Goal: Task Accomplishment & Management: Manage account settings

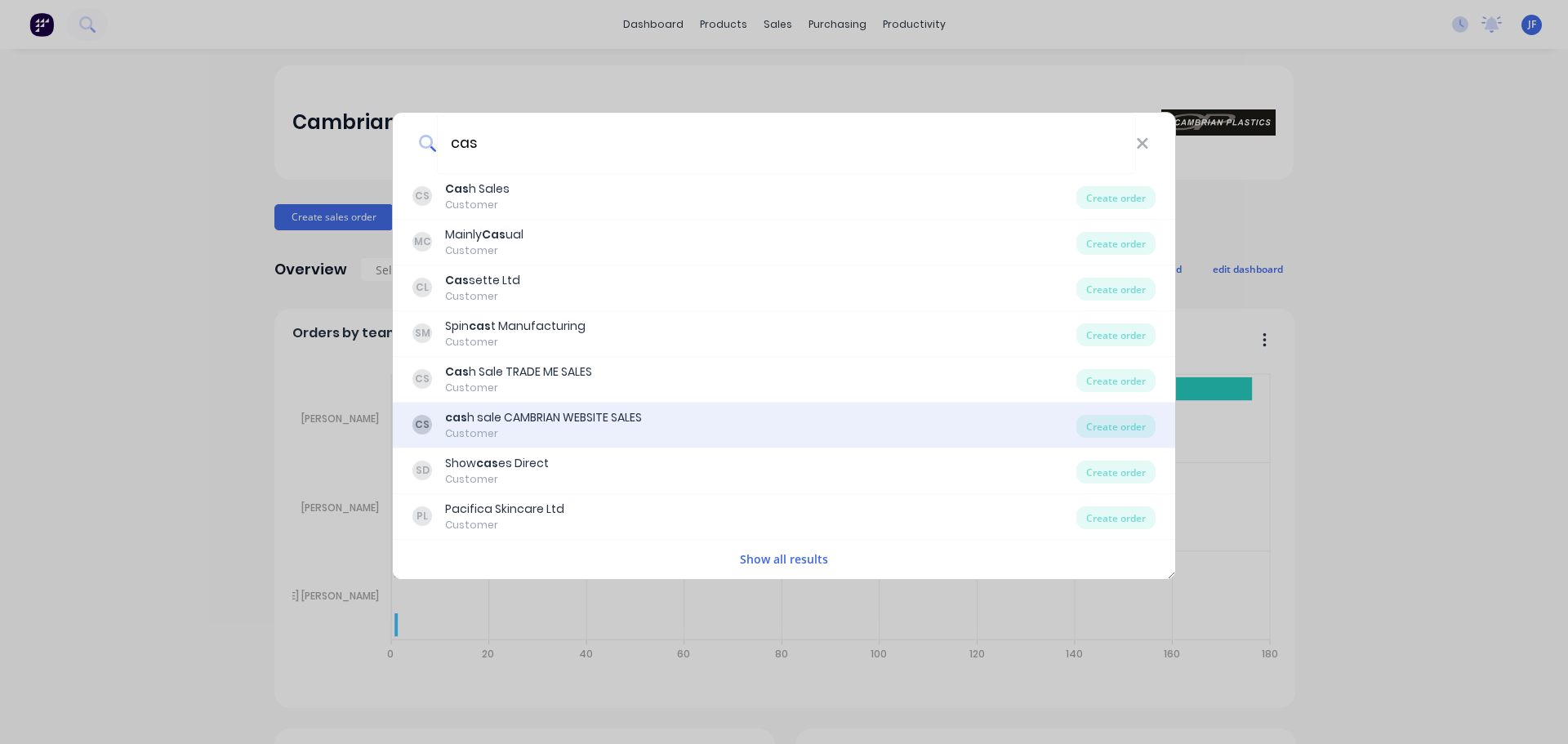
type input "cas"
click at [552, 410] on div "cas h sale CAMBRIAN WEBSITE SALES" at bounding box center [544, 418] width 197 height 17
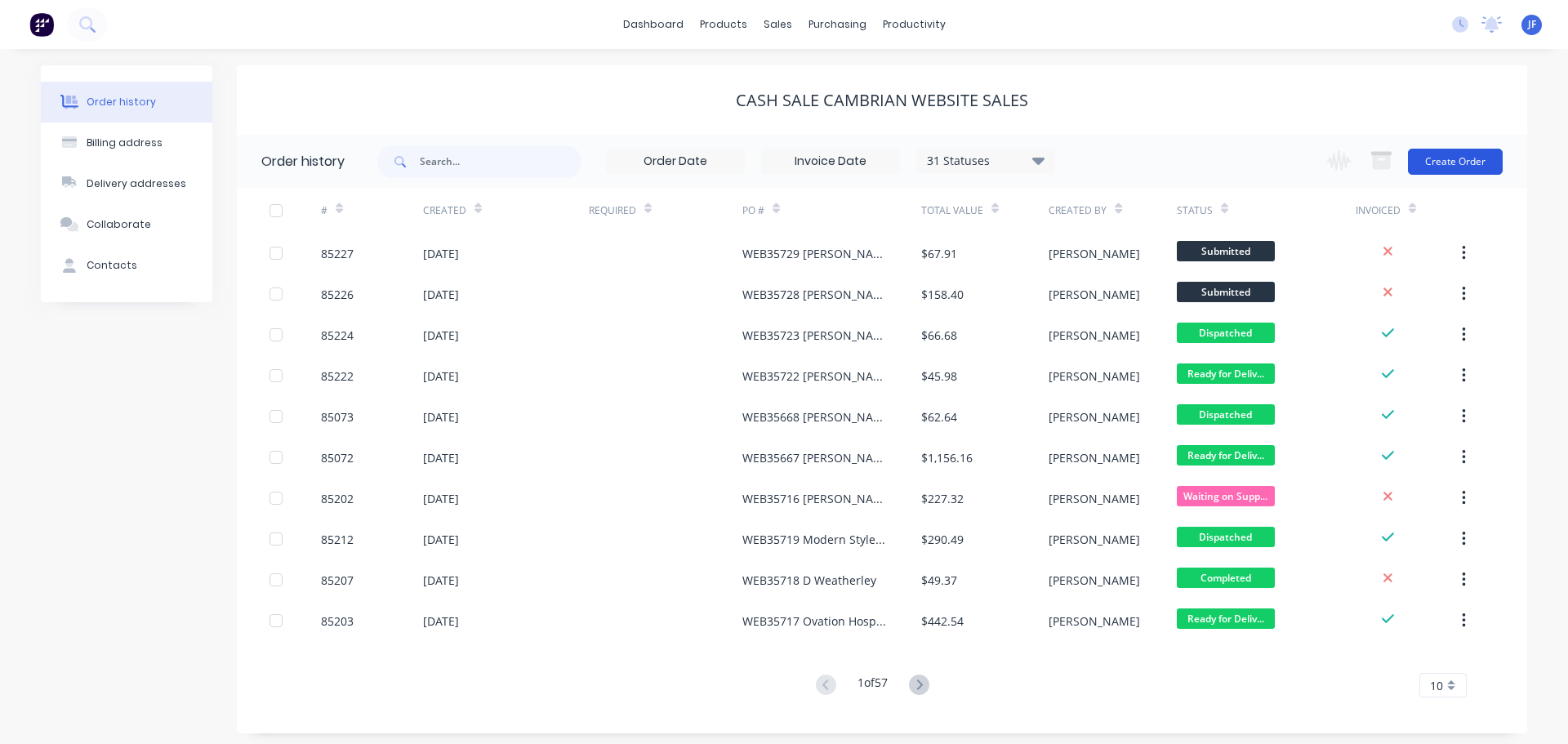
click at [1450, 167] on button "Create Order" at bounding box center [1456, 161] width 95 height 26
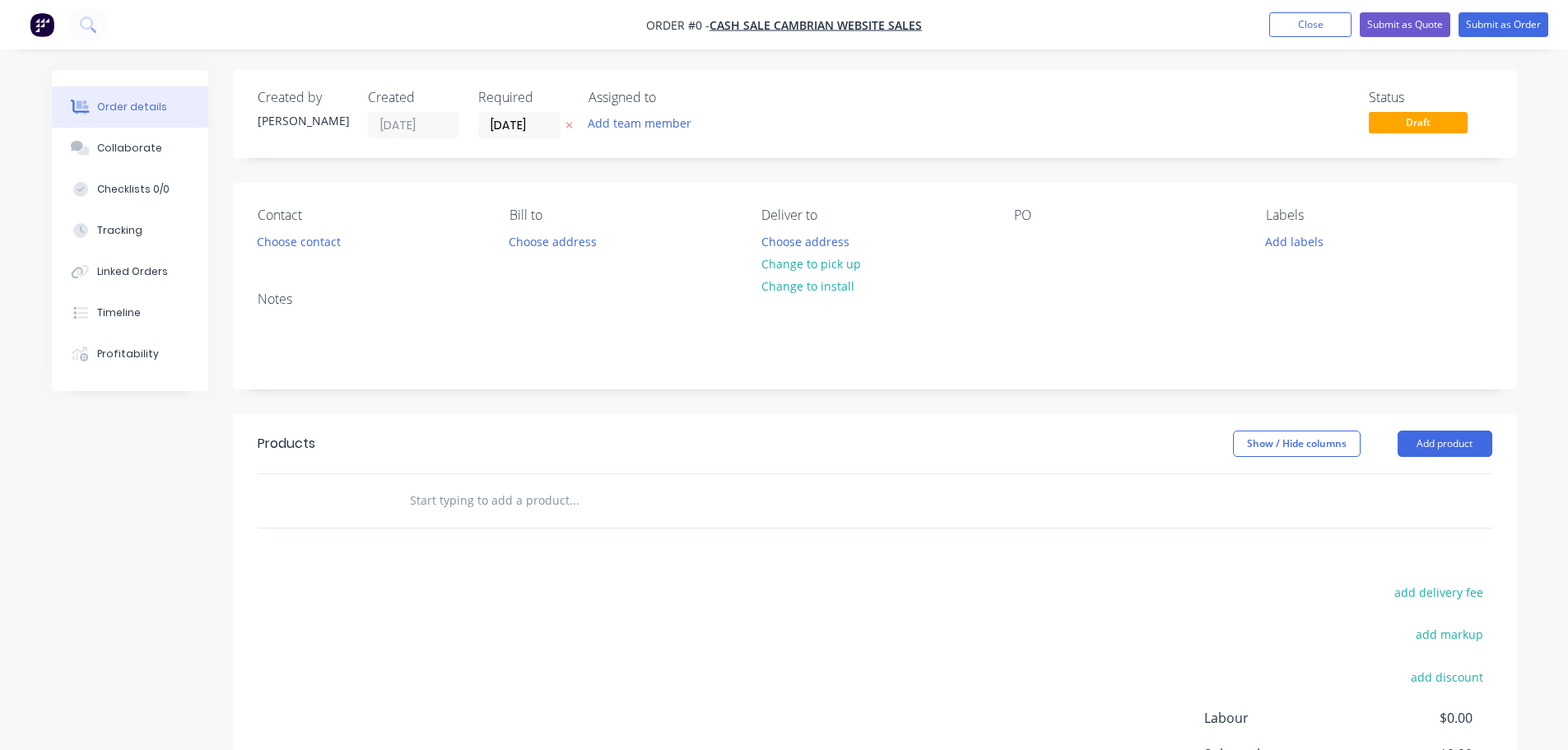
click at [563, 128] on button "button" at bounding box center [569, 125] width 17 height 19
click at [288, 238] on button "Choose contact" at bounding box center [299, 241] width 101 height 22
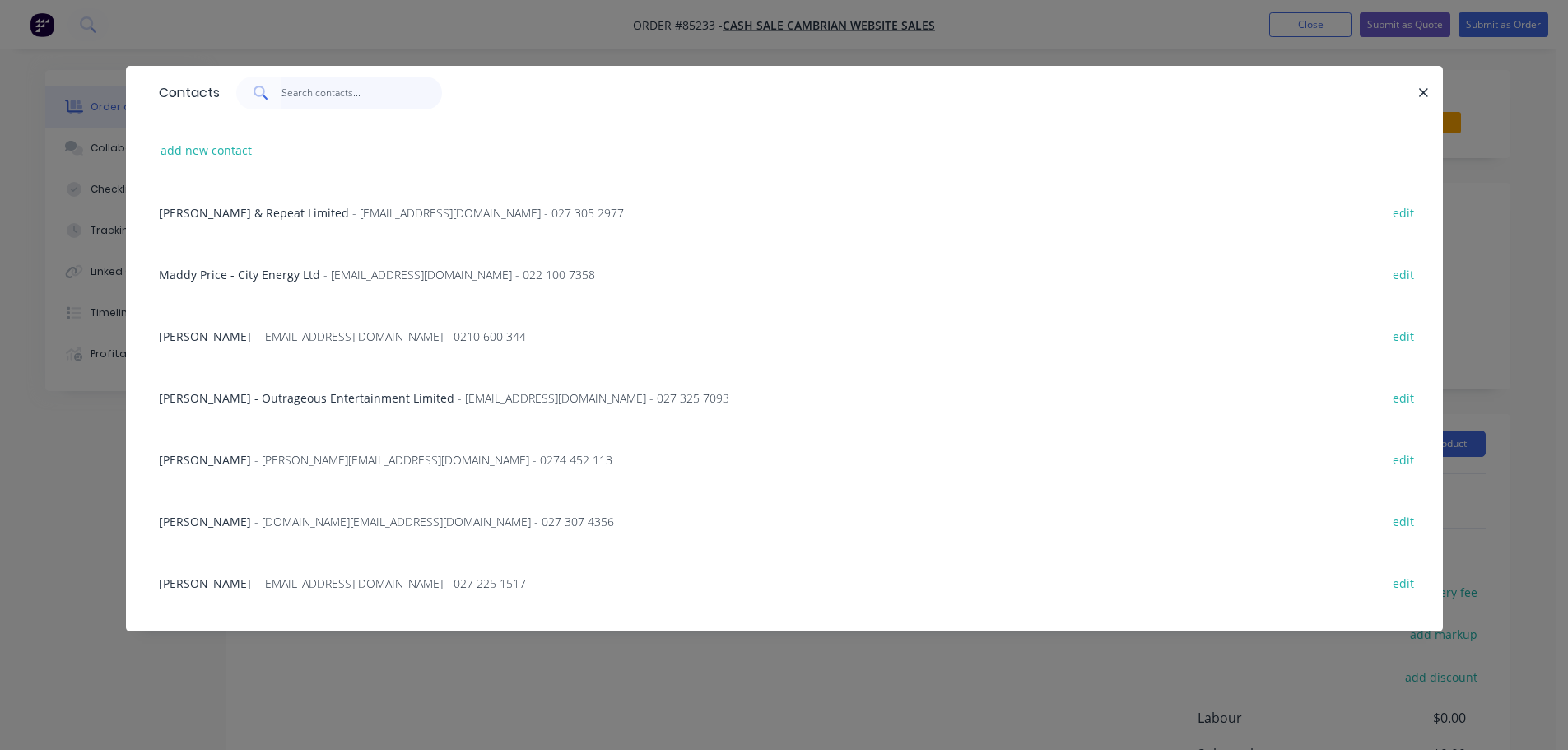
click at [374, 86] on input "text" at bounding box center [361, 93] width 161 height 33
paste input "[GEOGRAPHIC_DATA][DEMOGRAPHIC_DATA]"
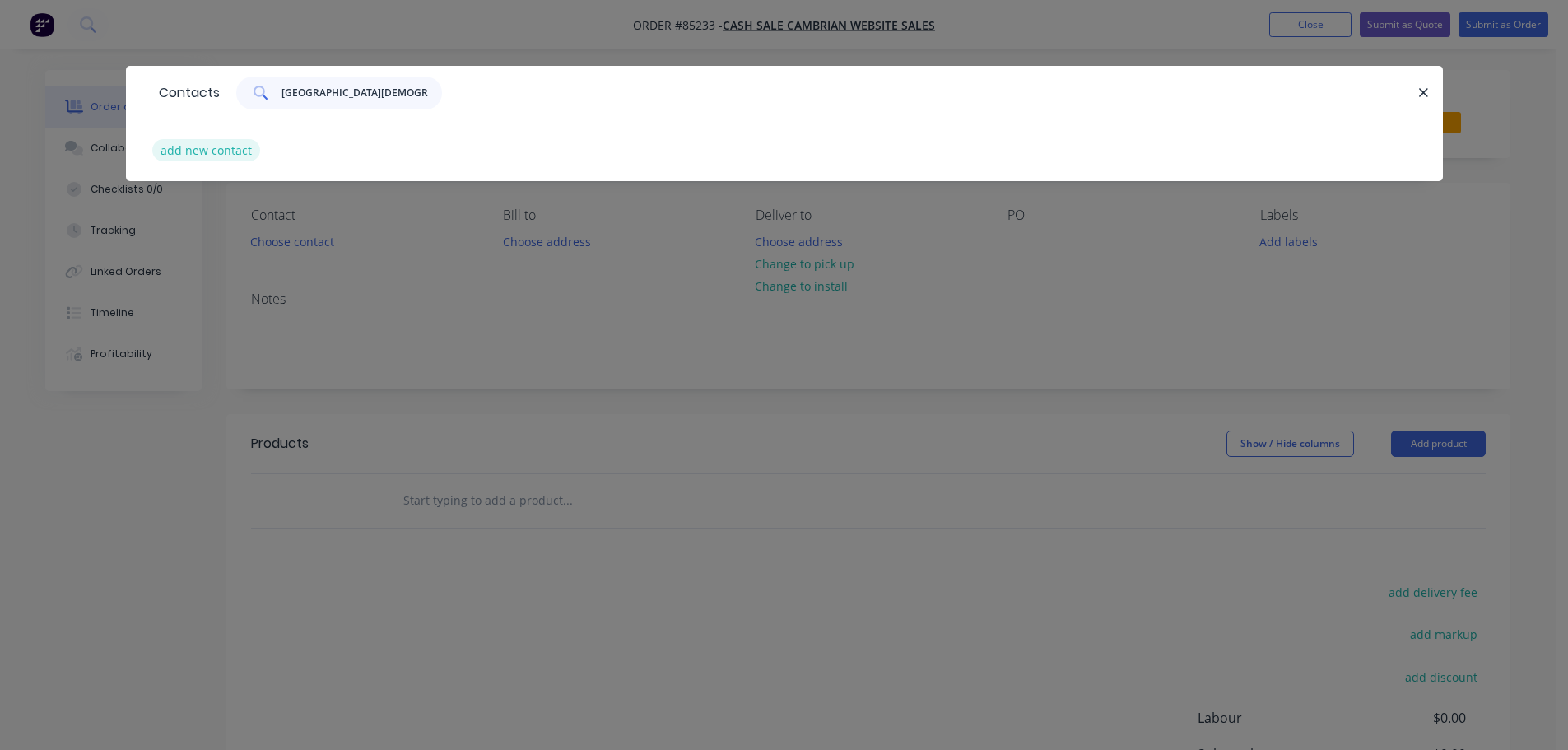
type input "[GEOGRAPHIC_DATA][DEMOGRAPHIC_DATA]"
click at [196, 150] on button "add new contact" at bounding box center [207, 150] width 108 height 22
select select "NZ"
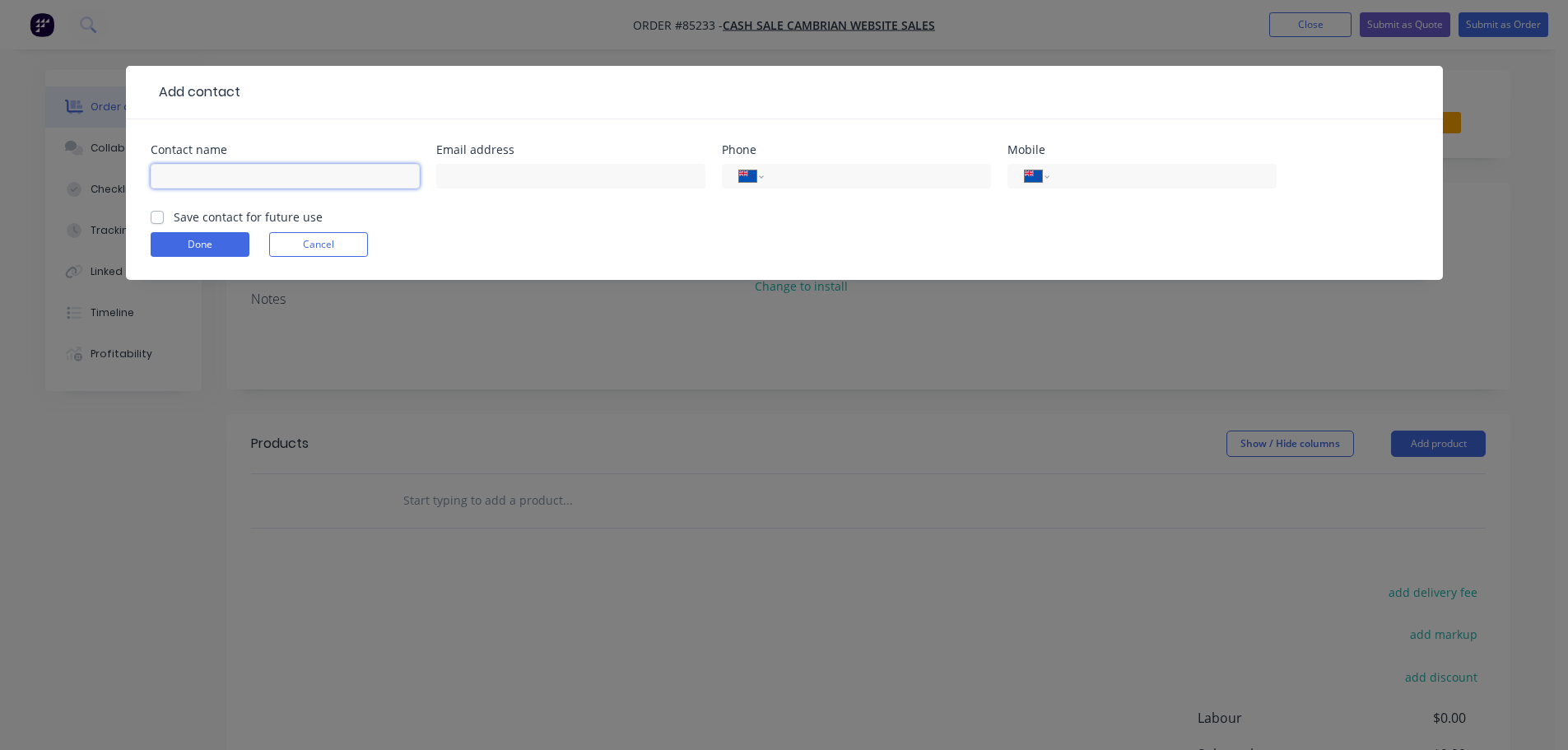
click at [210, 179] on input "text" at bounding box center [285, 176] width 269 height 25
paste input "[GEOGRAPHIC_DATA][DEMOGRAPHIC_DATA]"
type input "[GEOGRAPHIC_DATA][DEMOGRAPHIC_DATA]"
click at [212, 216] on label "Save contact for future use" at bounding box center [248, 217] width 149 height 17
click at [164, 216] on input "Save contact for future use" at bounding box center [157, 216] width 13 height 16
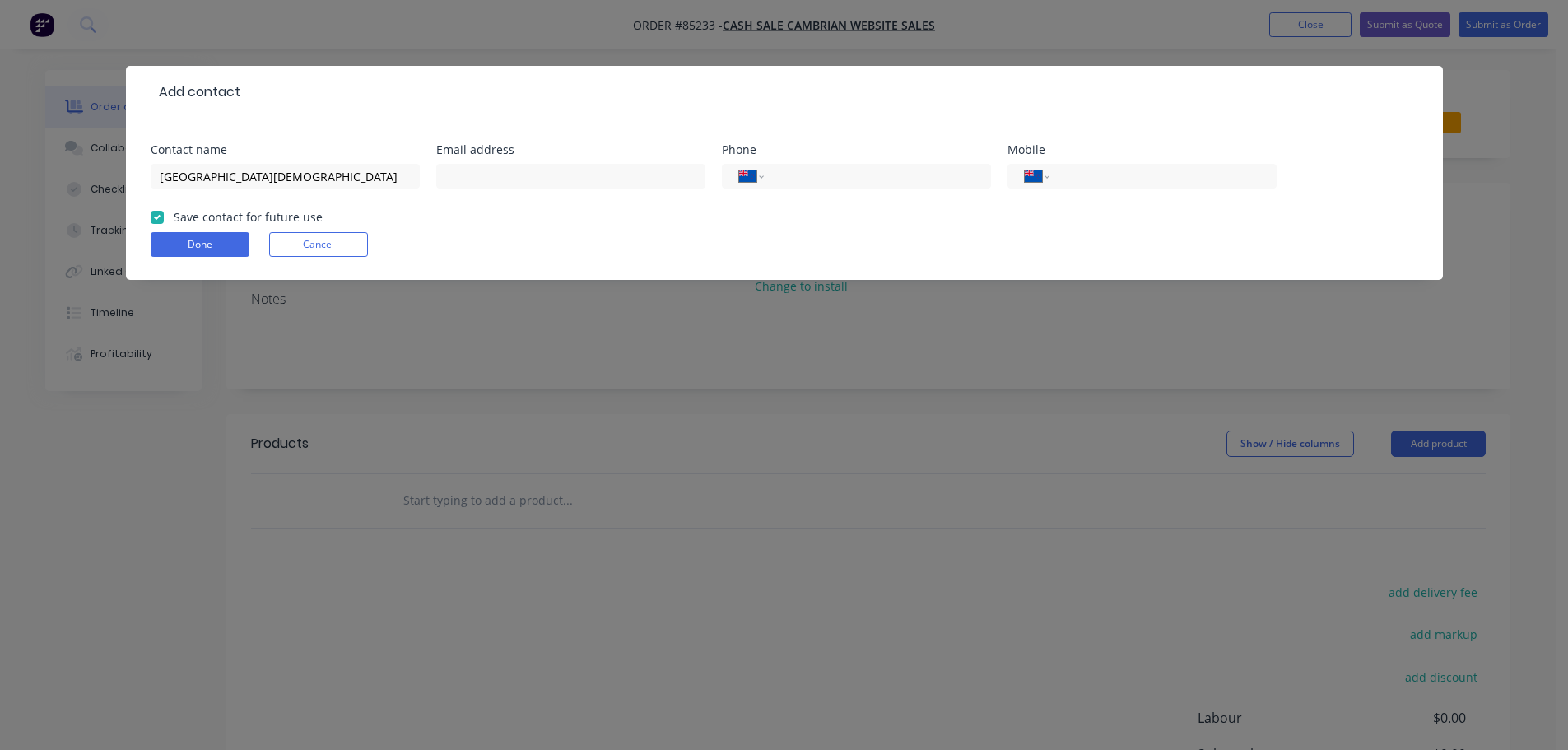
checkbox input "true"
click at [352, 171] on input "[GEOGRAPHIC_DATA][DEMOGRAPHIC_DATA]" at bounding box center [285, 176] width 269 height 25
paste input "[PERSON_NAME]"
type input "Maranatha [DEMOGRAPHIC_DATA] School - [PERSON_NAME]"
click at [577, 164] on input "text" at bounding box center [571, 176] width 269 height 25
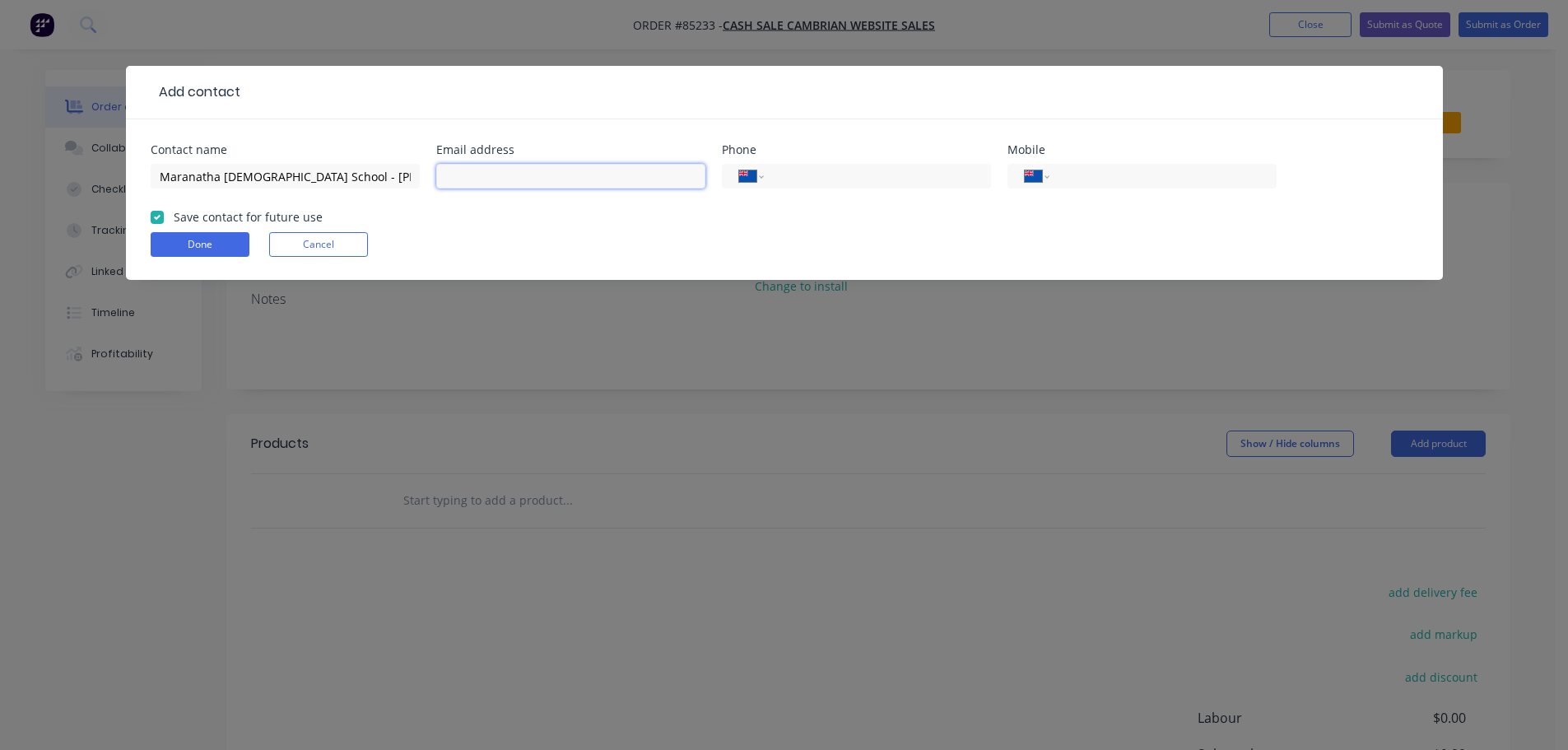
paste input "principal@maranatha.school.n"
type input "[EMAIL_ADDRESS][DOMAIN_NAME]"
click at [1130, 174] on input "tel" at bounding box center [1159, 176] width 198 height 19
paste input "021 152 5007"
type input "021 152 5007"
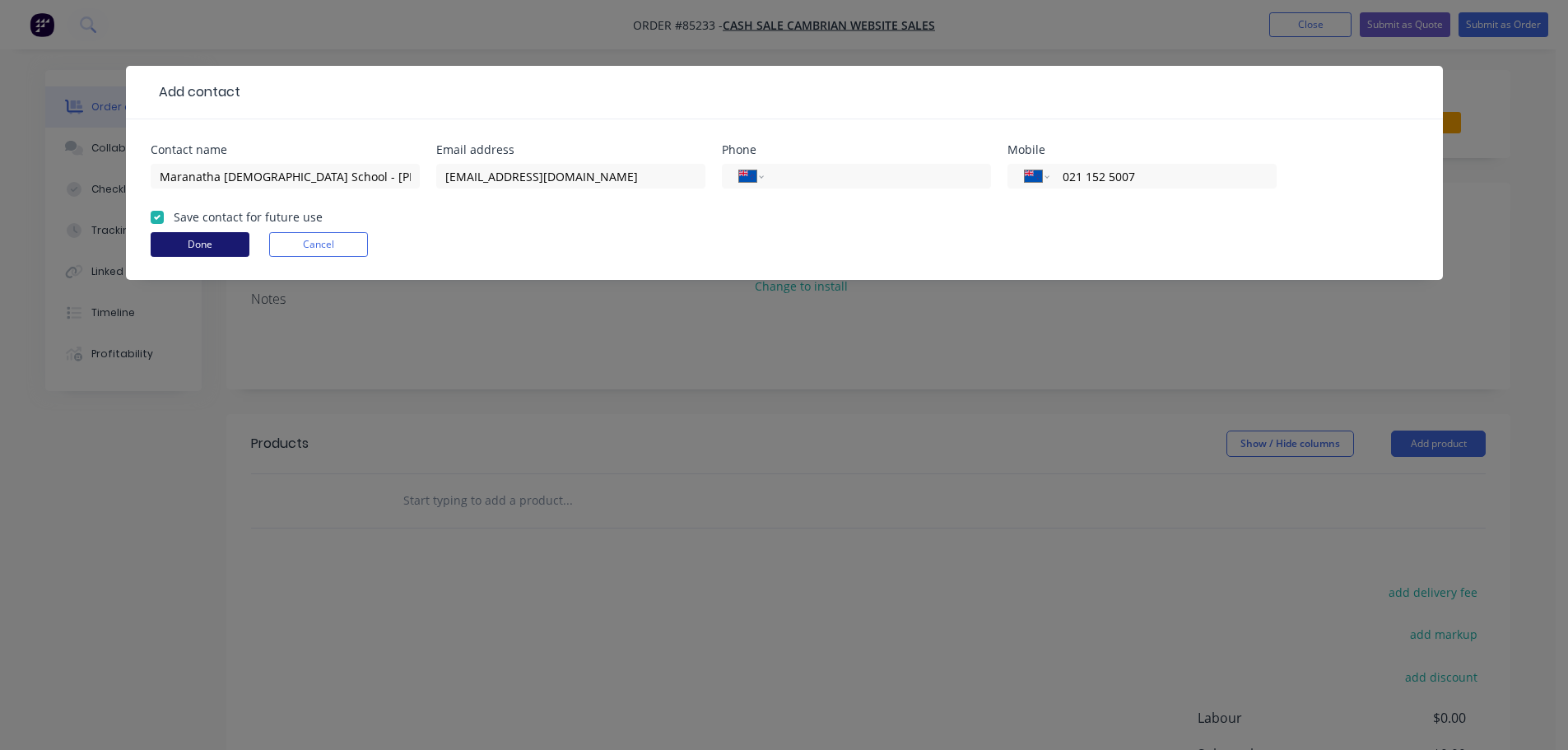
click at [175, 239] on button "Done" at bounding box center [199, 244] width 98 height 25
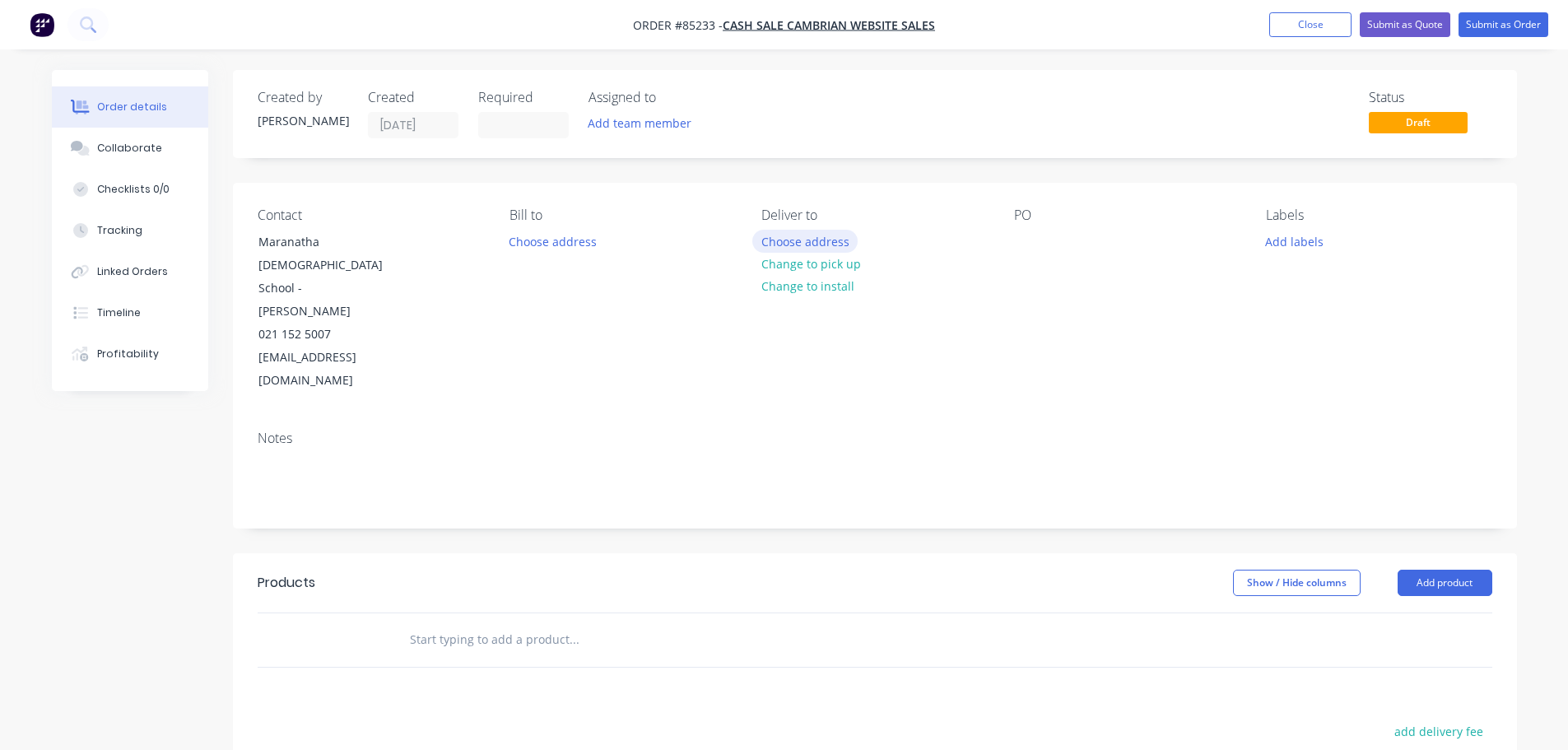
click at [818, 244] on button "Choose address" at bounding box center [805, 241] width 106 height 22
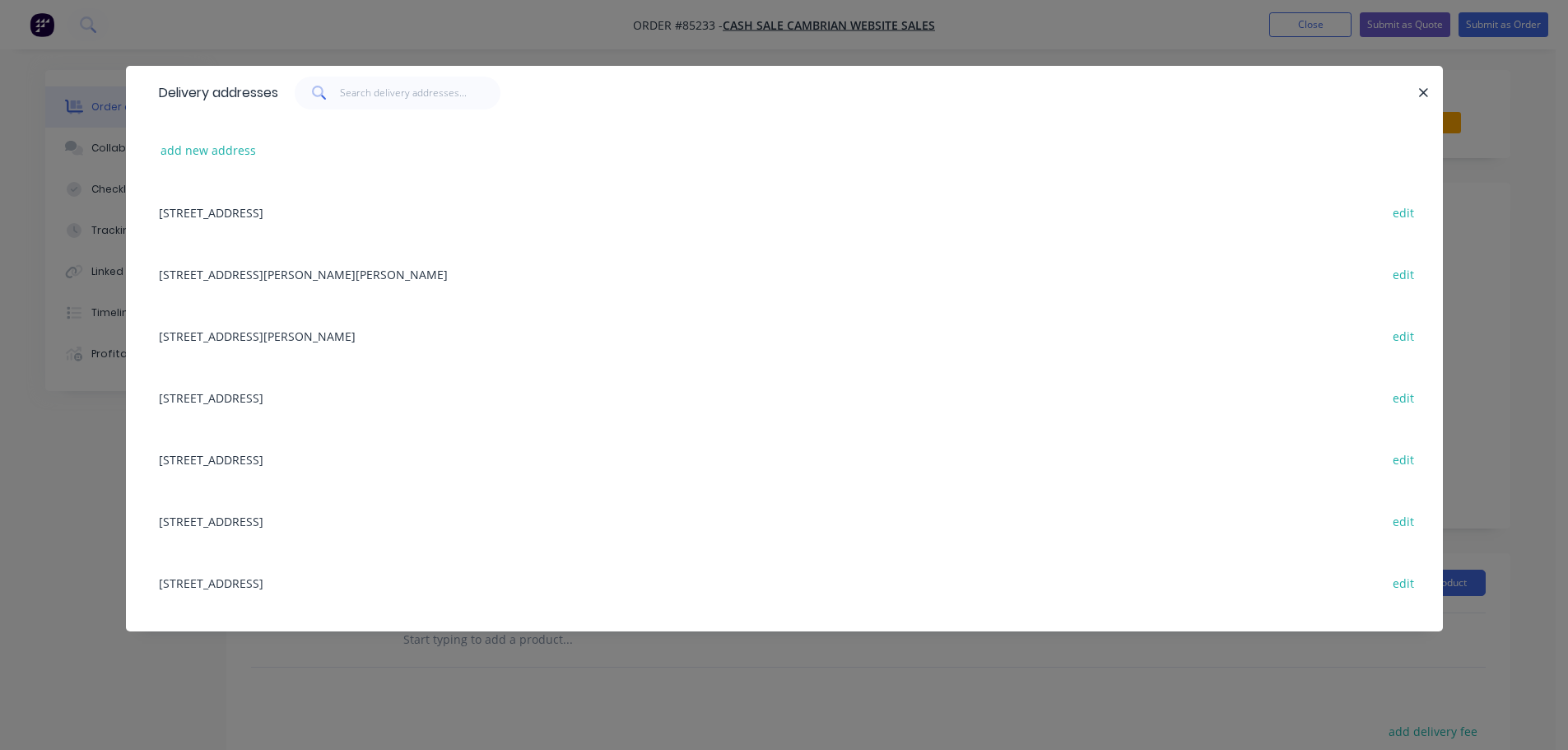
click at [95, 288] on div "Delivery addresses add new address [STREET_ADDRESS][GEOGRAPHIC_DATA] edit [STRE…" at bounding box center [784, 375] width 1568 height 750
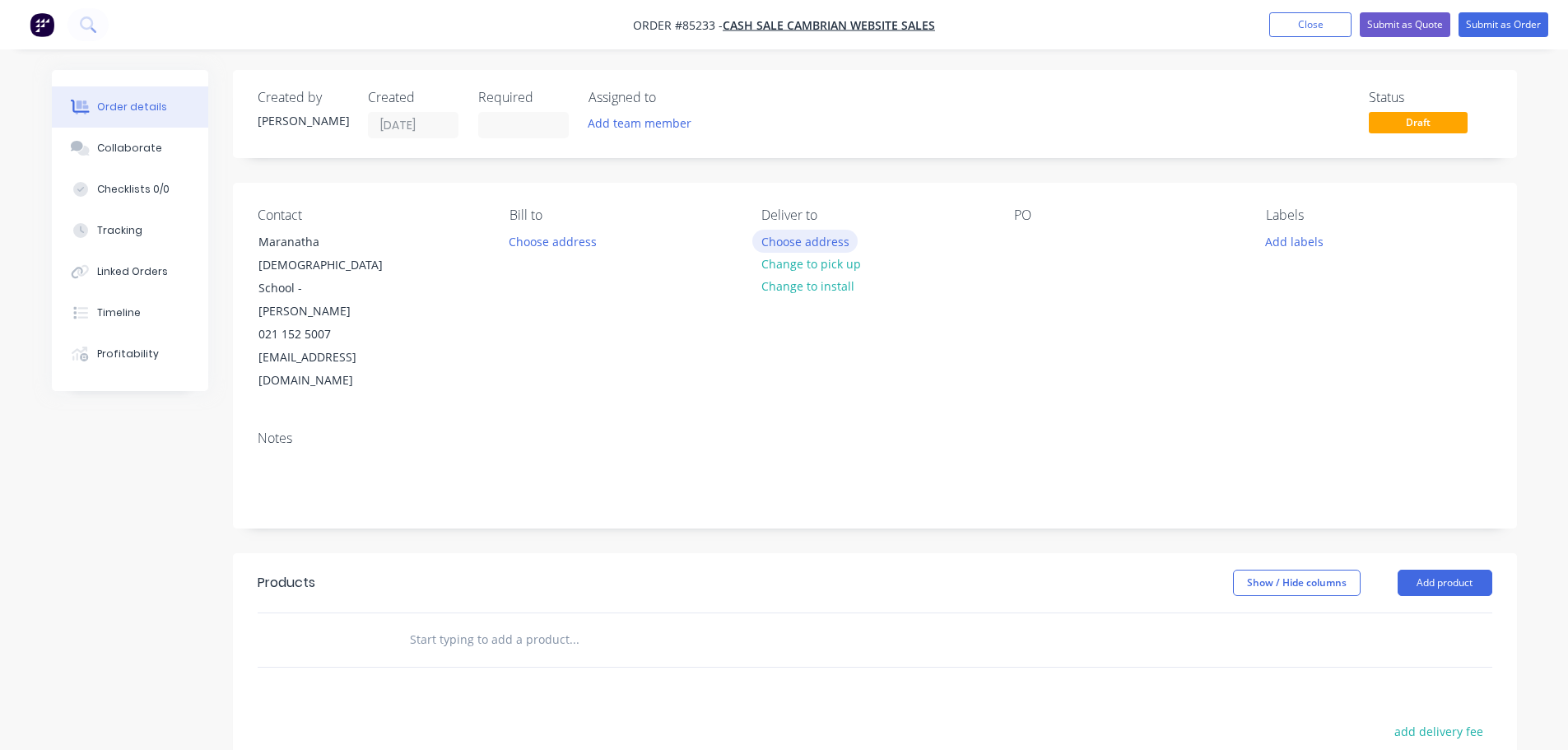
click at [810, 241] on button "Choose address" at bounding box center [805, 241] width 106 height 22
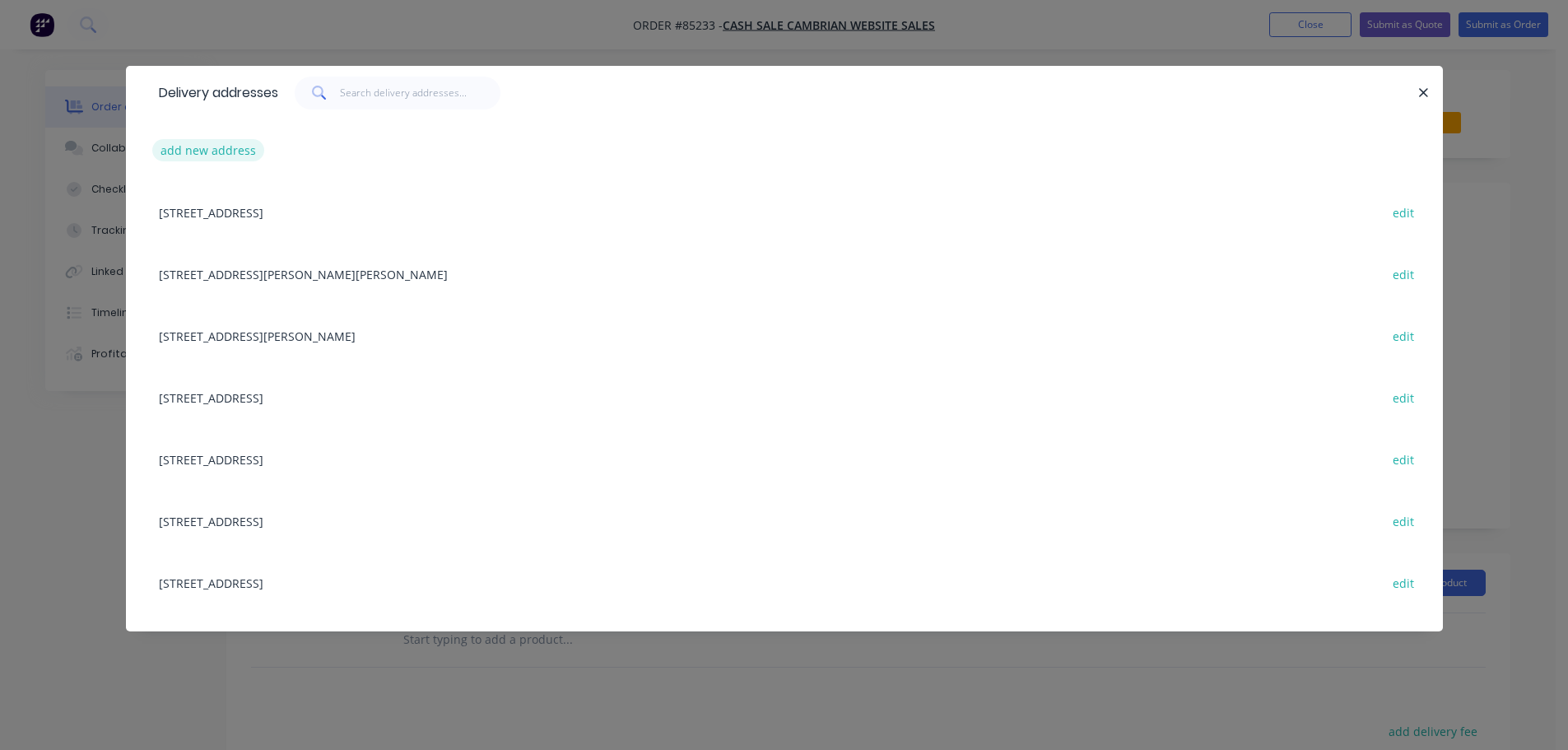
click at [211, 142] on button "add new address" at bounding box center [209, 150] width 113 height 22
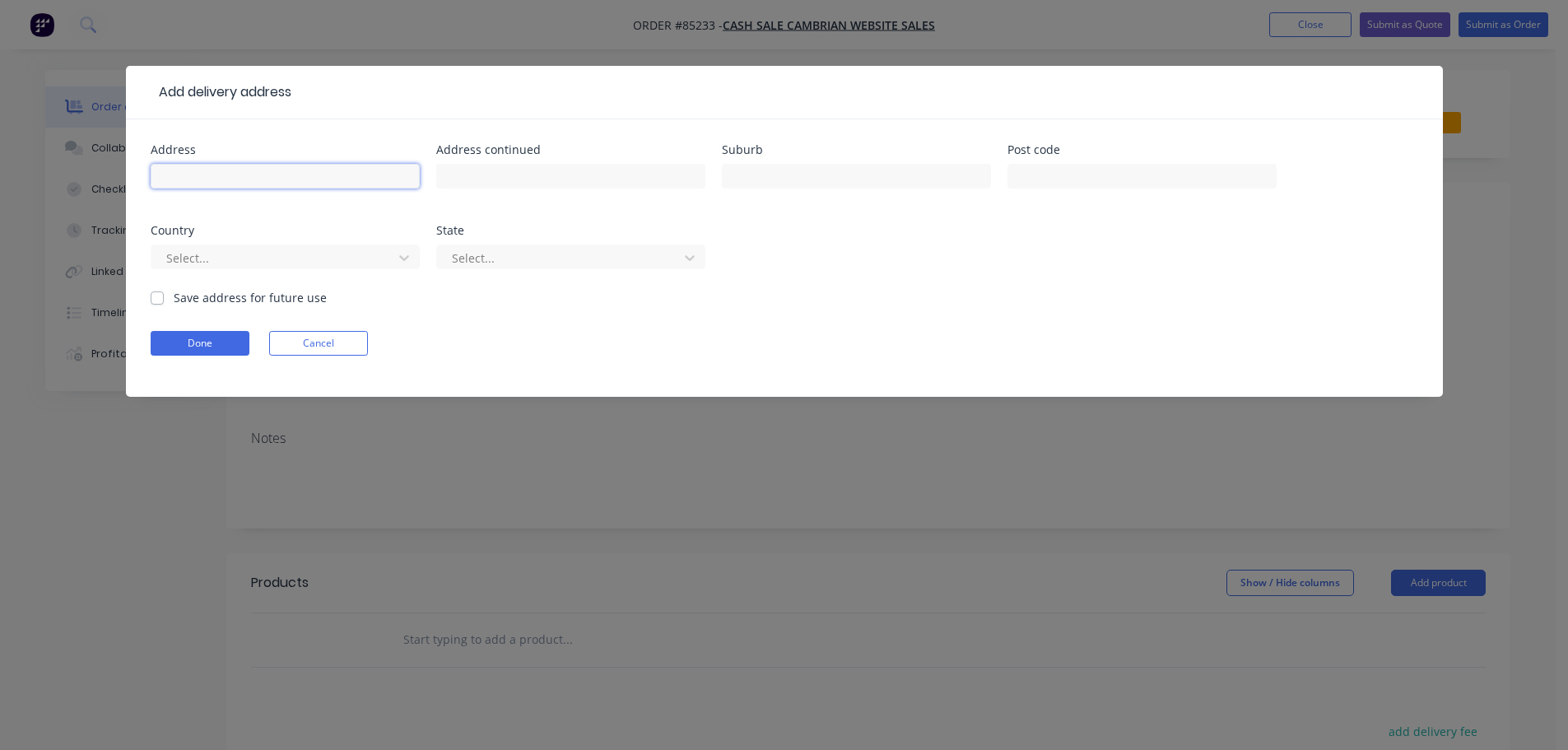
click at [272, 183] on input "text" at bounding box center [285, 176] width 269 height 25
paste input "[STREET_ADDRESS]"
type input "[STREET_ADDRESS]"
click at [230, 345] on button "Done" at bounding box center [199, 343] width 98 height 25
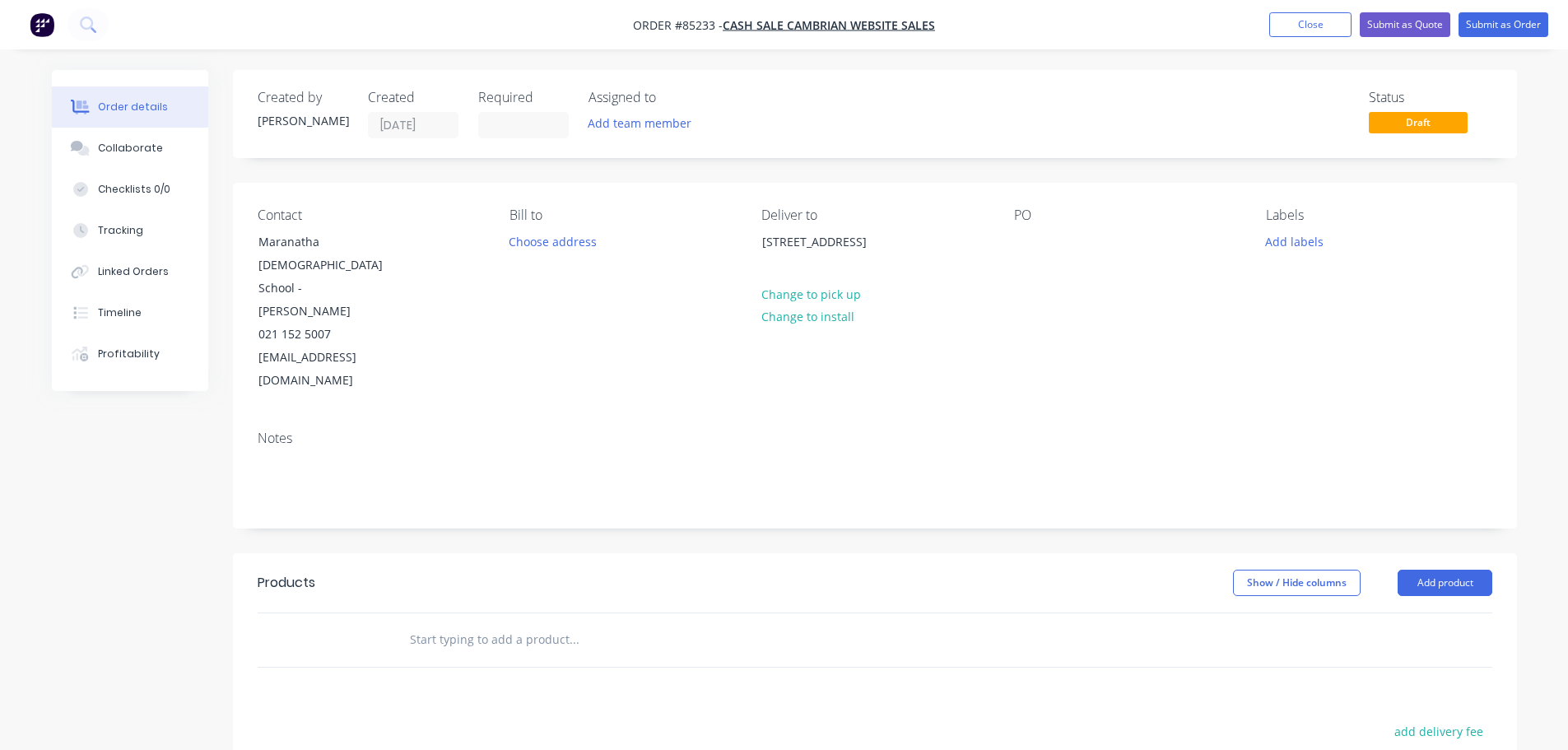
click at [1043, 240] on div "PO" at bounding box center [1126, 300] width 225 height 185
click at [1036, 239] on div at bounding box center [1027, 242] width 27 height 24
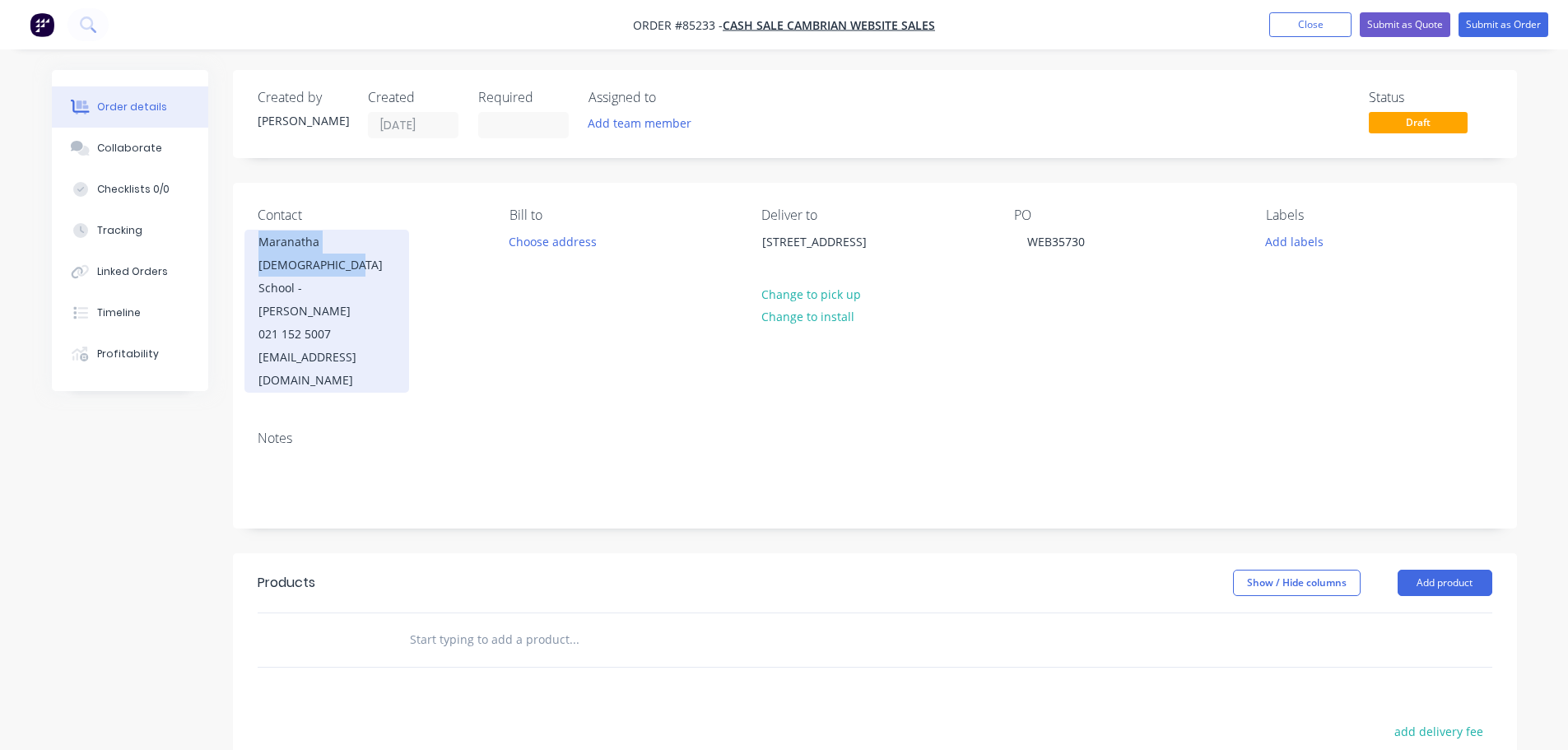
drag, startPoint x: 292, startPoint y: 267, endPoint x: 254, endPoint y: 242, distance: 45.5
click at [254, 242] on div "[GEOGRAPHIC_DATA][DEMOGRAPHIC_DATA] - [PERSON_NAME] 021 152 5007 [EMAIL_ADDRESS…" at bounding box center [326, 311] width 165 height 163
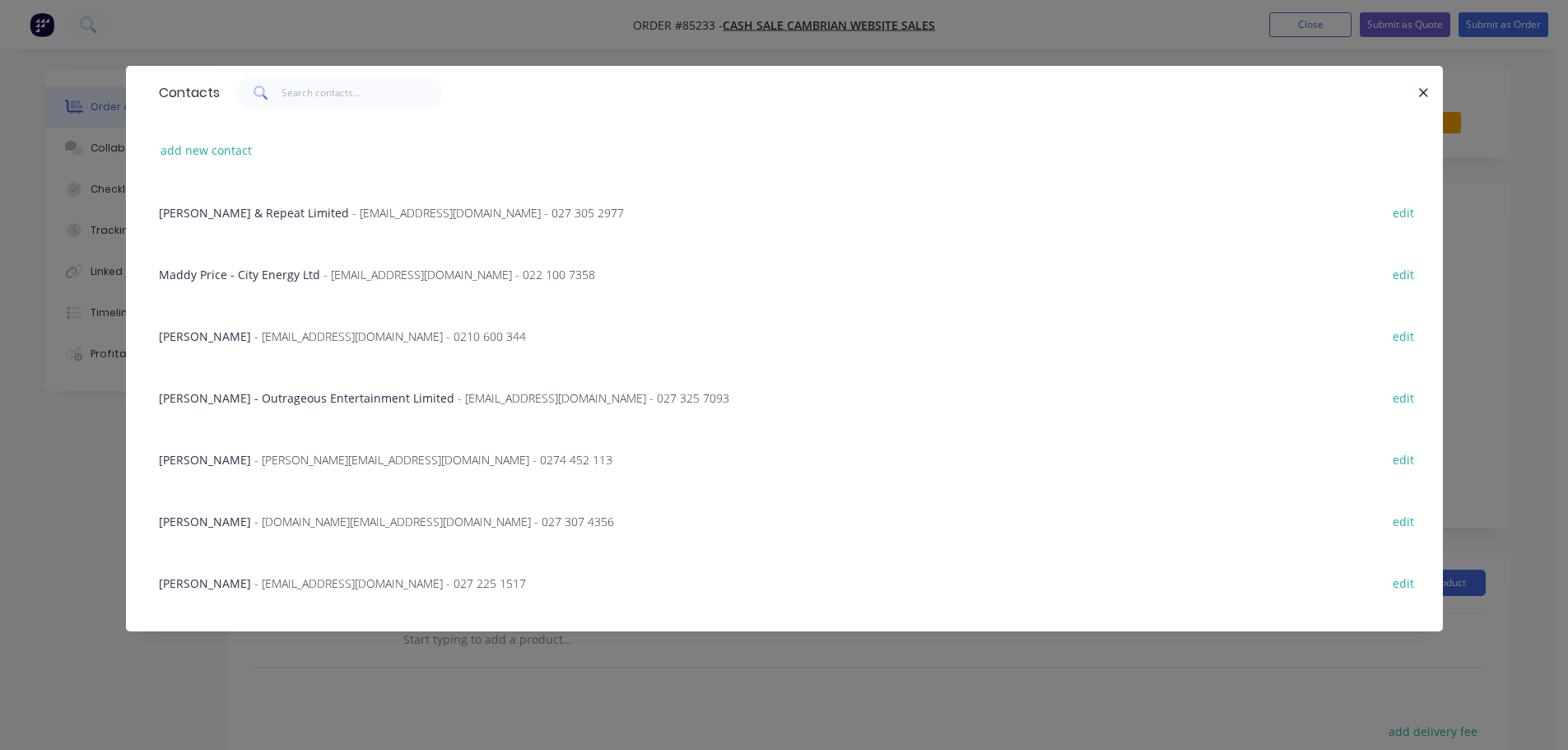
click at [120, 220] on div "Contacts add new contact [PERSON_NAME] & Repeat Limited - [EMAIL_ADDRESS][DOMAI…" at bounding box center [784, 375] width 1568 height 750
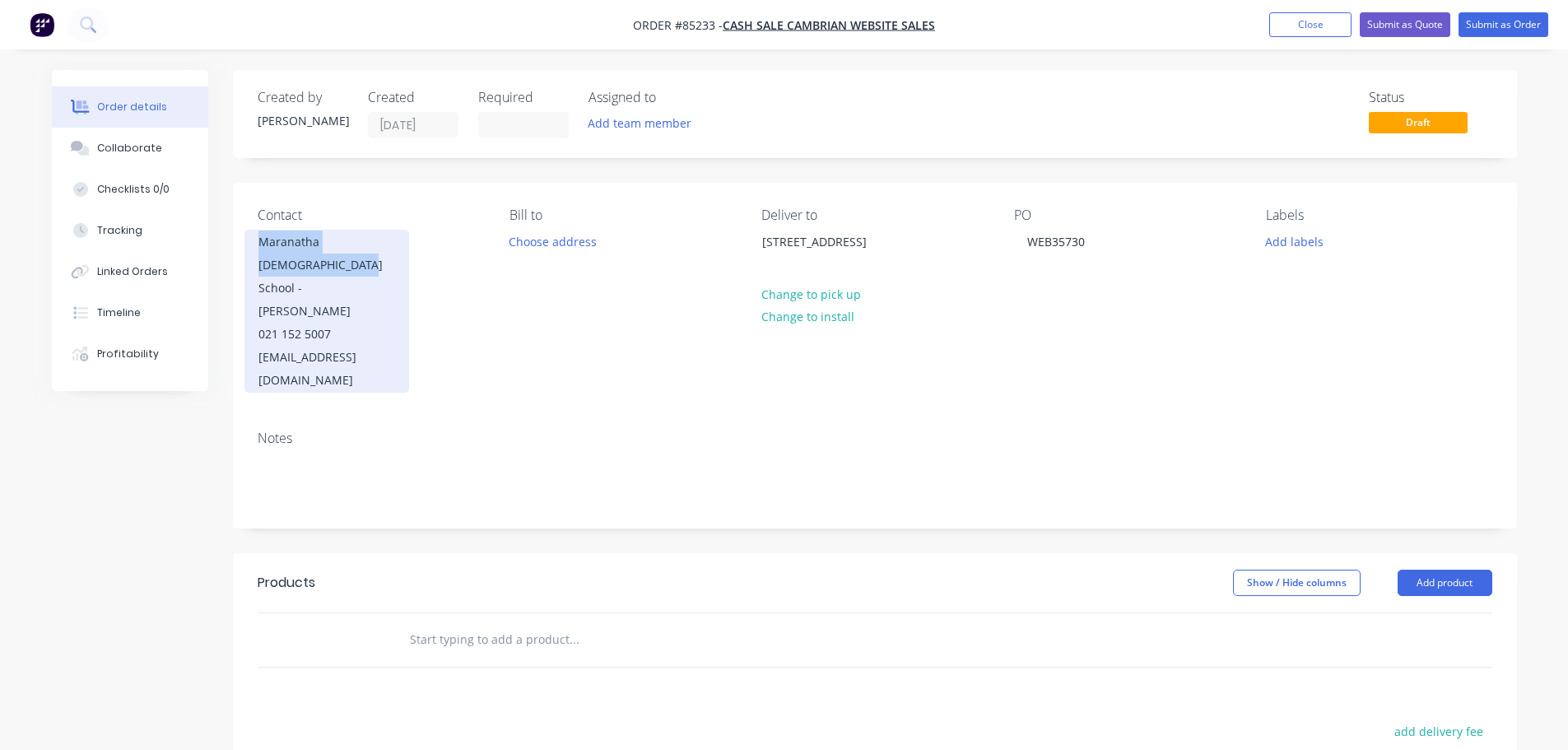
copy div "[GEOGRAPHIC_DATA][DEMOGRAPHIC_DATA]"
drag, startPoint x: 256, startPoint y: 247, endPoint x: 295, endPoint y: 261, distance: 41.4
click at [295, 261] on div "[GEOGRAPHIC_DATA][DEMOGRAPHIC_DATA] - [PERSON_NAME] 021 152 5007 [EMAIL_ADDRESS…" at bounding box center [326, 311] width 165 height 163
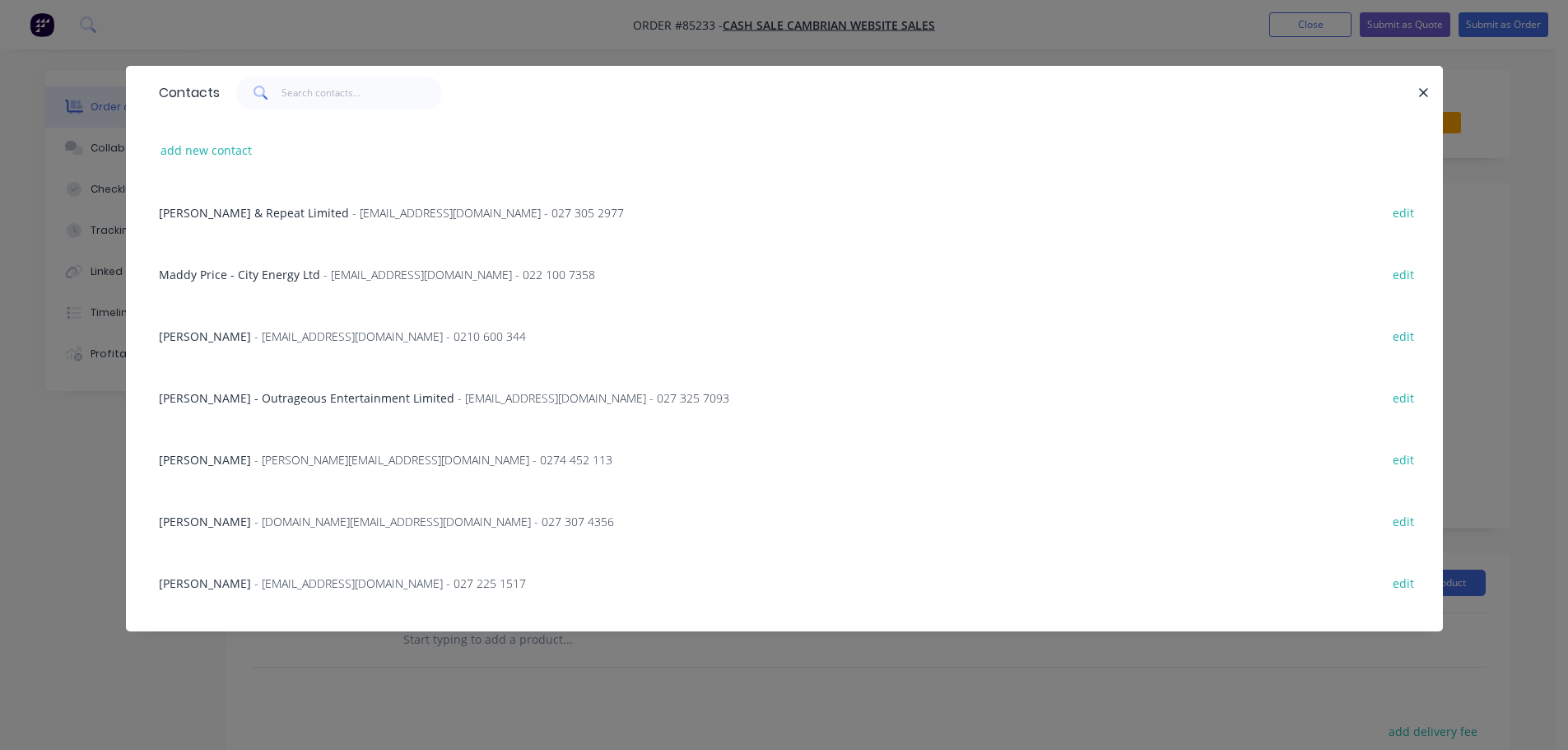
click at [1422, 95] on icon "button" at bounding box center [1424, 93] width 11 height 15
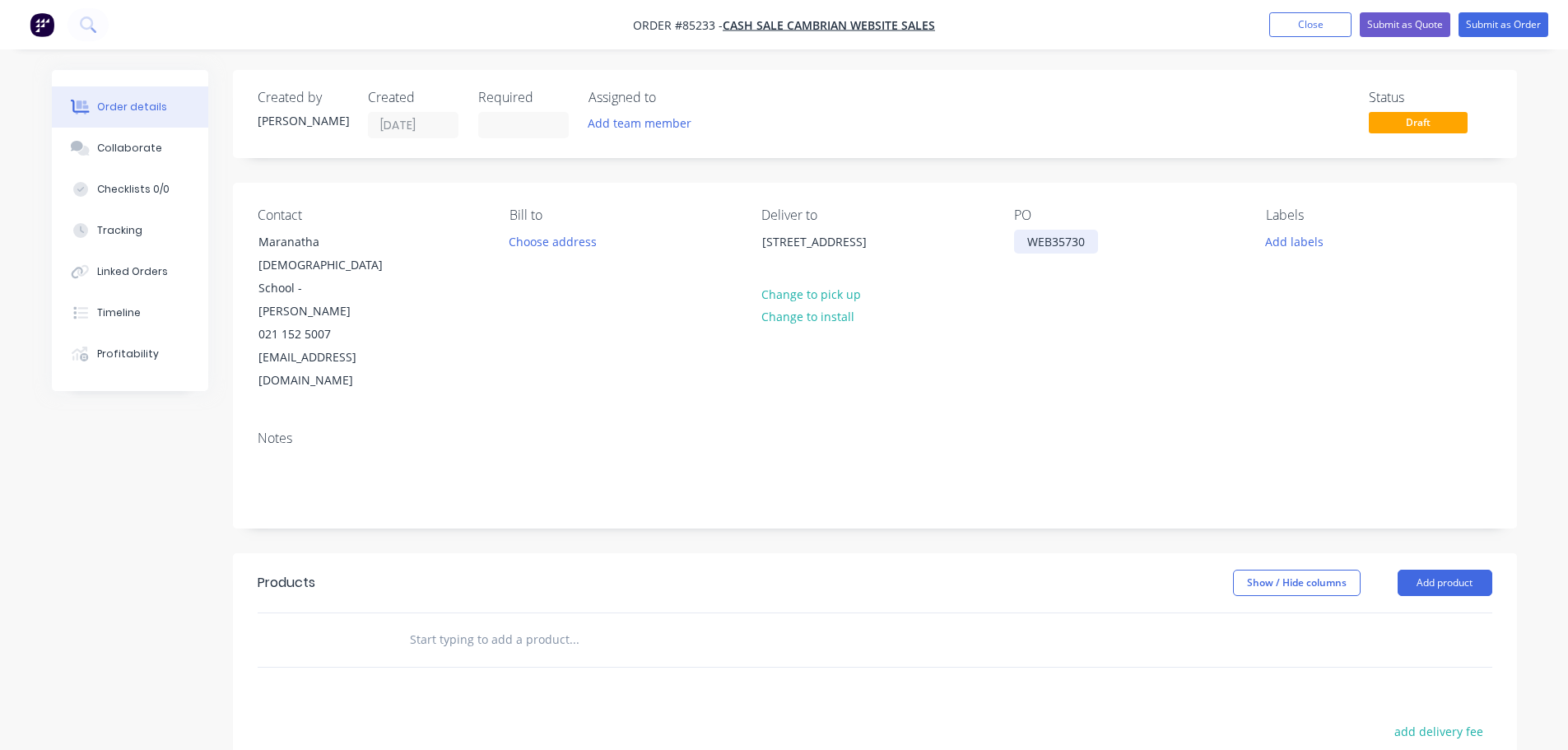
click at [1087, 233] on div "WEB35730" at bounding box center [1055, 242] width 84 height 24
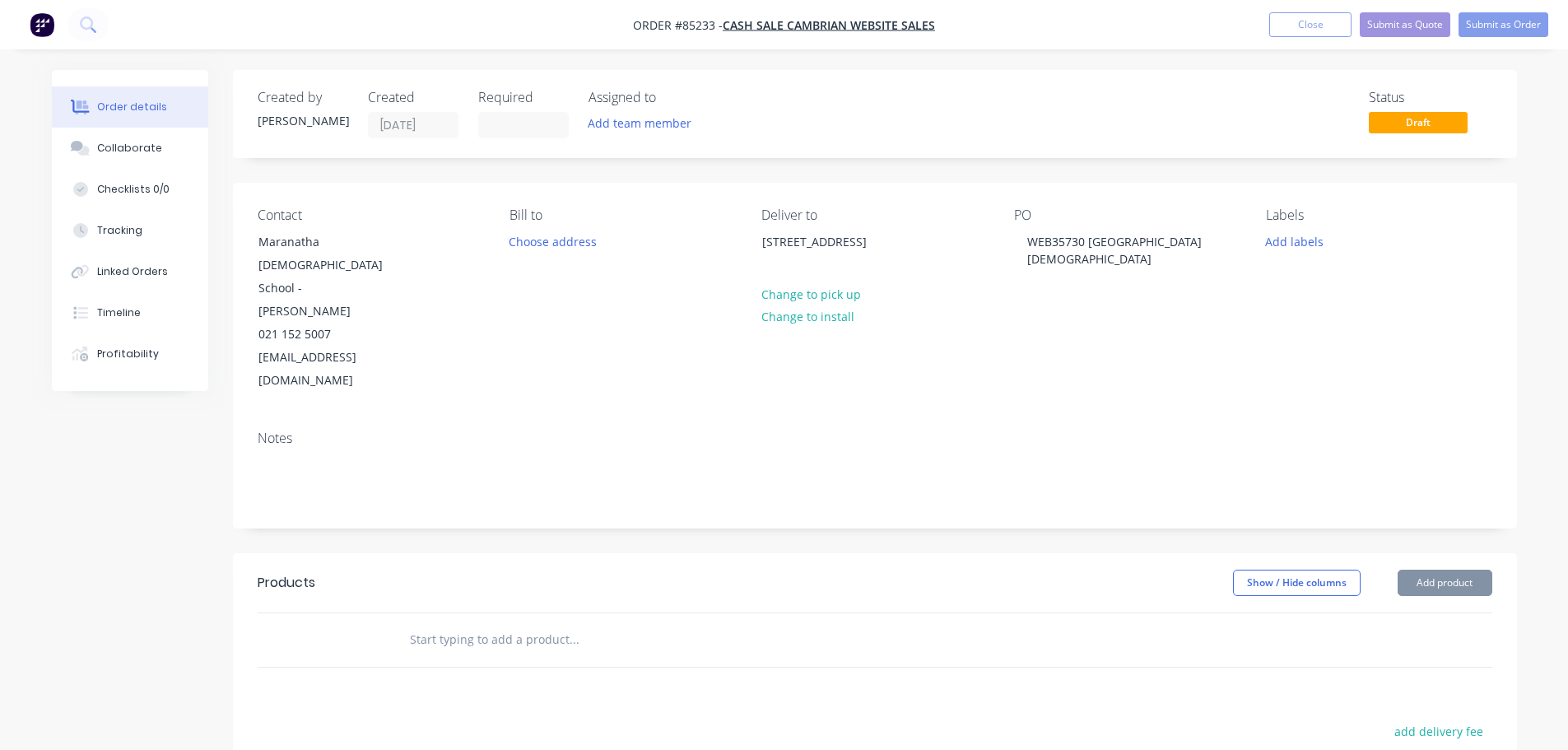
click at [1030, 318] on div "PO WEB35730 [GEOGRAPHIC_DATA][DEMOGRAPHIC_DATA]" at bounding box center [1126, 300] width 225 height 185
click at [490, 623] on input "text" at bounding box center [574, 640] width 329 height 33
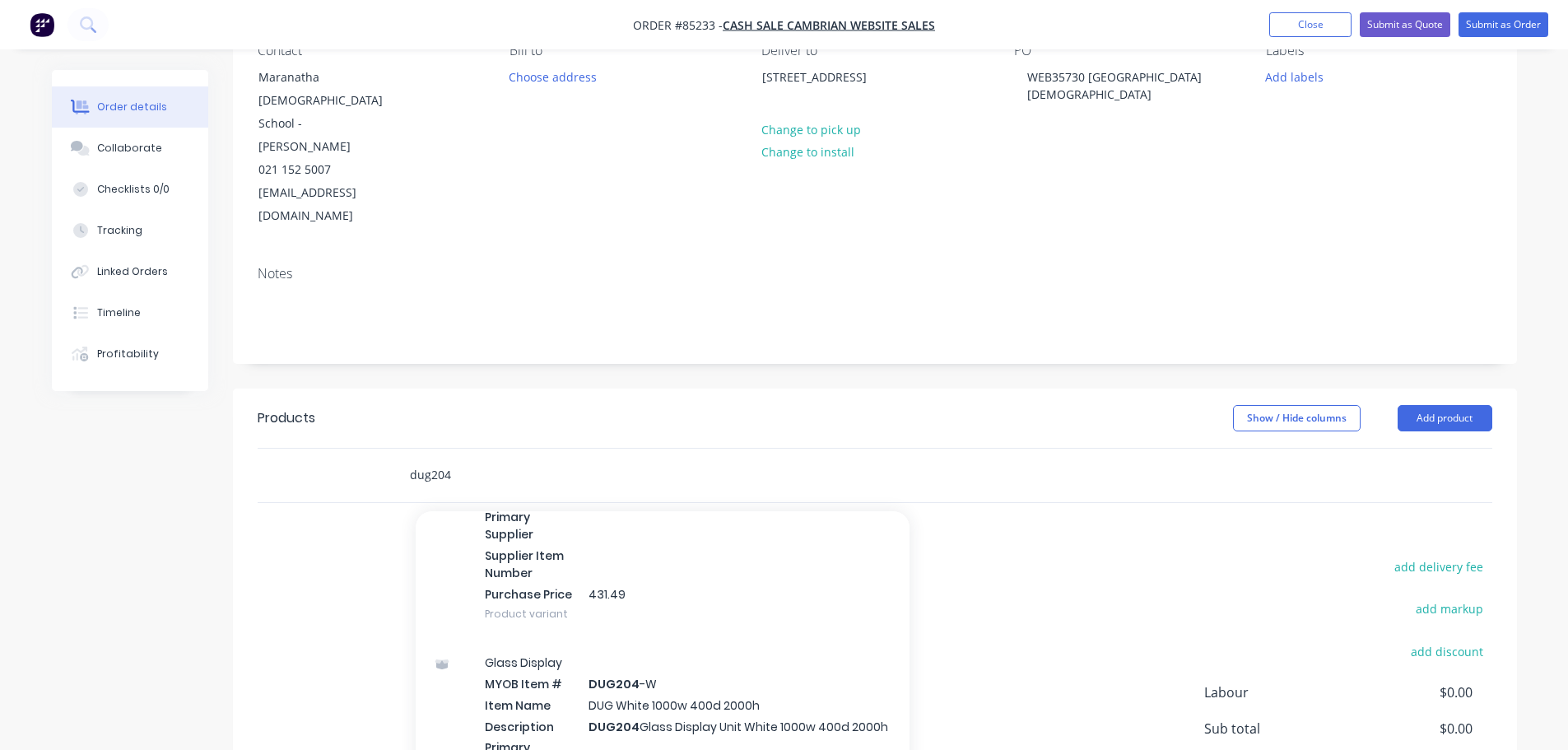
scroll to position [658, 0]
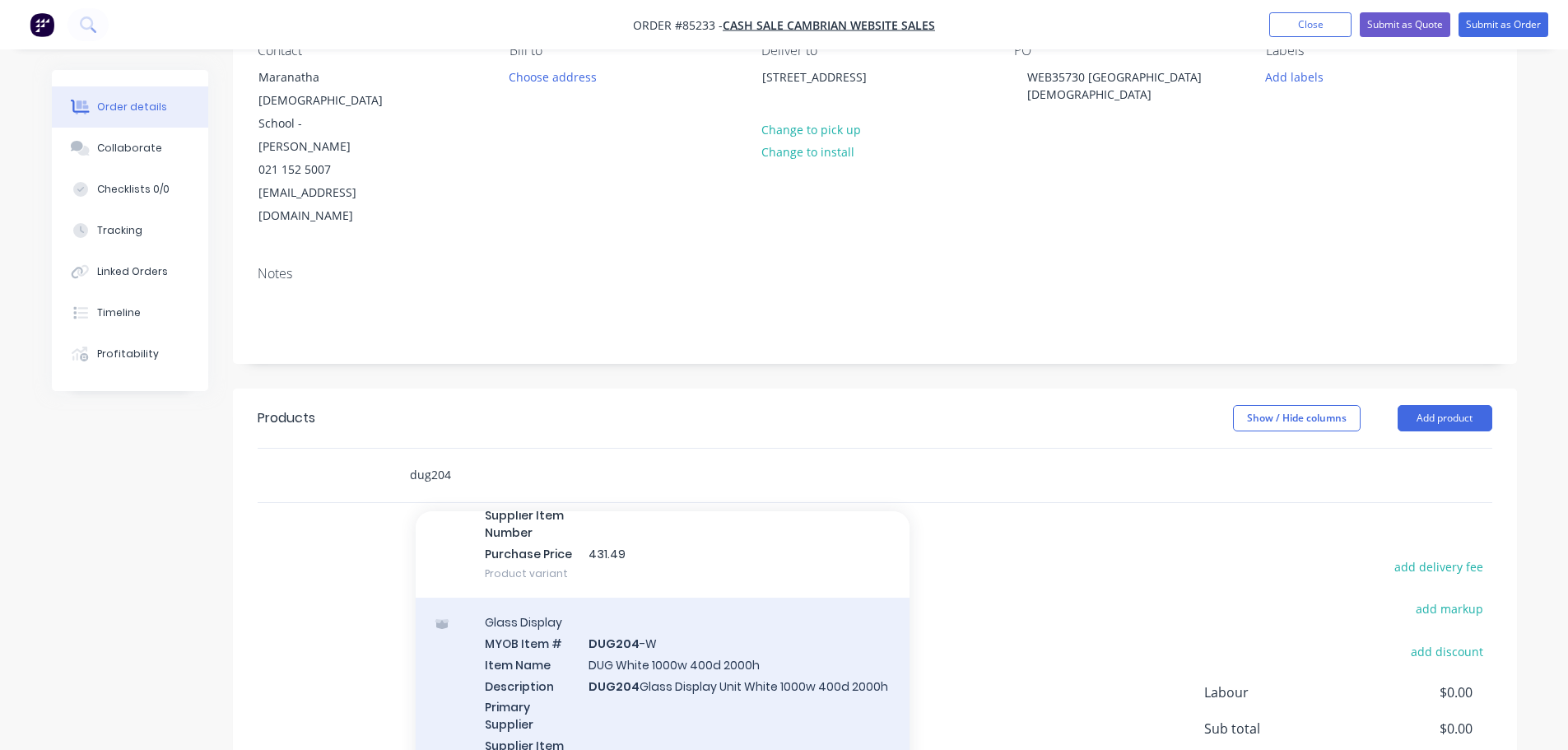
type input "dug204"
click at [726, 600] on div "Glass Display MYOB Item # DUG204 -W Item Name DUG White 1000w 400d 2000h Descri…" at bounding box center [662, 713] width 494 height 232
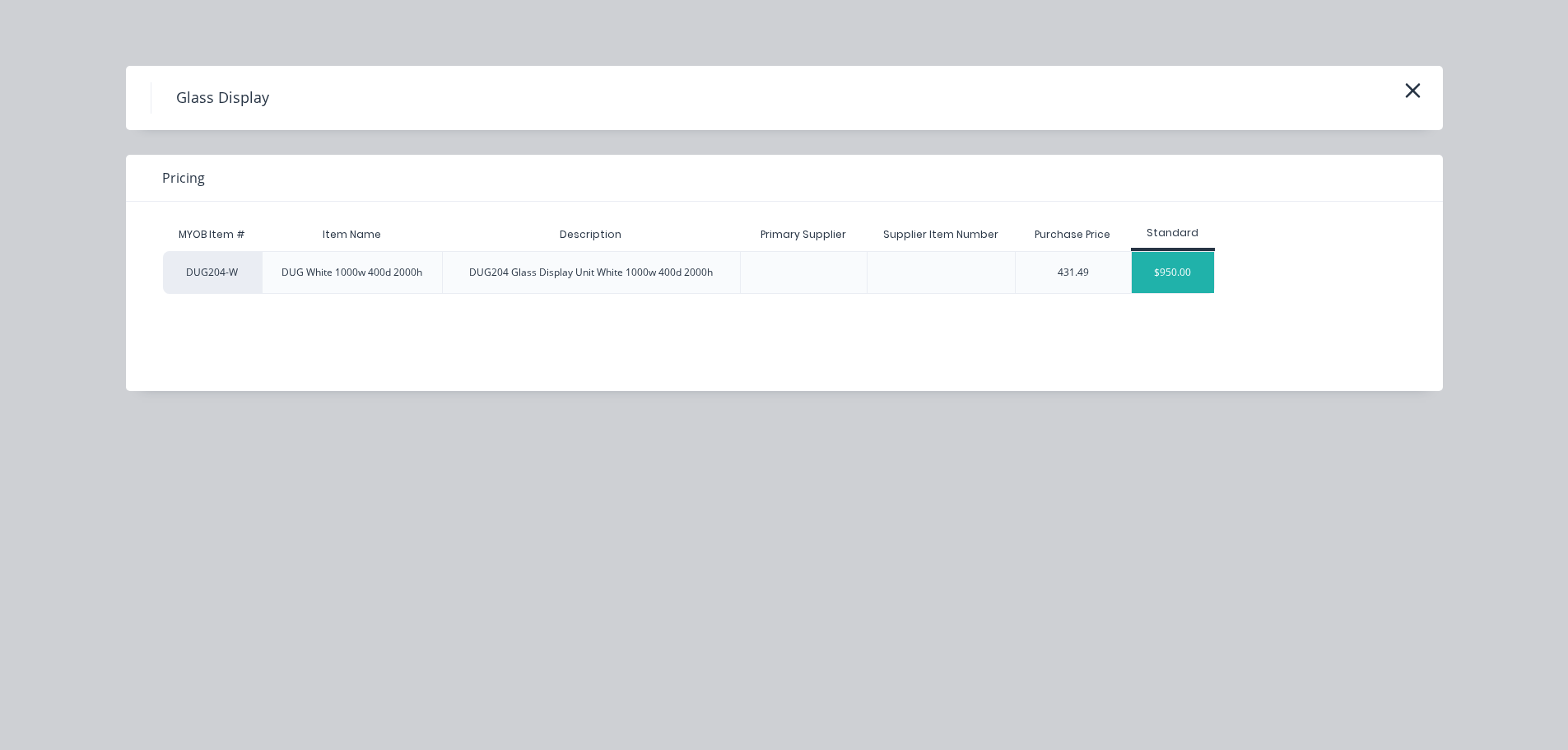
click at [1156, 276] on div "$950.00" at bounding box center [1173, 272] width 83 height 41
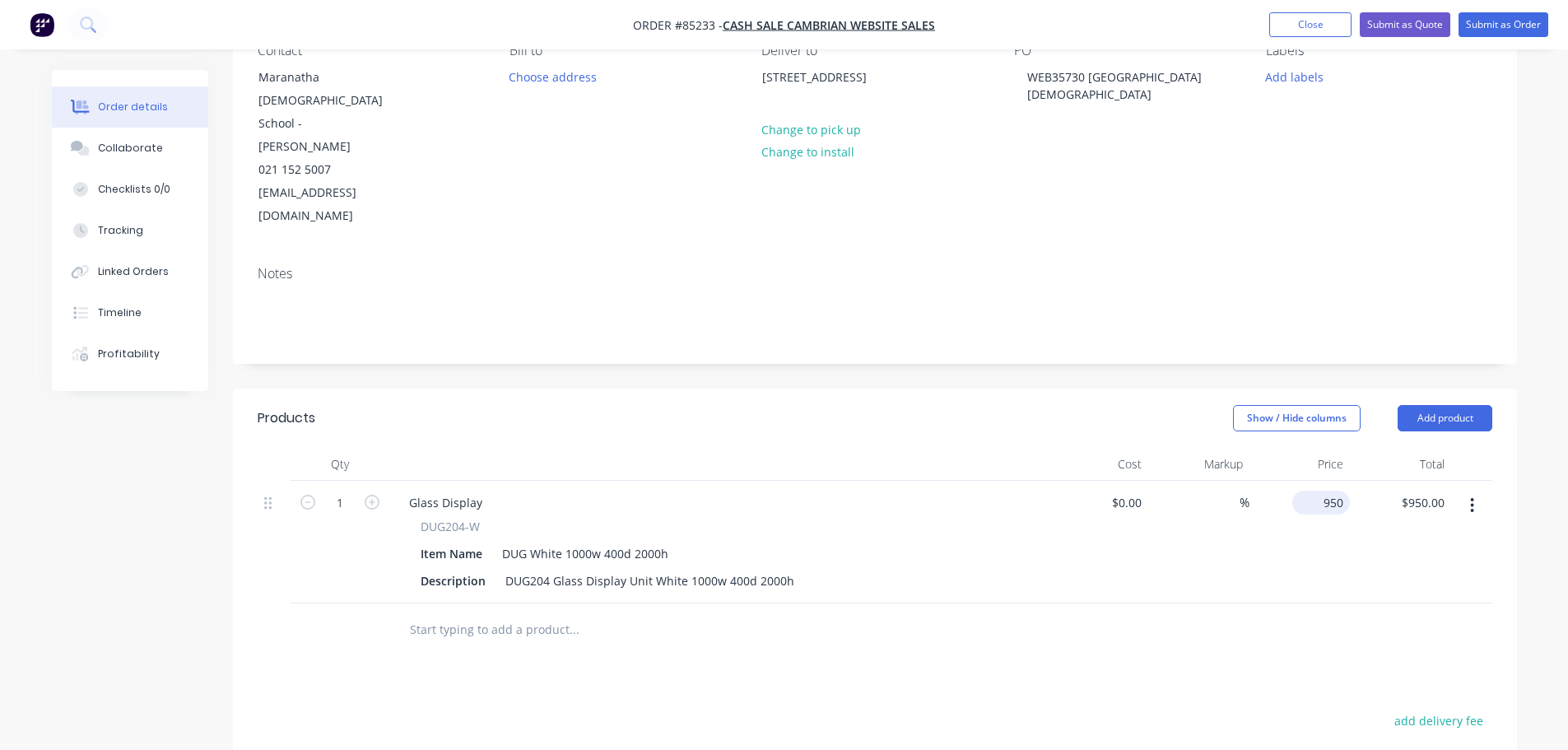
click at [1332, 491] on input "950" at bounding box center [1324, 503] width 51 height 24
type input "$1,229.65"
click at [1227, 603] on div at bounding box center [874, 630] width 1234 height 53
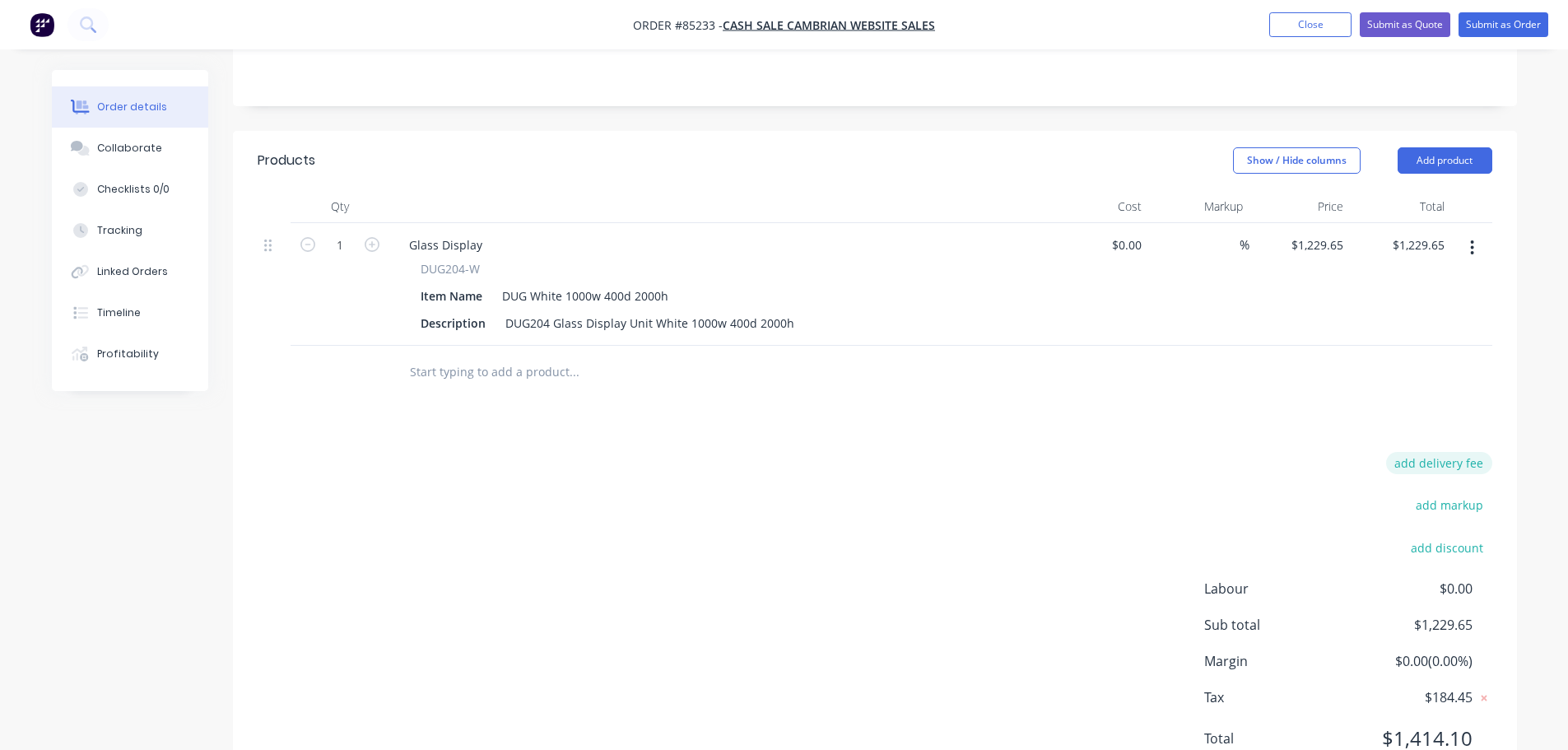
click at [1426, 452] on button "add delivery fee" at bounding box center [1439, 463] width 107 height 22
type input "76.25"
click at [1124, 457] on div "Delivery fee Delivery fee Delivery fee name (Optional) 76.25 76.25 $0 add marku…" at bounding box center [874, 613] width 1234 height 313
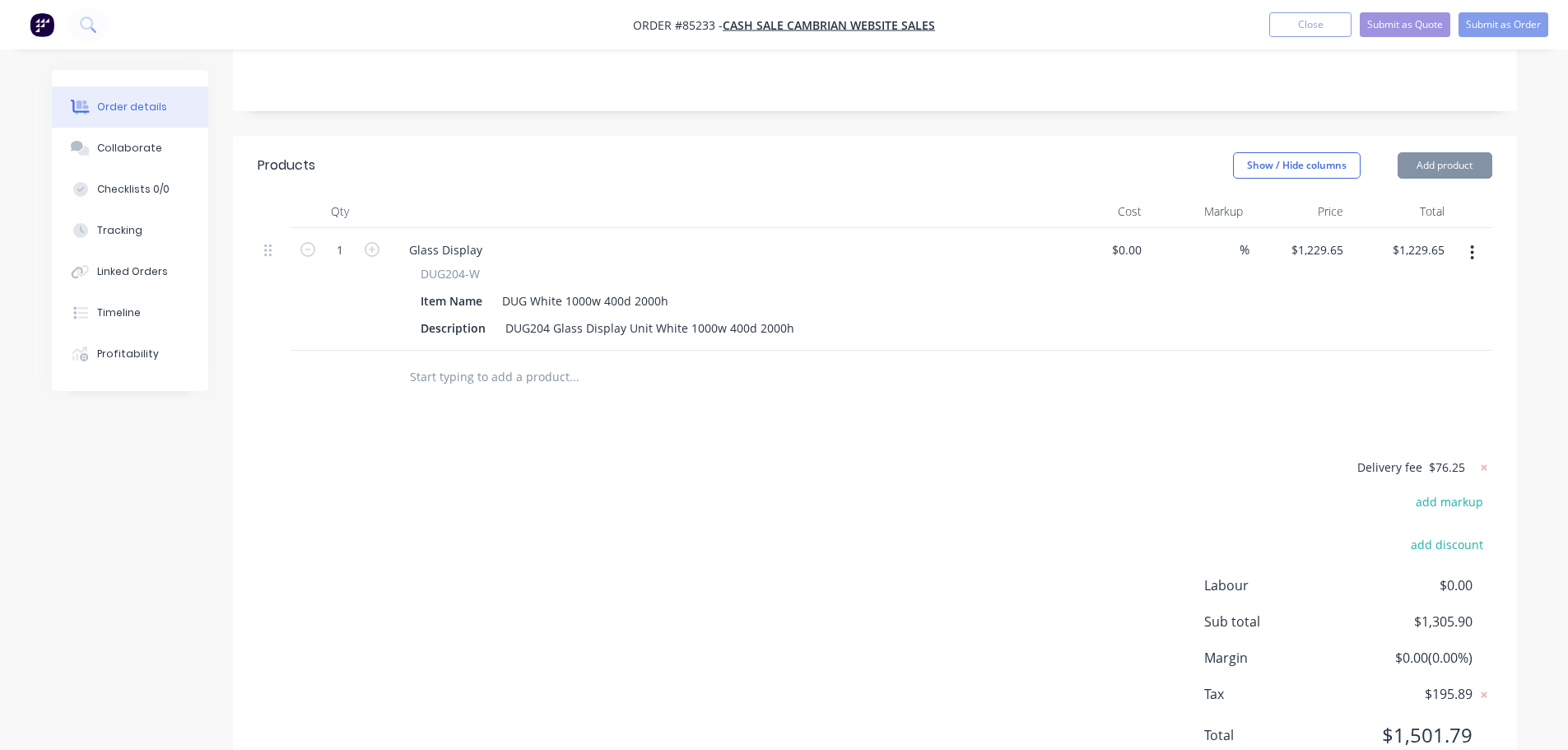
scroll to position [414, 0]
click at [1471, 155] on button "Add product" at bounding box center [1445, 168] width 95 height 27
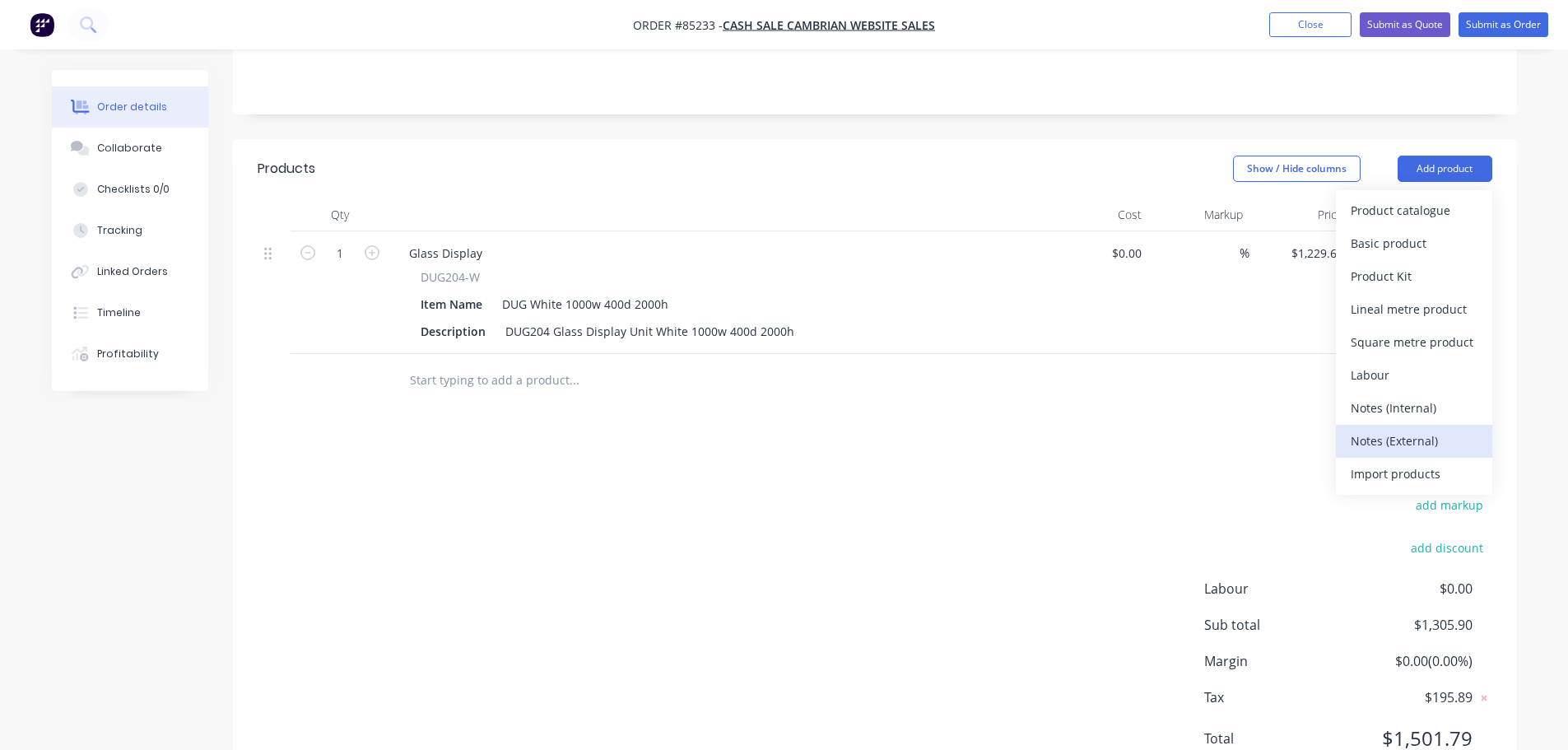
click at [1422, 425] on button "Notes (External)" at bounding box center [1414, 441] width 156 height 33
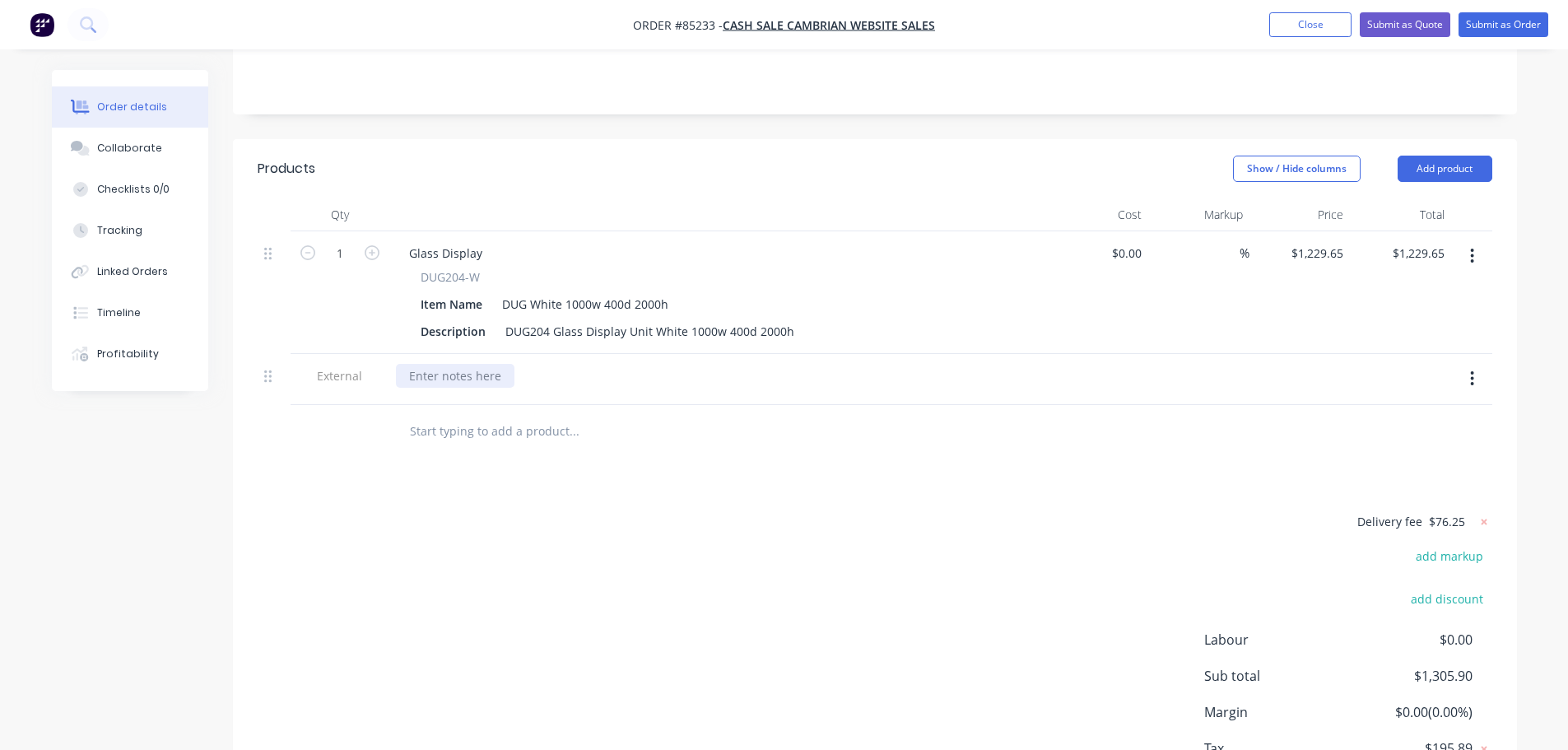
click at [482, 364] on div at bounding box center [455, 376] width 119 height 24
paste div
click at [483, 511] on div "Delivery fee $76.25 add markup add discount Labour $0.00 Sub total $1,305.90 Ma…" at bounding box center [874, 665] width 1234 height 310
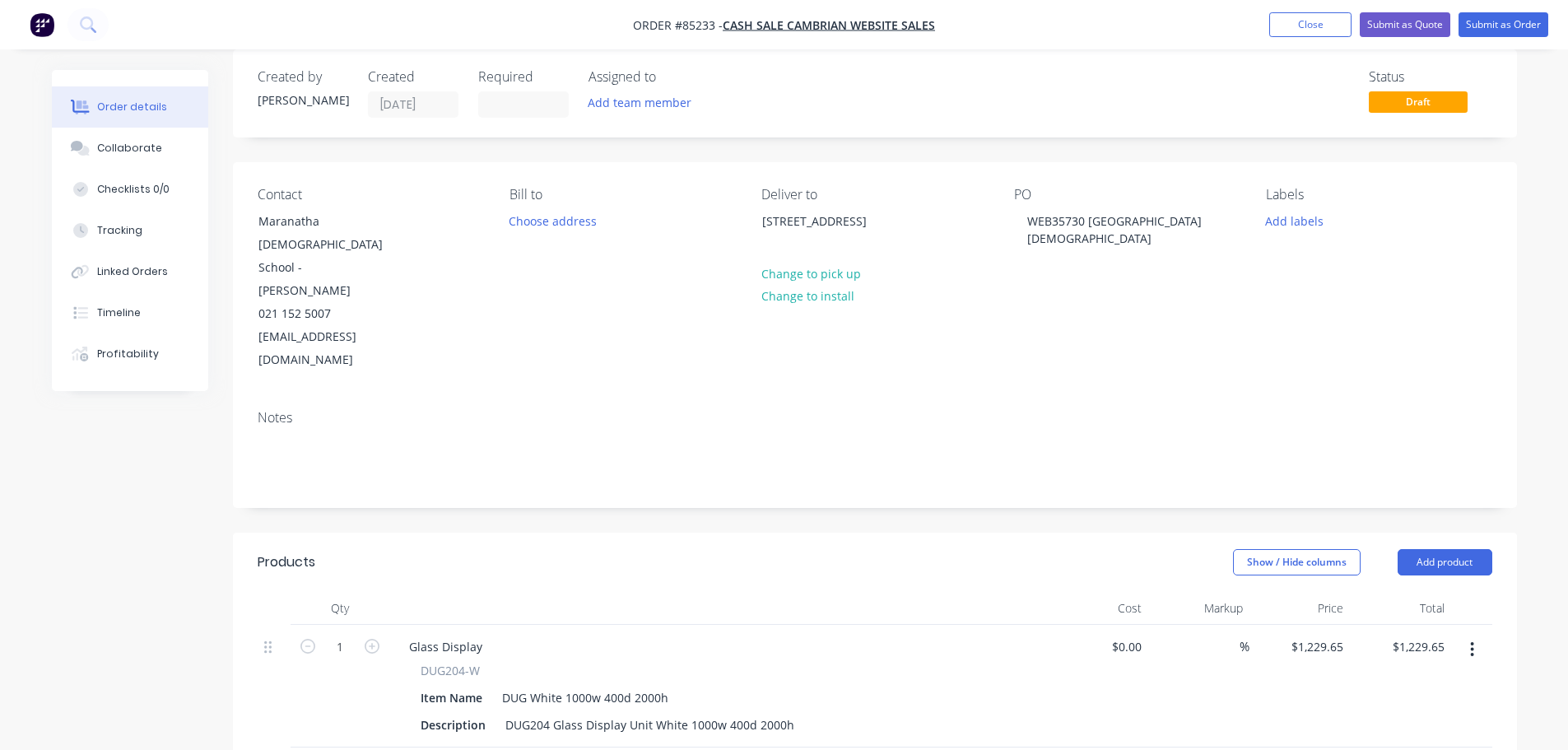
scroll to position [0, 0]
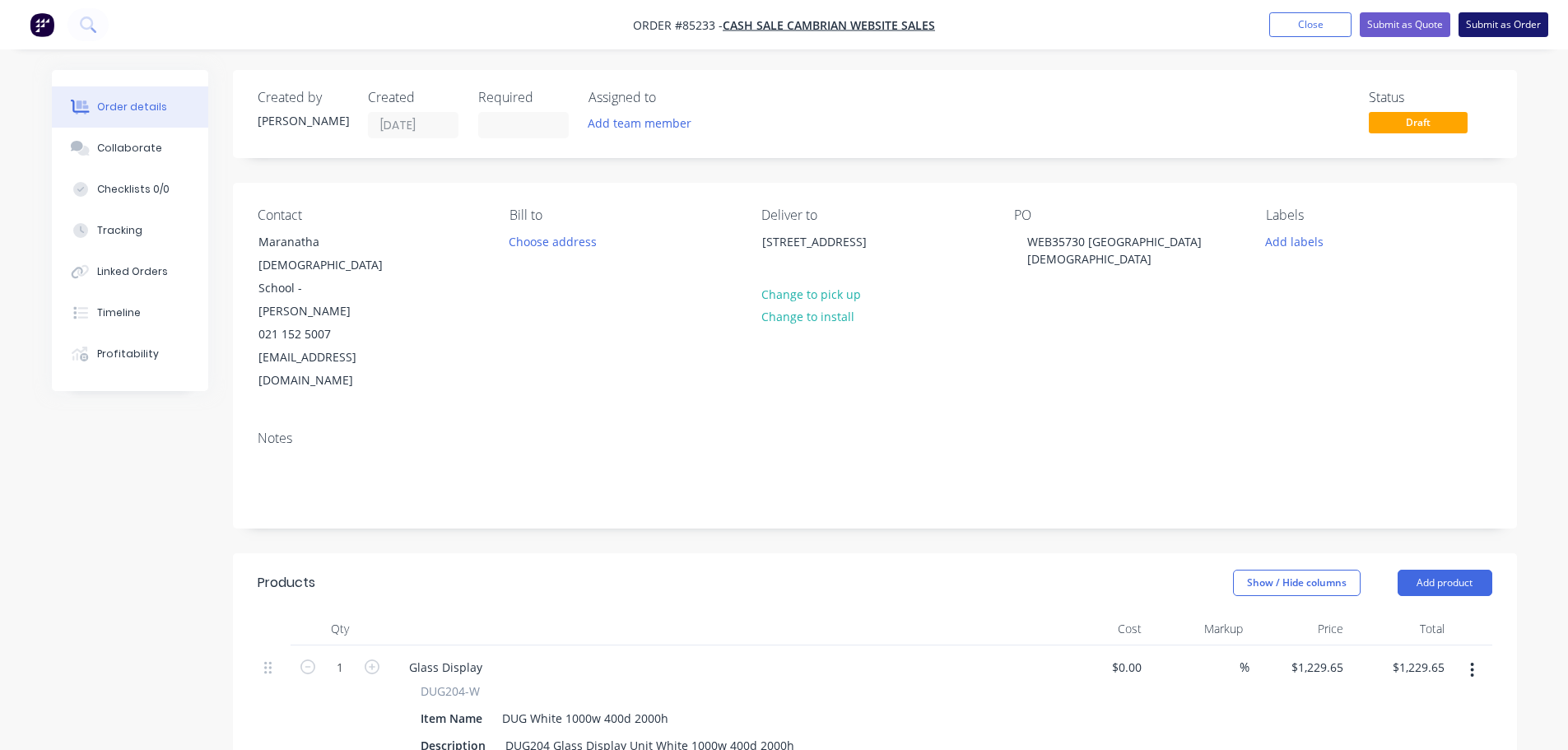
click at [1493, 28] on button "Submit as Order" at bounding box center [1504, 24] width 90 height 25
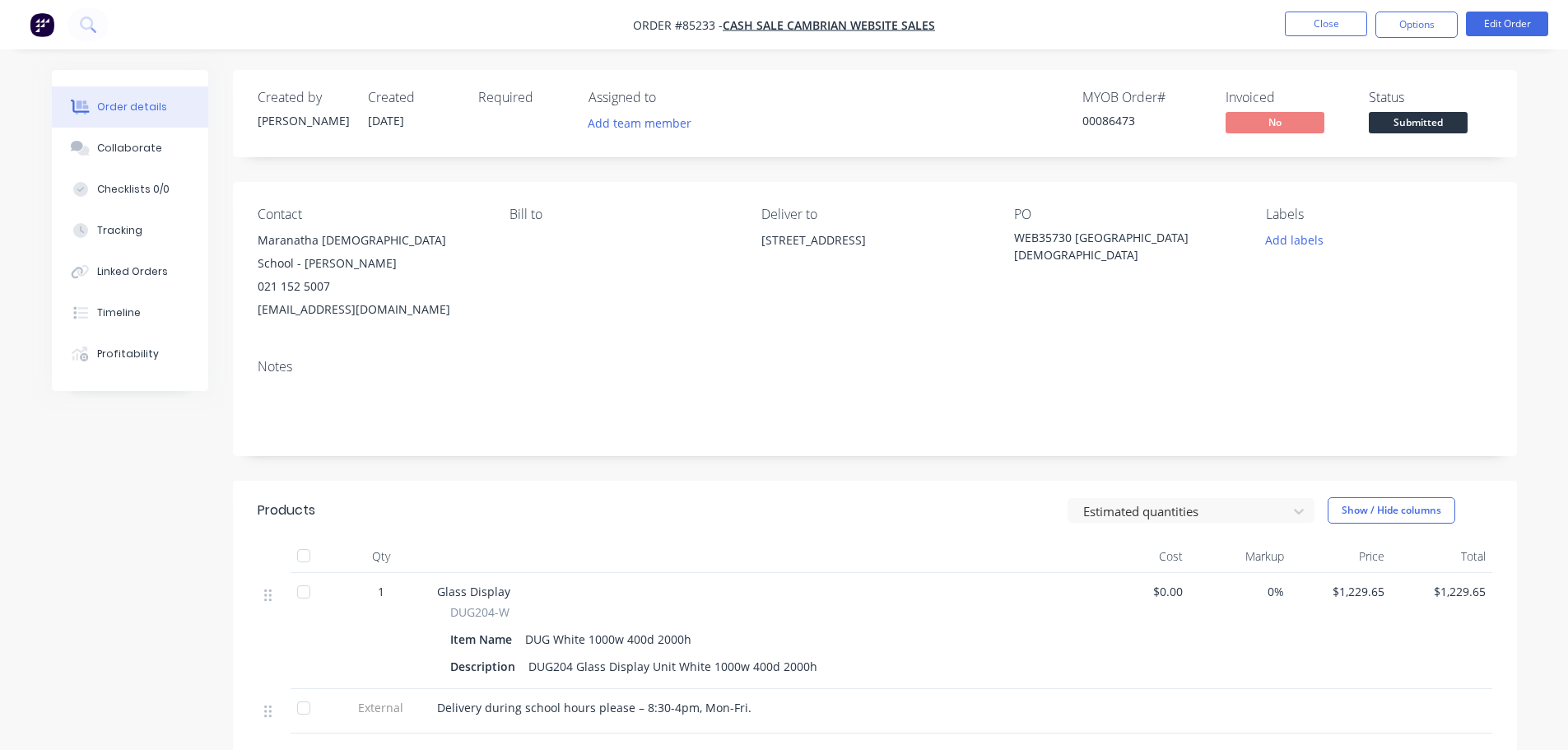
click at [1122, 120] on div "00086473" at bounding box center [1144, 120] width 123 height 17
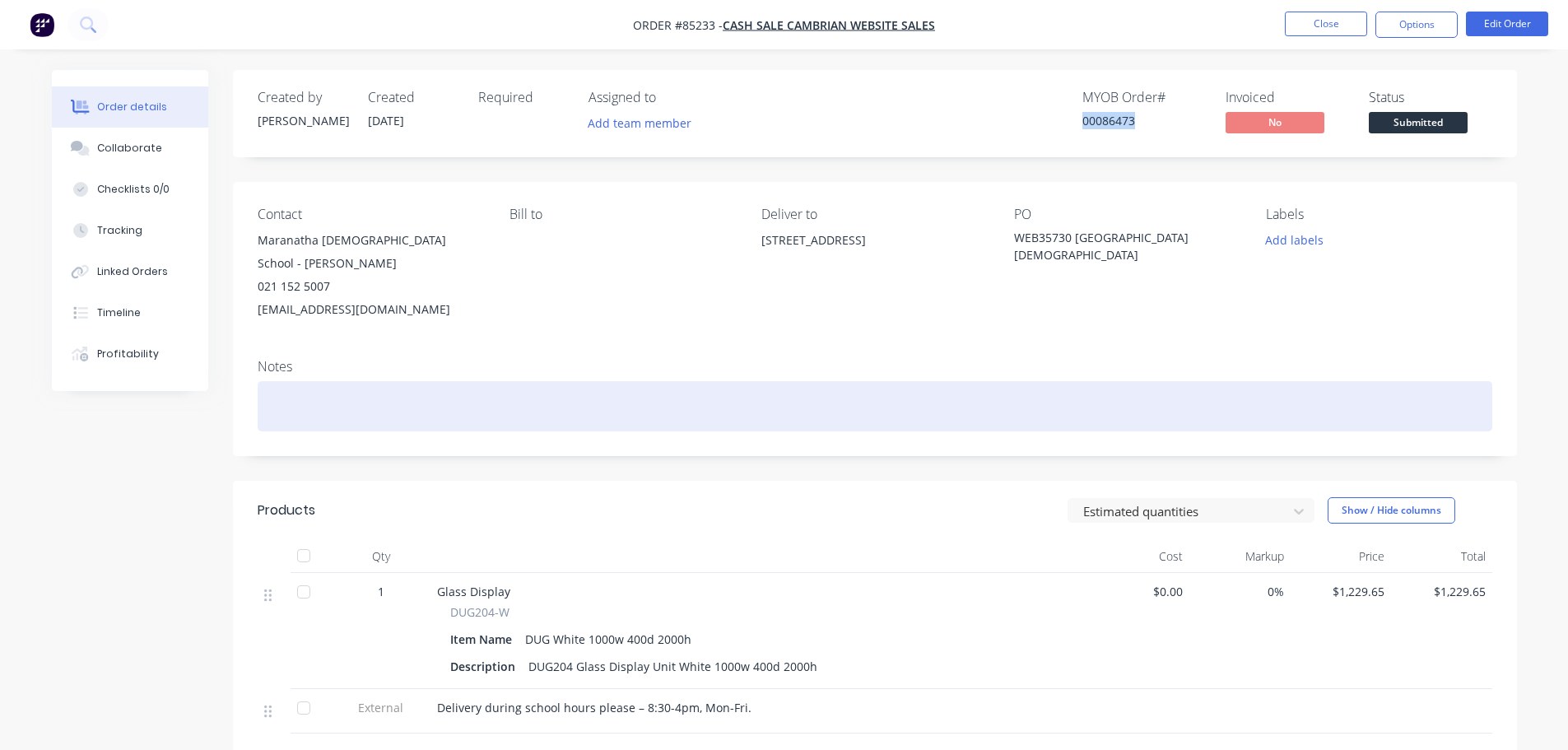
copy div "00086473"
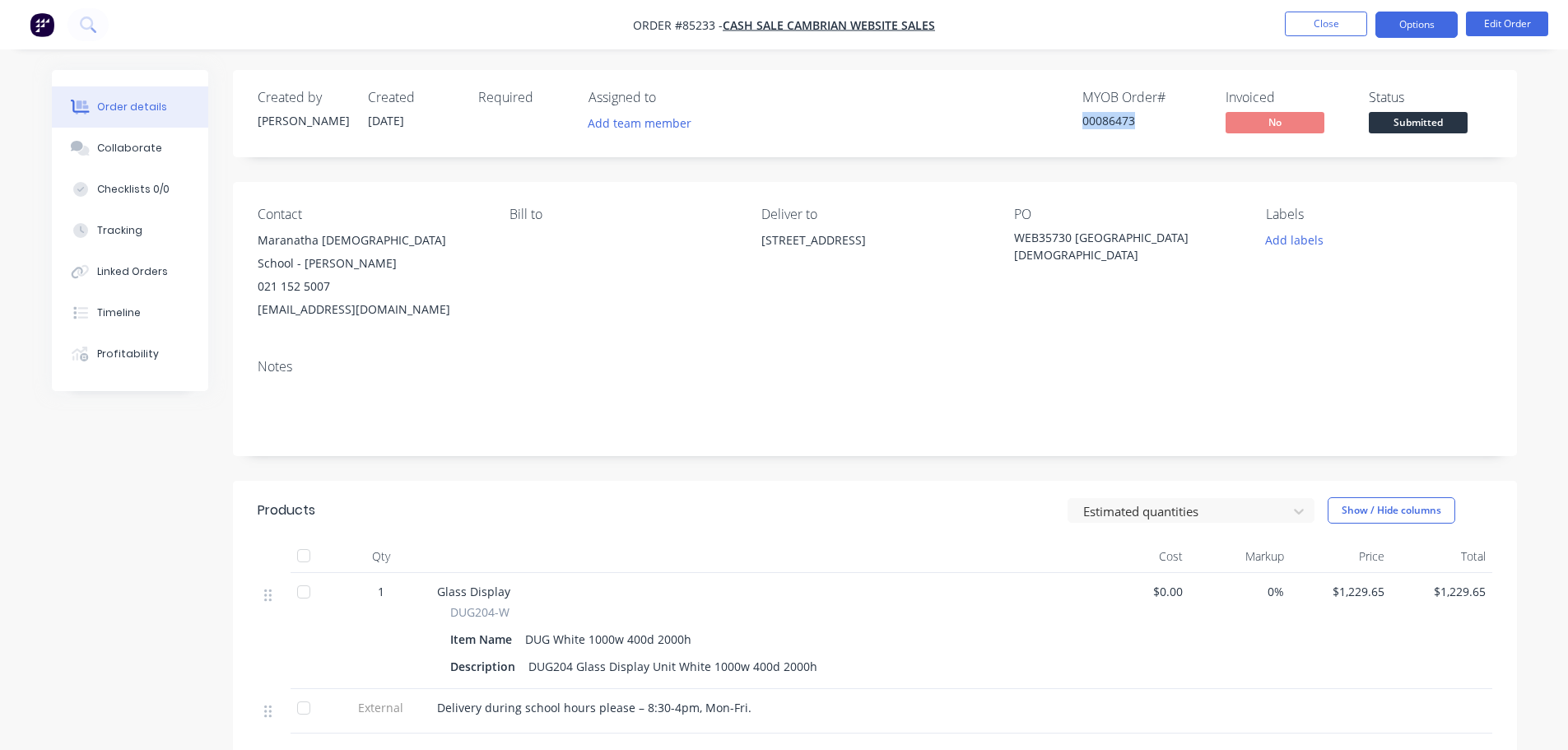
click at [1402, 26] on button "Options" at bounding box center [1416, 25] width 83 height 27
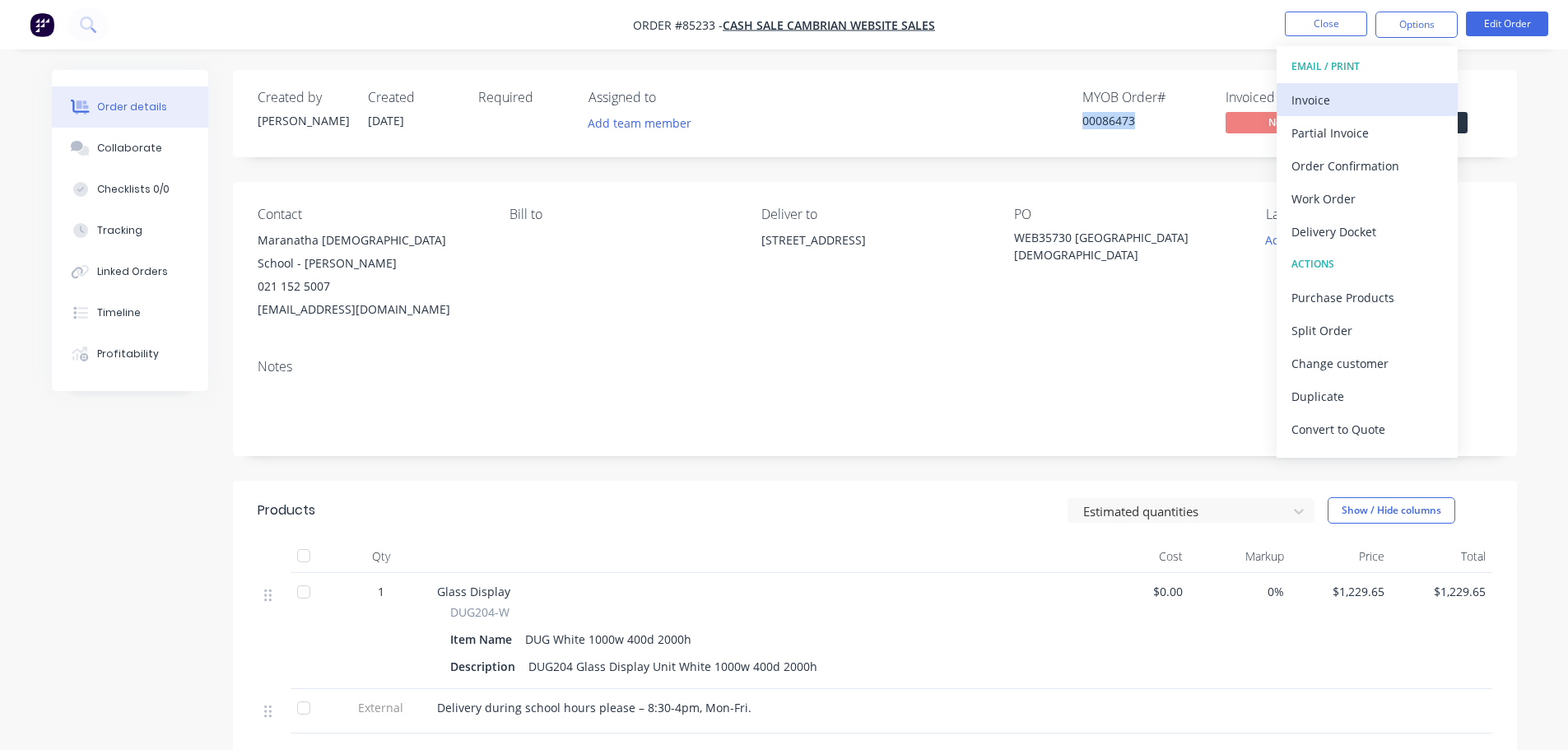
click at [1369, 108] on div "Invoice" at bounding box center [1367, 100] width 152 height 24
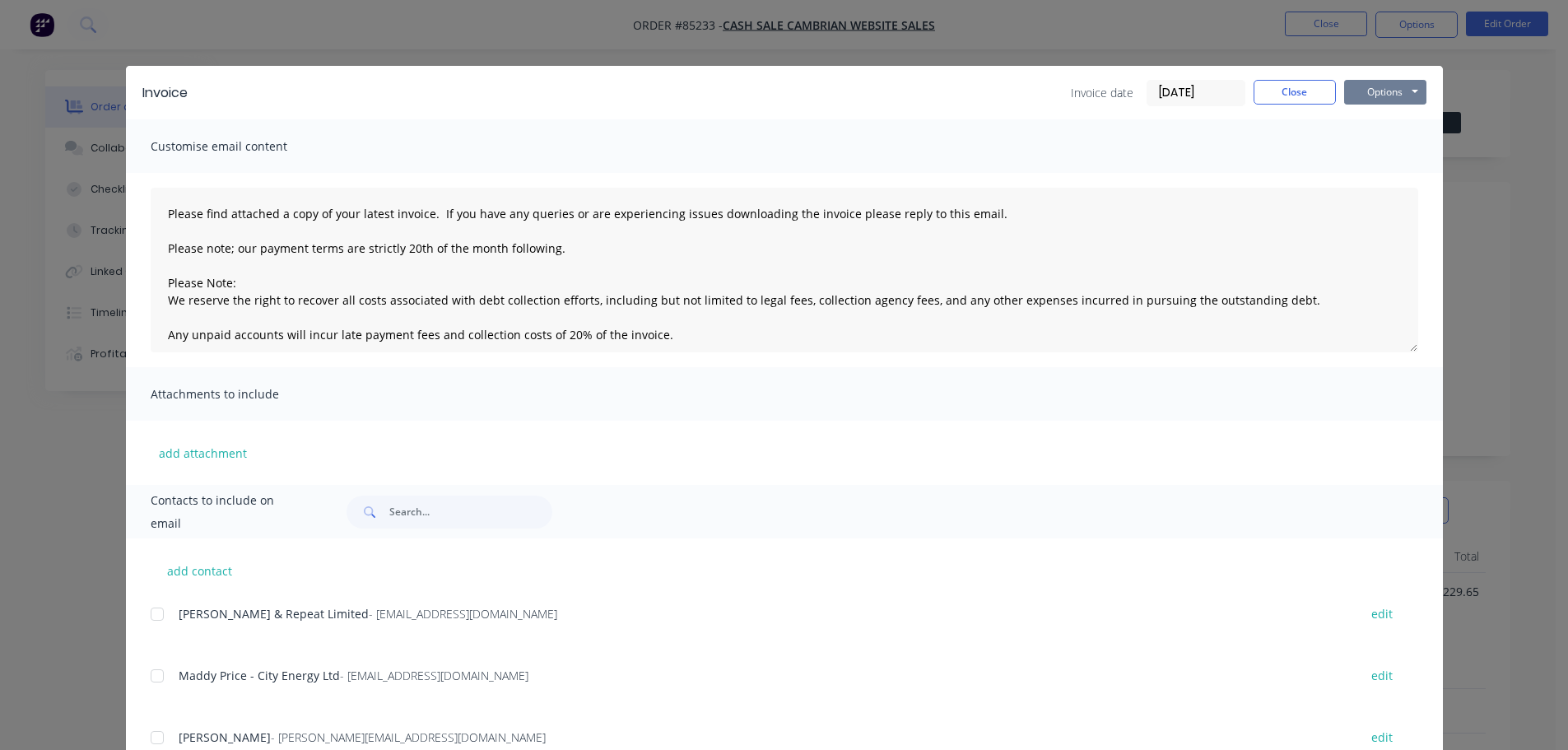
click at [1405, 83] on button "Options" at bounding box center [1385, 92] width 83 height 25
click at [1403, 152] on button "Print" at bounding box center [1396, 149] width 106 height 28
click at [1279, 82] on button "Close" at bounding box center [1295, 92] width 83 height 25
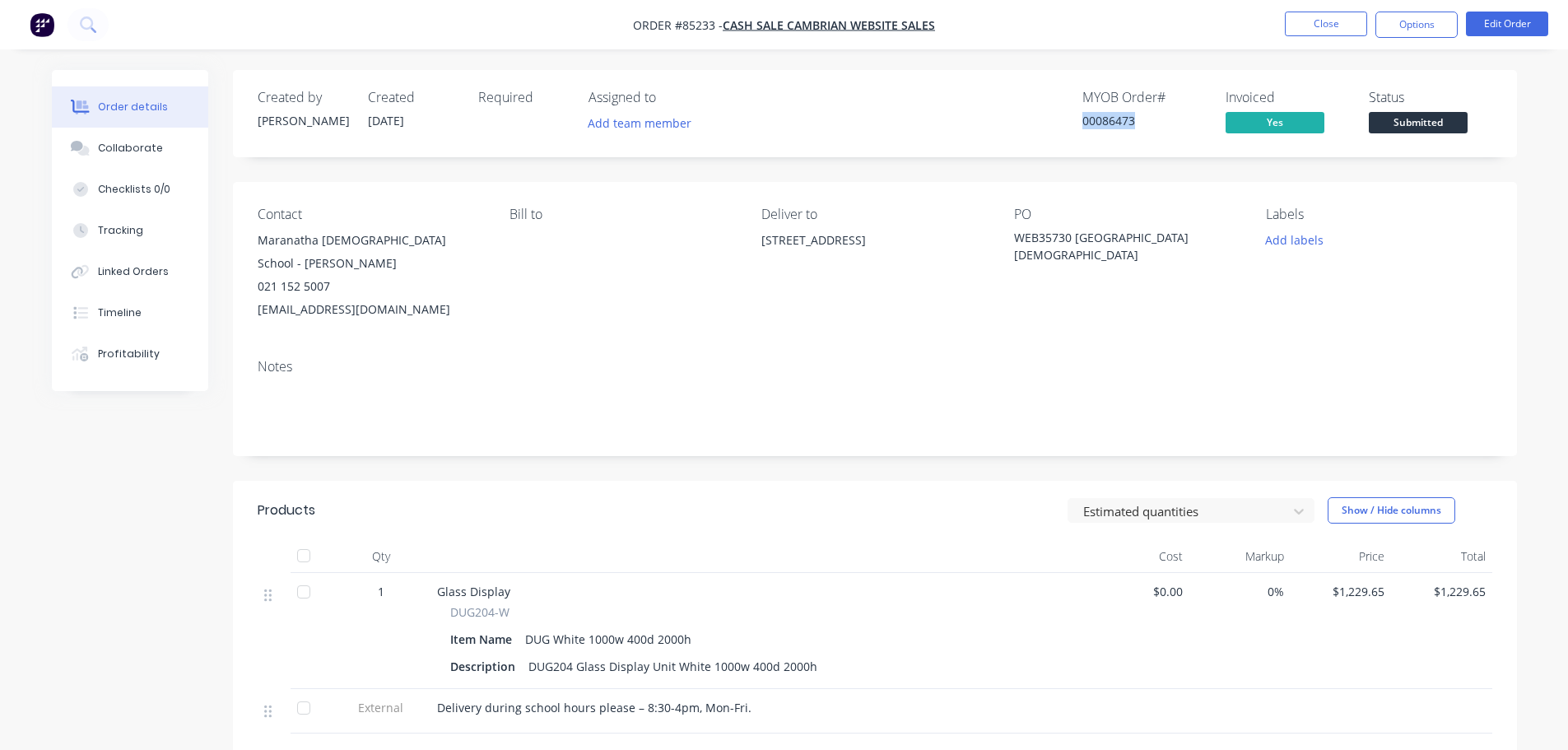
click at [1432, 131] on span "Submitted" at bounding box center [1417, 122] width 98 height 20
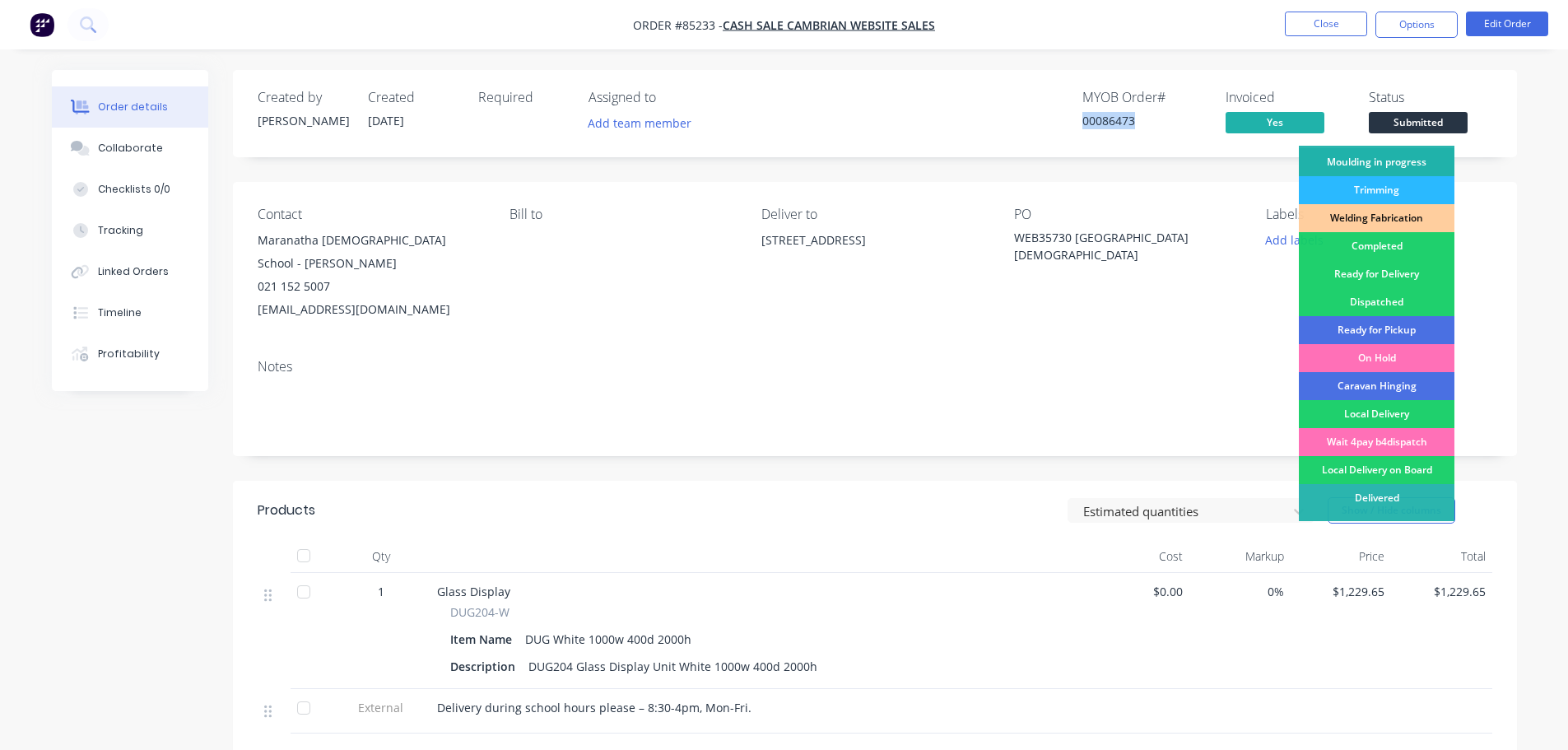
scroll to position [324, 0]
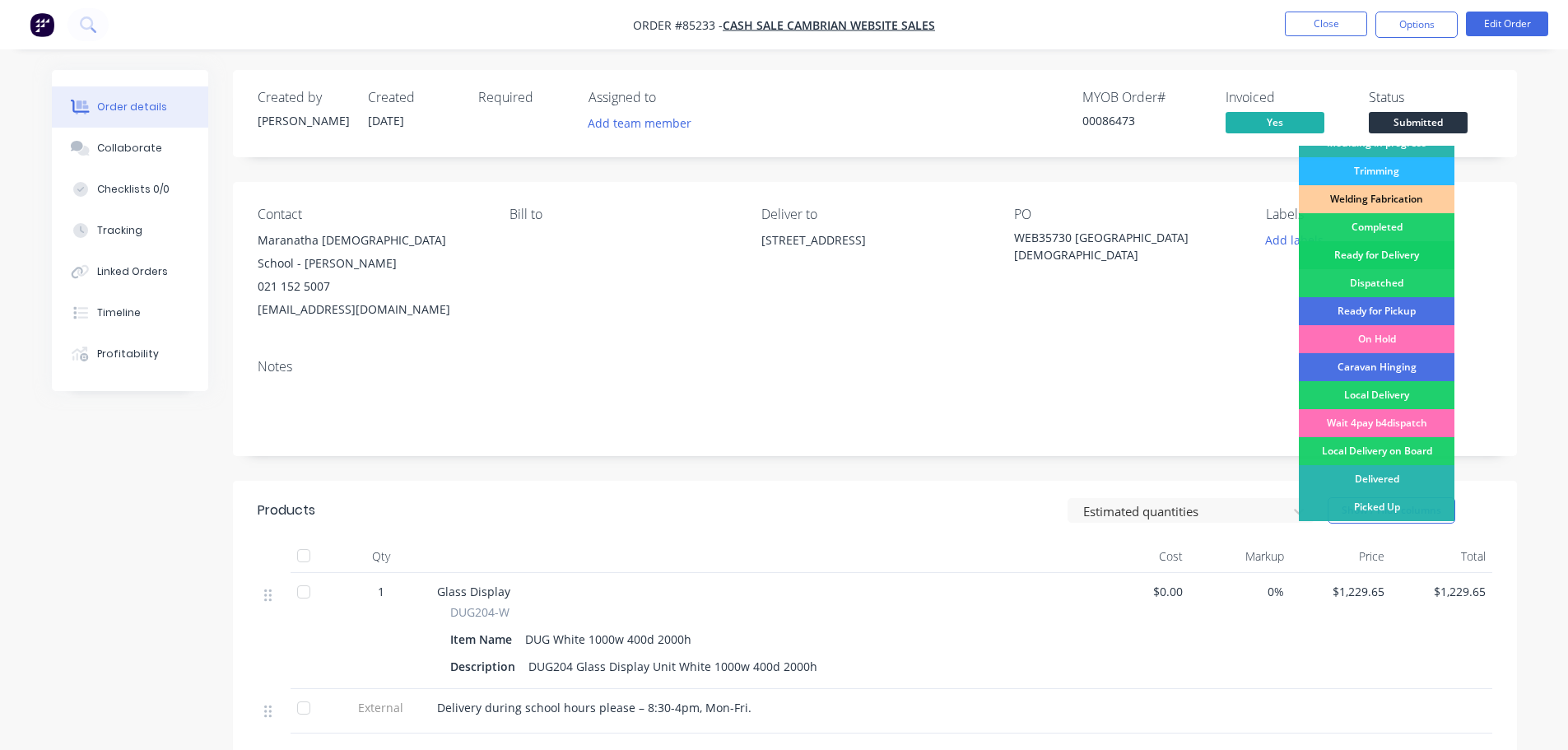
click at [1357, 264] on div "Ready for Delivery" at bounding box center [1376, 255] width 155 height 28
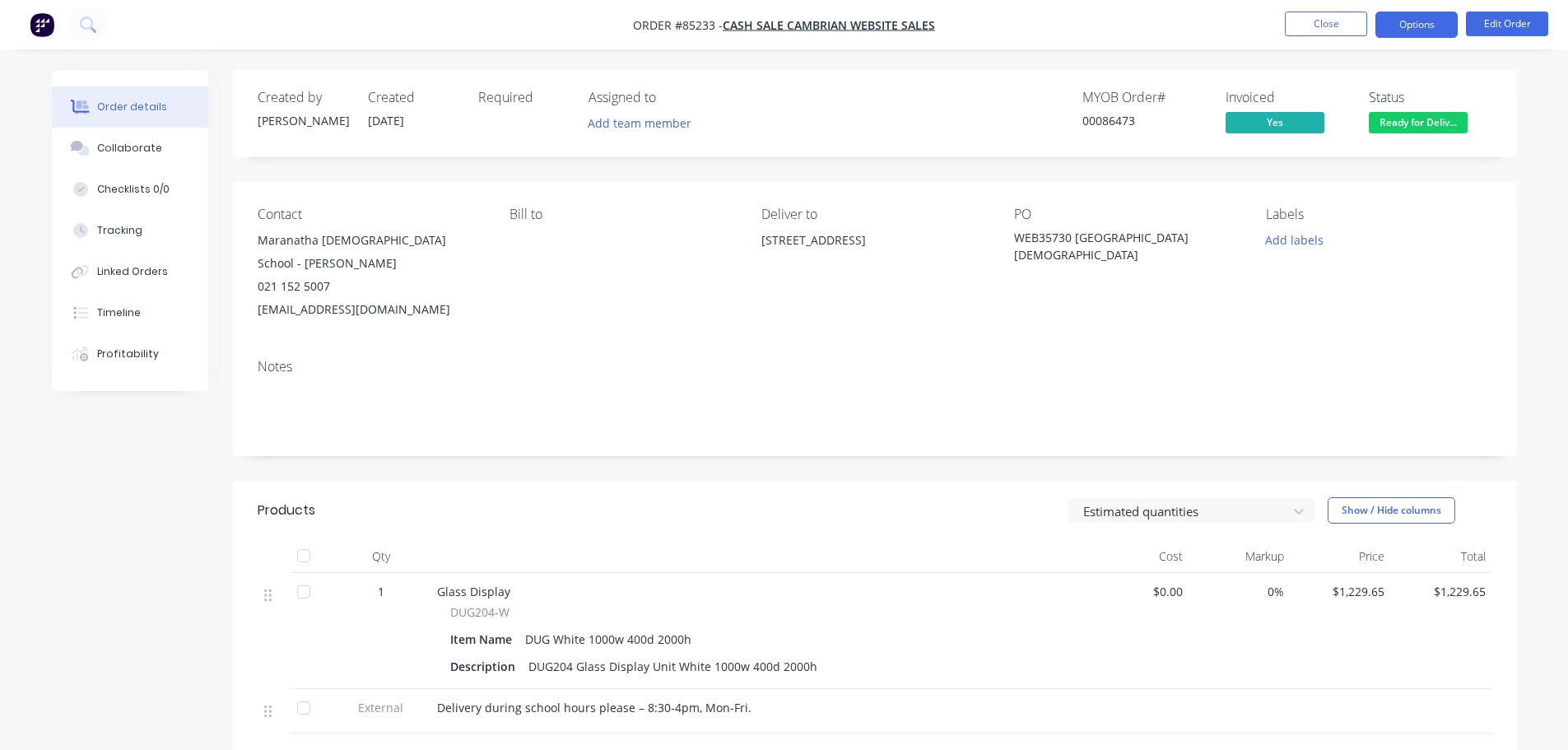
click at [1427, 25] on button "Options" at bounding box center [1416, 25] width 83 height 27
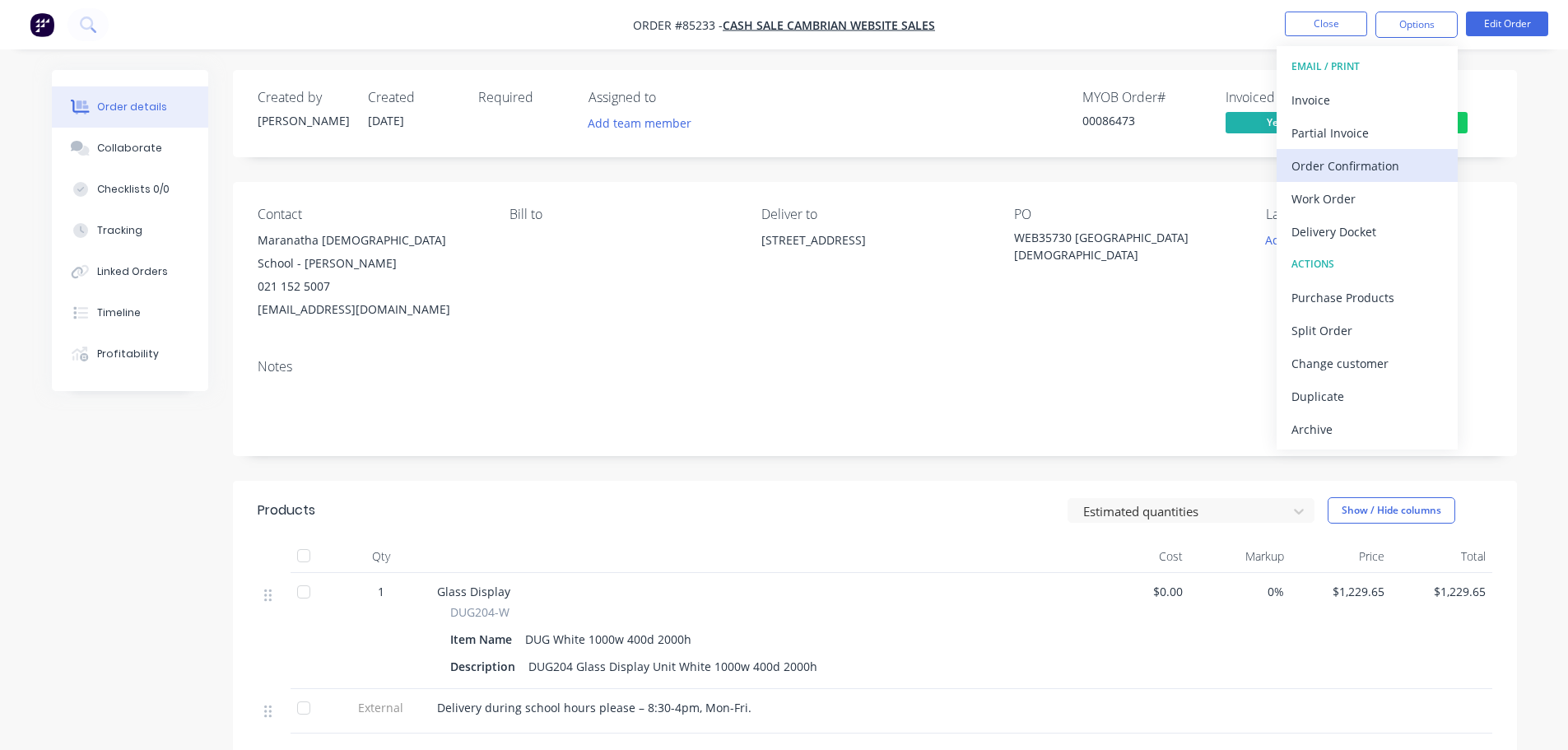
click at [1408, 167] on div "Order Confirmation" at bounding box center [1367, 165] width 152 height 24
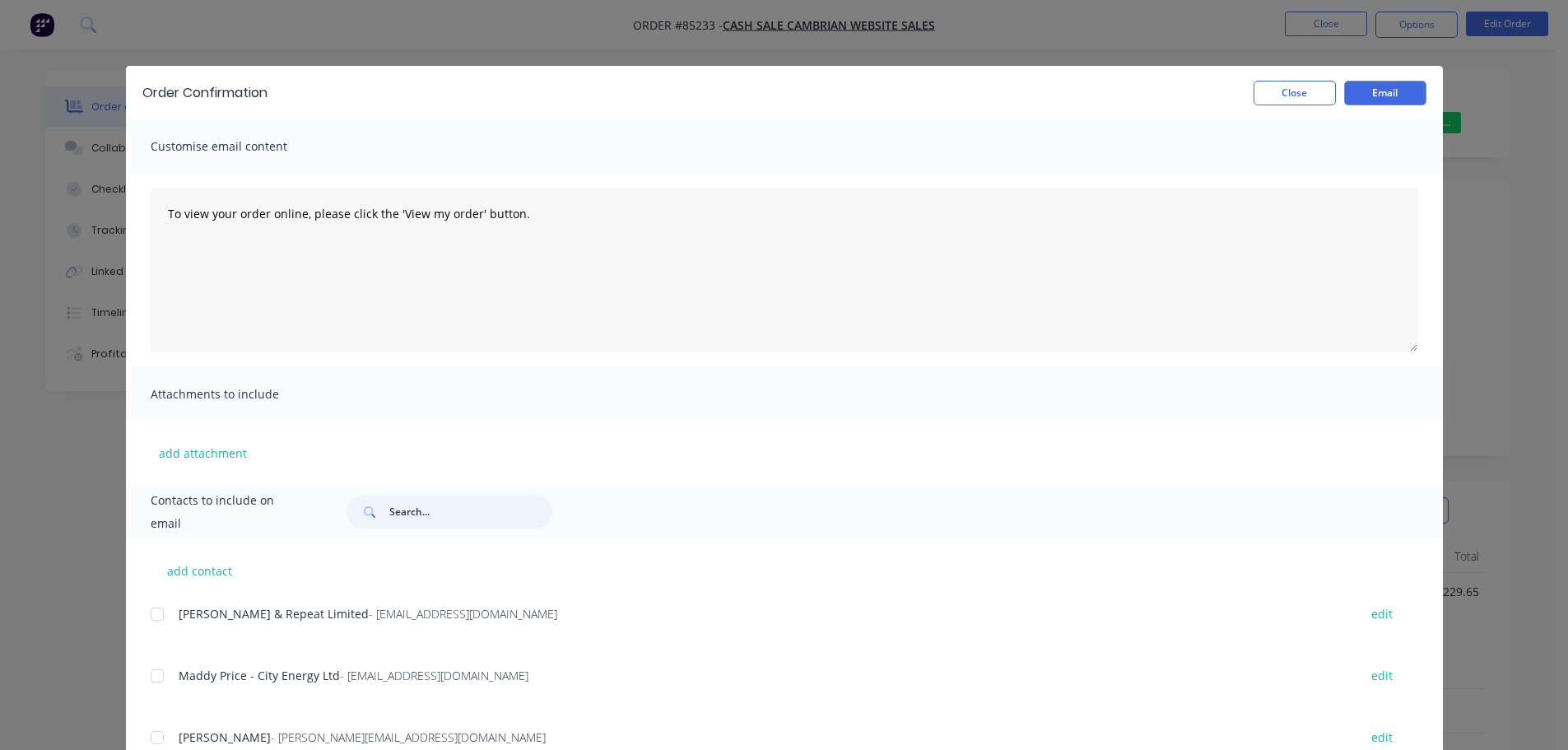
click at [400, 519] on input "text" at bounding box center [471, 512] width 163 height 33
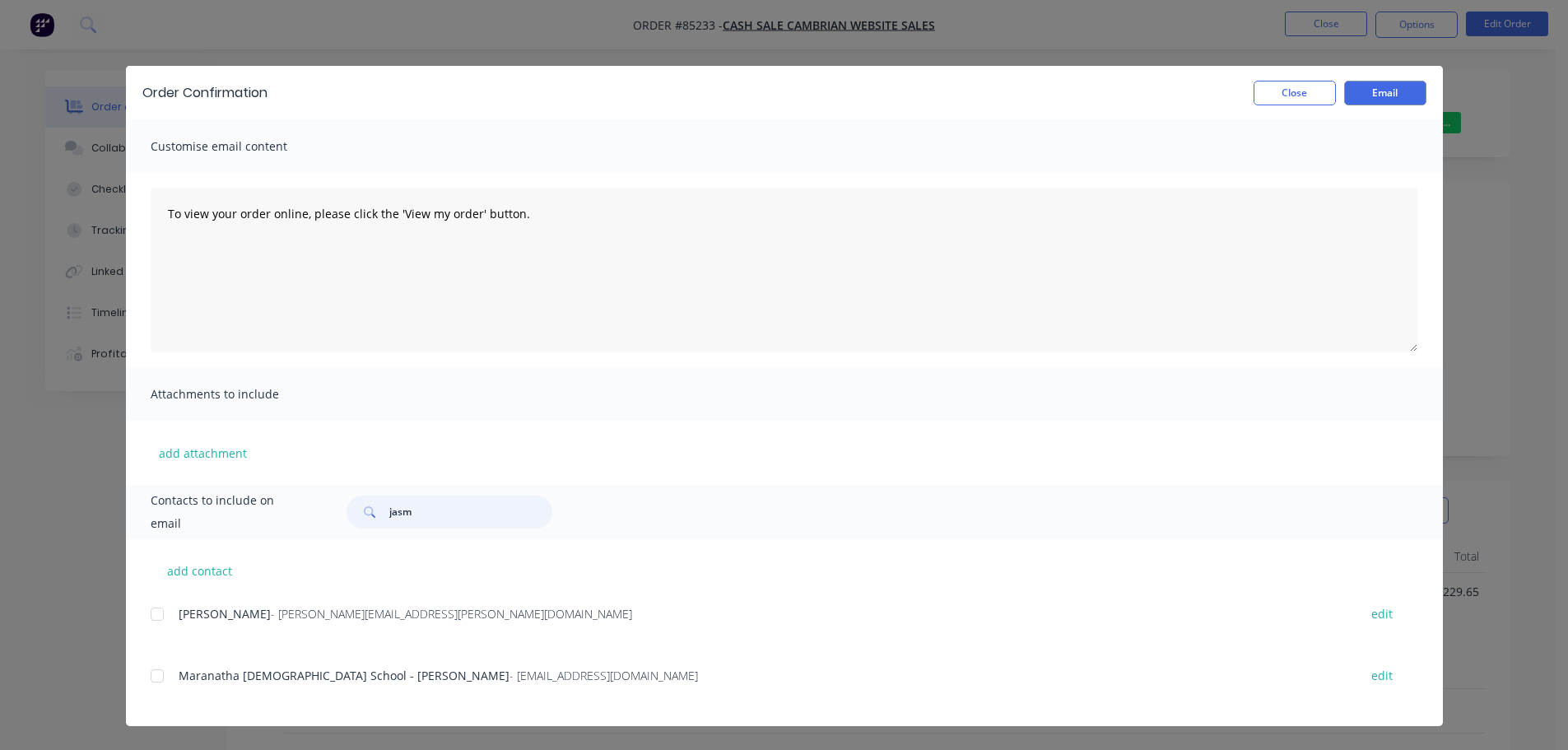
click at [151, 685] on div at bounding box center [157, 676] width 33 height 33
type input "jasm"
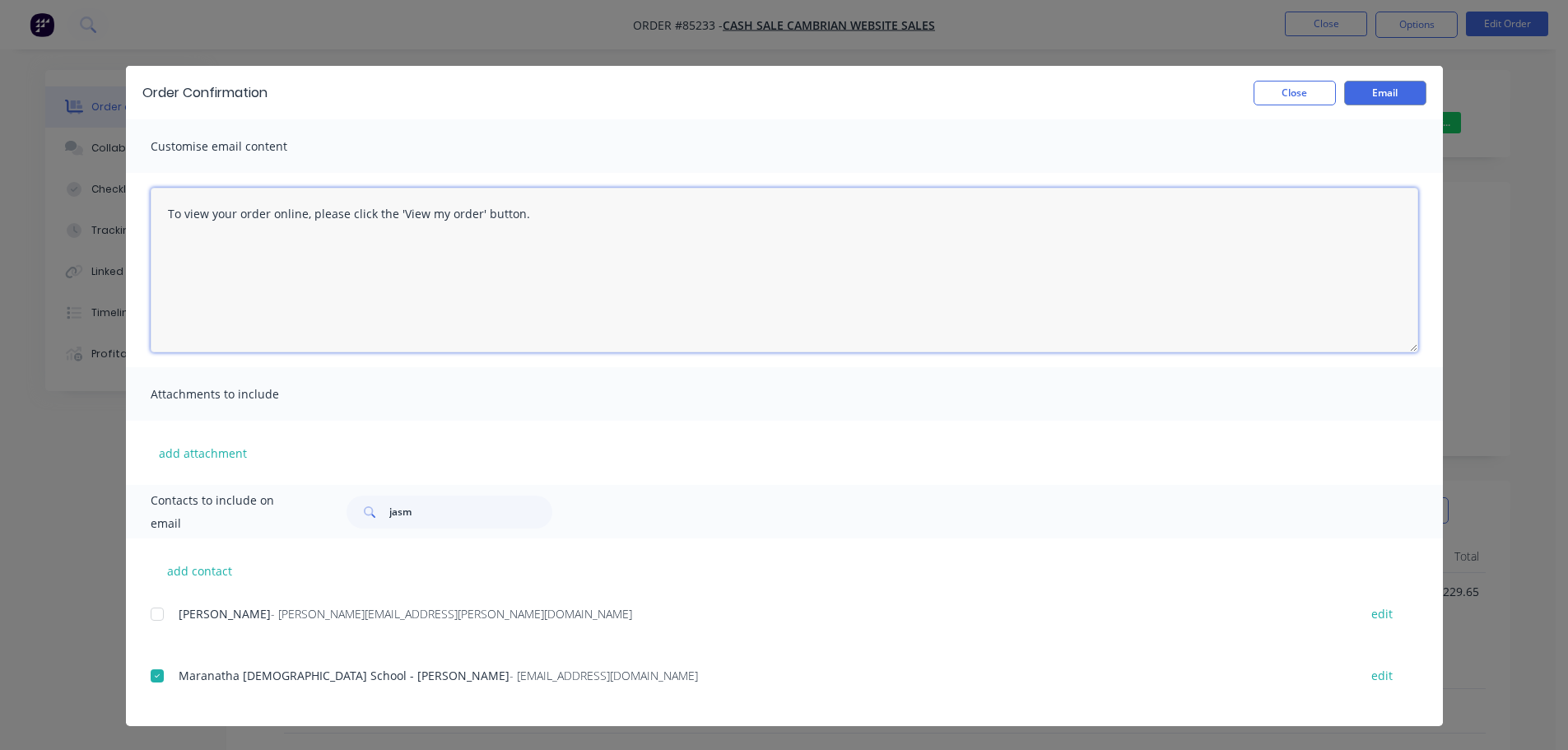
drag, startPoint x: 415, startPoint y: 265, endPoint x: 456, endPoint y: 245, distance: 45.6
click at [415, 265] on textarea "To view your order online, please click the 'View my order' button." at bounding box center [784, 269] width 1267 height 165
paste textarea "[PERSON_NAME] you for your order, confirmation of your order is attached. We wi…"
drag, startPoint x: 799, startPoint y: 214, endPoint x: 782, endPoint y: 217, distance: 17.3
click at [782, 217] on textarea "Thank you for your order, confirmation of your order is attached. We will send …" at bounding box center [784, 269] width 1267 height 165
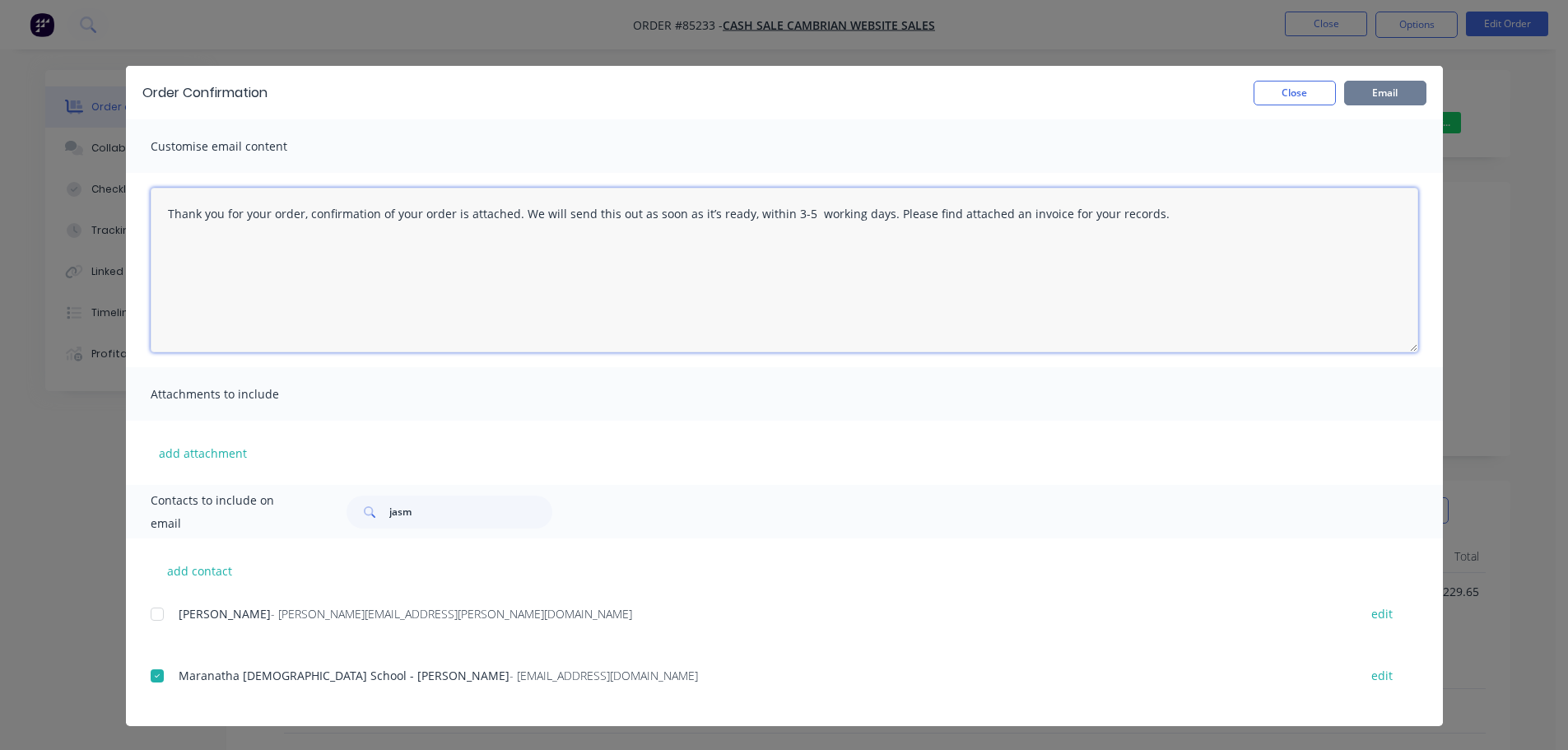
type textarea "Thank you for your order, confirmation of your order is attached. We will send …"
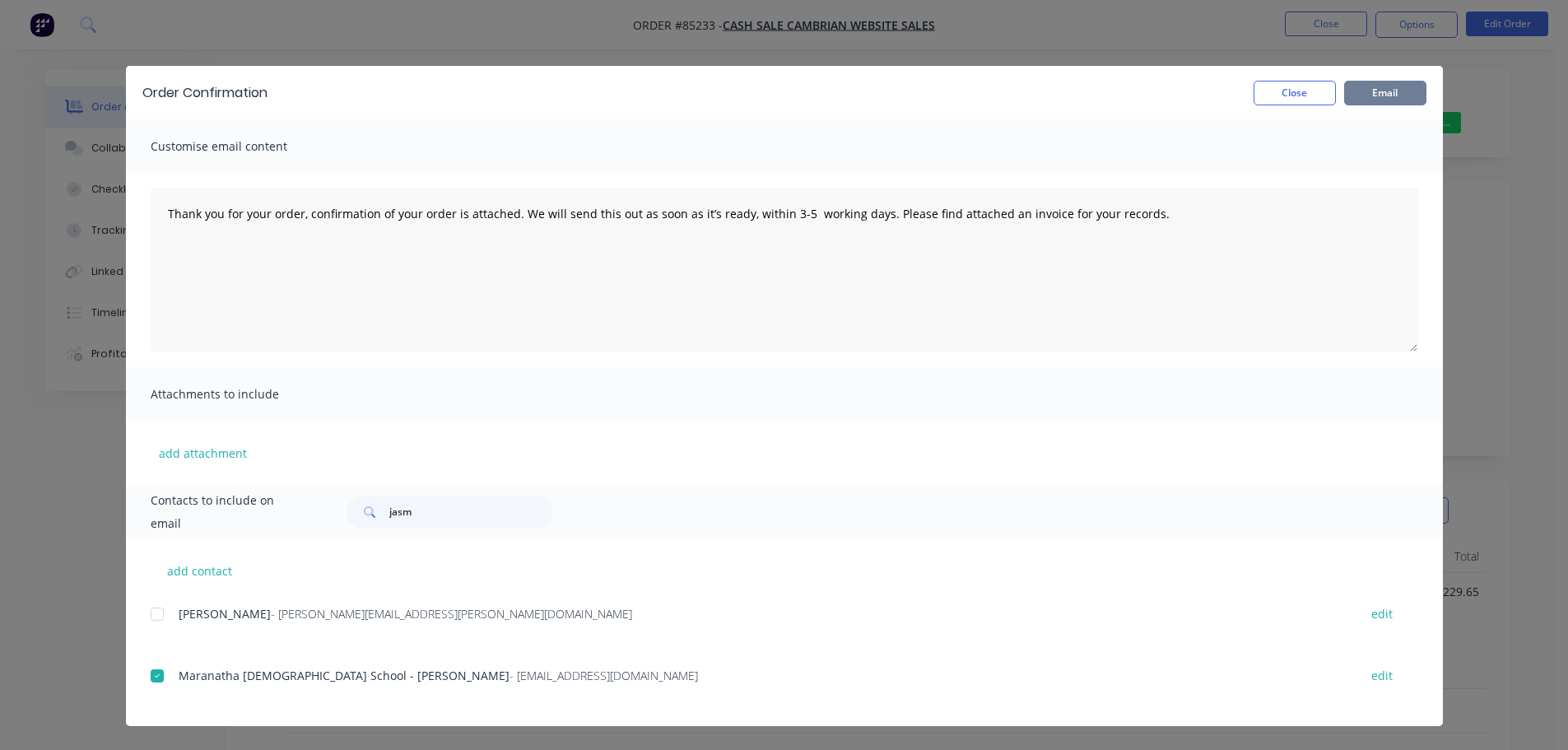
click at [1388, 89] on button "Email" at bounding box center [1385, 93] width 83 height 25
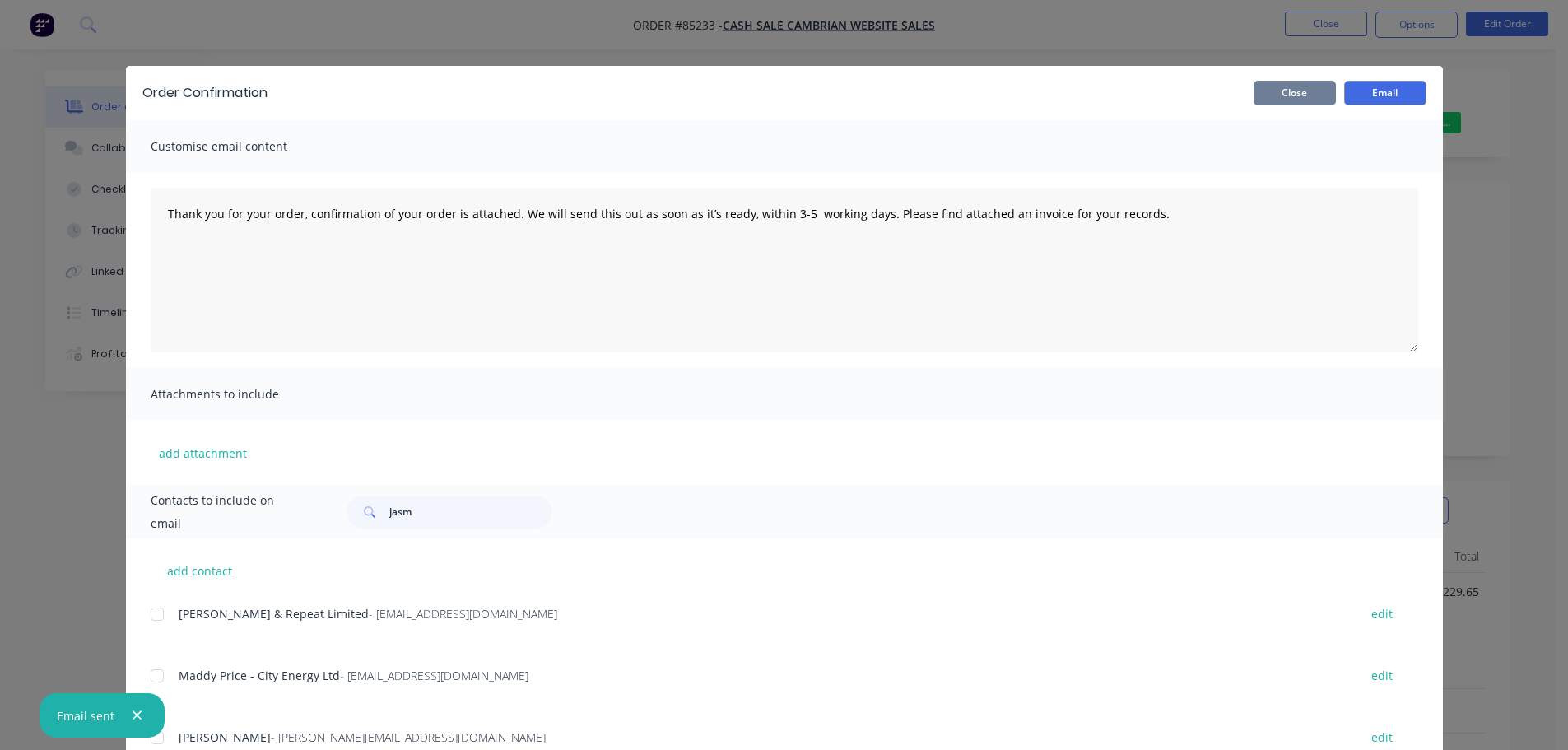
click at [1278, 97] on button "Close" at bounding box center [1295, 93] width 83 height 25
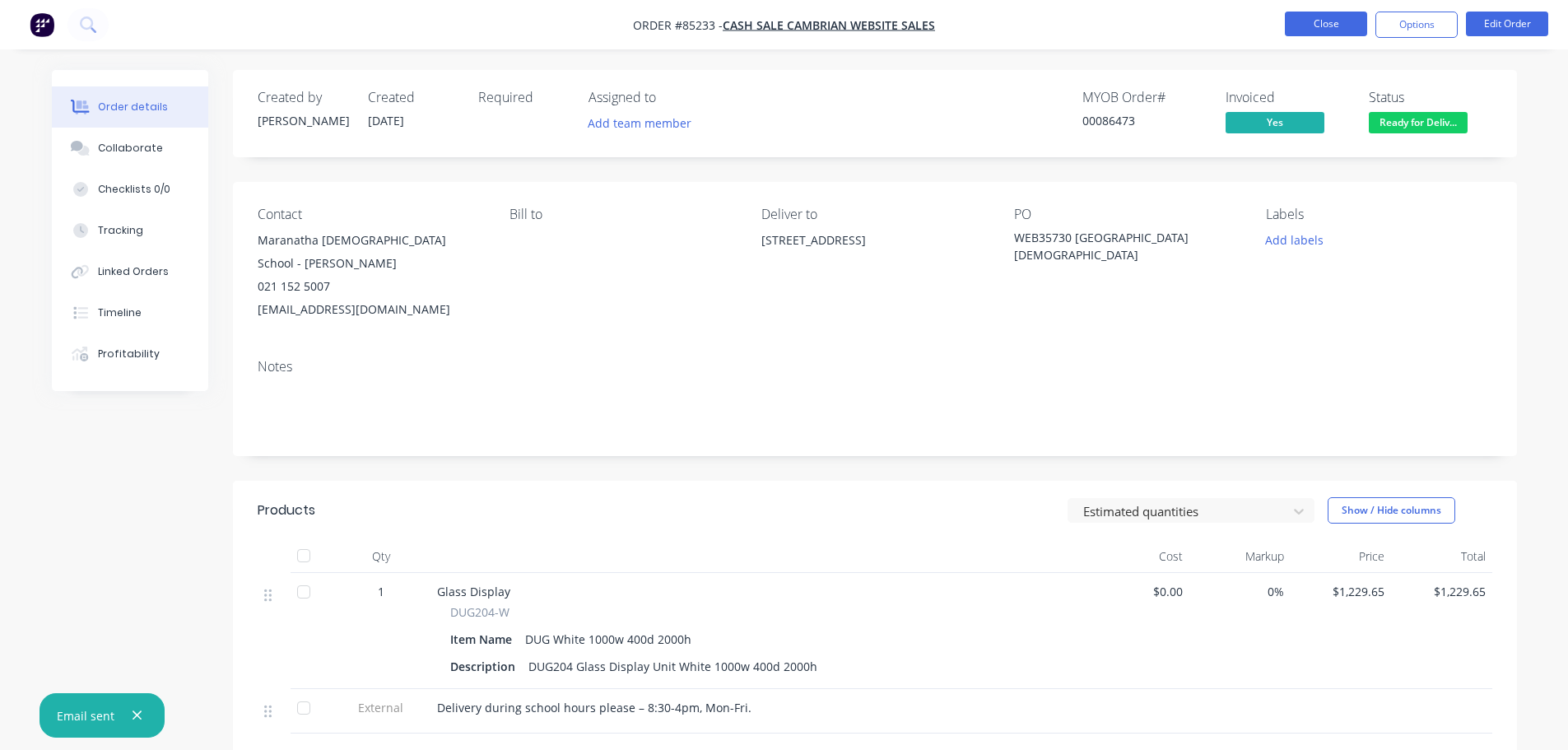
click at [1301, 26] on button "Close" at bounding box center [1326, 24] width 83 height 25
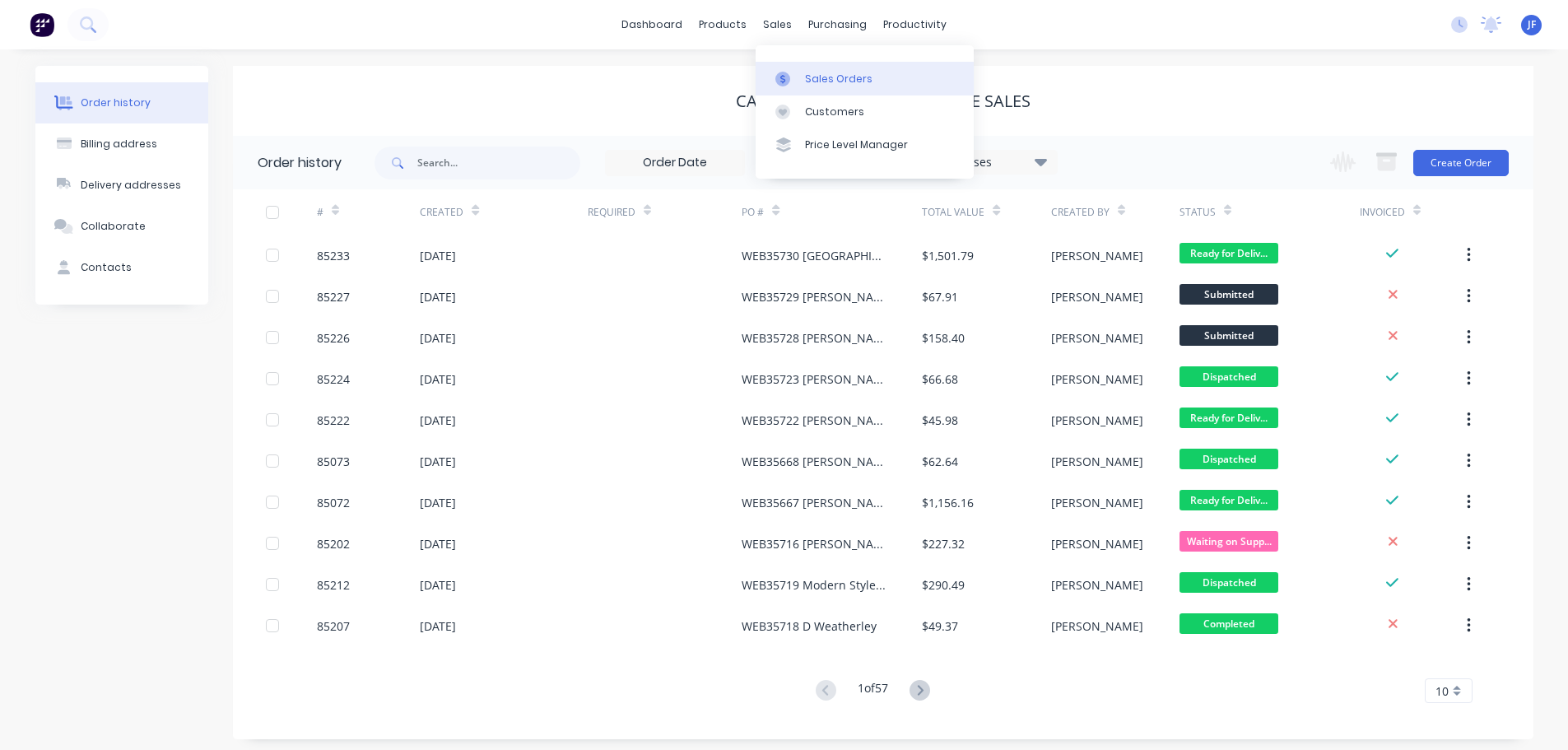
drag, startPoint x: 786, startPoint y: 24, endPoint x: 811, endPoint y: 76, distance: 57.7
click at [786, 26] on div "sales" at bounding box center [777, 24] width 45 height 25
click at [814, 80] on div "Sales Orders" at bounding box center [838, 79] width 67 height 15
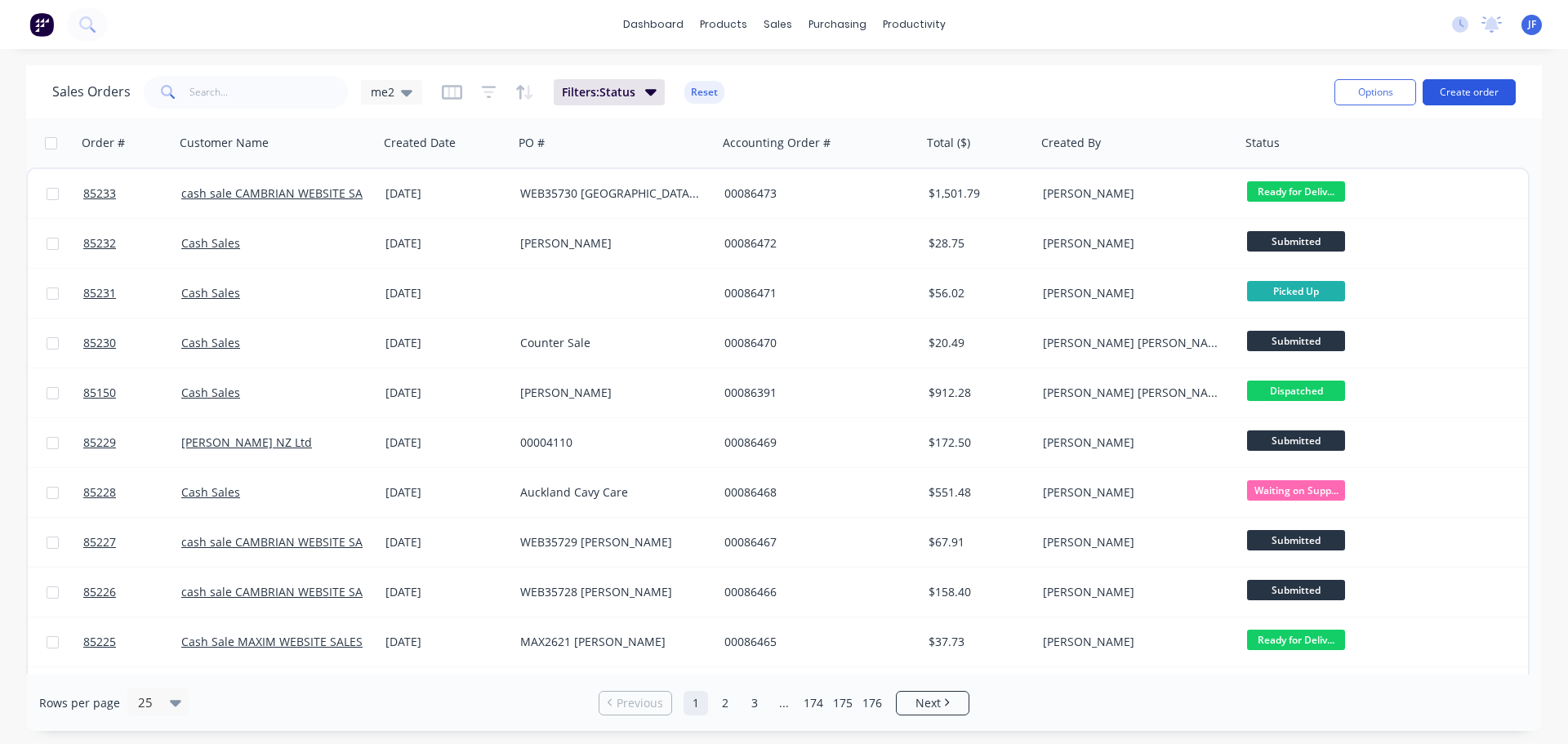
click at [1501, 90] on button "Create order" at bounding box center [1469, 92] width 93 height 26
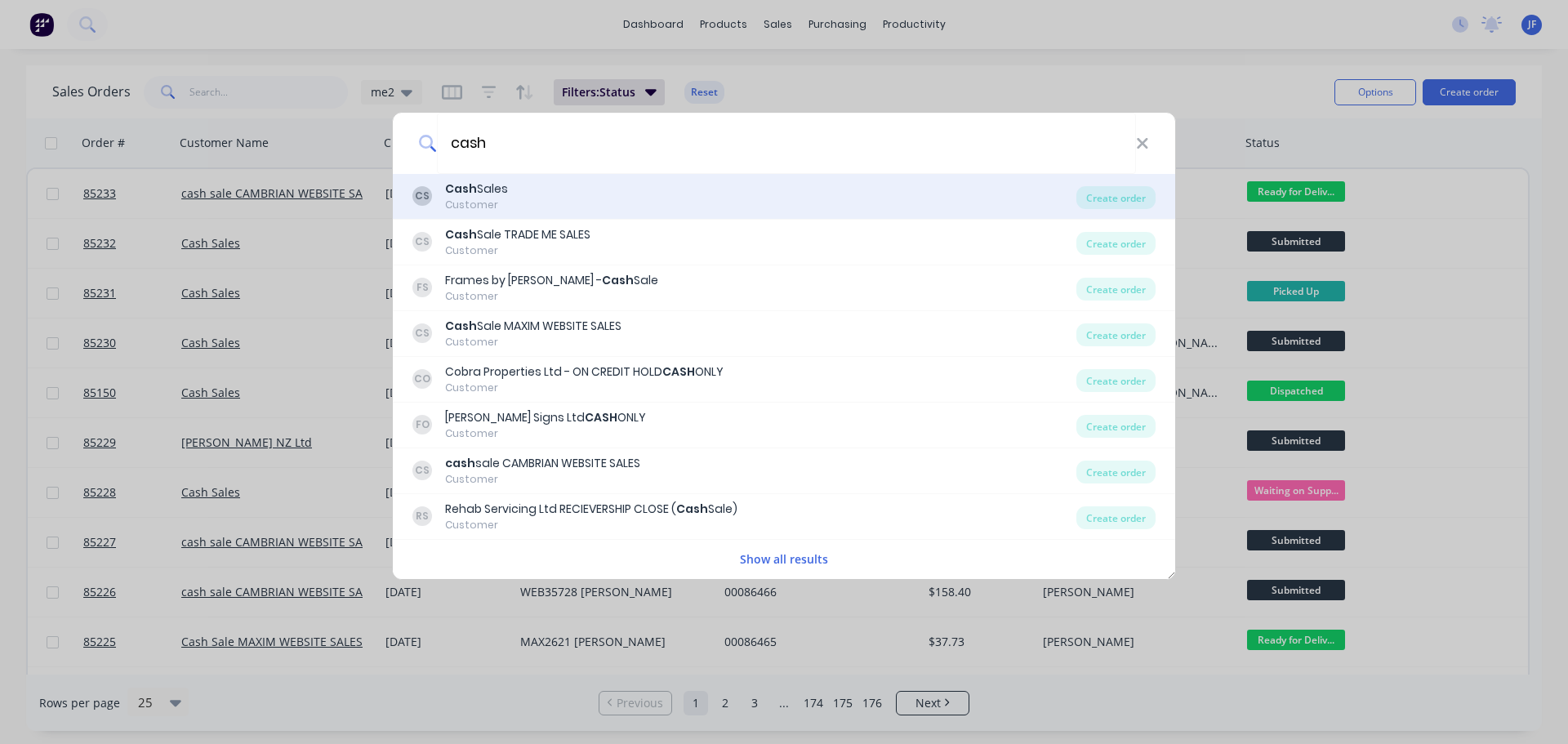
type input "cash"
click at [496, 216] on div "CS Cash Sales Customer Create order" at bounding box center [784, 197] width 783 height 46
click at [578, 200] on div "CS Cash Sales Customer" at bounding box center [744, 196] width 664 height 32
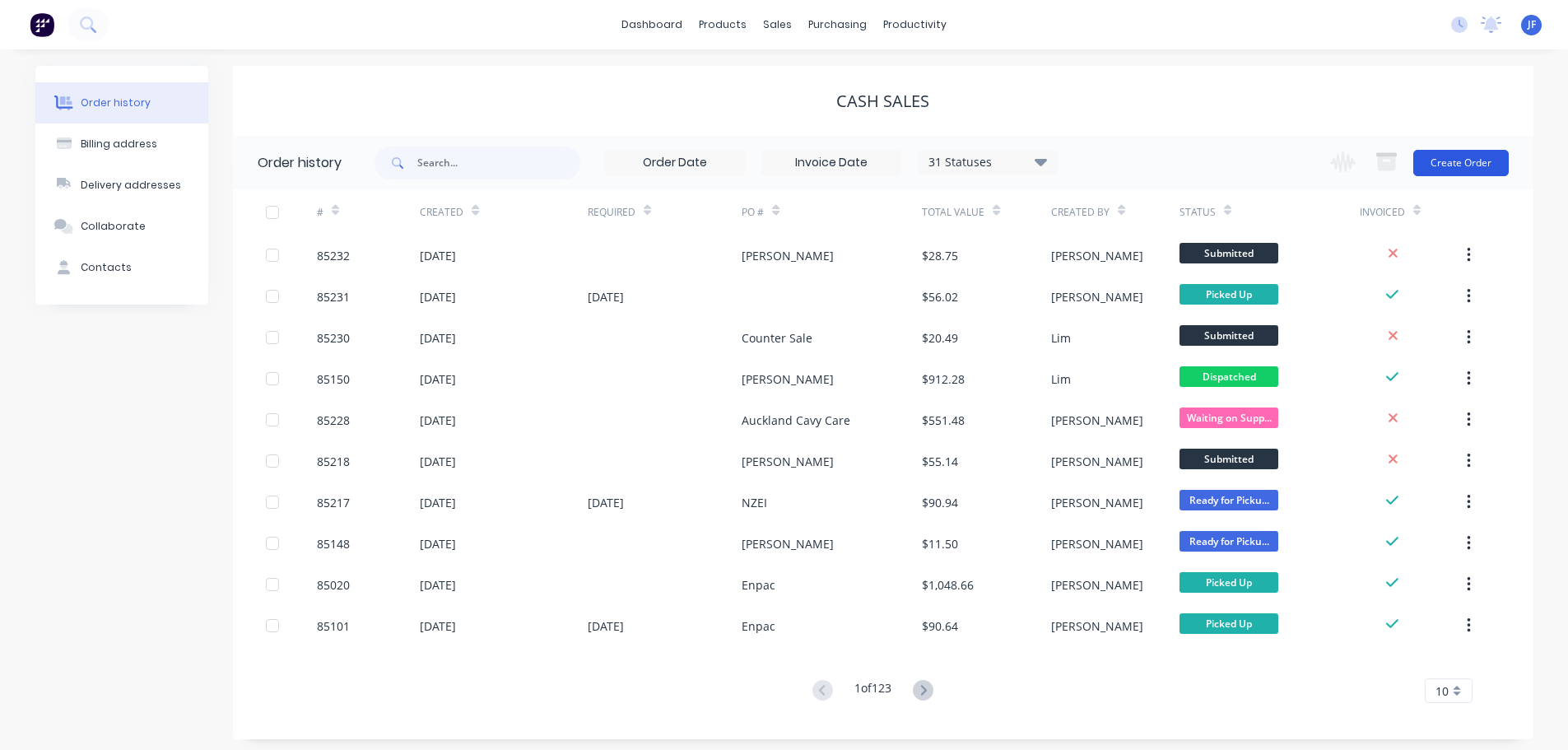
click at [1455, 165] on button "Create Order" at bounding box center [1461, 163] width 96 height 27
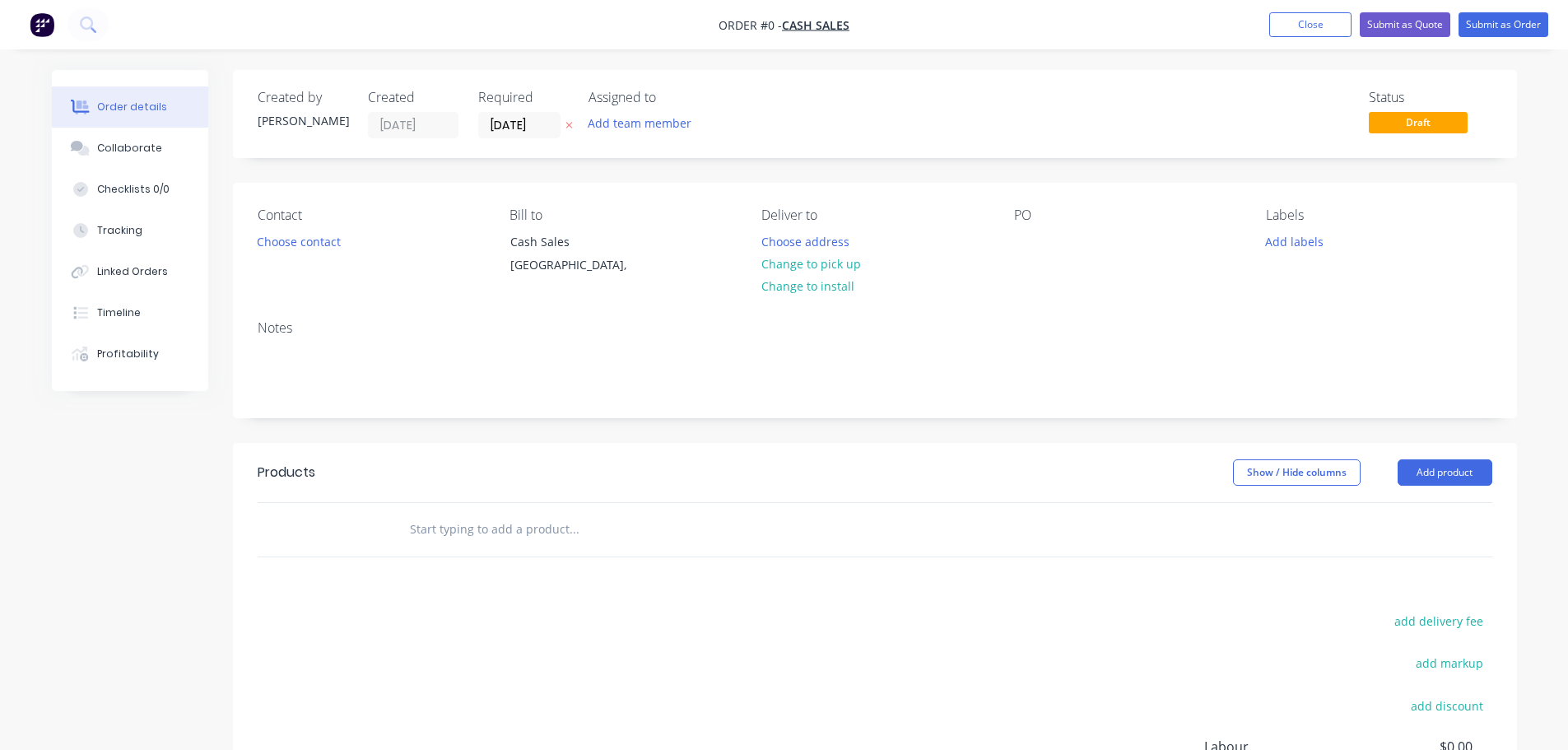
click at [570, 129] on icon "button" at bounding box center [569, 125] width 7 height 10
click at [310, 236] on button "Choose contact" at bounding box center [299, 241] width 101 height 22
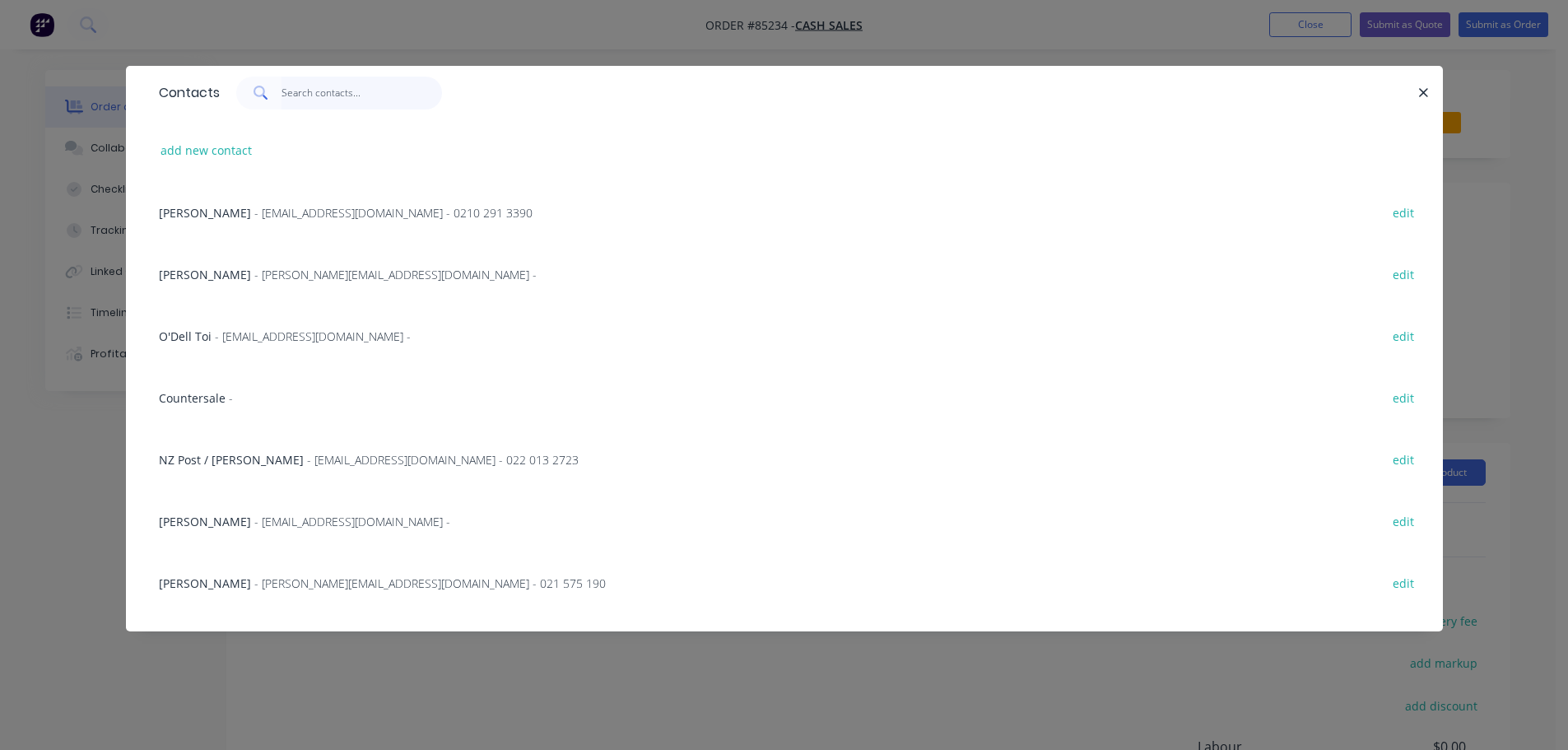
click at [390, 93] on input "text" at bounding box center [361, 93] width 161 height 33
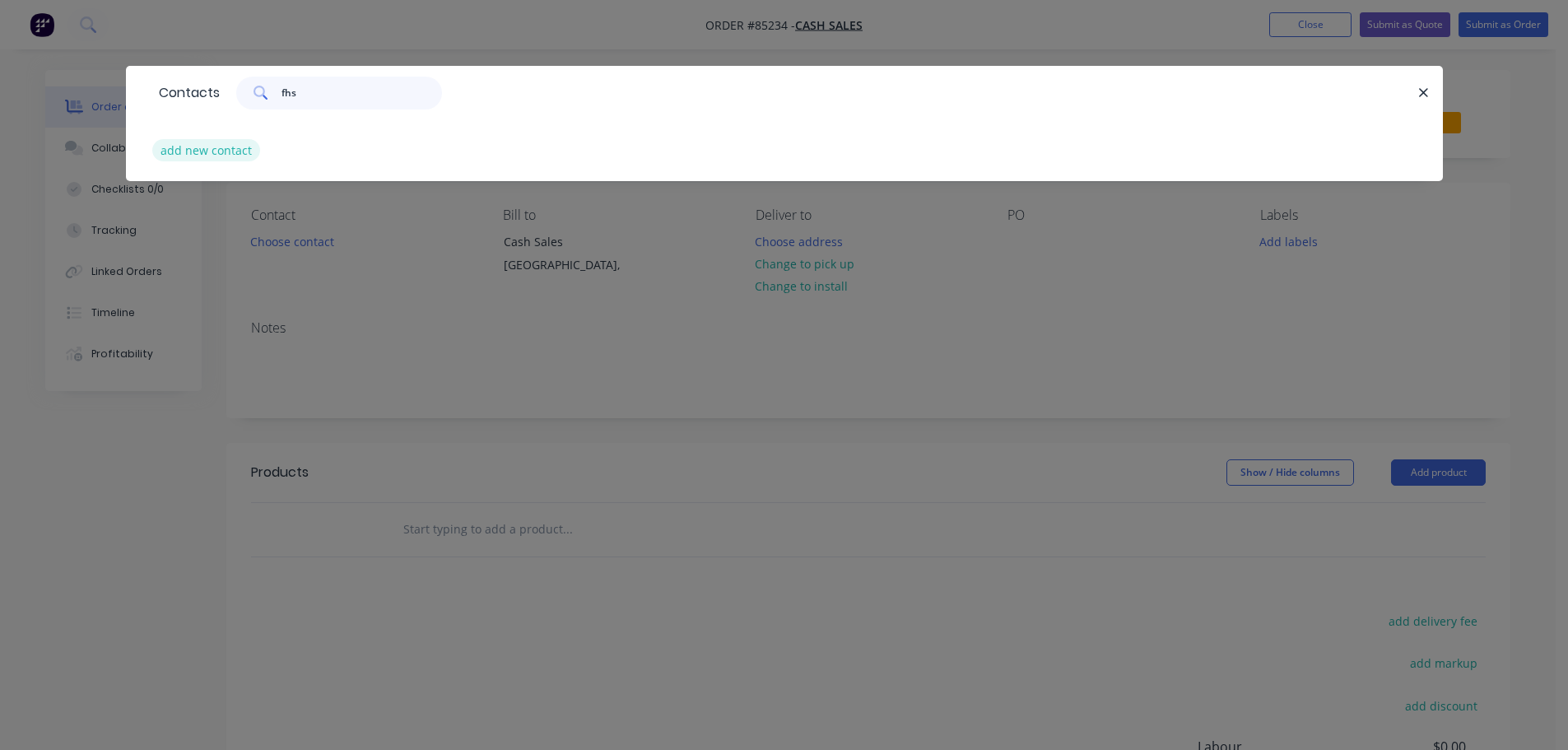
type input "fhs"
click at [201, 148] on button "add new contact" at bounding box center [207, 150] width 108 height 22
select select "NZ"
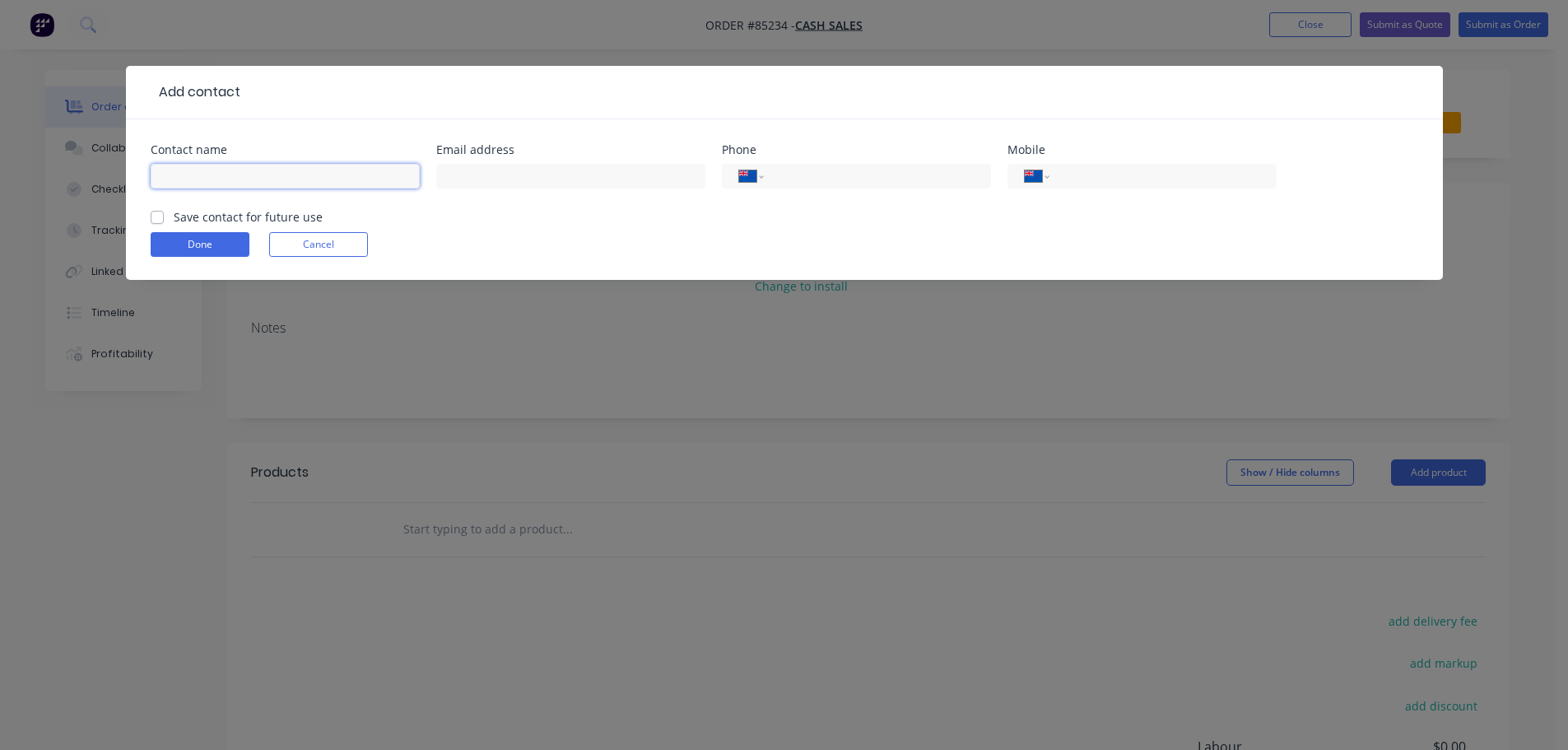
click at [203, 176] on input "text" at bounding box center [285, 176] width 269 height 25
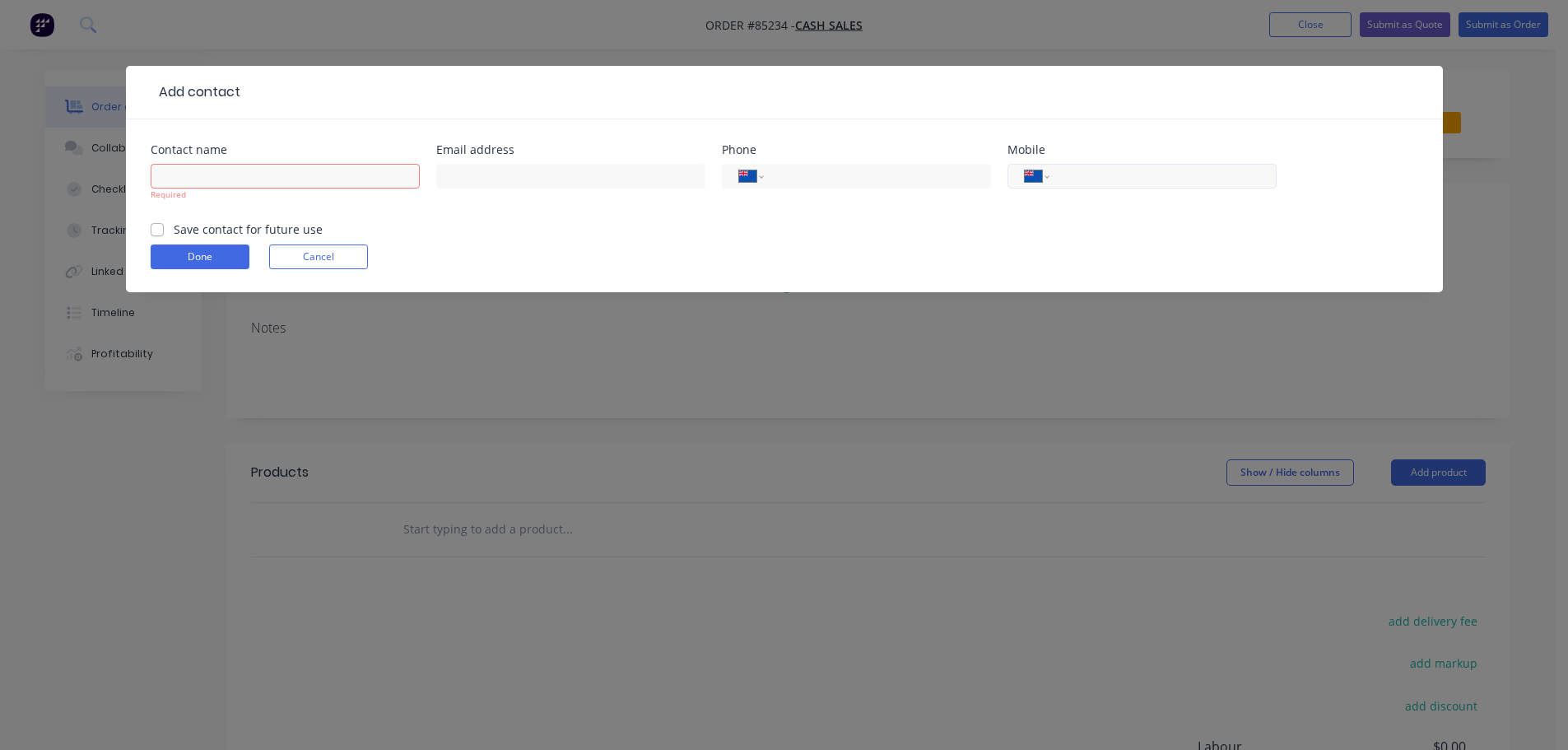
click at [1082, 173] on input "tel" at bounding box center [1159, 176] width 198 height 19
paste input "027 898 5086"
type input "027 898 5086"
click at [228, 177] on input "text" at bounding box center [285, 176] width 269 height 25
type input "D"
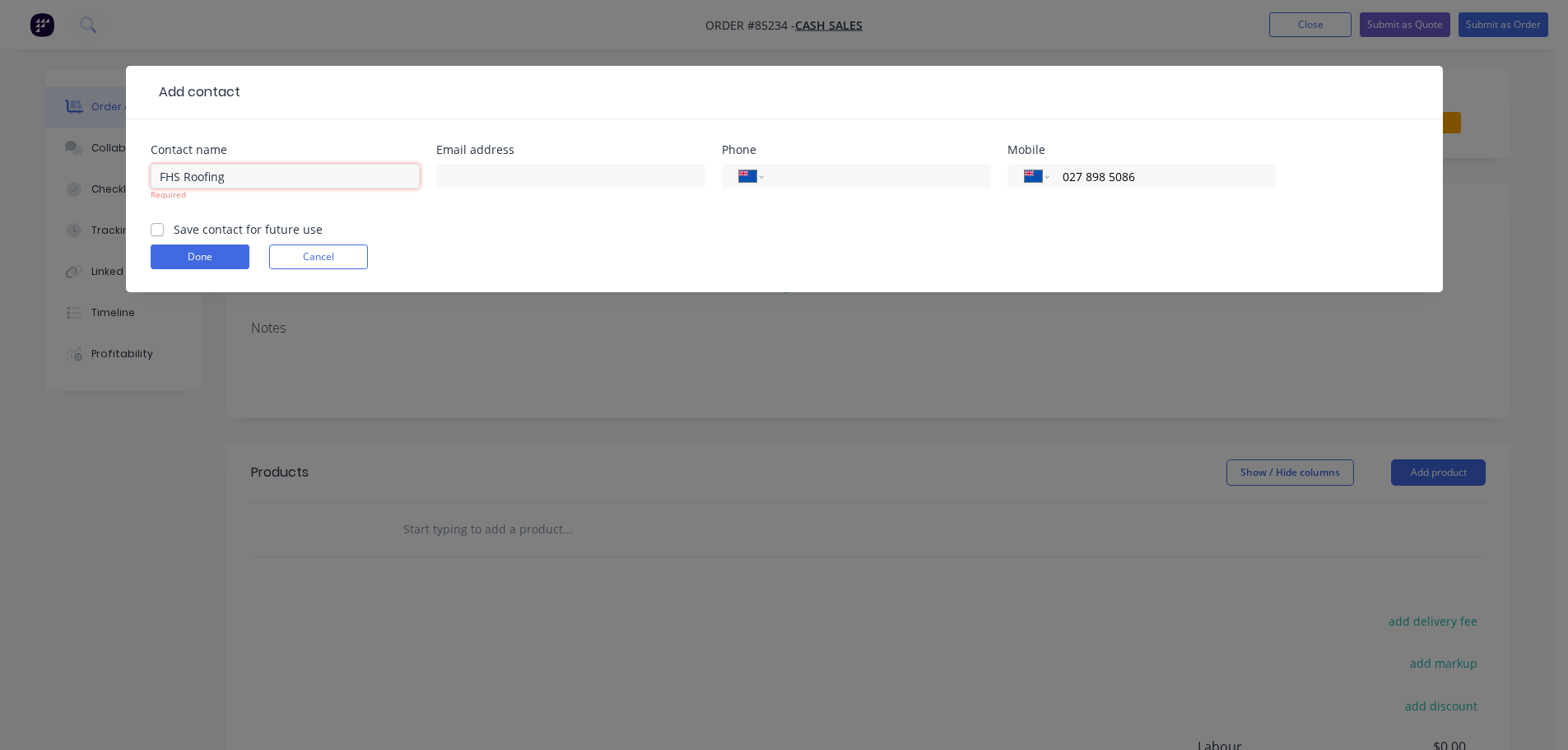
type input "FHS Roofing"
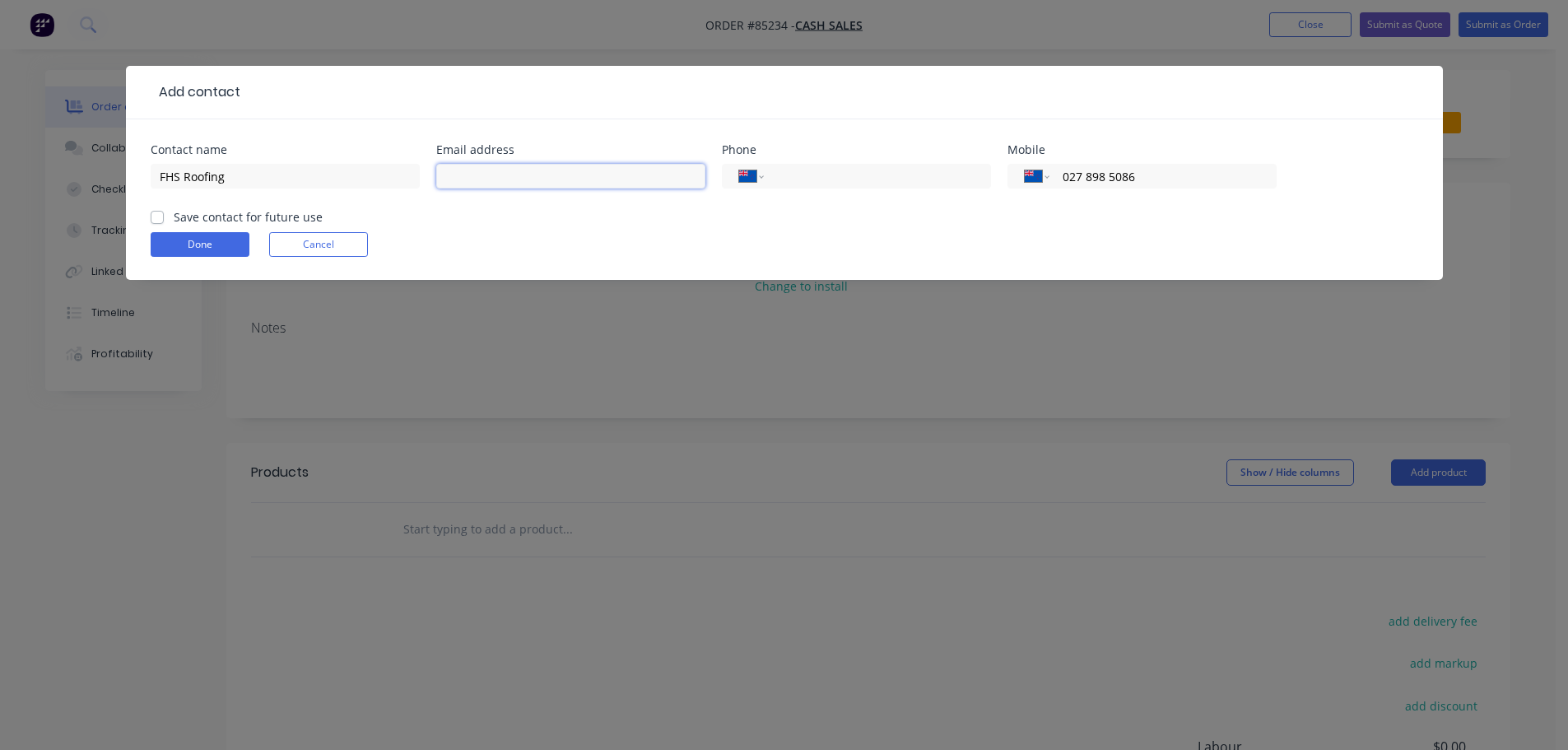
click at [519, 172] on input "text" at bounding box center [571, 176] width 269 height 25
paste input "[PERSON_NAME][EMAIL_ADDRESS][DOMAIN_NAME]"
type input "[PERSON_NAME][EMAIL_ADDRESS][DOMAIN_NAME]"
click at [280, 176] on input "FHS Roofing" at bounding box center [285, 176] width 269 height 25
paste input "[PERSON_NAME]"
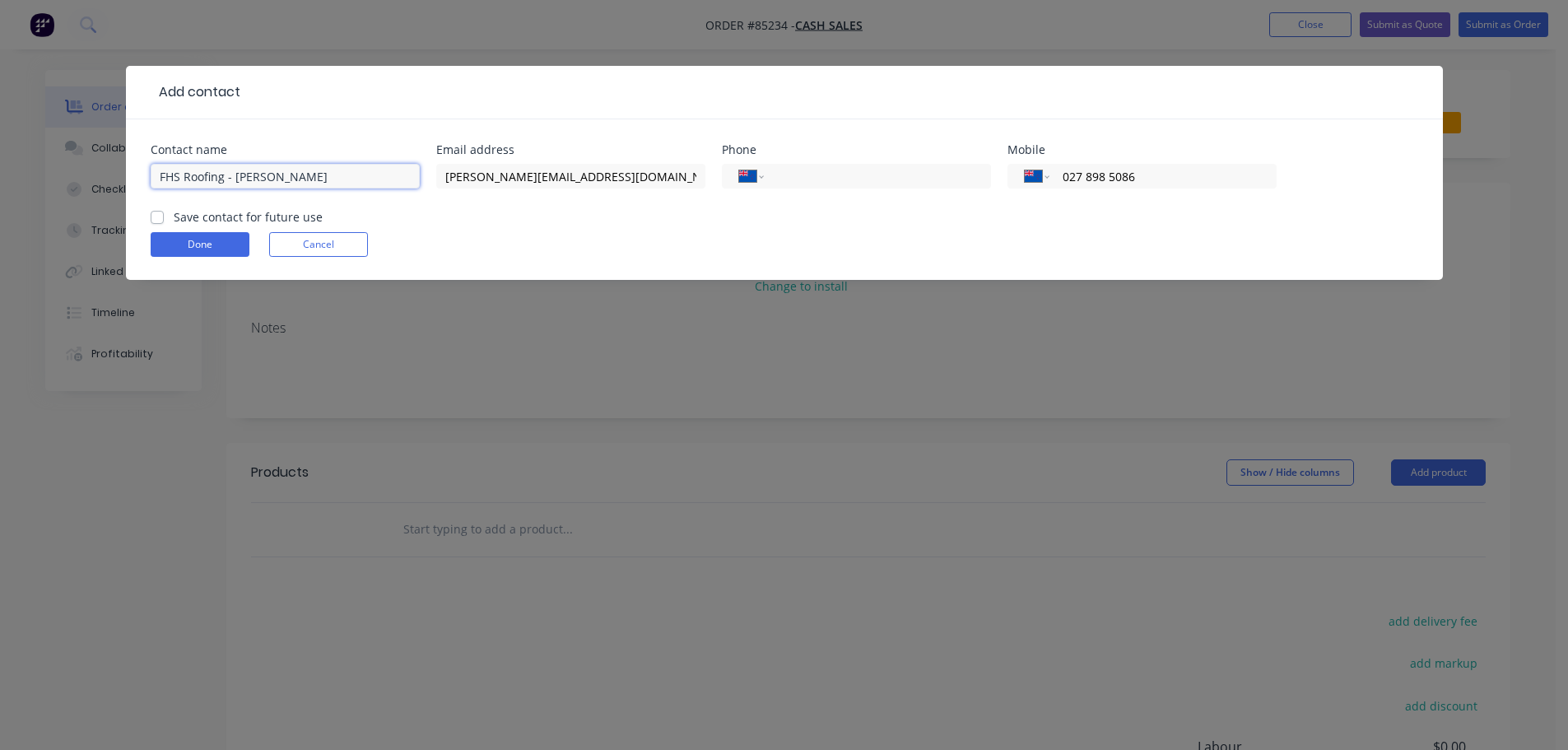
type input "FHS Roofing - [PERSON_NAME]"
click at [295, 223] on label "Save contact for future use" at bounding box center [248, 217] width 149 height 17
click at [164, 223] on input "Save contact for future use" at bounding box center [157, 216] width 13 height 16
checkbox input "true"
click at [213, 244] on button "Done" at bounding box center [199, 244] width 98 height 25
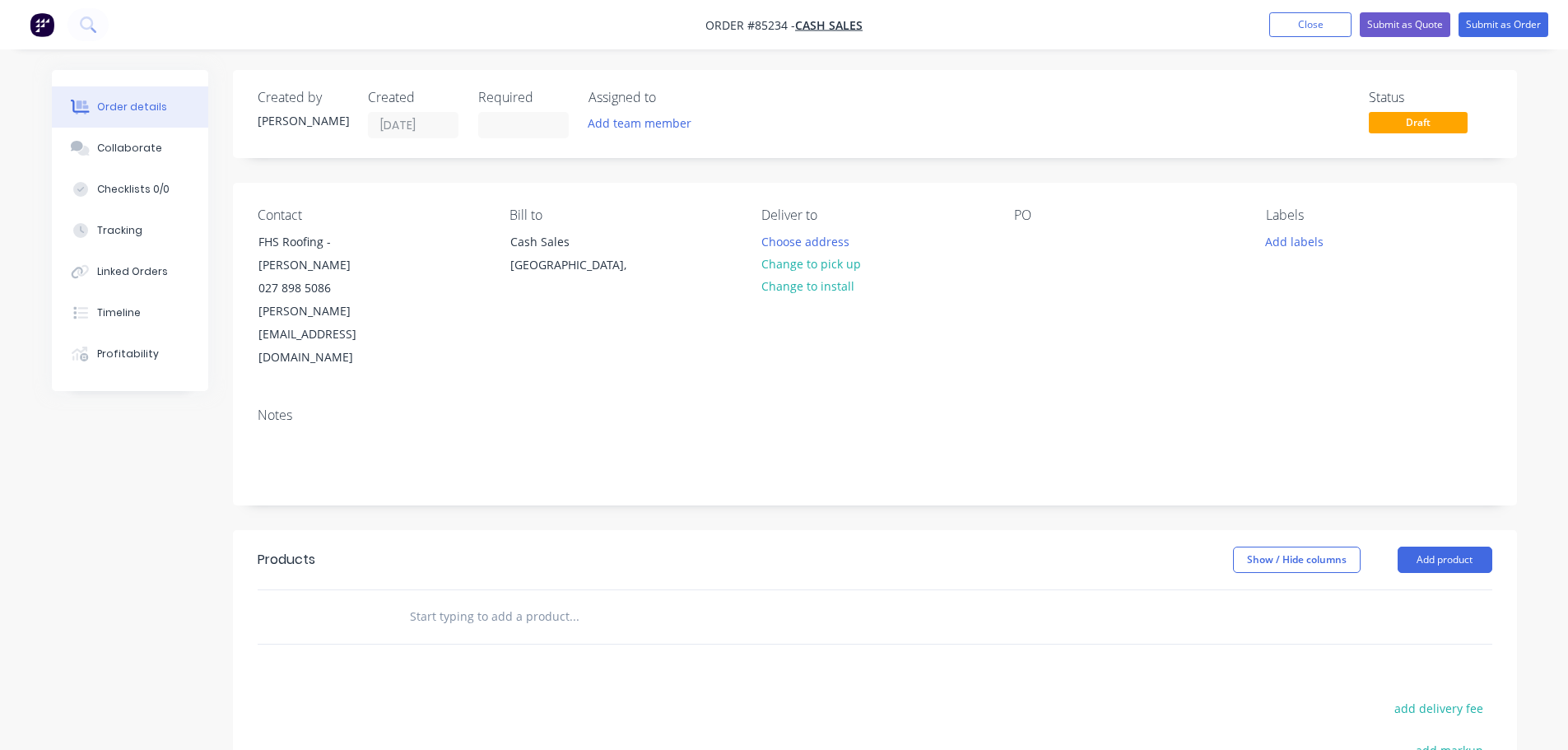
click at [469, 600] on input "text" at bounding box center [574, 617] width 329 height 33
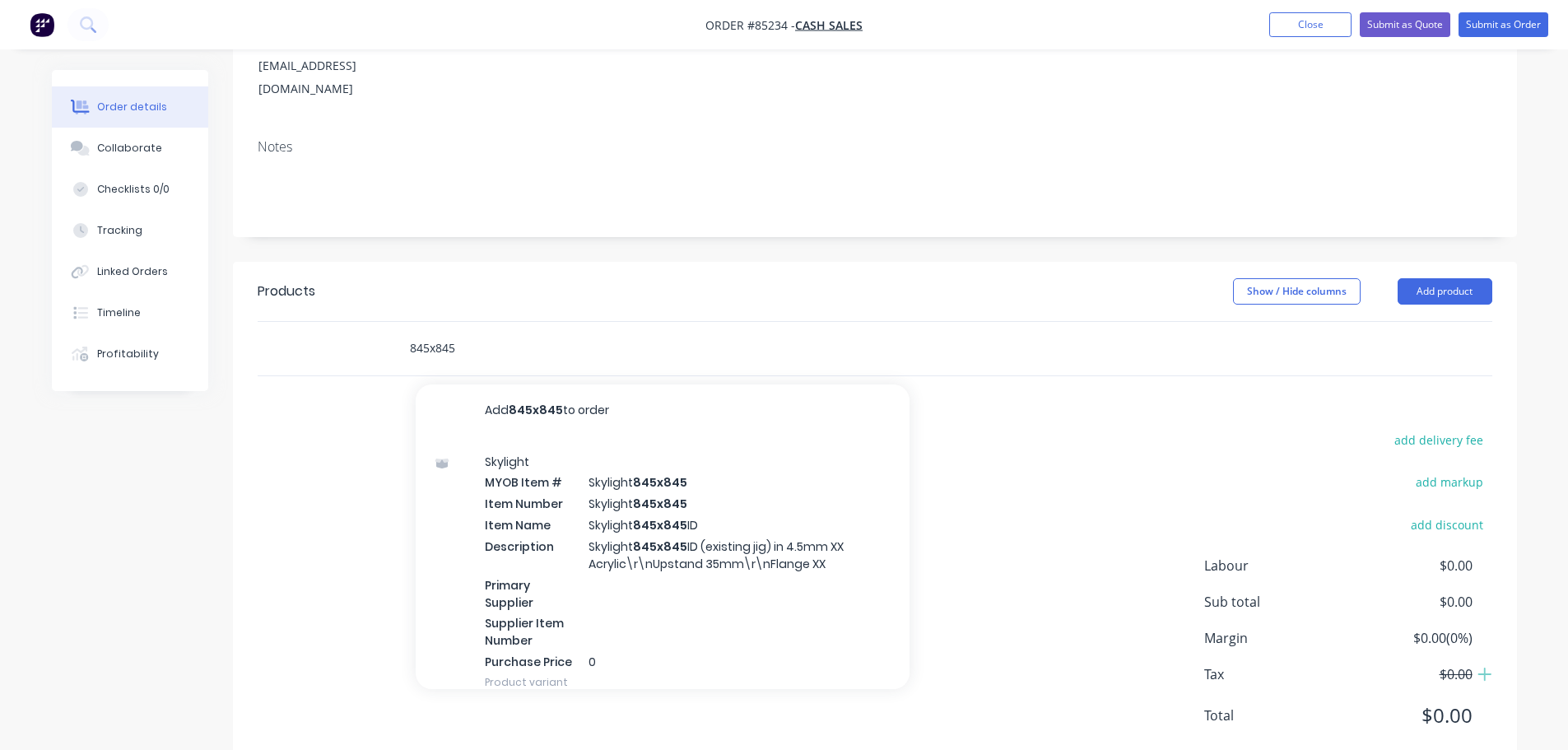
type input "845x845"
click at [579, 477] on div "Skylight MYOB Item # Skylight 845x845 Item Number Skylight 845x845 Item Name Sk…" at bounding box center [662, 572] width 494 height 269
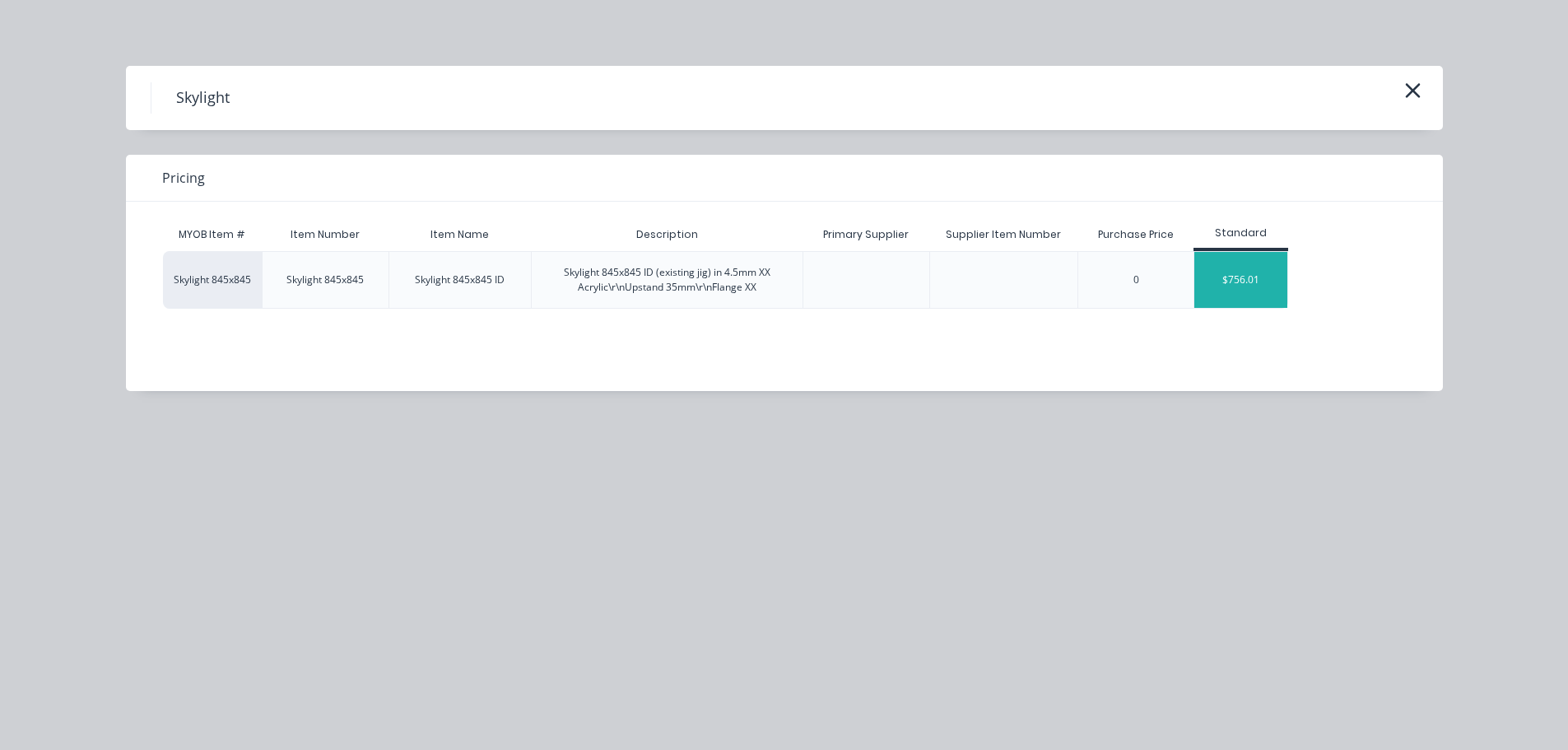
click at [1233, 275] on div "$756.01" at bounding box center [1240, 279] width 93 height 56
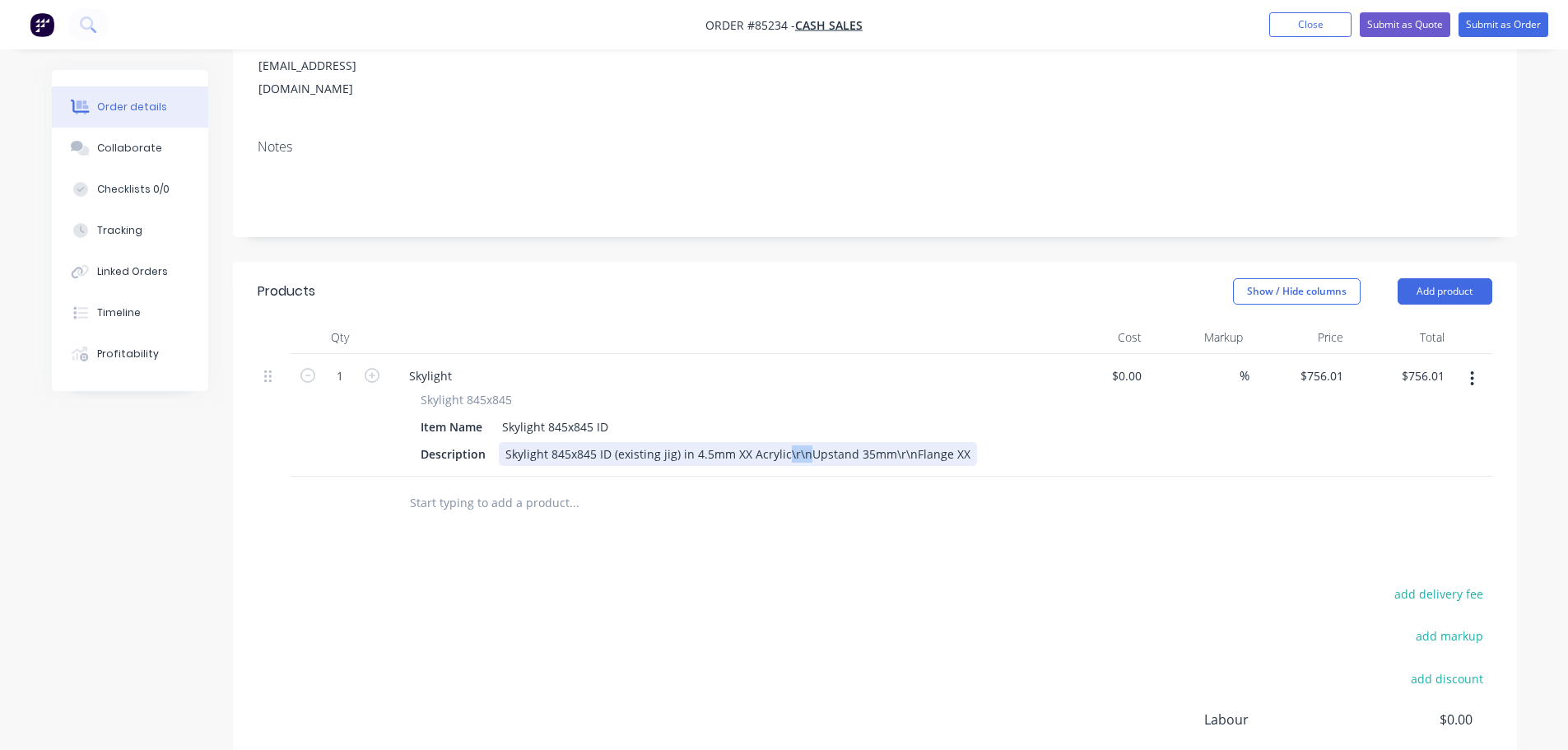
drag, startPoint x: 801, startPoint y: 402, endPoint x: 779, endPoint y: 402, distance: 22.0
click at [784, 442] on div "Skylight 845x845 ID (existing jig) in 4.5mm XX Acrylic\r\nUpstand 35mm\r\nFlang…" at bounding box center [738, 454] width 478 height 24
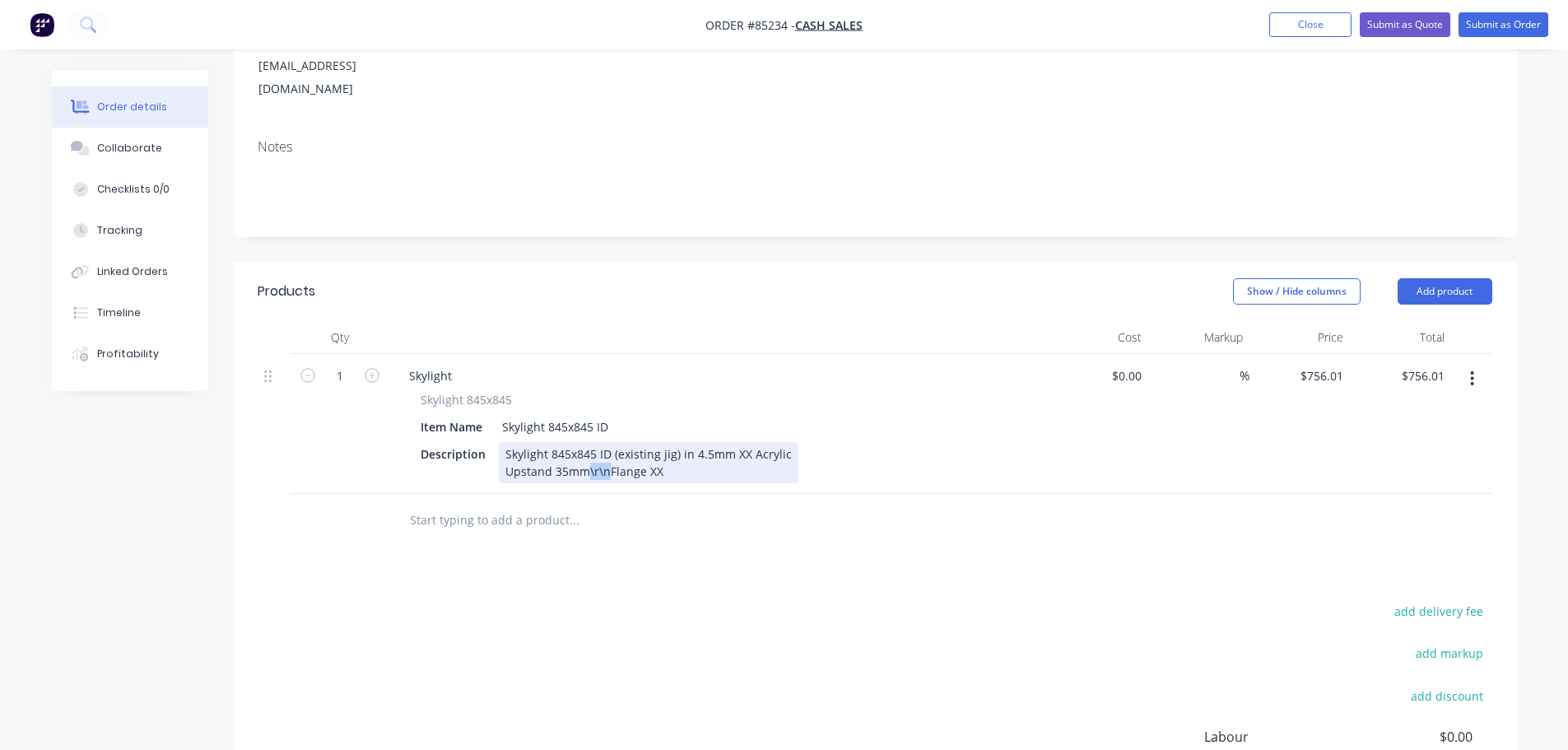
drag, startPoint x: 609, startPoint y: 422, endPoint x: 588, endPoint y: 423, distance: 21.0
click at [588, 442] on div "Skylight 845x845 ID (existing jig) in 4.5mm XX Acrylic Upstand 35mm\r\nFlange XX" at bounding box center [649, 462] width 300 height 41
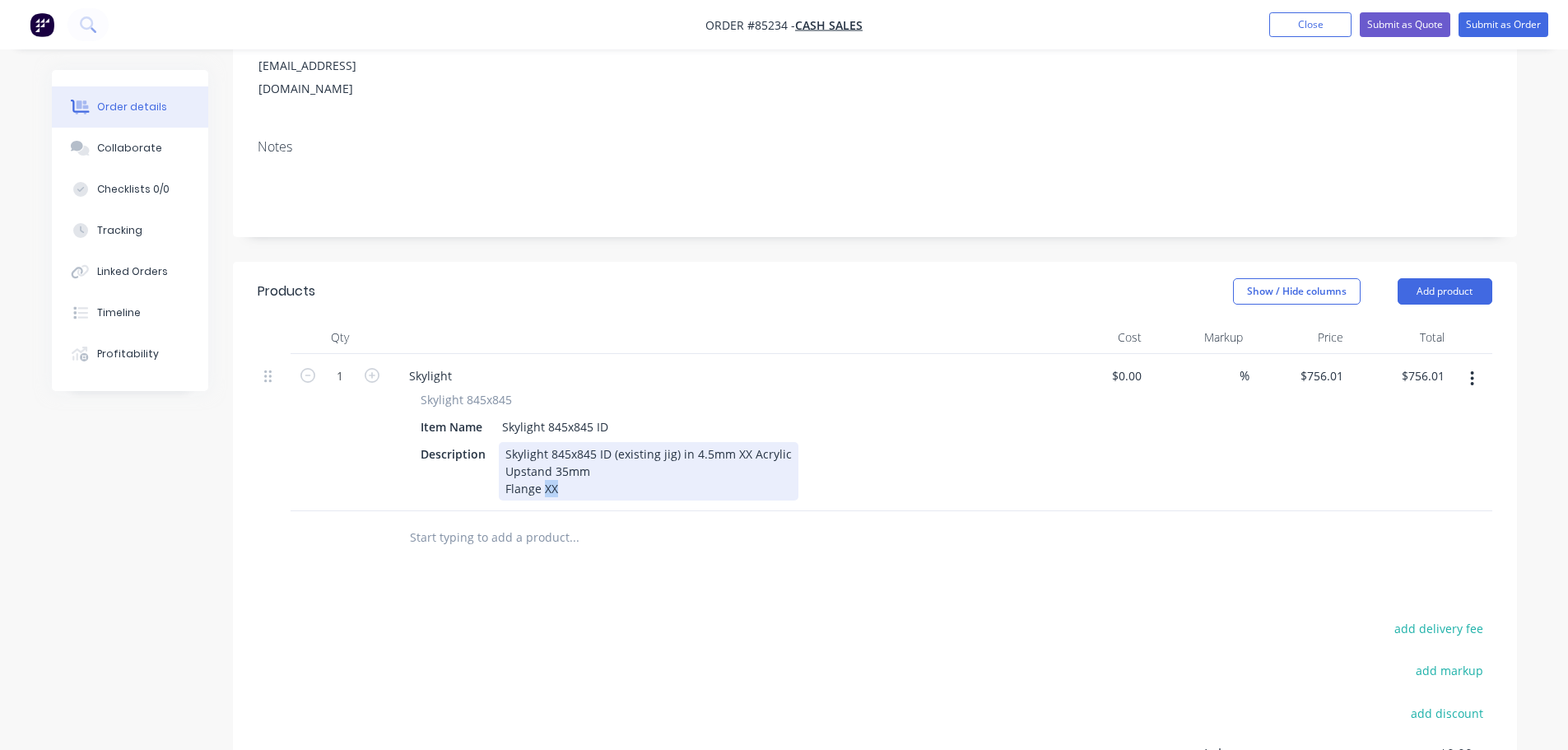
drag, startPoint x: 575, startPoint y: 437, endPoint x: 541, endPoint y: 441, distance: 34.2
click at [541, 442] on div "Skylight 845x845 ID (existing jig) in 4.5mm XX Acrylic Upstand 35mm Flange XX" at bounding box center [649, 472] width 300 height 59
click at [736, 442] on div "Skylight 845x845 ID (existing jig) in 4.5mm XX Acrylic Upstand 35mm Flange 15" at bounding box center [649, 472] width 300 height 59
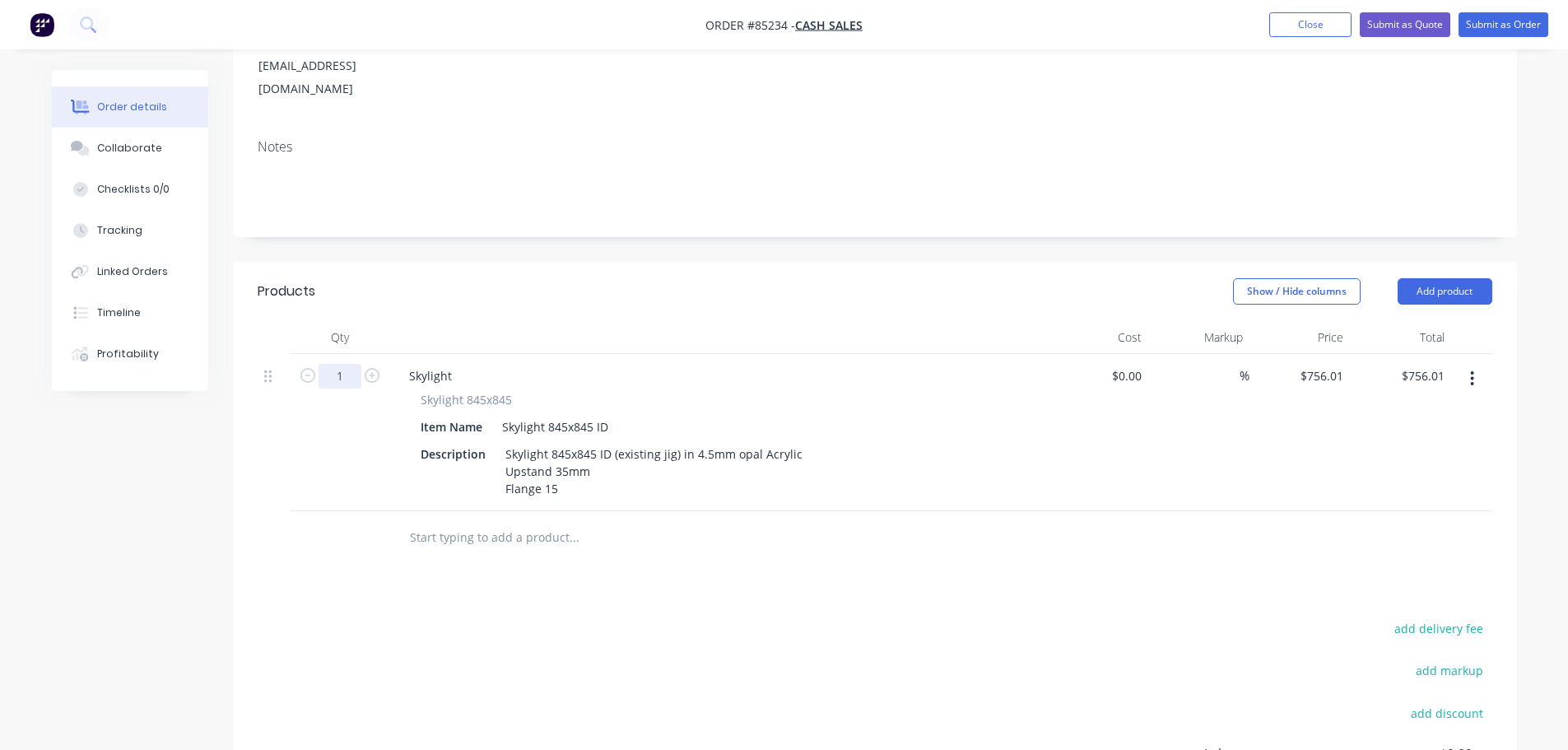
click at [346, 364] on input "1" at bounding box center [340, 376] width 43 height 25
type input "8"
type input "$6,048.08"
click at [537, 521] on input "text" at bounding box center [574, 538] width 329 height 33
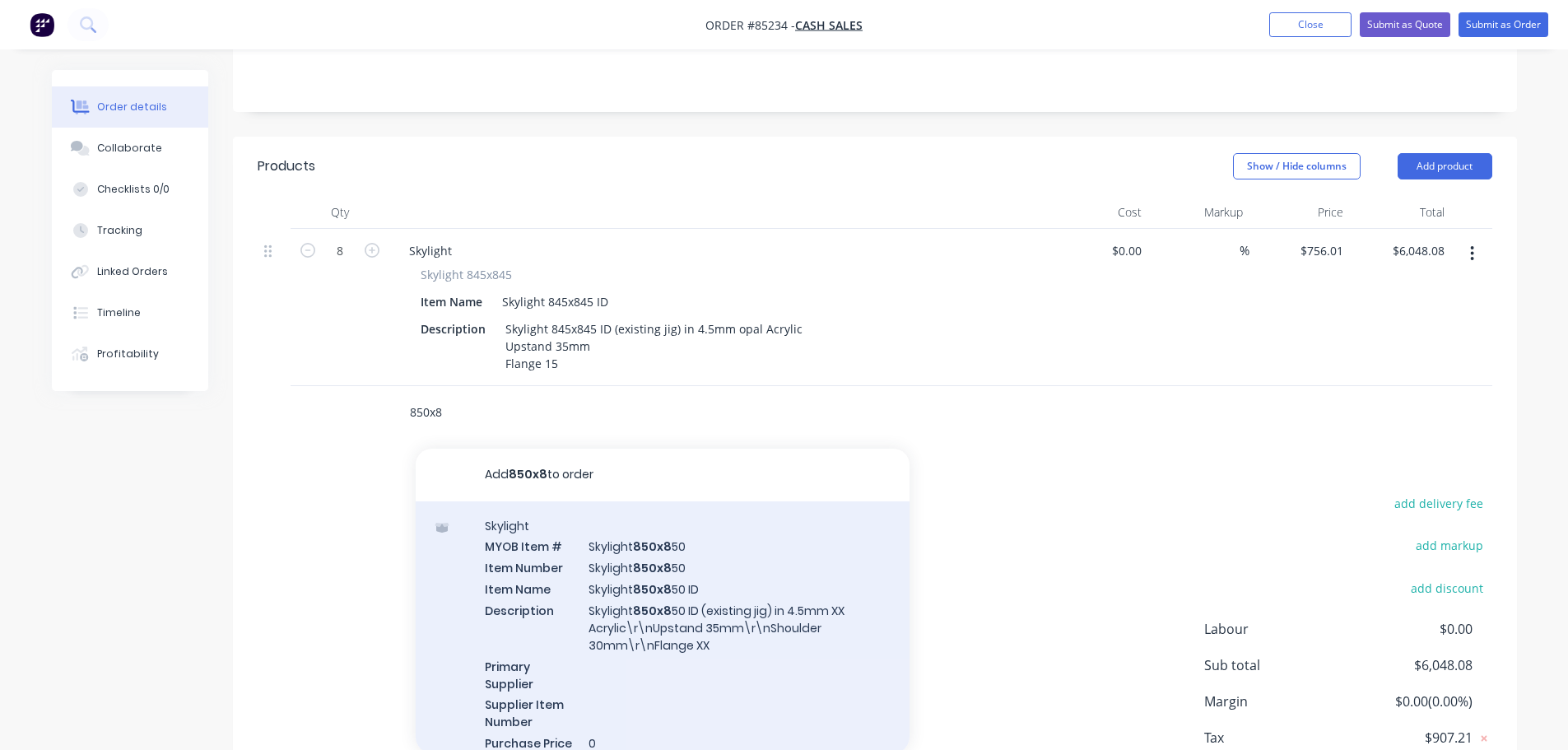
scroll to position [433, 0]
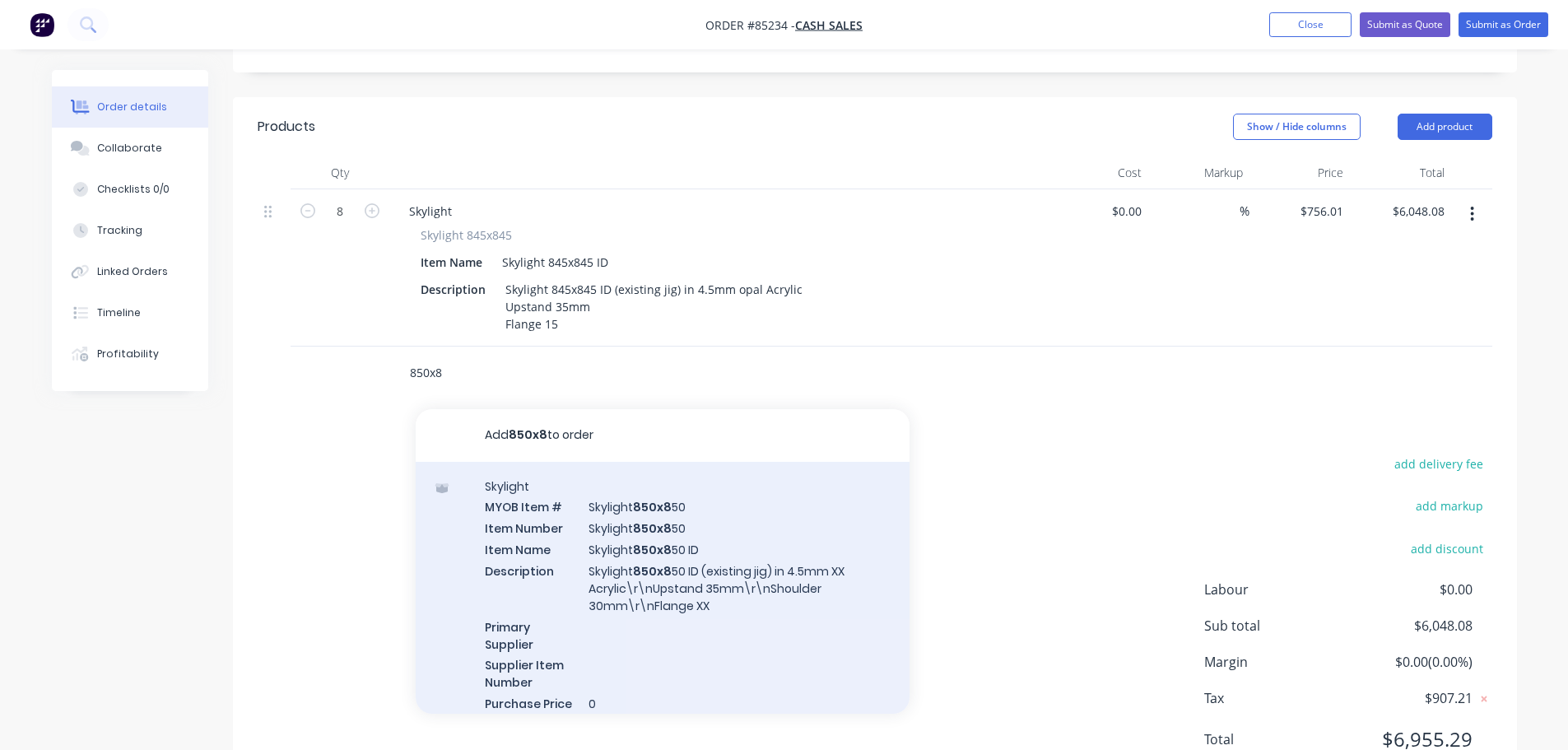
type input "850x8"
click at [678, 540] on div "Skylight MYOB Item # Skylight 850x8 50 Item Number Skylight 850x8 50 Item Name …" at bounding box center [662, 605] width 494 height 287
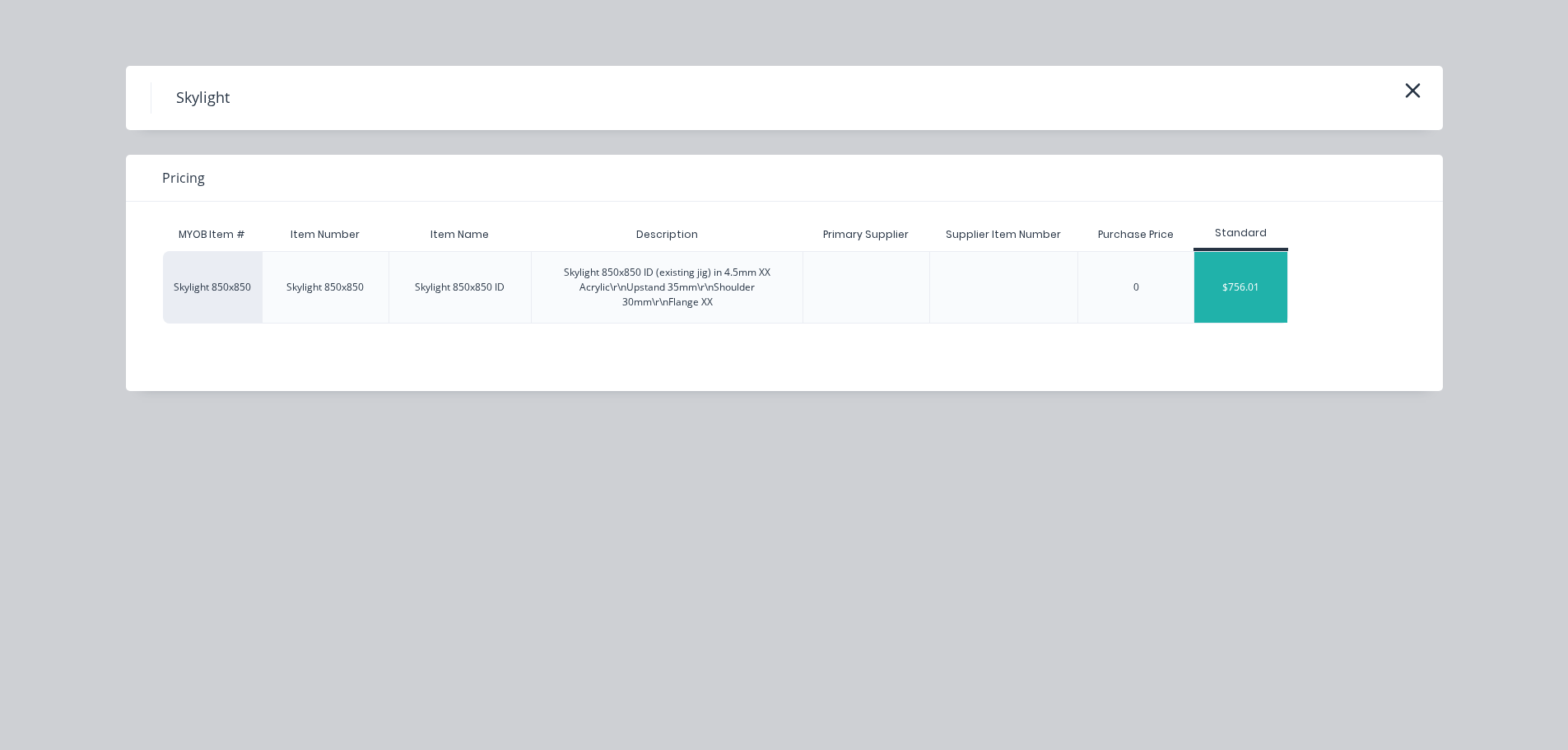
click at [1242, 284] on div "$756.01" at bounding box center [1240, 287] width 93 height 71
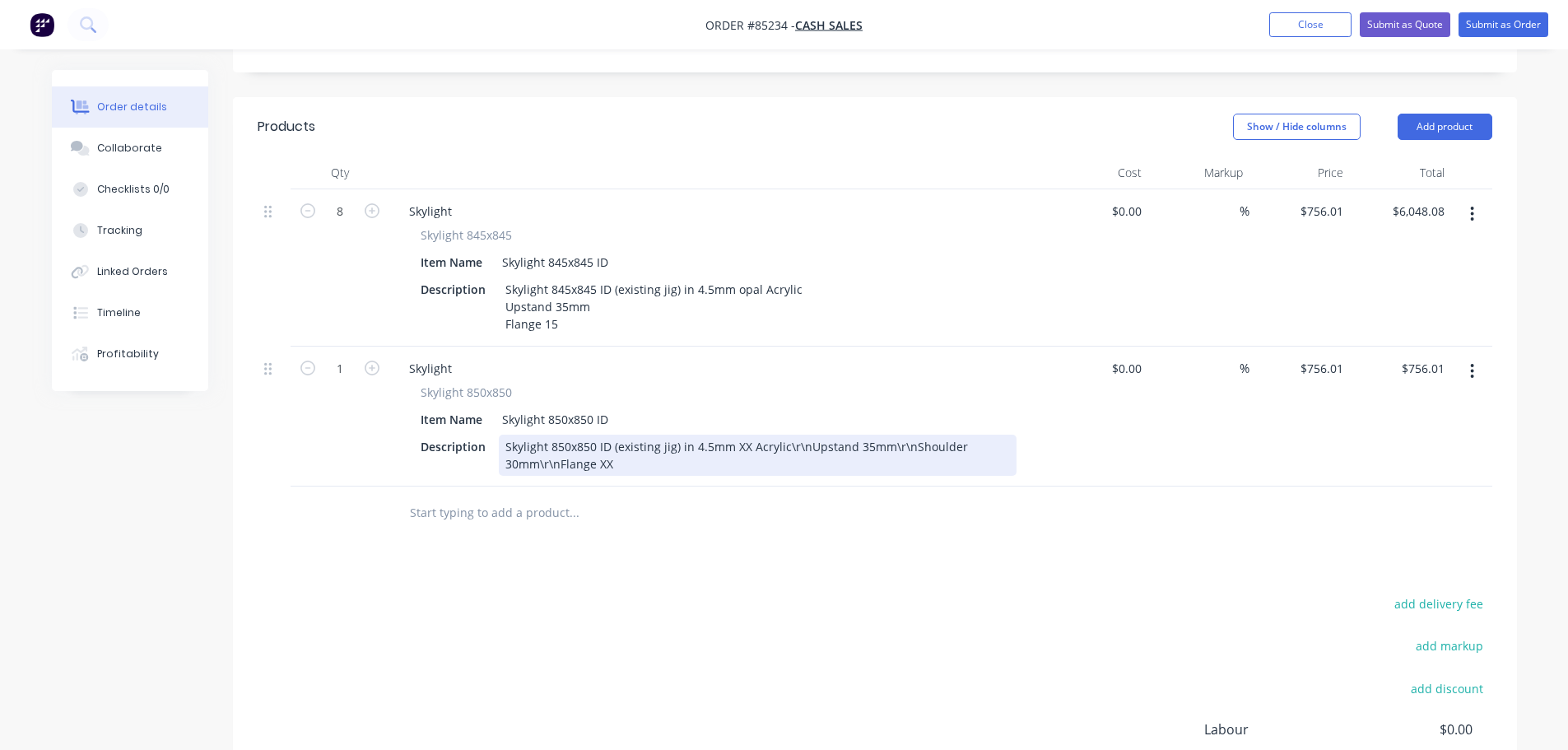
click at [738, 435] on div "Skylight 850x850 ID (existing jig) in 4.5mm XX Acrylic\r\nUpstand 35mm\r\nShoul…" at bounding box center [757, 455] width 517 height 41
drag, startPoint x: 812, startPoint y: 401, endPoint x: 793, endPoint y: 403, distance: 19.1
click at [793, 435] on div "Skylight 850x850 ID (existing jig) in 4.5mm opal Acrylic\r\nUpstand 35mm\r\nSho…" at bounding box center [757, 455] width 517 height 41
click at [602, 435] on div "Skylight 850x850 ID (existing jig) in 4.5mm opal Acrylic Upstand 35mm\r\nShould…" at bounding box center [654, 455] width 311 height 41
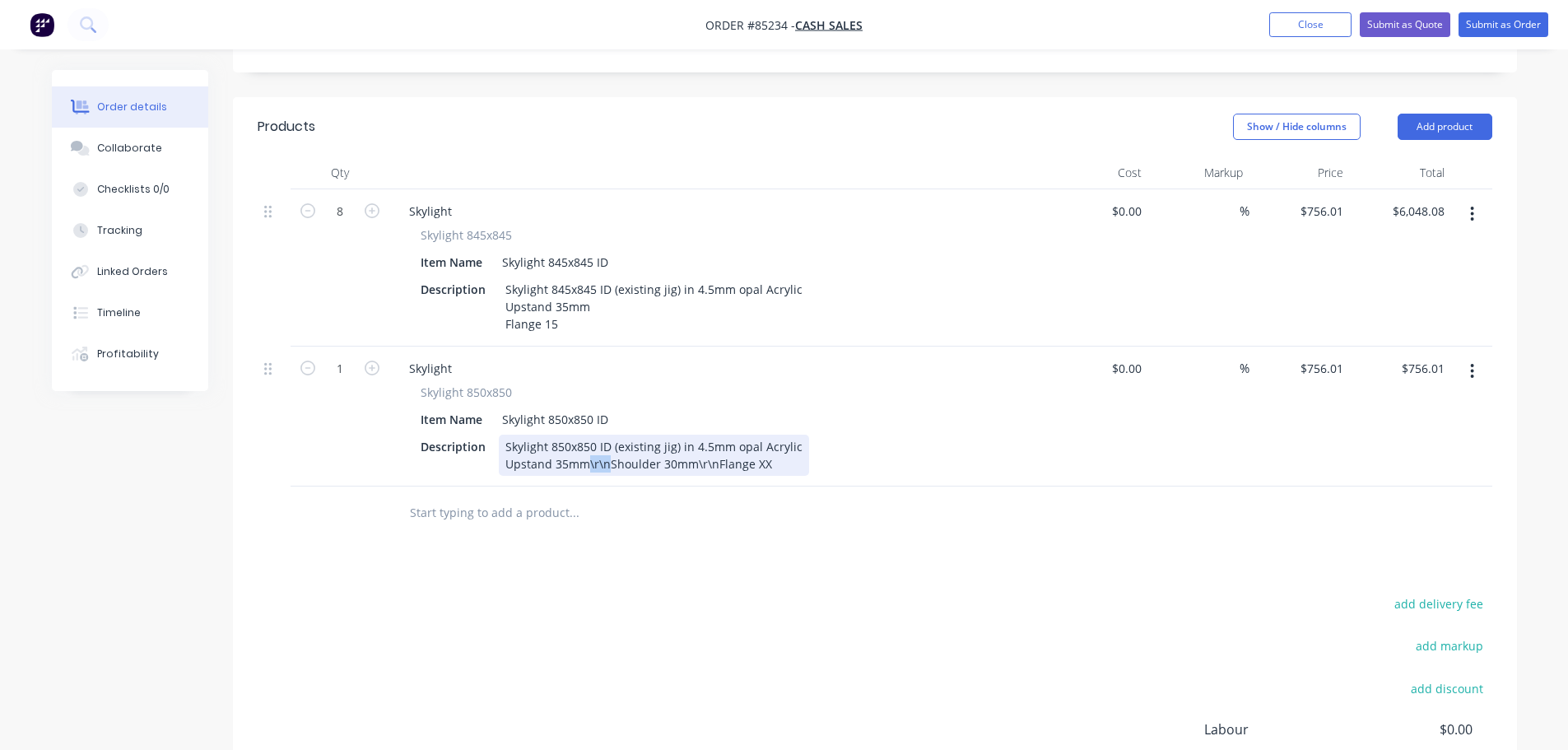
drag, startPoint x: 608, startPoint y: 416, endPoint x: 587, endPoint y: 418, distance: 21.1
click at [587, 435] on div "Skylight 850x850 ID (existing jig) in 4.5mm opal Acrylic Upstand 35mm\r\nShould…" at bounding box center [654, 455] width 311 height 41
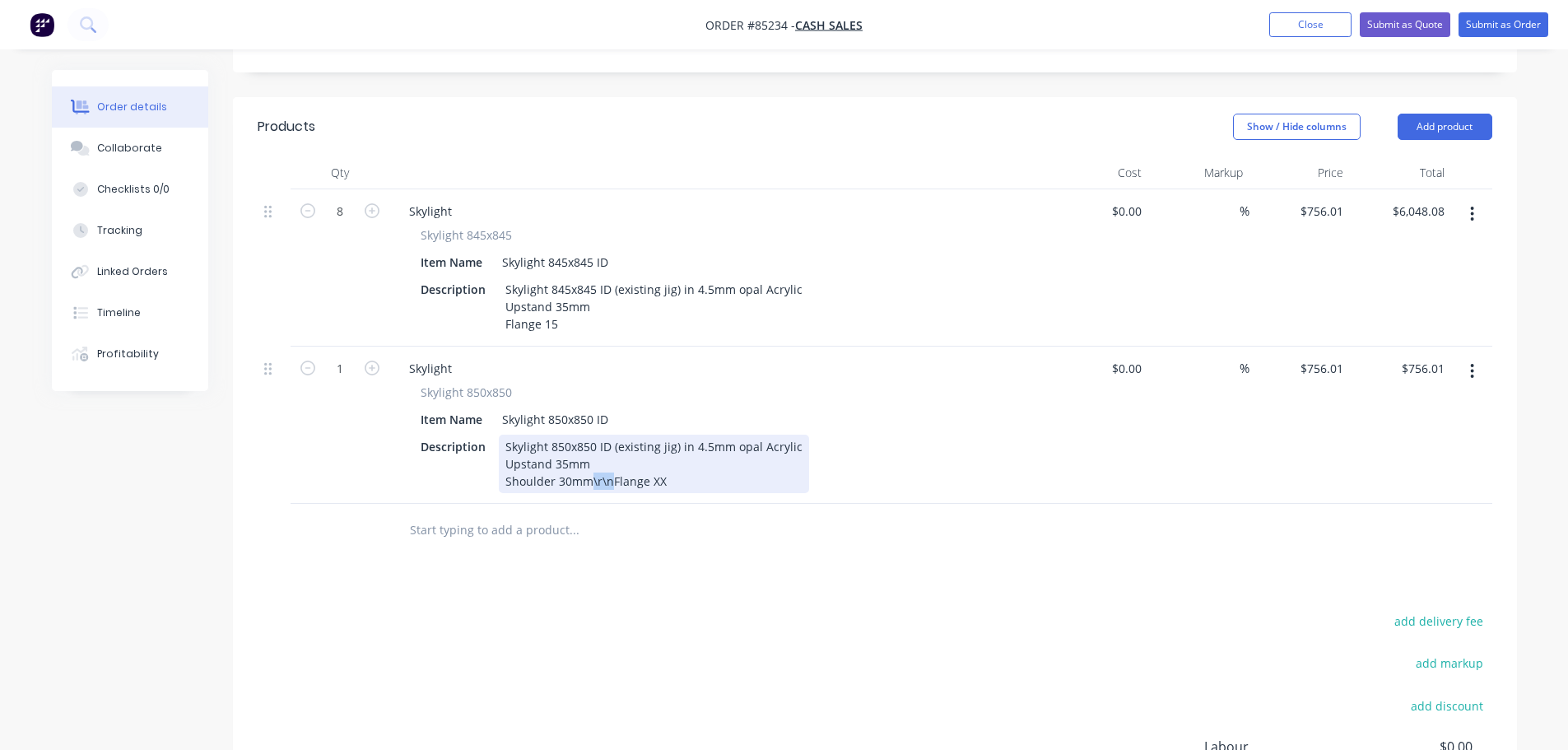
drag, startPoint x: 608, startPoint y: 432, endPoint x: 589, endPoint y: 435, distance: 19.2
click at [589, 435] on div "Skylight 850x850 ID (existing jig) in 4.5mm opal Acrylic Upstand 35mm Shoulder …" at bounding box center [654, 464] width 311 height 59
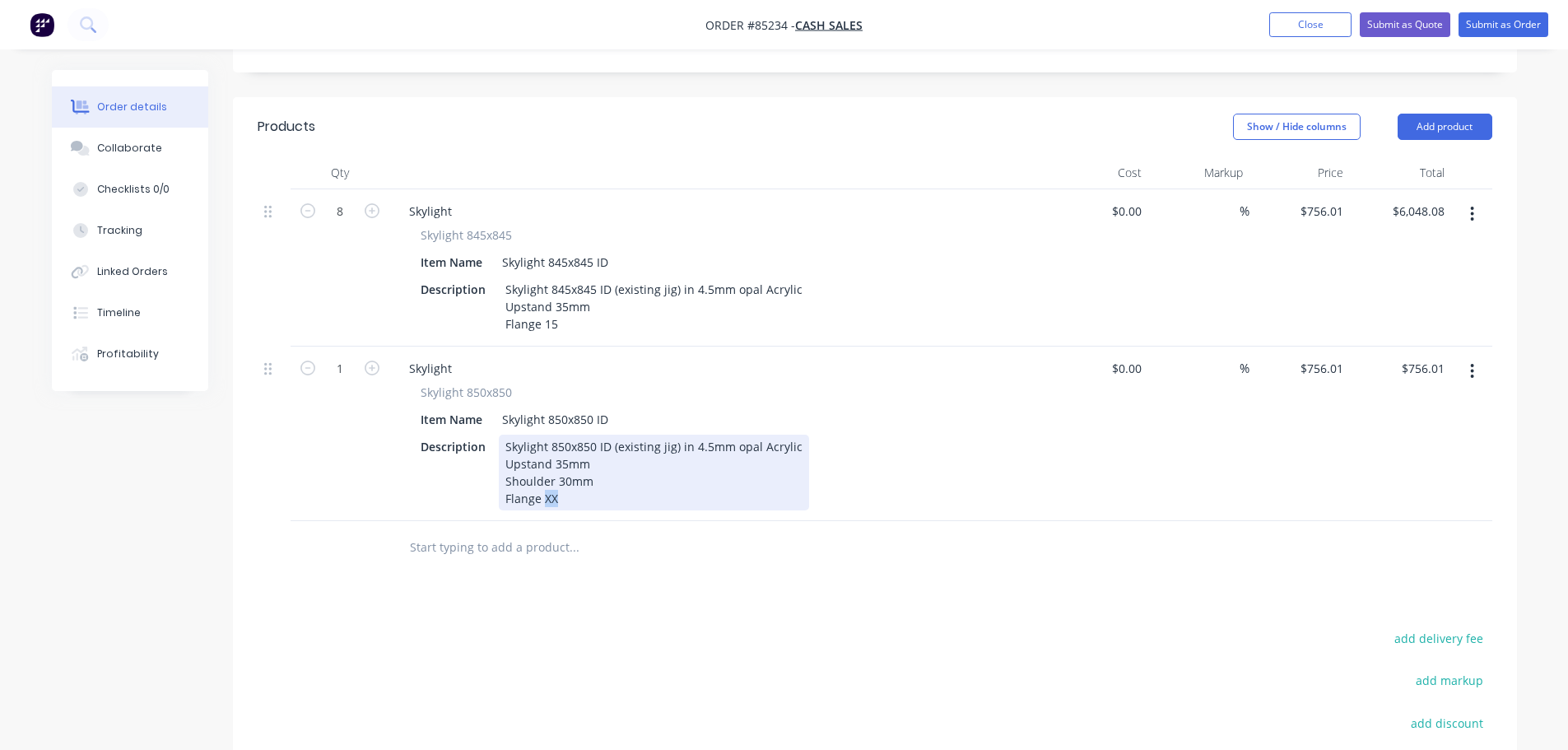
drag, startPoint x: 542, startPoint y: 453, endPoint x: 555, endPoint y: 455, distance: 13.2
click at [555, 455] on div "Skylight 850x850 ID (existing jig) in 4.5mm opal Acrylic Upstand 35mm Shoulder …" at bounding box center [654, 472] width 311 height 75
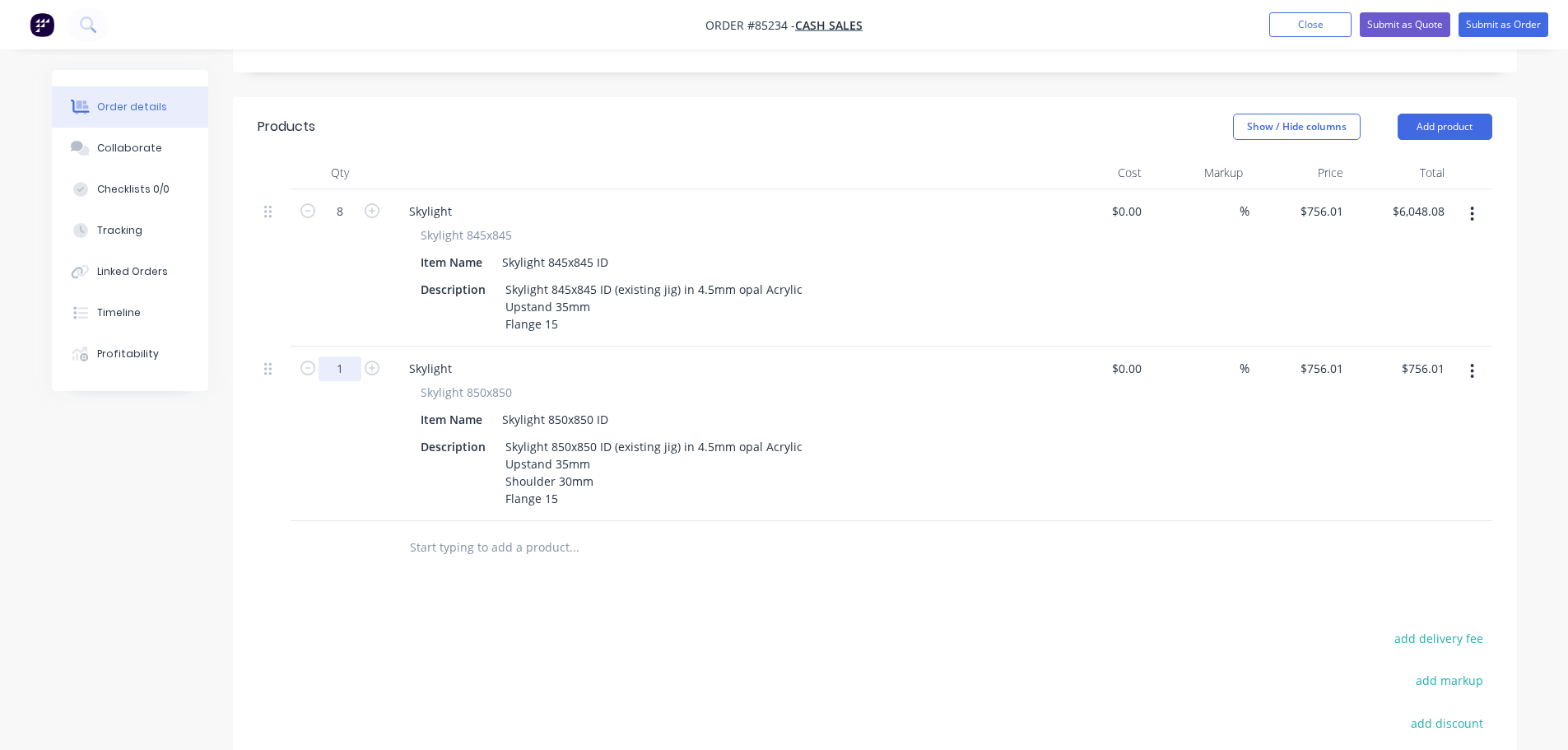
click at [326, 357] on input "1" at bounding box center [340, 369] width 43 height 25
type input "8"
type input "$6,048.08"
click at [809, 226] on div "Skylight 845x845" at bounding box center [719, 234] width 596 height 17
click at [1304, 357] on div "756.01 $756.01" at bounding box center [1321, 369] width 58 height 24
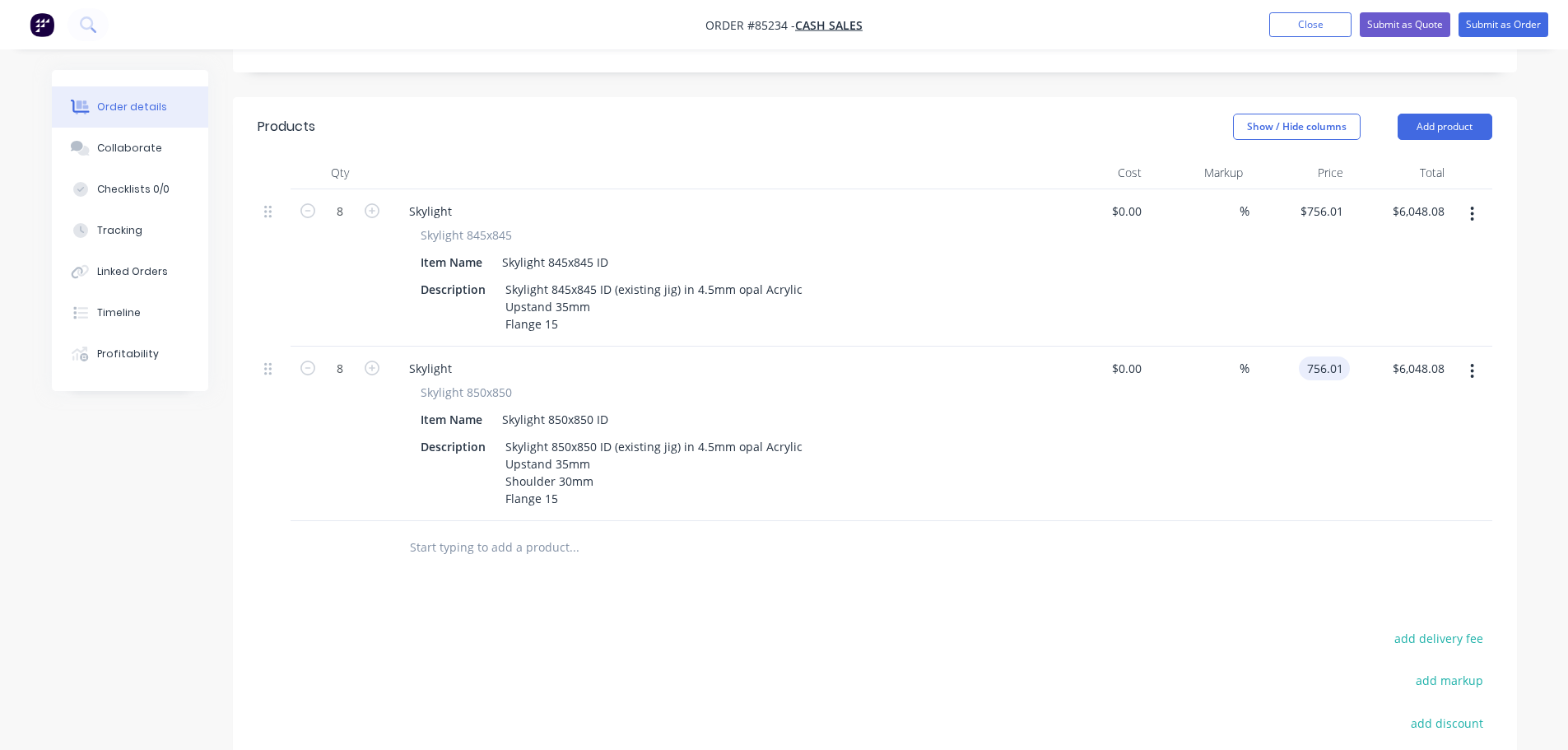
paste input "831.6"
type input "$831.61"
type input "$6,652.88"
click at [1324, 413] on div "$831.61 $831.61" at bounding box center [1300, 434] width 101 height 175
click at [1324, 199] on input "756.01" at bounding box center [1324, 211] width 51 height 24
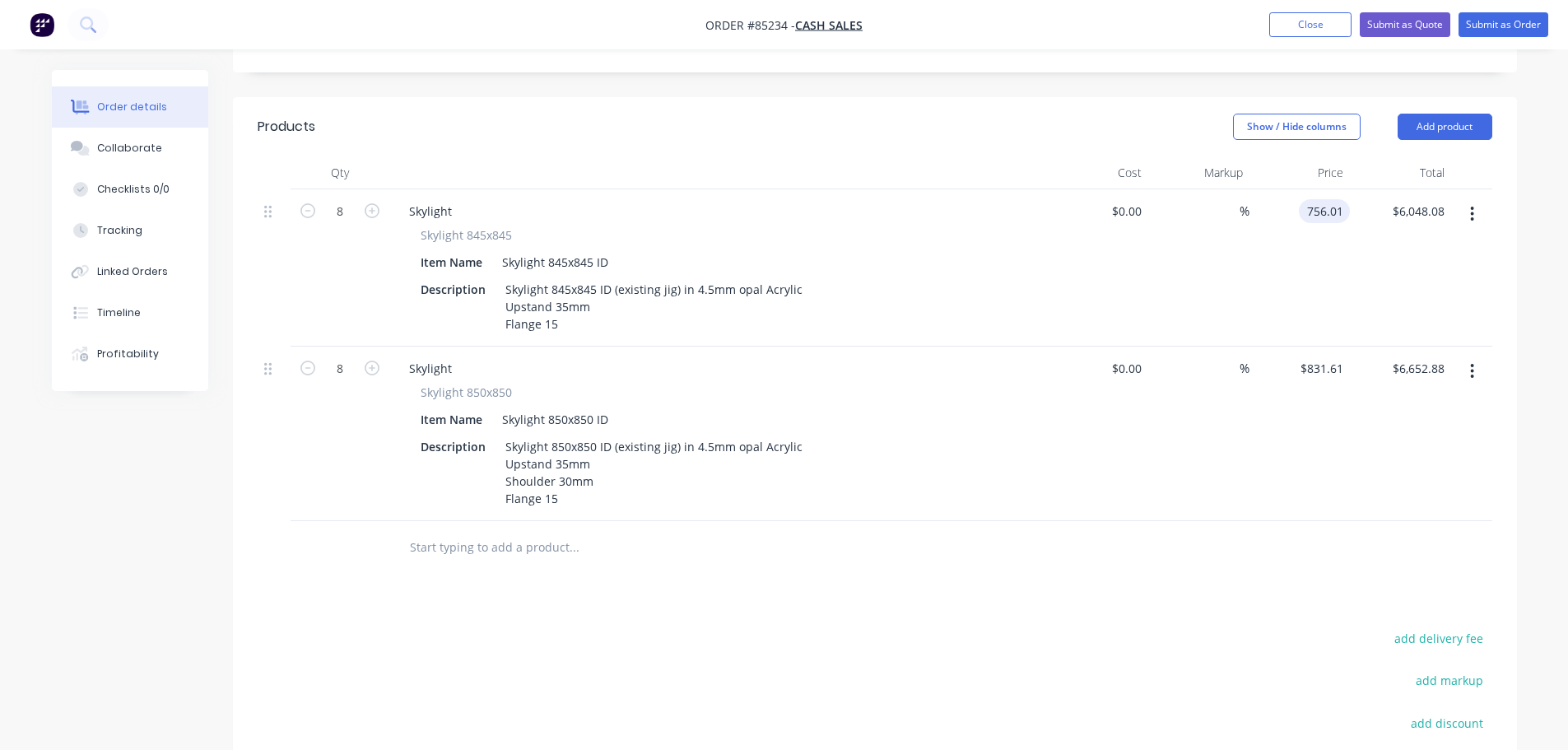
paste input "831.6"
type input "$831.61"
type input "$6,652.88"
click at [1329, 226] on div "$831.61 831.61" at bounding box center [1300, 267] width 101 height 157
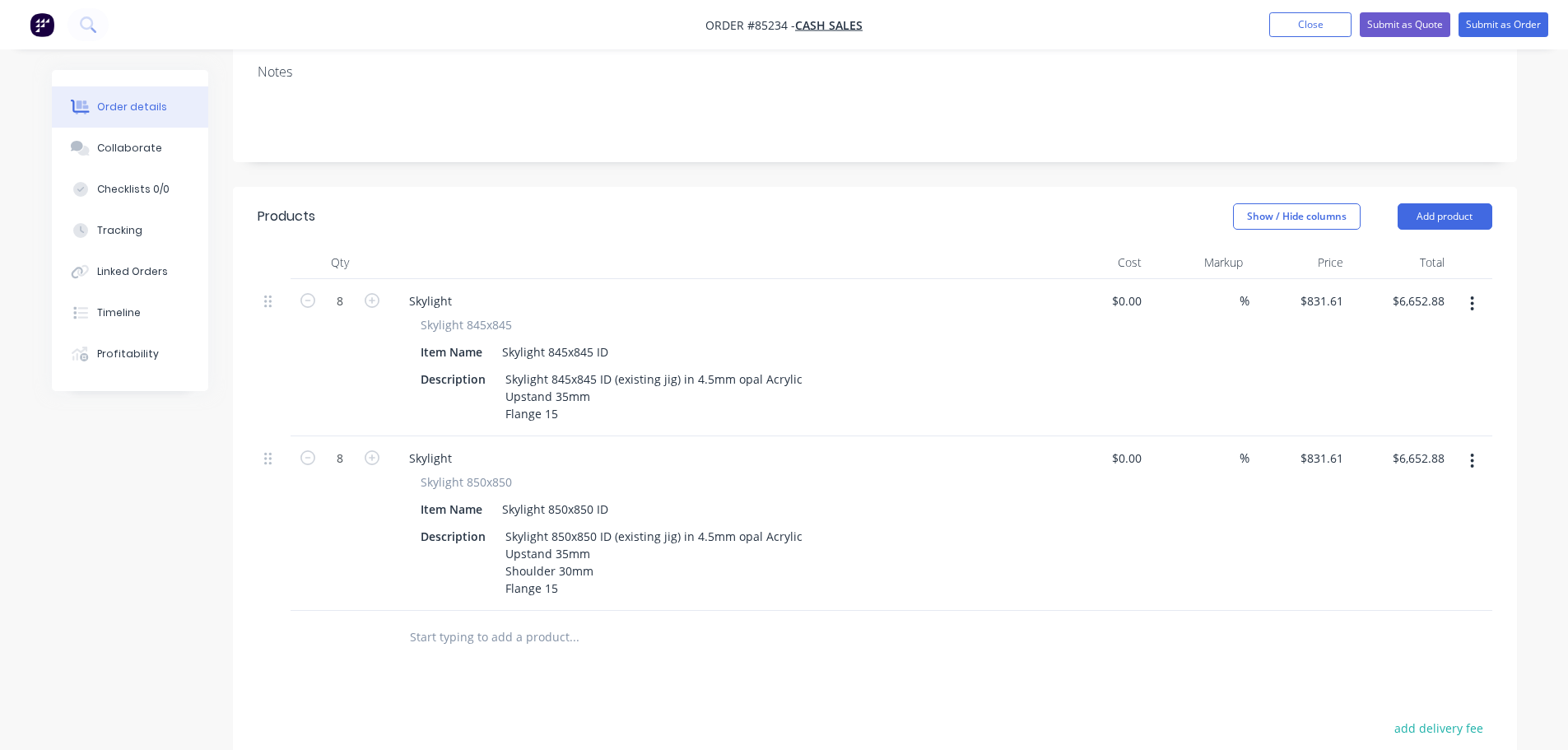
scroll to position [138, 0]
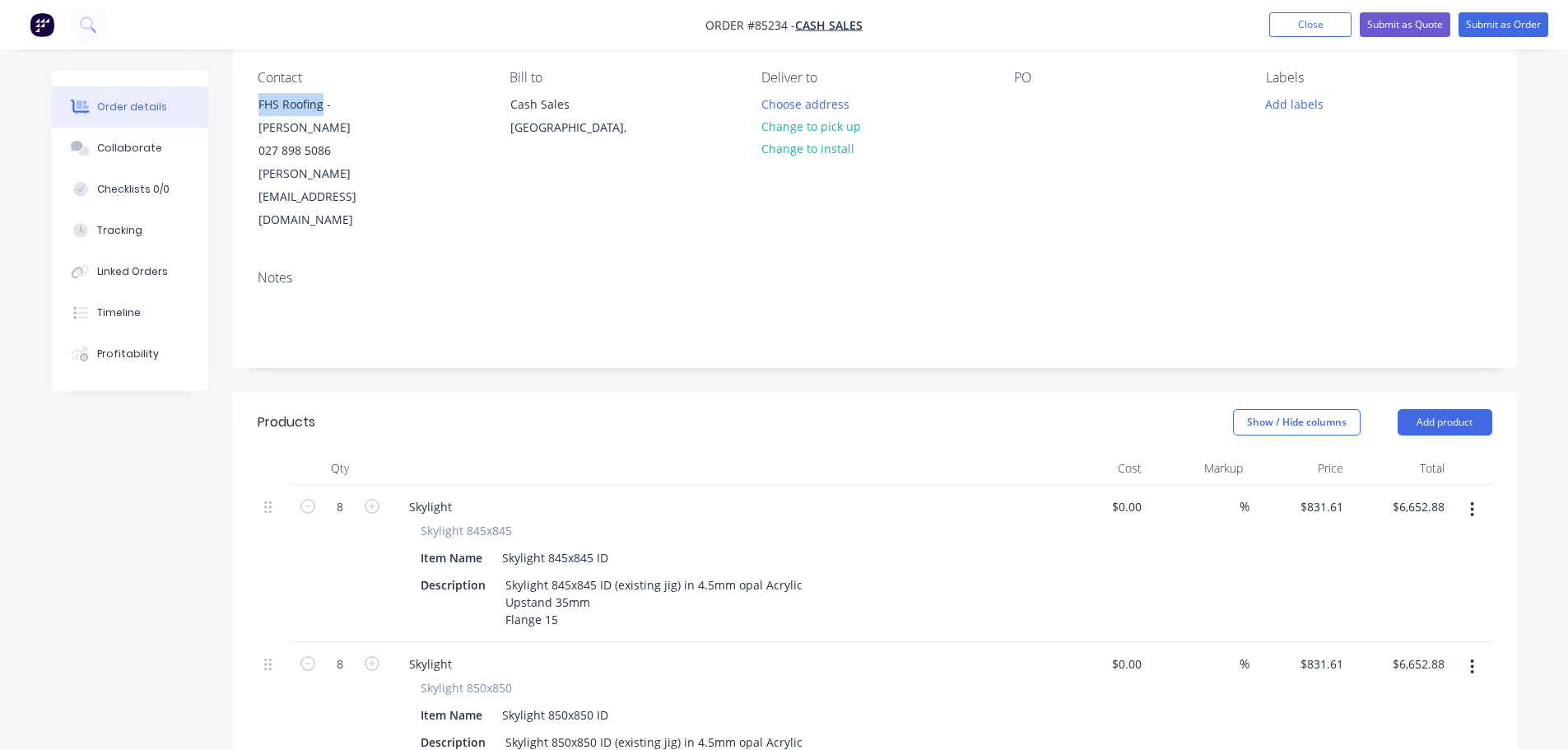
drag, startPoint x: 323, startPoint y: 107, endPoint x: 235, endPoint y: 105, distance: 88.0
click at [235, 105] on div "Contact FHS Roofing - [PERSON_NAME] 027 898 5086 [PERSON_NAME][EMAIL_ADDRESS][D…" at bounding box center [874, 151] width 1284 height 211
copy div "FHS Roofing"
click at [1024, 96] on div at bounding box center [1027, 104] width 27 height 24
paste div
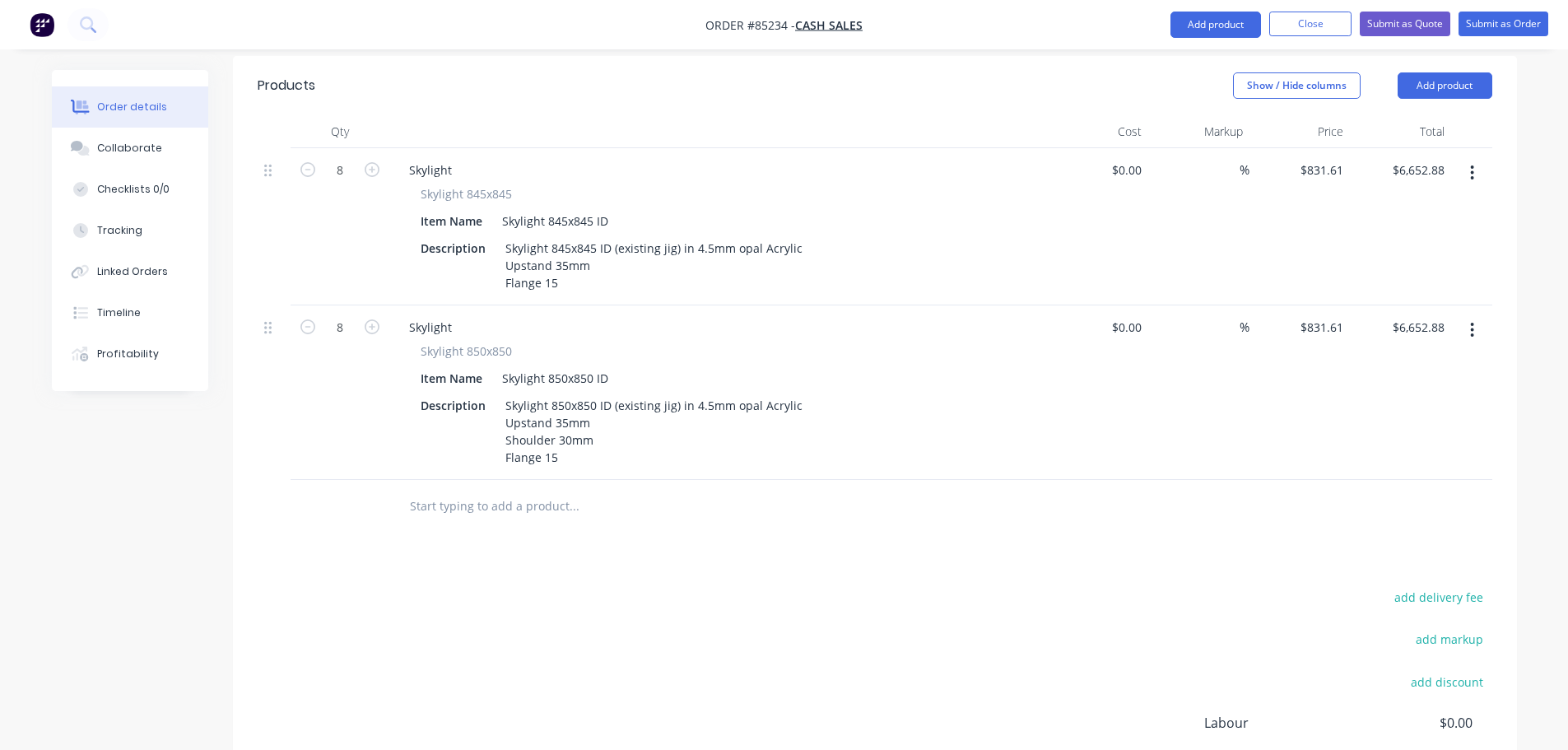
scroll to position [631, 0]
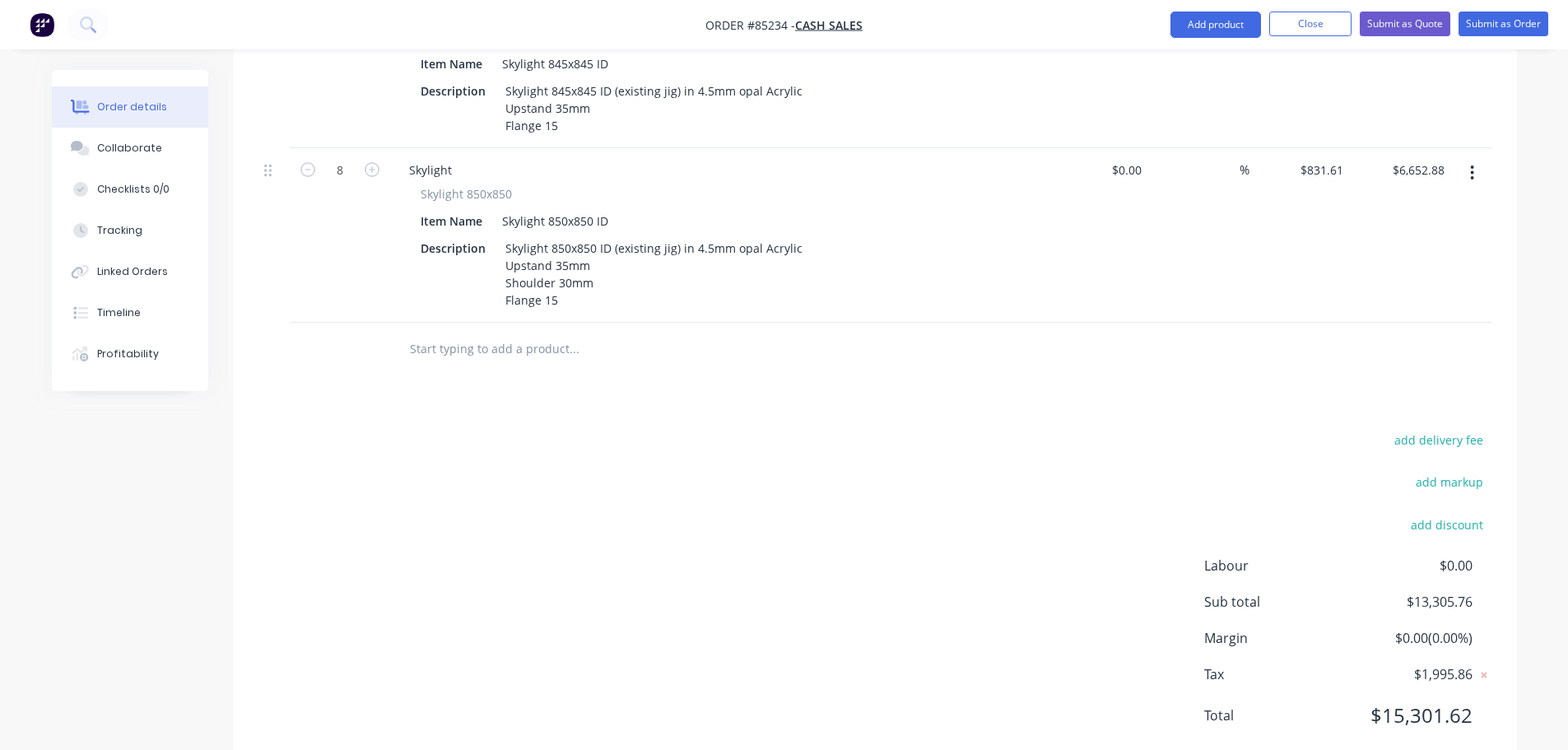
click at [1287, 37] on li "Close" at bounding box center [1311, 25] width 83 height 27
click at [1289, 30] on button "Close" at bounding box center [1311, 24] width 83 height 25
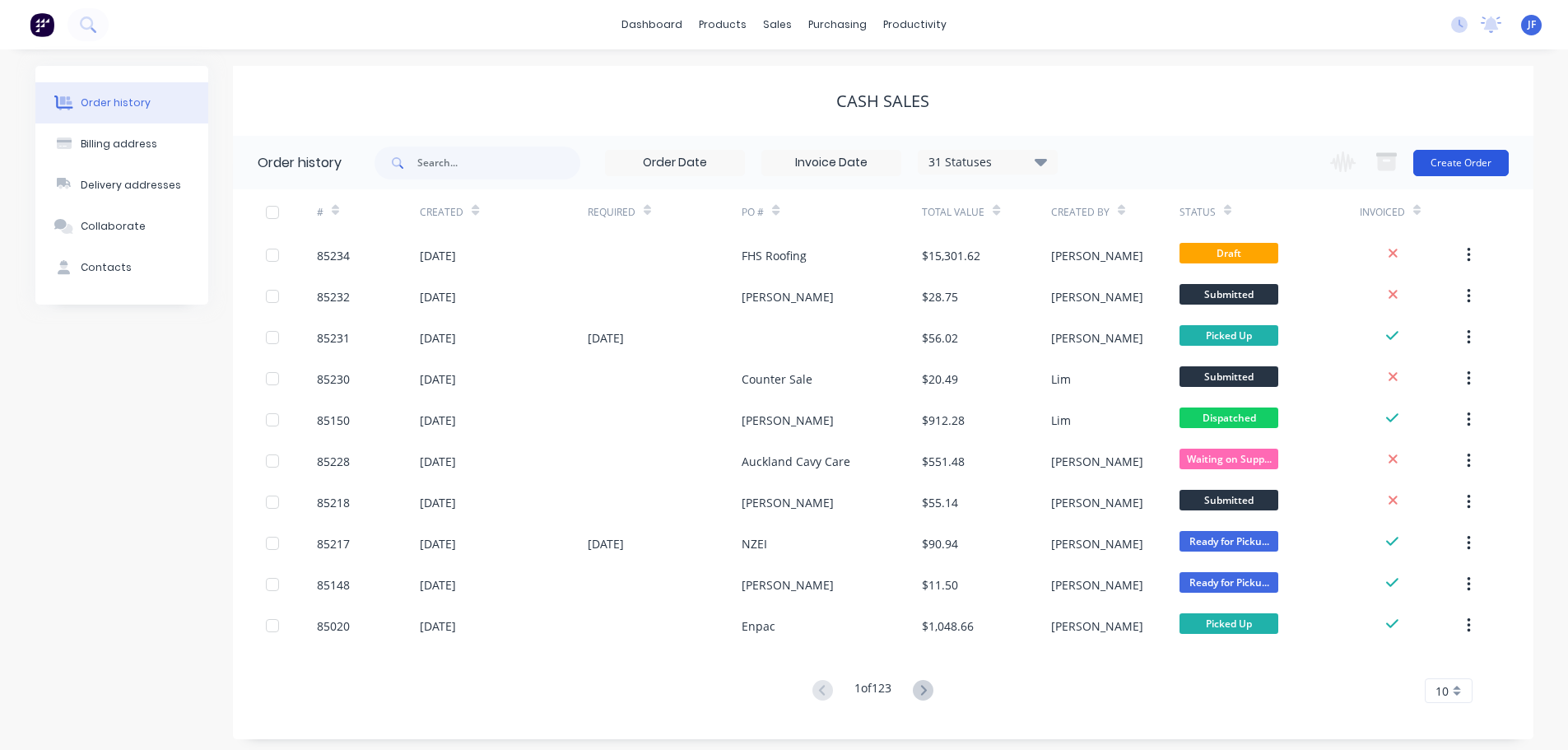
click at [1493, 159] on button "Create Order" at bounding box center [1461, 163] width 96 height 27
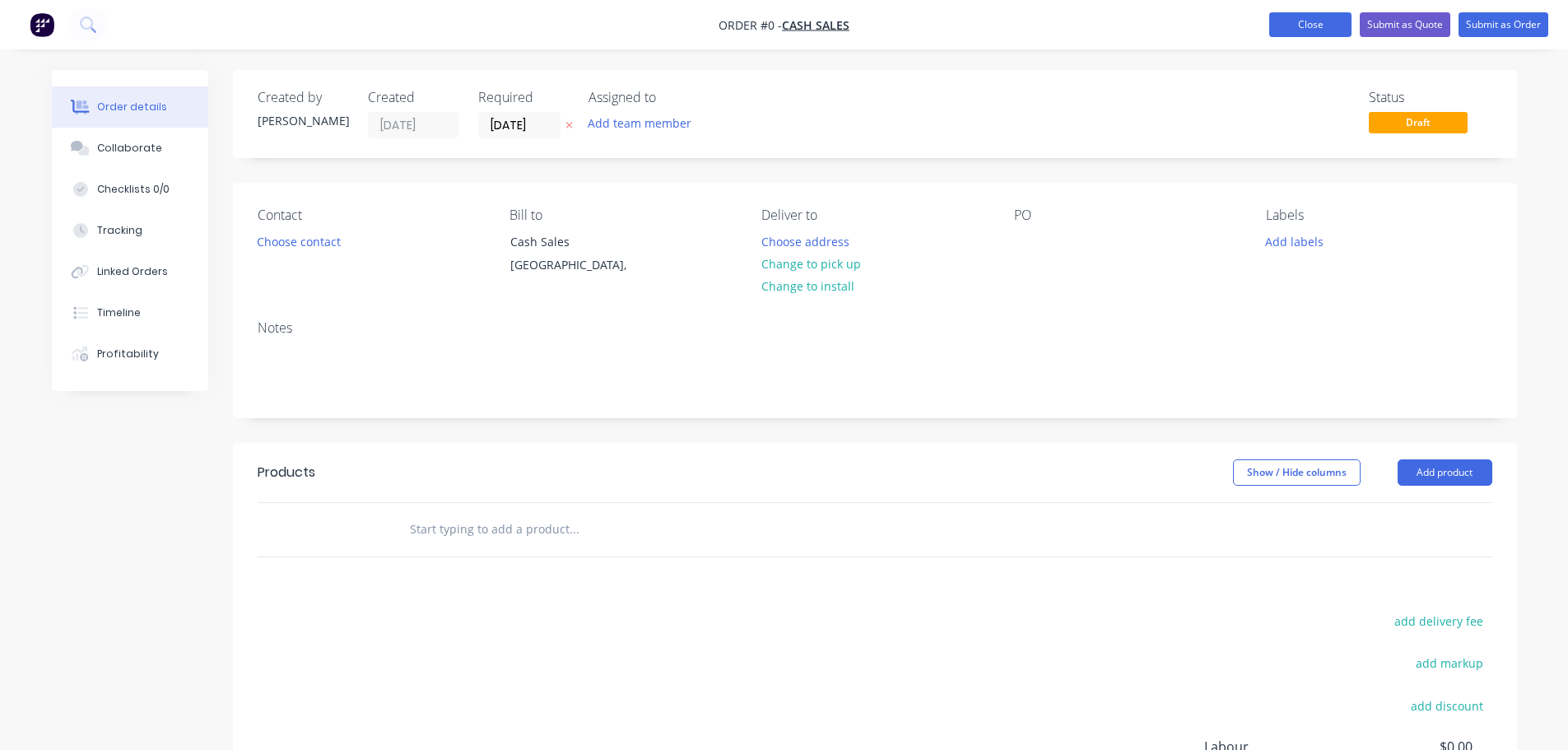
click at [1311, 21] on button "Close" at bounding box center [1311, 24] width 83 height 25
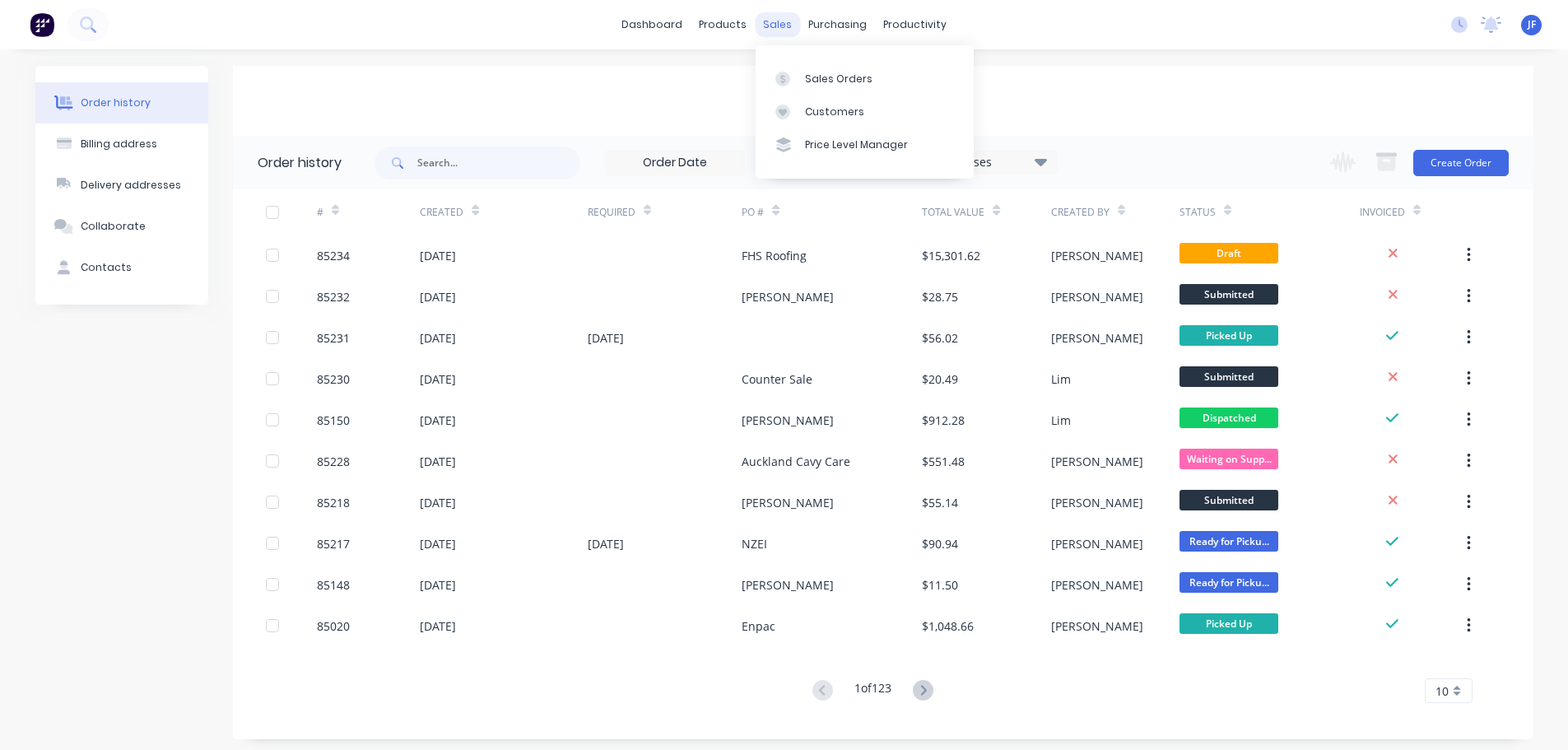
click at [791, 27] on div "sales" at bounding box center [777, 24] width 45 height 25
click at [804, 62] on link "Sales Orders" at bounding box center [864, 78] width 218 height 33
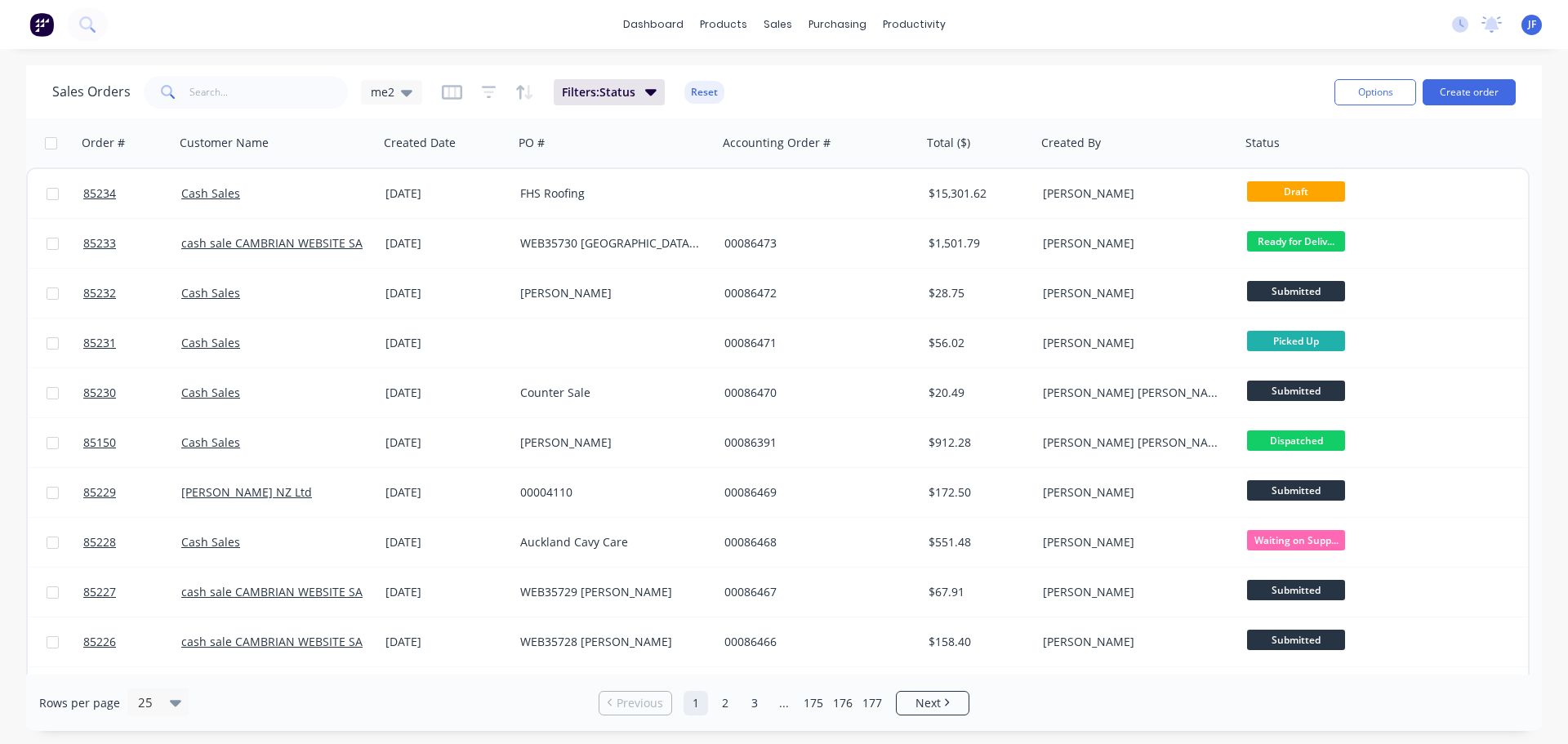
click at [1454, 107] on div "Options Create order" at bounding box center [1422, 92] width 188 height 40
click at [1464, 87] on button "Create order" at bounding box center [1469, 92] width 93 height 26
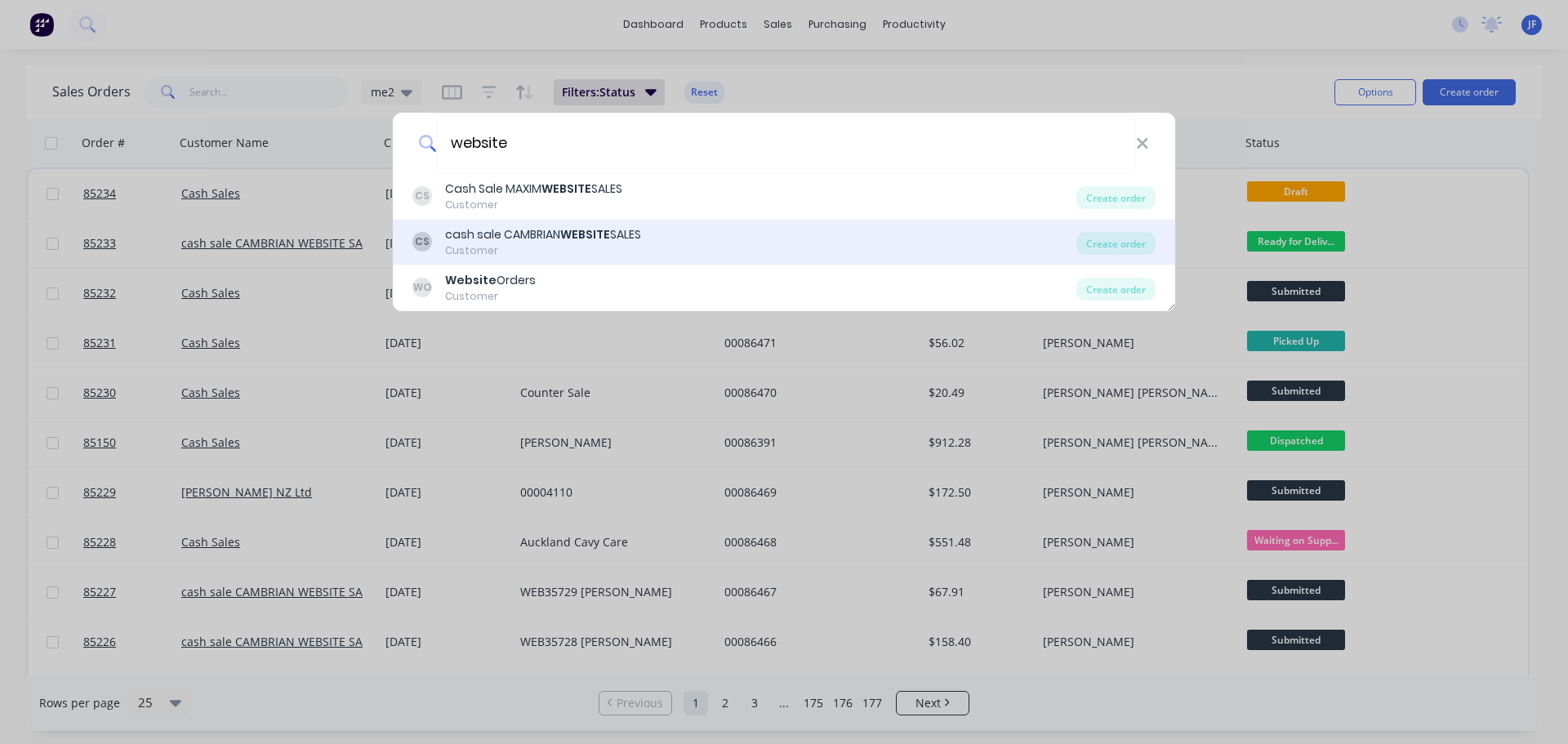
type input "website"
click at [805, 255] on div "CS cash sale CAMBRIAN WEBSITE SALES Customer" at bounding box center [744, 242] width 664 height 32
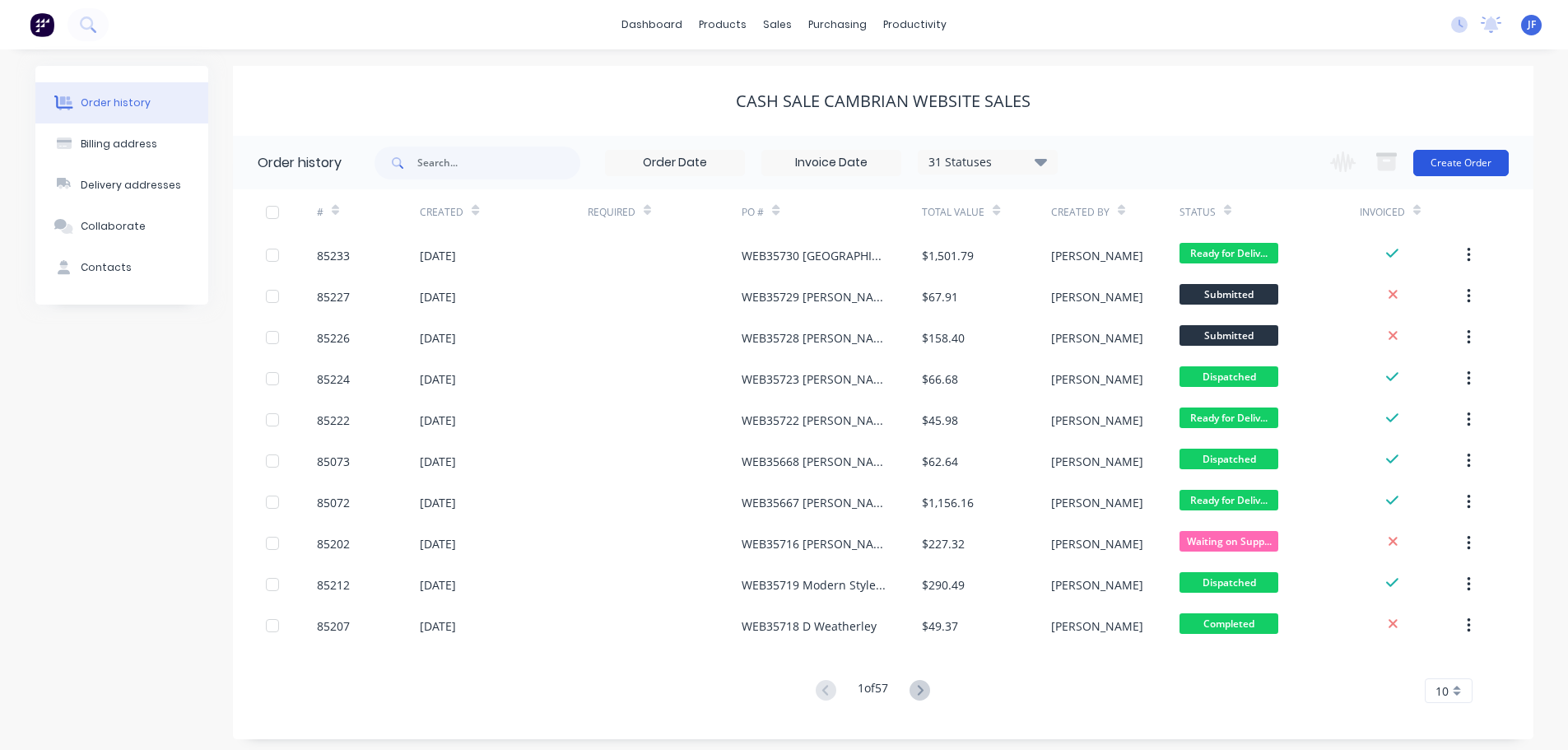
click at [1484, 162] on button "Create Order" at bounding box center [1461, 163] width 96 height 27
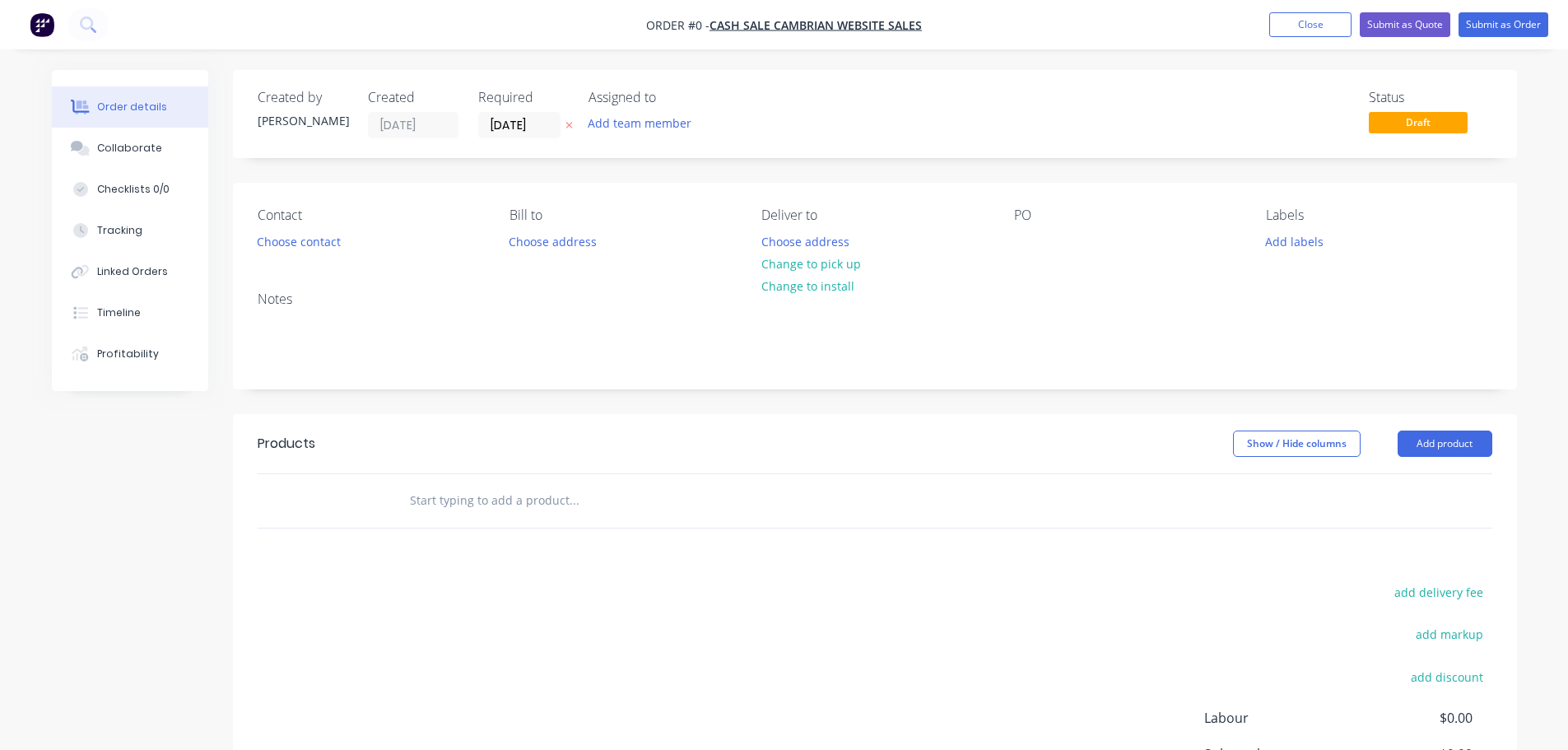
click at [572, 122] on icon "button" at bounding box center [569, 125] width 7 height 10
click at [282, 240] on button "Choose contact" at bounding box center [299, 241] width 101 height 22
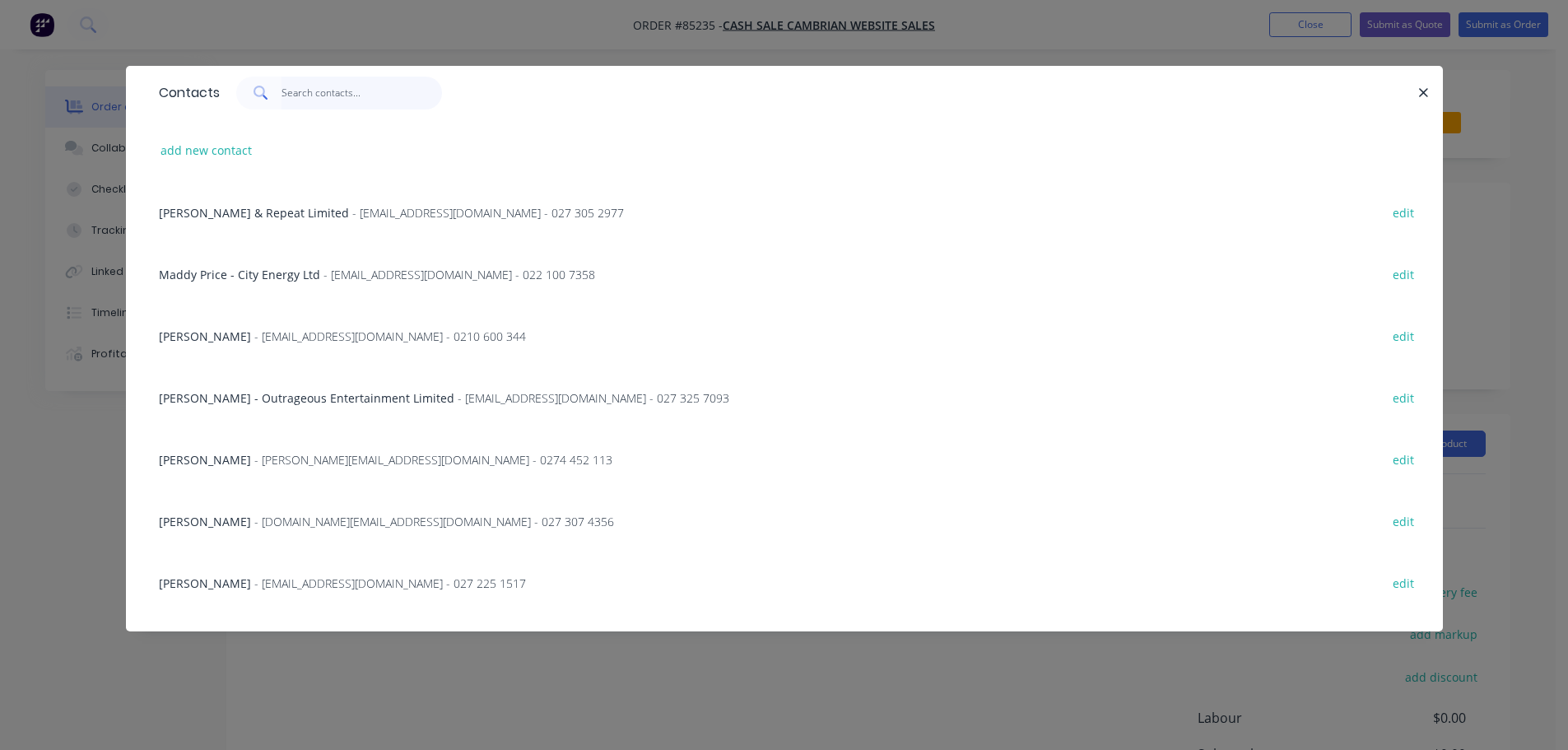
click at [374, 104] on input "text" at bounding box center [361, 93] width 161 height 33
paste input "[PERSON_NAME]"
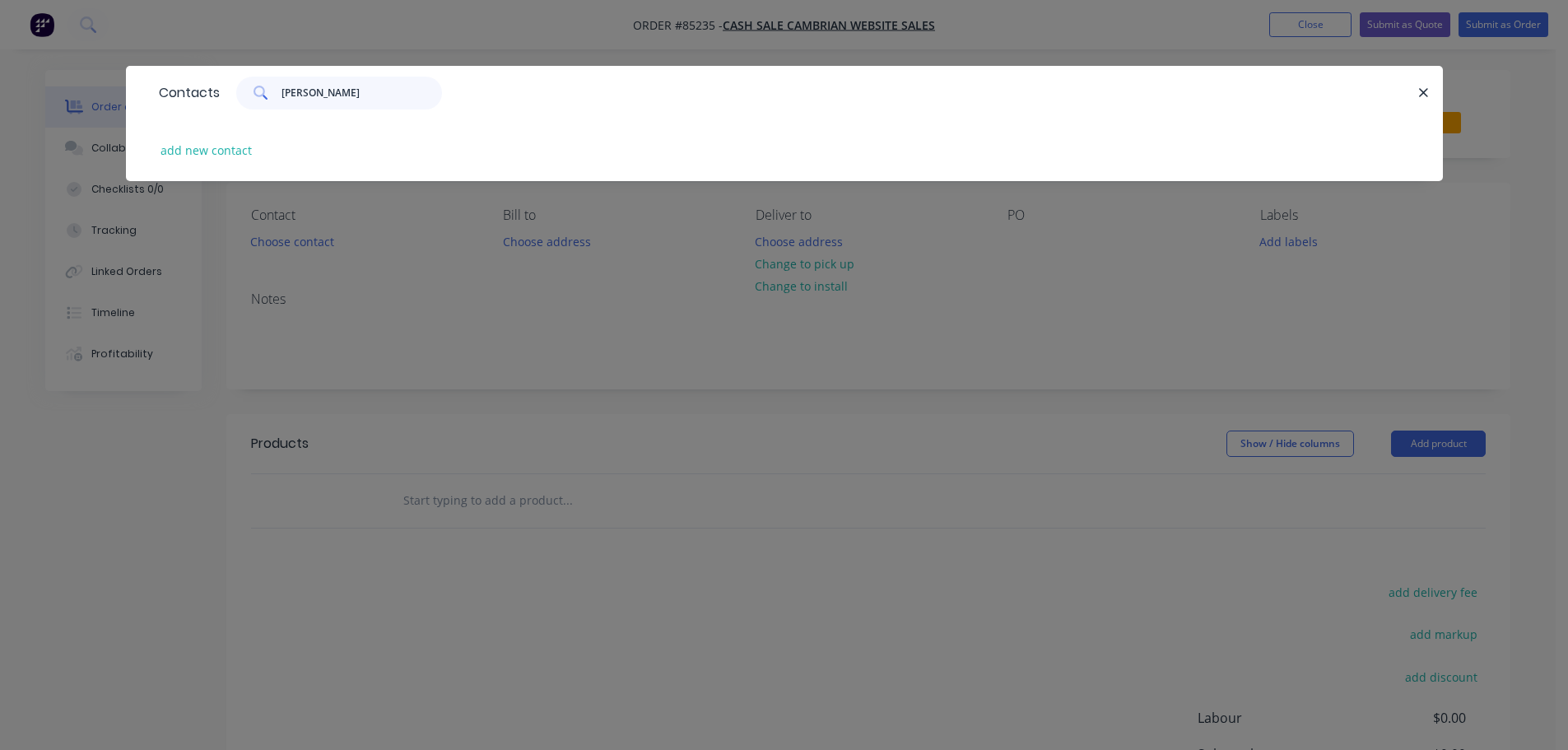
type input "[PERSON_NAME]"
click at [193, 165] on div "add new contact" at bounding box center [784, 150] width 1267 height 62
click at [199, 152] on button "add new contact" at bounding box center [207, 150] width 108 height 22
select select "NZ"
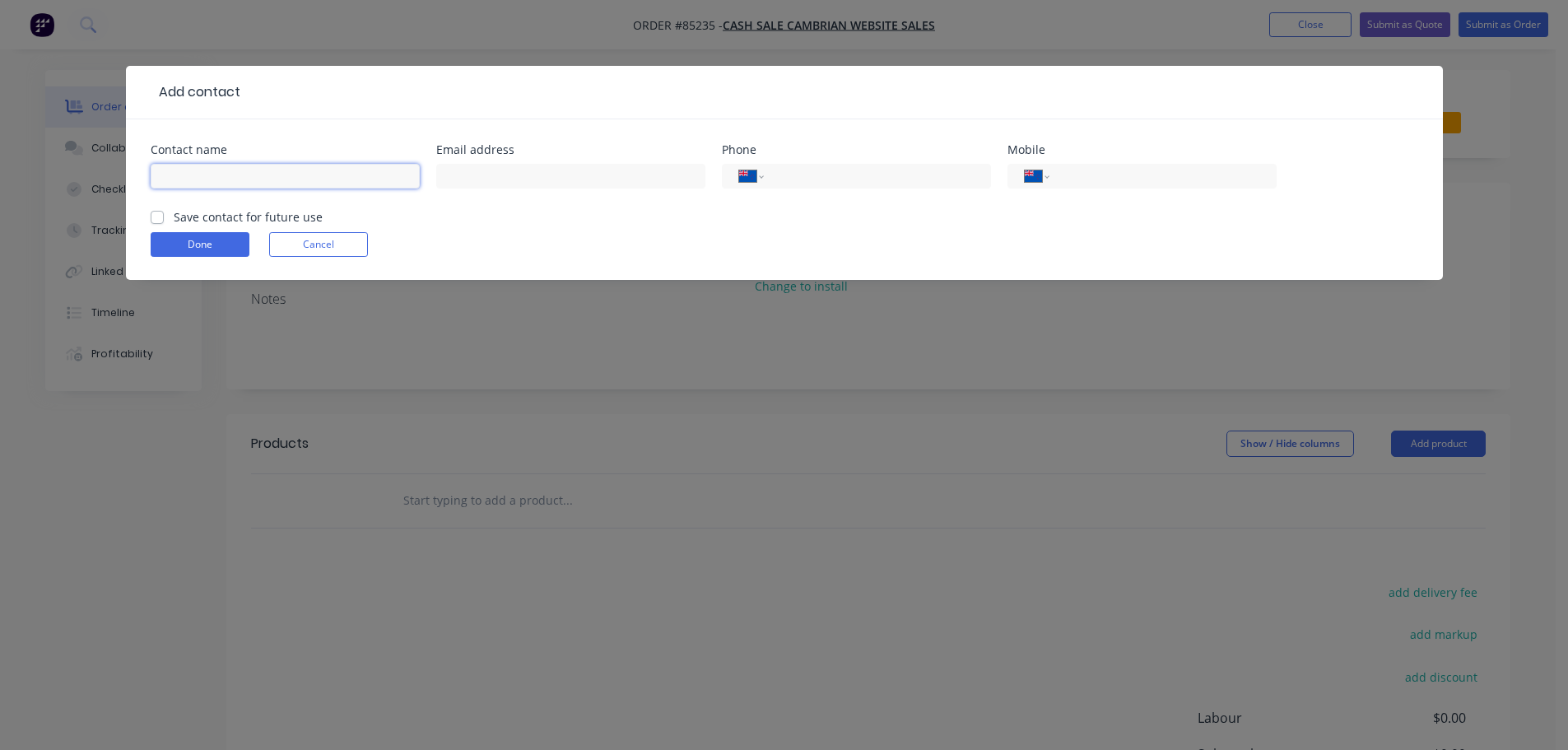
click at [201, 174] on input "text" at bounding box center [285, 176] width 269 height 25
paste input "[PERSON_NAME]"
type input "[PERSON_NAME]"
click at [198, 207] on div "[PERSON_NAME]" at bounding box center [285, 184] width 269 height 49
click at [180, 220] on label "Save contact for future use" at bounding box center [248, 217] width 149 height 17
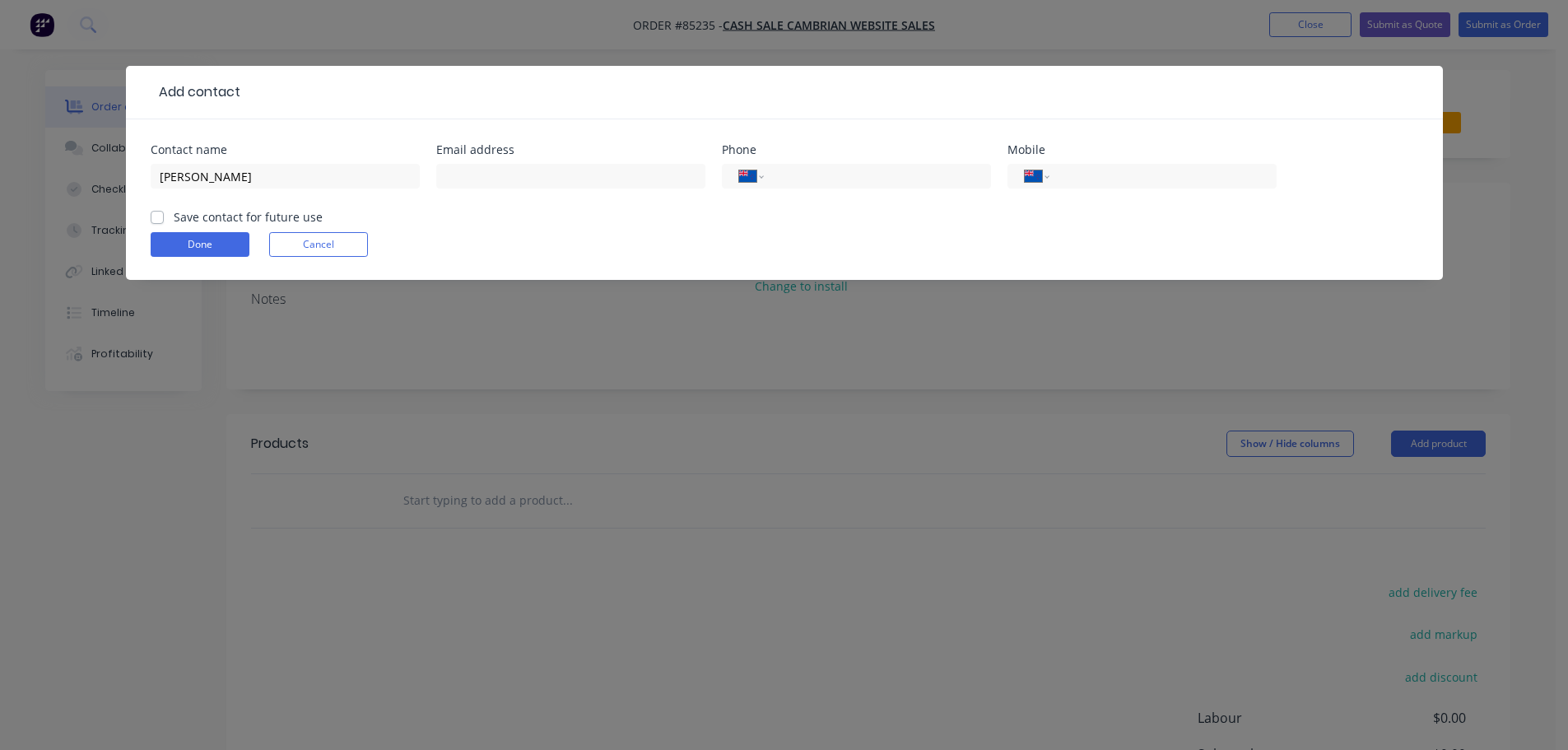
click at [164, 220] on input "Save contact for future use" at bounding box center [157, 216] width 13 height 16
checkbox input "true"
click at [1118, 164] on div "International [GEOGRAPHIC_DATA] [GEOGRAPHIC_DATA] [GEOGRAPHIC_DATA] [GEOGRAPHIC…" at bounding box center [1142, 176] width 269 height 25
click at [1116, 171] on input "tel" at bounding box center [1159, 176] width 198 height 19
paste input "0210 843 4023"
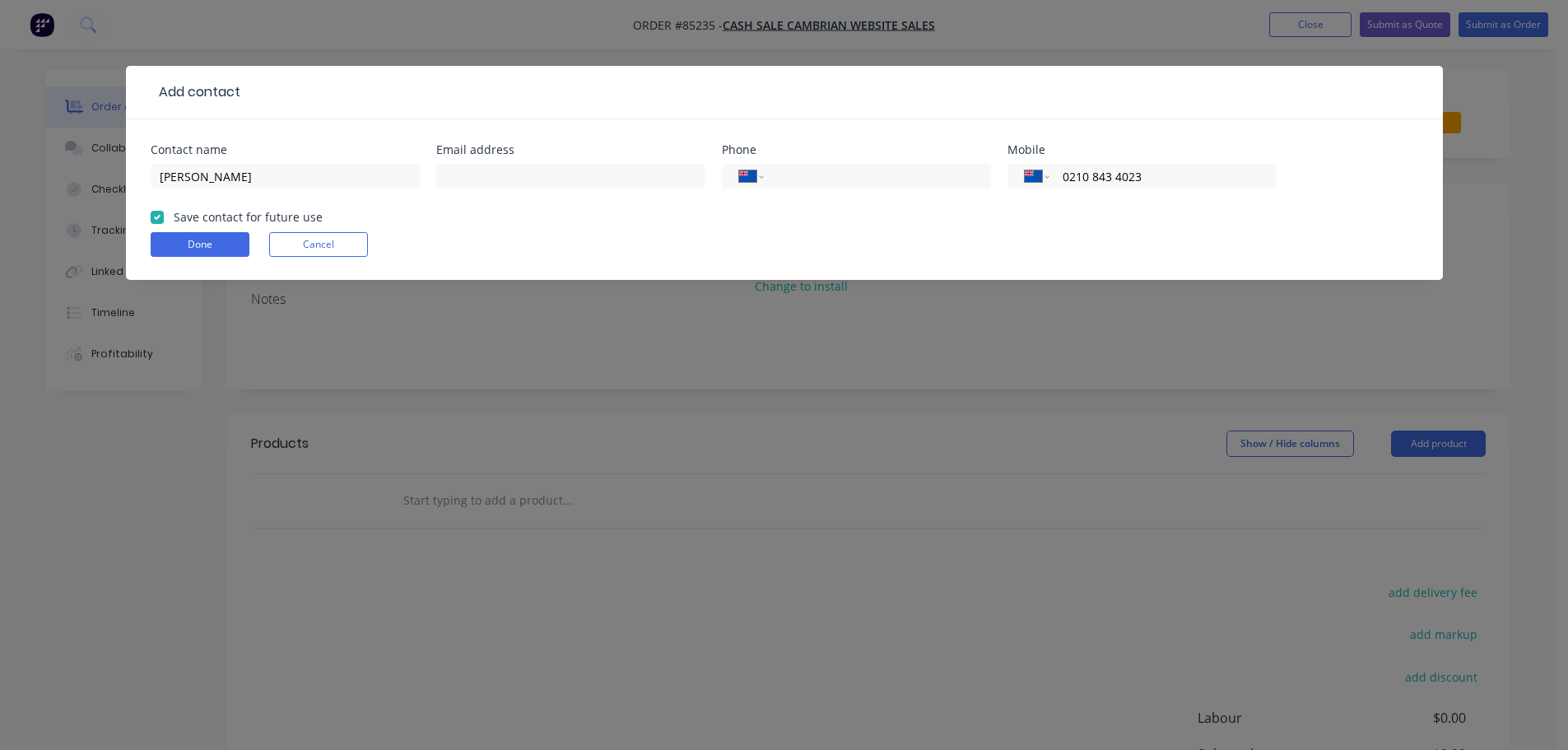
type input "0210 843 4023"
click at [603, 180] on input "text" at bounding box center [571, 176] width 269 height 25
paste input "[PERSON_NAME][EMAIL_ADDRESS][PERSON_NAME][DOMAIN_NAME]"
type input "[PERSON_NAME][EMAIL_ADDRESS][PERSON_NAME][DOMAIN_NAME]"
click at [203, 237] on button "Done" at bounding box center [199, 244] width 98 height 25
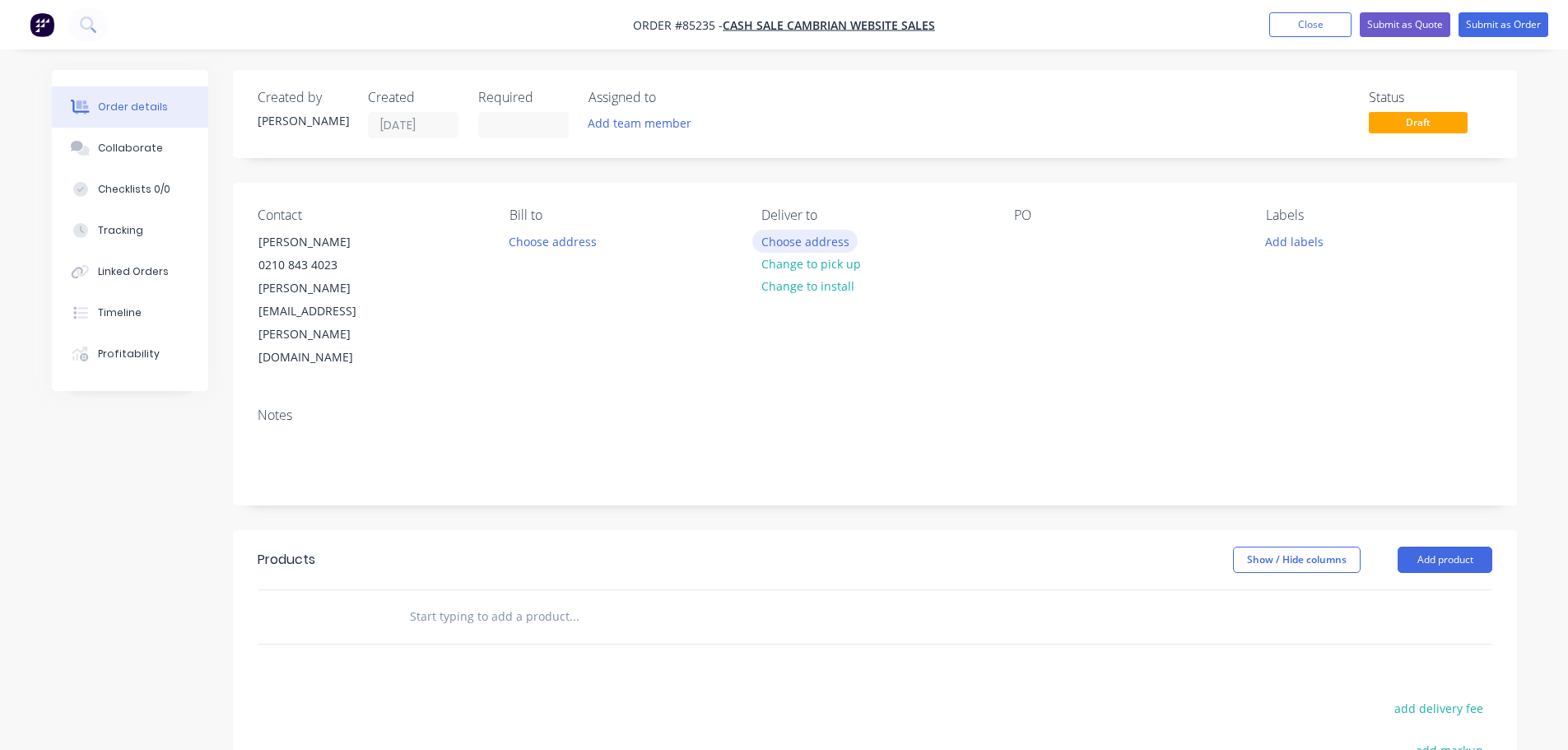
click at [769, 236] on button "Choose address" at bounding box center [805, 241] width 106 height 22
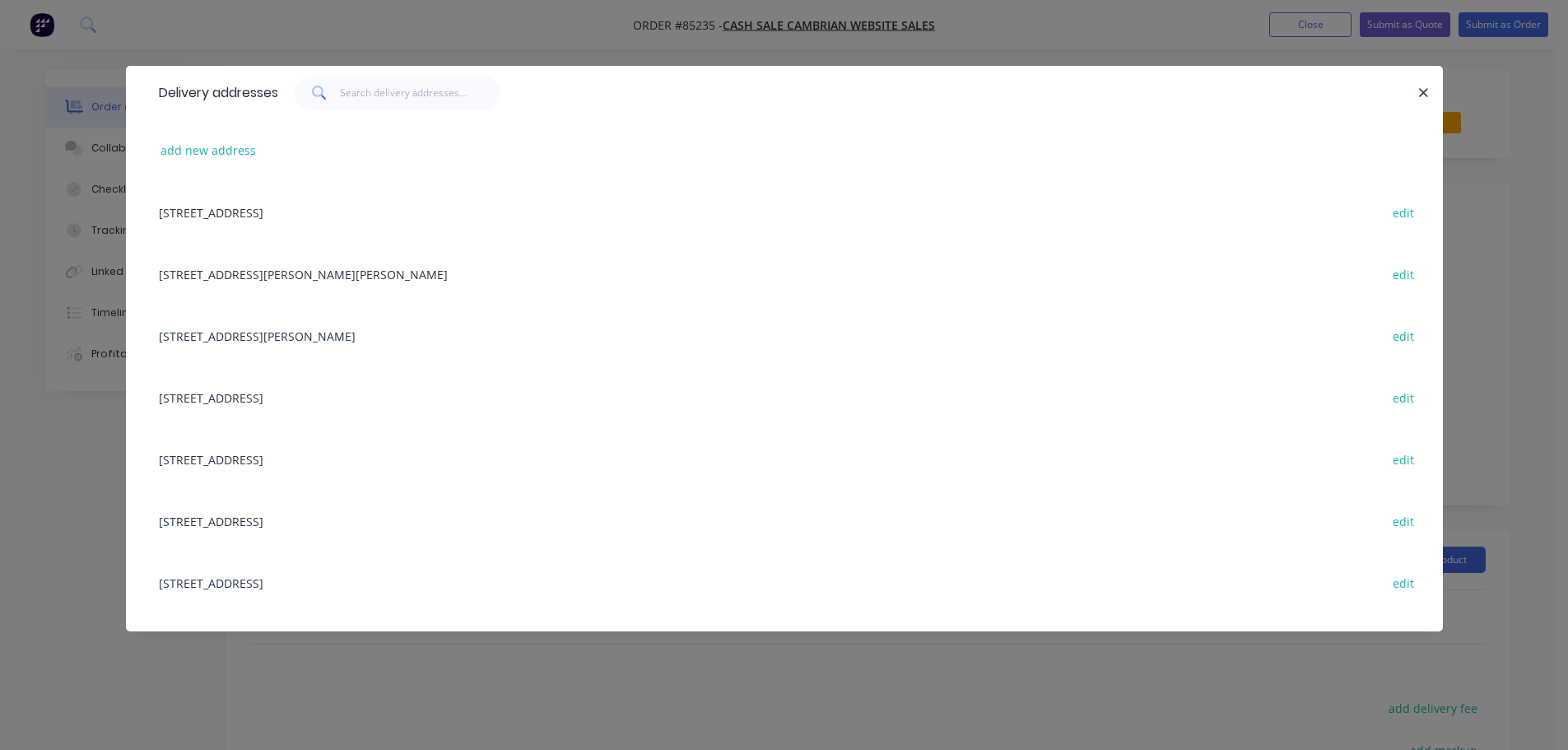
click at [200, 163] on div "add new address" at bounding box center [784, 150] width 1267 height 62
click at [244, 145] on button "add new address" at bounding box center [209, 150] width 113 height 22
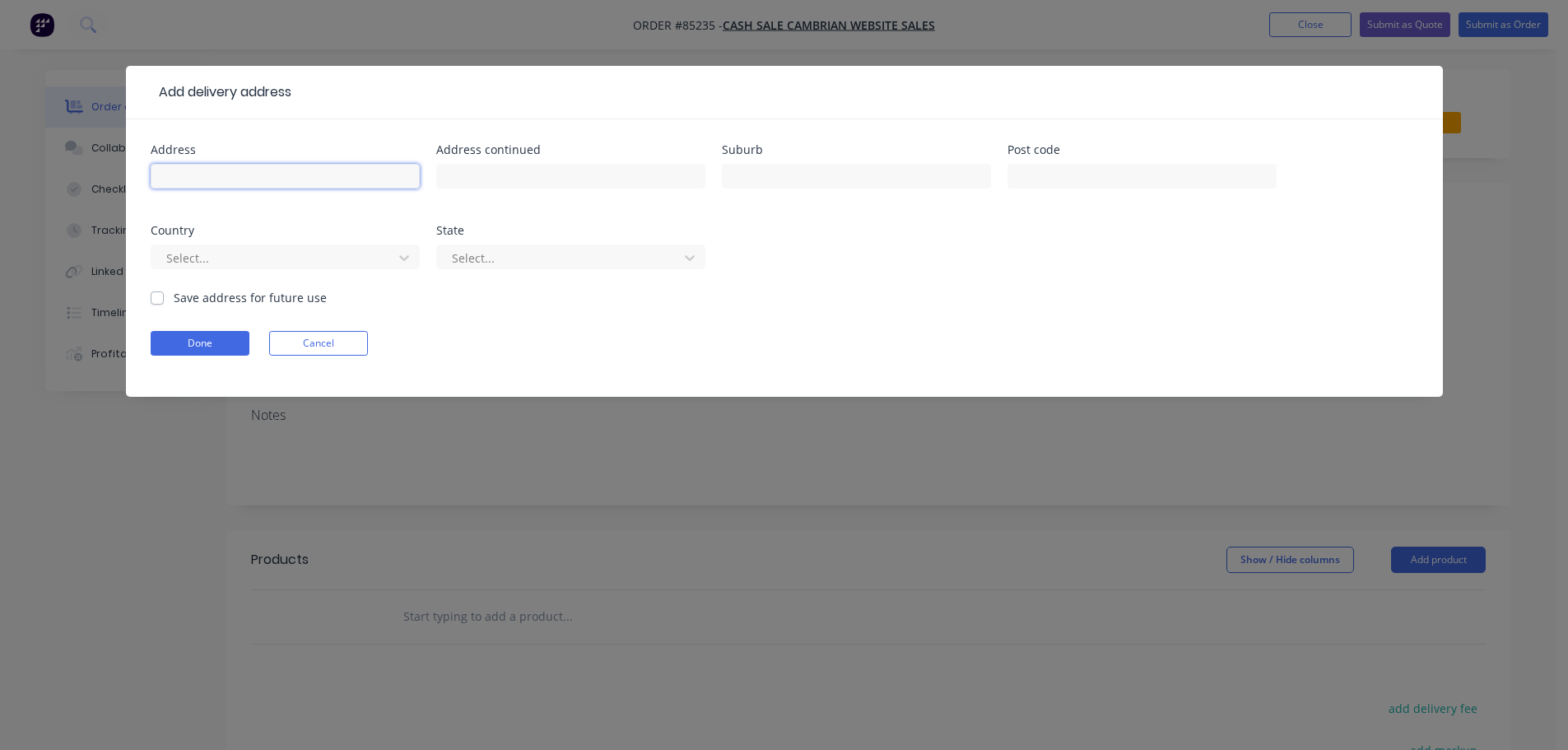
click at [237, 176] on input "text" at bounding box center [285, 176] width 269 height 25
paste input "[STREET_ADDRESS]"
type input "[STREET_ADDRESS]"
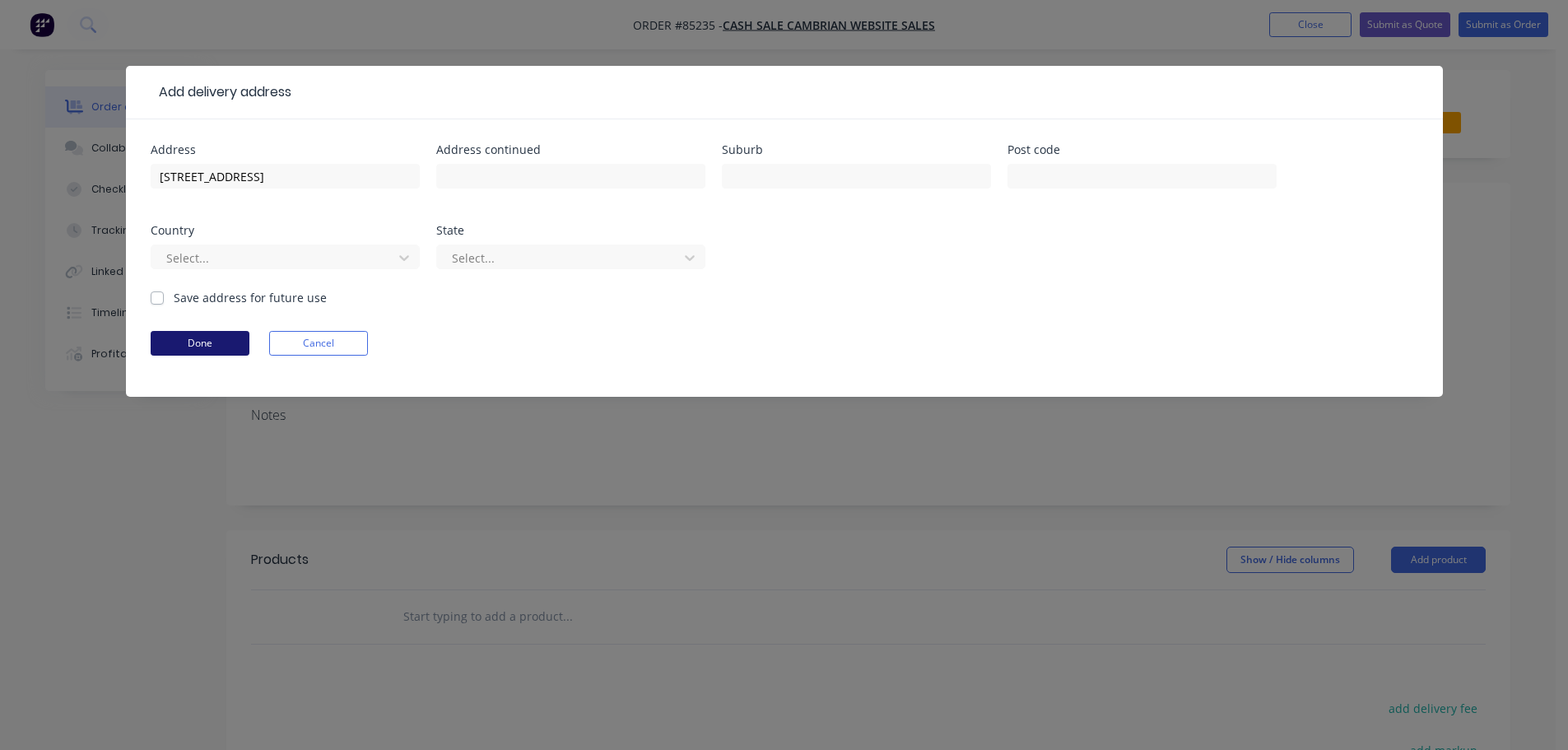
click at [200, 353] on button "Done" at bounding box center [199, 343] width 98 height 25
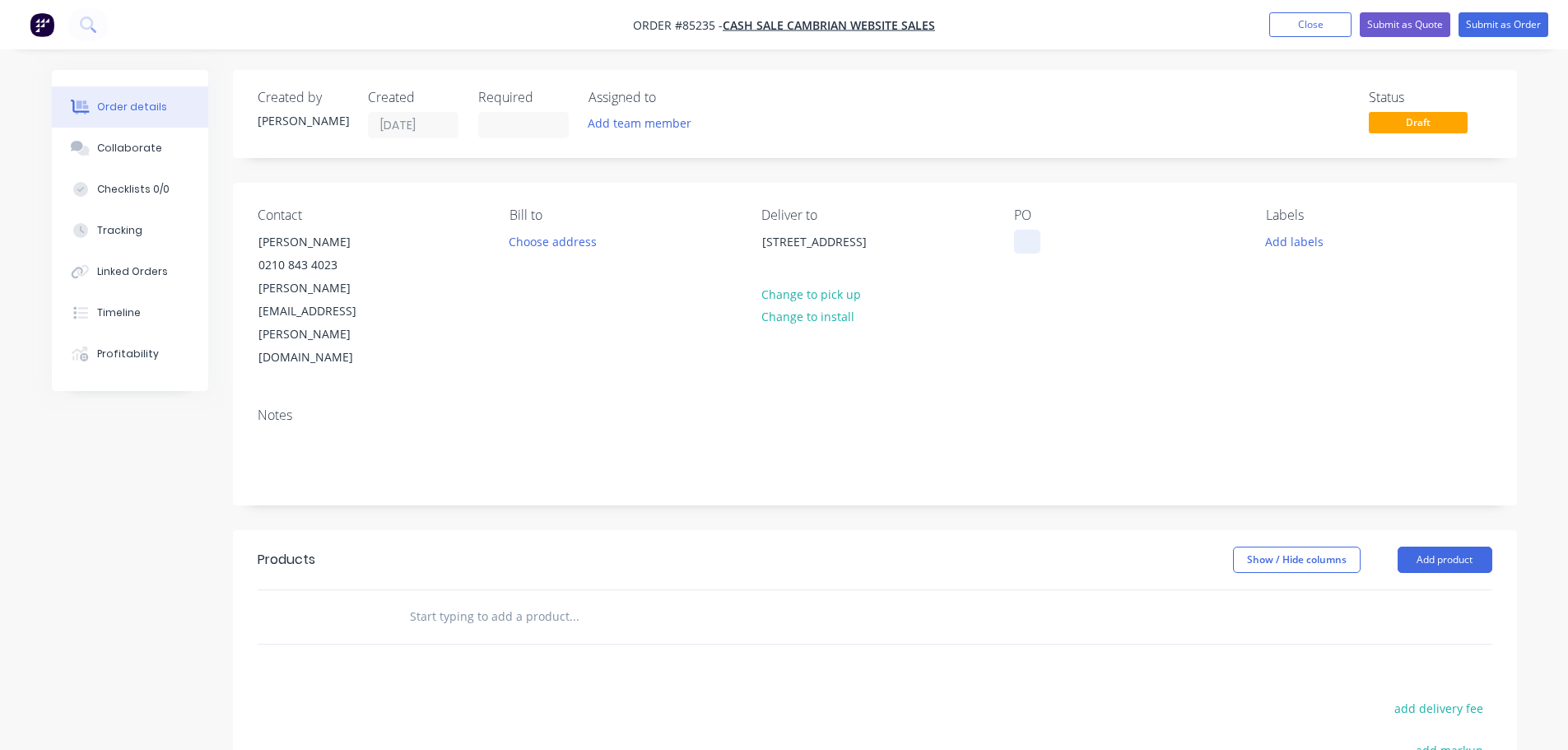
click at [1027, 248] on div at bounding box center [1027, 242] width 27 height 24
drag, startPoint x: 256, startPoint y: 233, endPoint x: 438, endPoint y: 243, distance: 182.3
click at [438, 243] on div "Contact [PERSON_NAME] 0210 843 4023 [PERSON_NAME][EMAIL_ADDRESS][PERSON_NAME][D…" at bounding box center [369, 289] width 225 height 162
copy div "[PERSON_NAME]"
click at [1091, 239] on div "WEB35731" at bounding box center [1055, 242] width 84 height 24
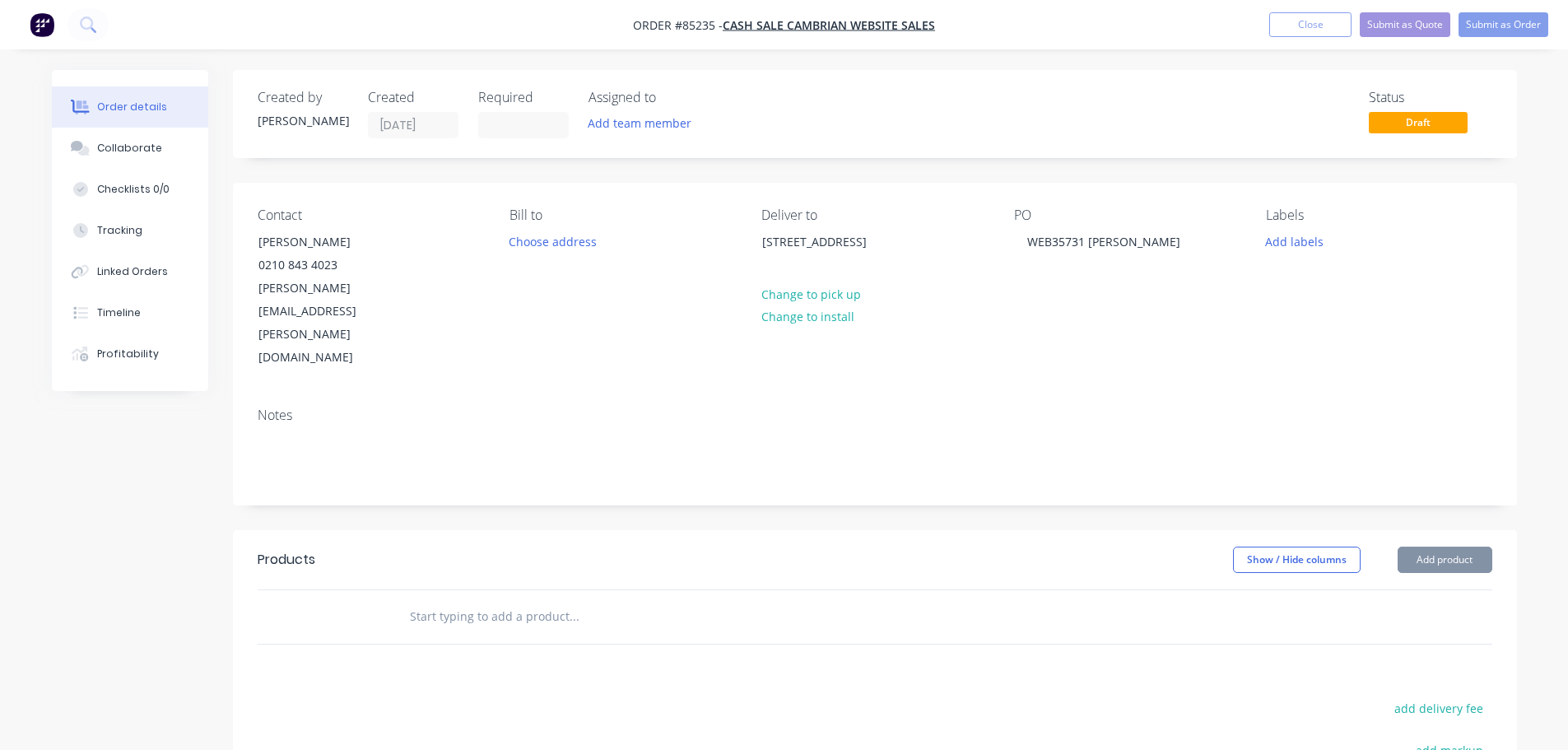
click at [546, 600] on input "text" at bounding box center [574, 617] width 329 height 33
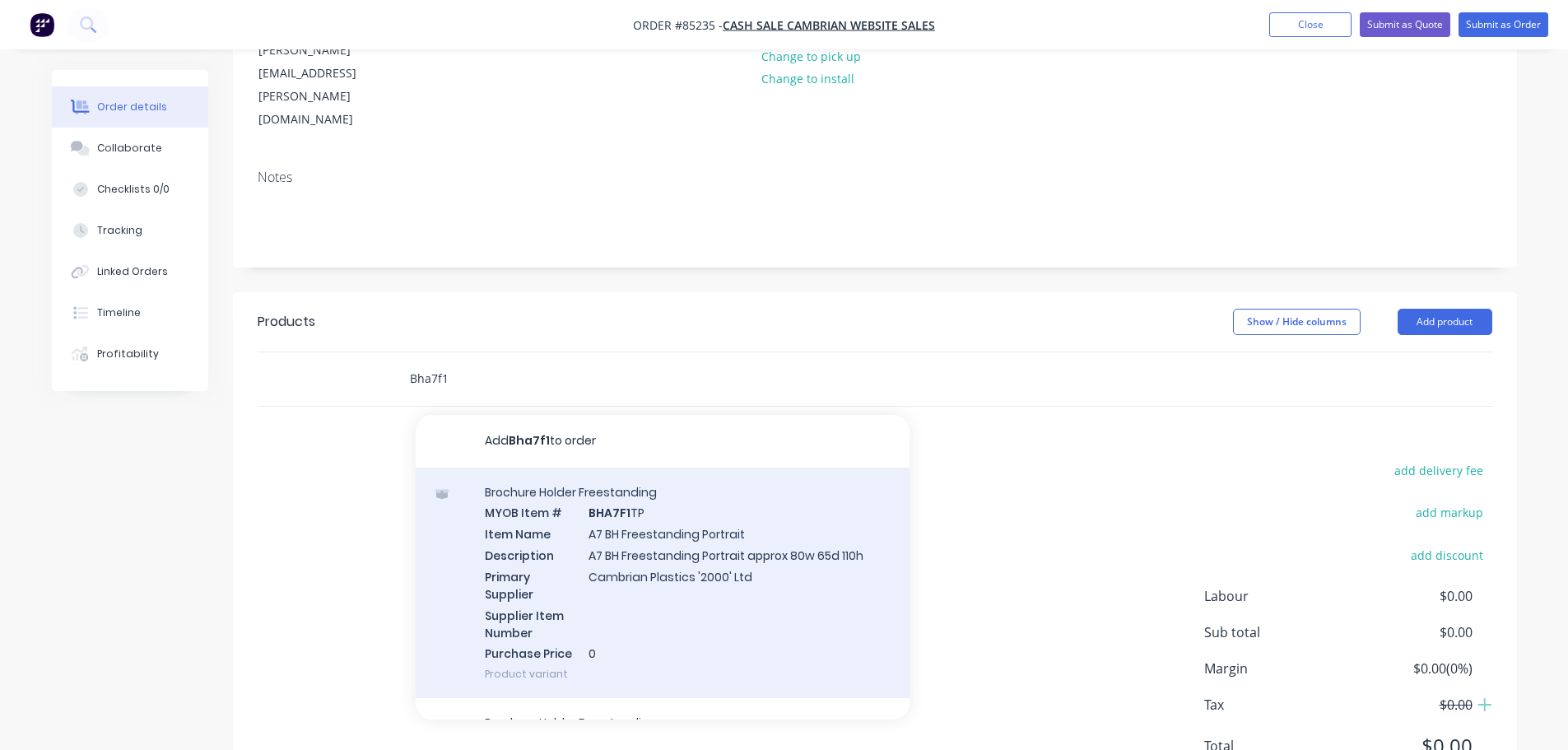
scroll to position [245, 0]
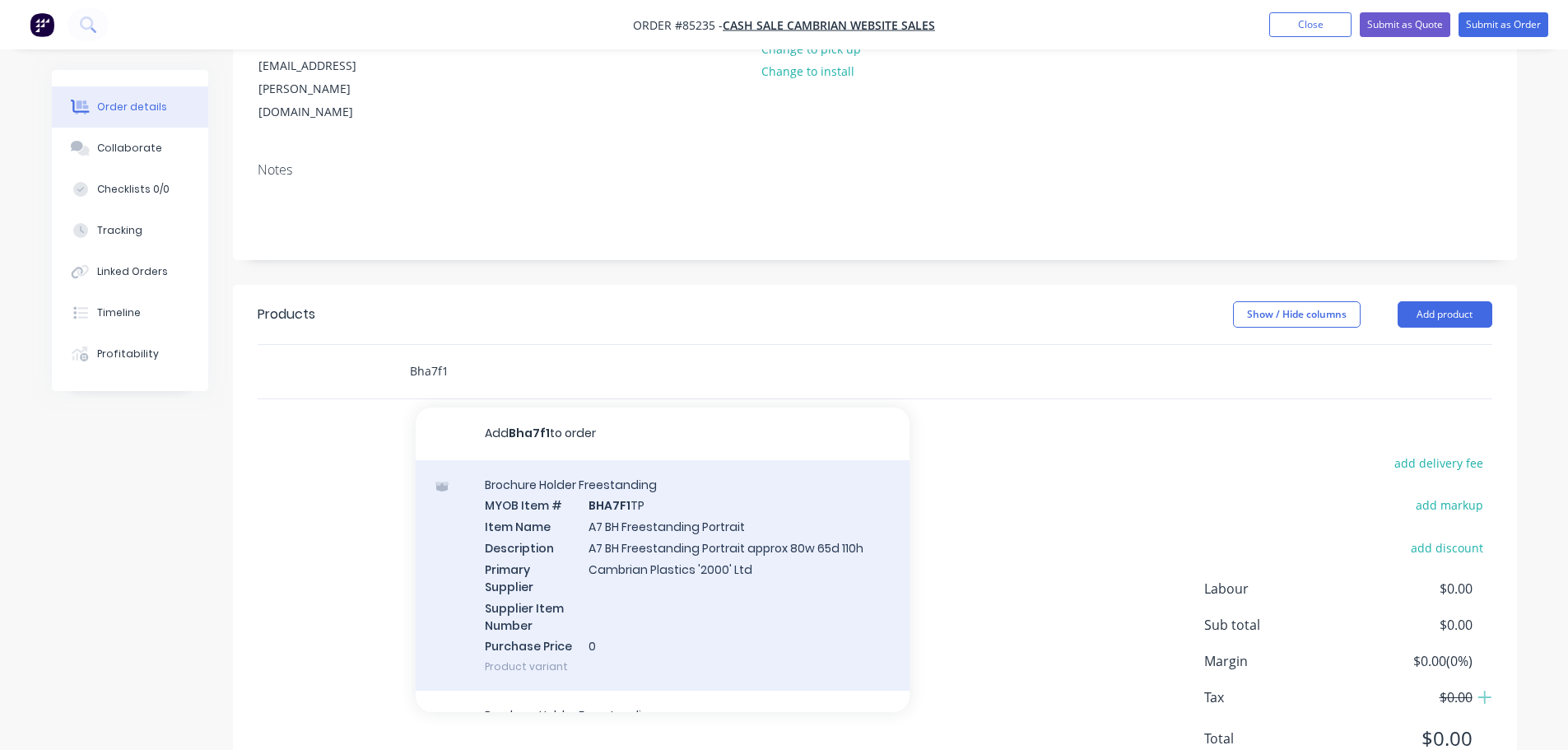
type input "Bha7f1"
click at [807, 475] on div "Brochure Holder Freestanding MYOB Item # BHA7F1 TP Item Name A7 BH Freestanding…" at bounding box center [662, 576] width 494 height 232
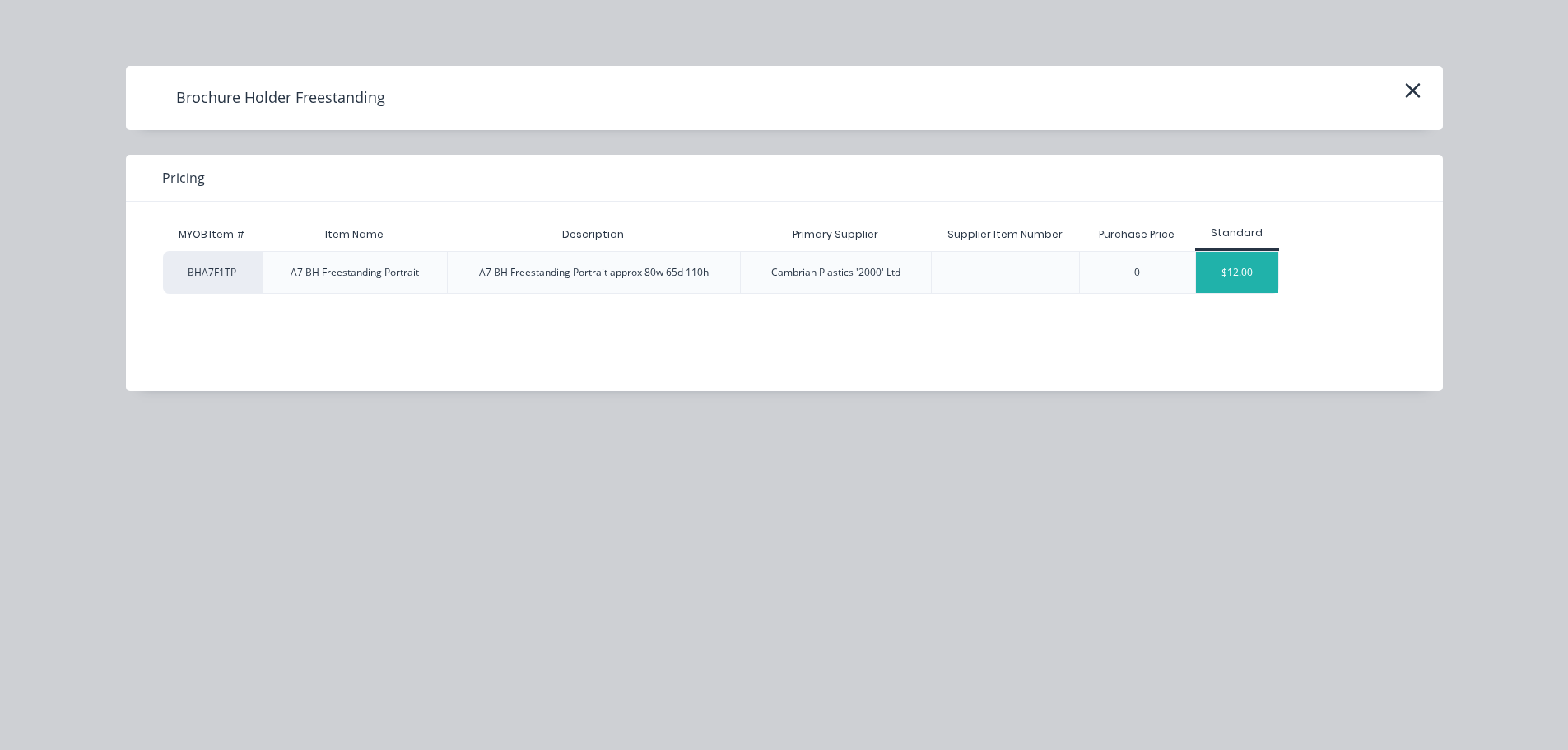
click at [1251, 279] on div "$12.00" at bounding box center [1237, 272] width 83 height 41
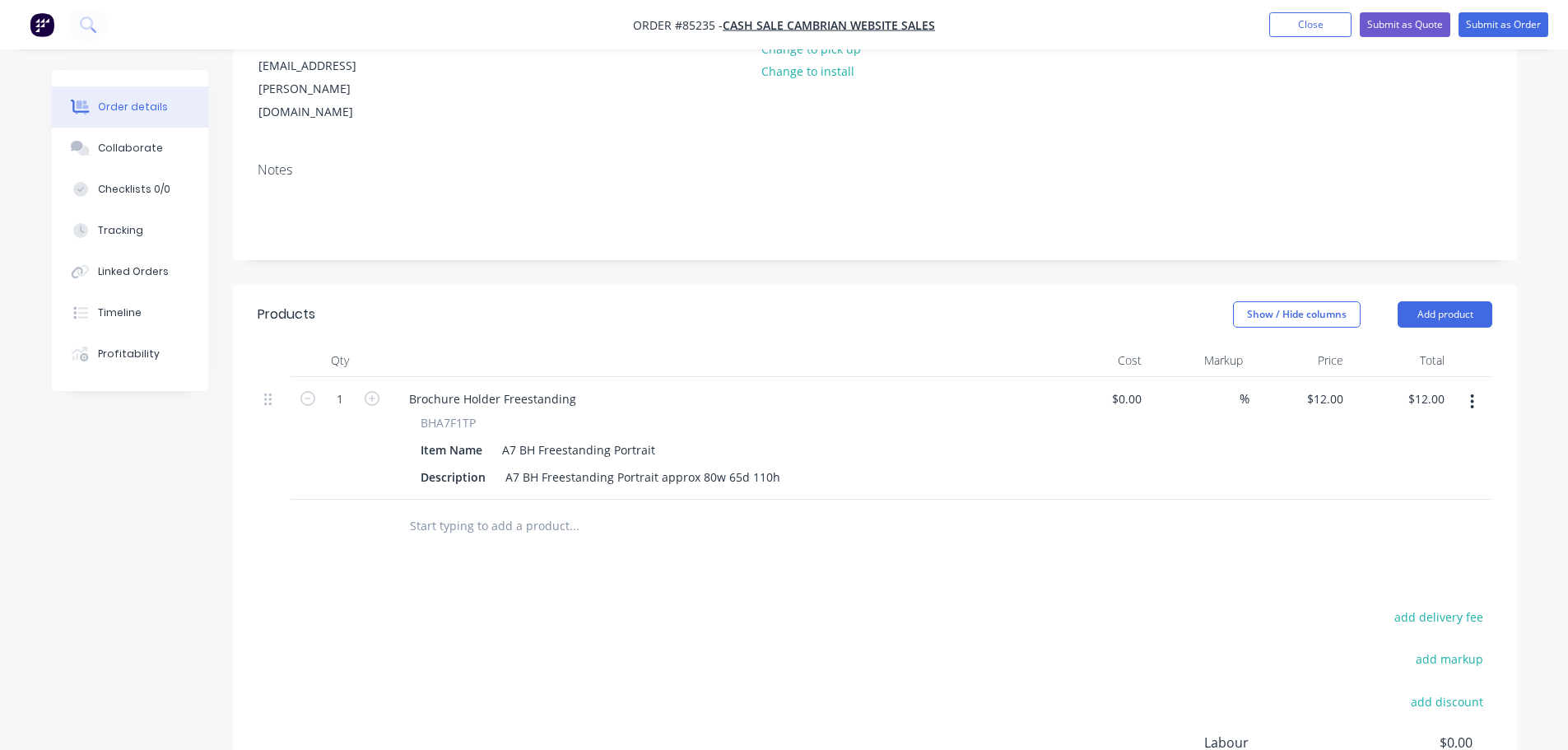
click at [440, 414] on span "BHA7F1TP" at bounding box center [449, 422] width 55 height 17
copy span "BHA7F1TP"
click at [1408, 387] on div "12.00 $12.00" at bounding box center [1426, 399] width 51 height 24
type input "136.62"
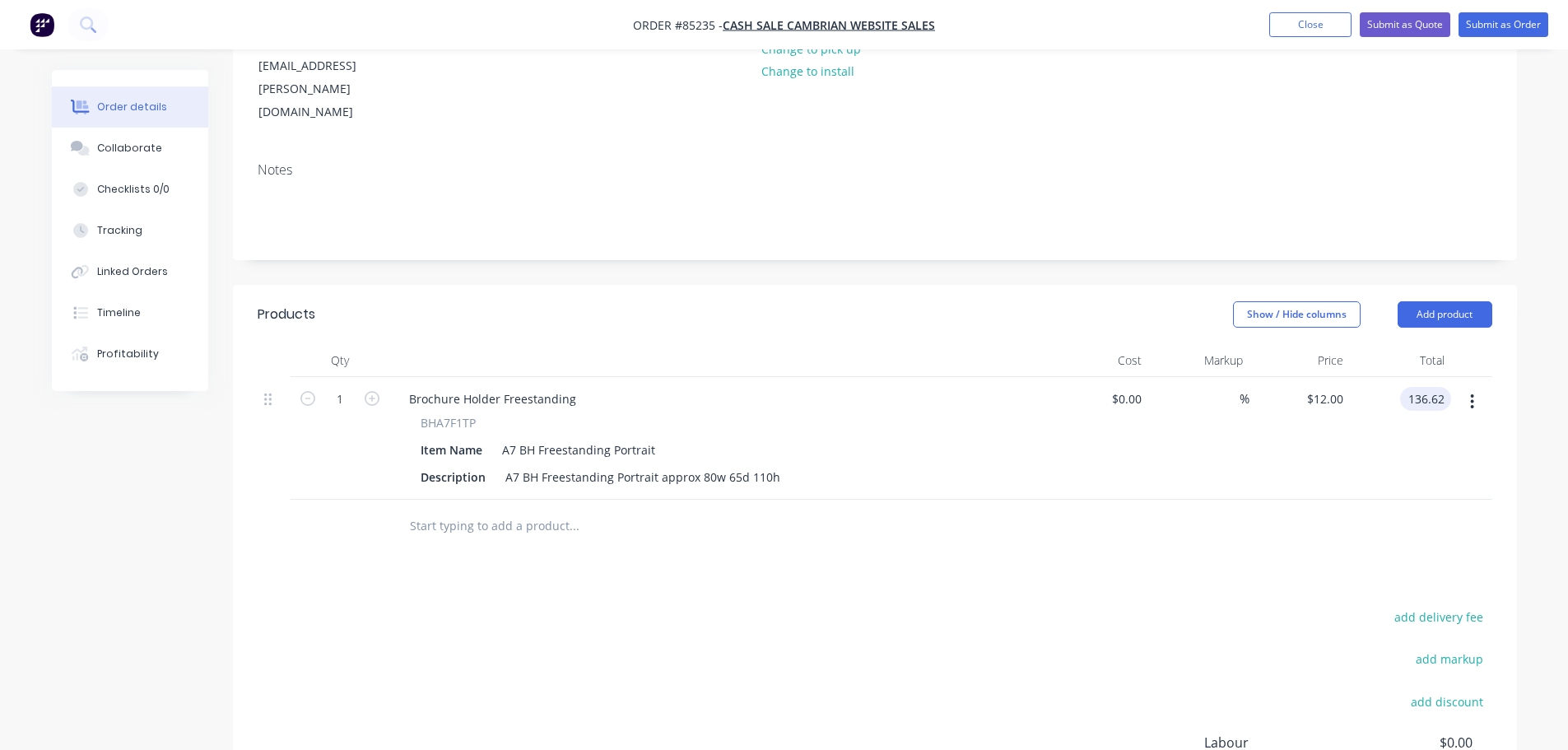
type input "$136.62"
click at [1397, 412] on div "$136.62 136.62" at bounding box center [1401, 438] width 101 height 122
click at [374, 391] on icon "button" at bounding box center [372, 398] width 15 height 15
type input "2"
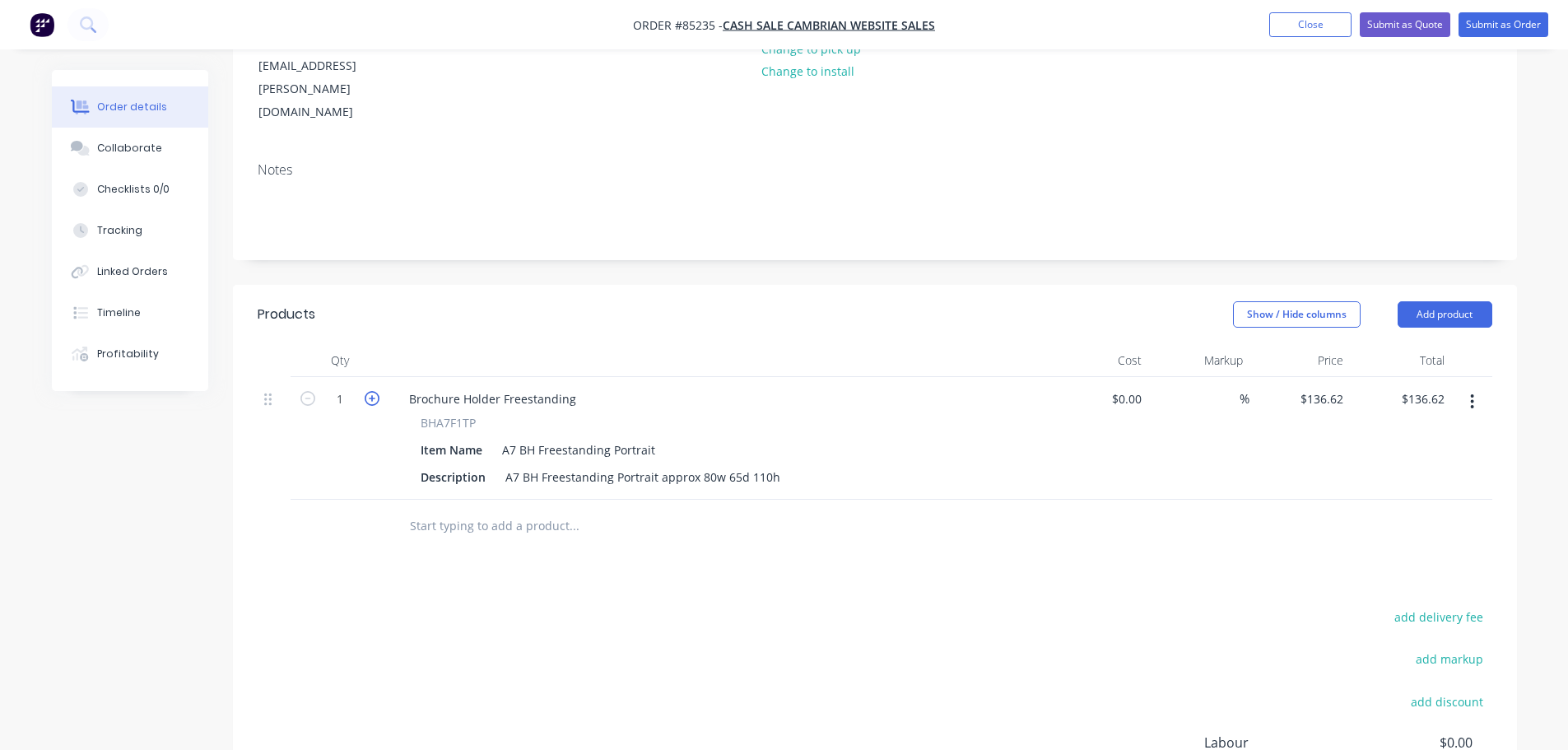
type input "$273.24"
click at [345, 387] on input "2" at bounding box center [340, 399] width 43 height 25
type input "9"
type input "$1,229.58"
click at [445, 414] on span "BHA7F1TP" at bounding box center [449, 422] width 55 height 17
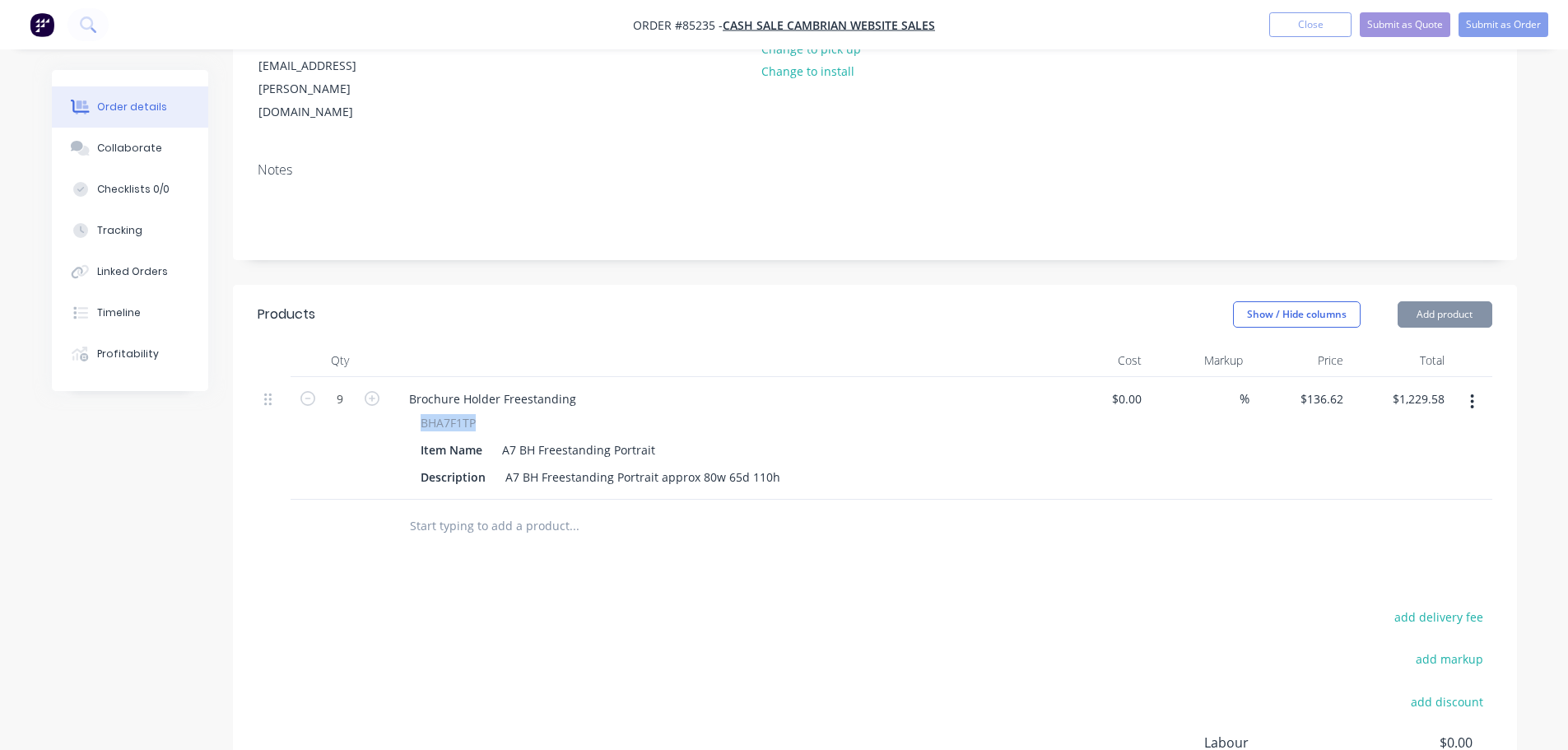
click at [445, 414] on span "BHA7F1TP" at bounding box center [449, 422] width 55 height 17
copy span "BHA7F1TP"
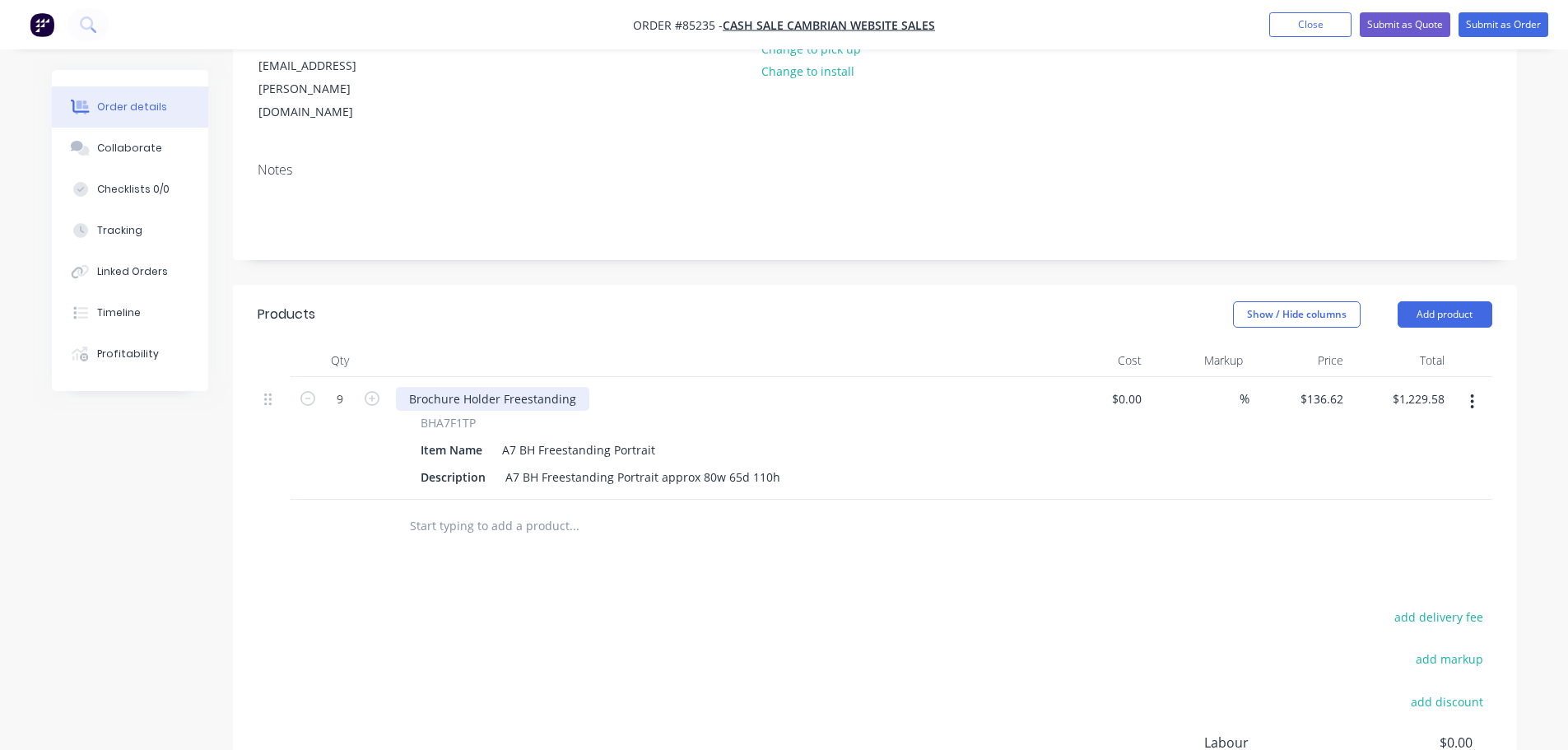
click at [437, 387] on div "Brochure Holder Freestanding" at bounding box center [493, 399] width 193 height 24
paste div
click at [498, 524] on div "Products Show / Hide columns Add product Qty Cost Markup Price Total 9 BHA7F1TP…" at bounding box center [874, 617] width 1284 height 664
click at [1431, 606] on button "add delivery fee" at bounding box center [1439, 617] width 107 height 22
type input "12.11"
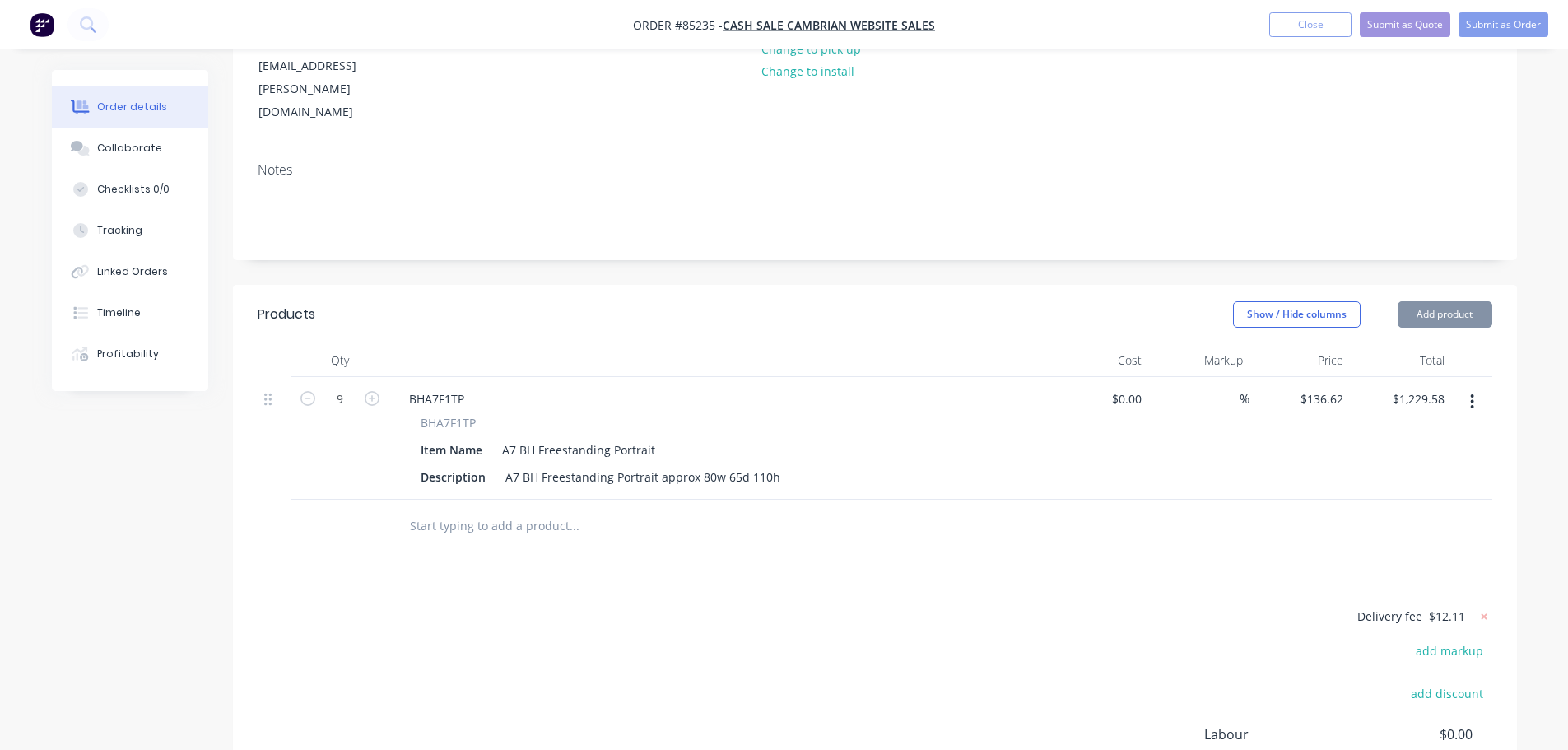
click at [708, 606] on div "Delivery fee $12.11 add markup add discount Labour $0.00 Sub total $1,241.69 Ma…" at bounding box center [874, 760] width 1234 height 310
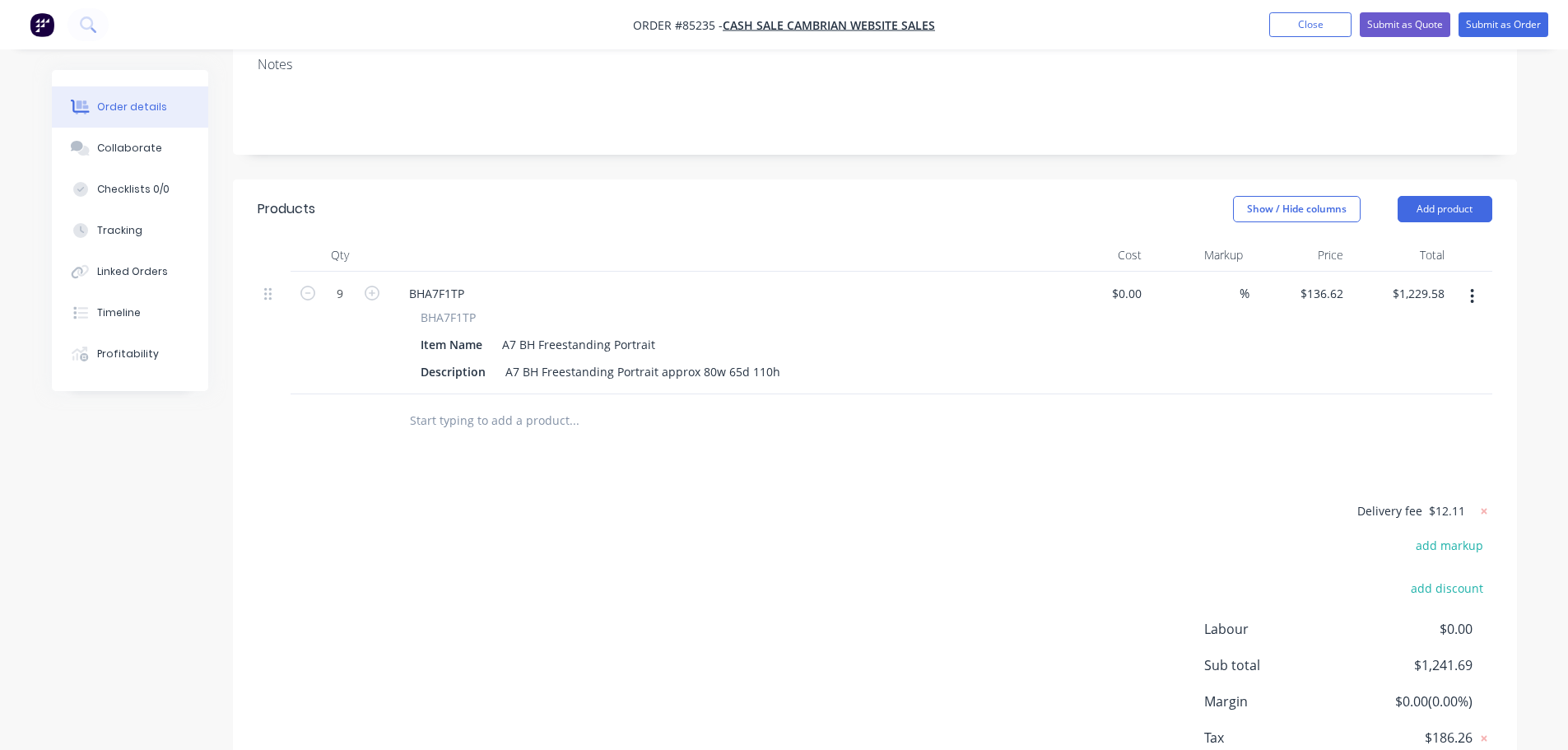
scroll to position [391, 0]
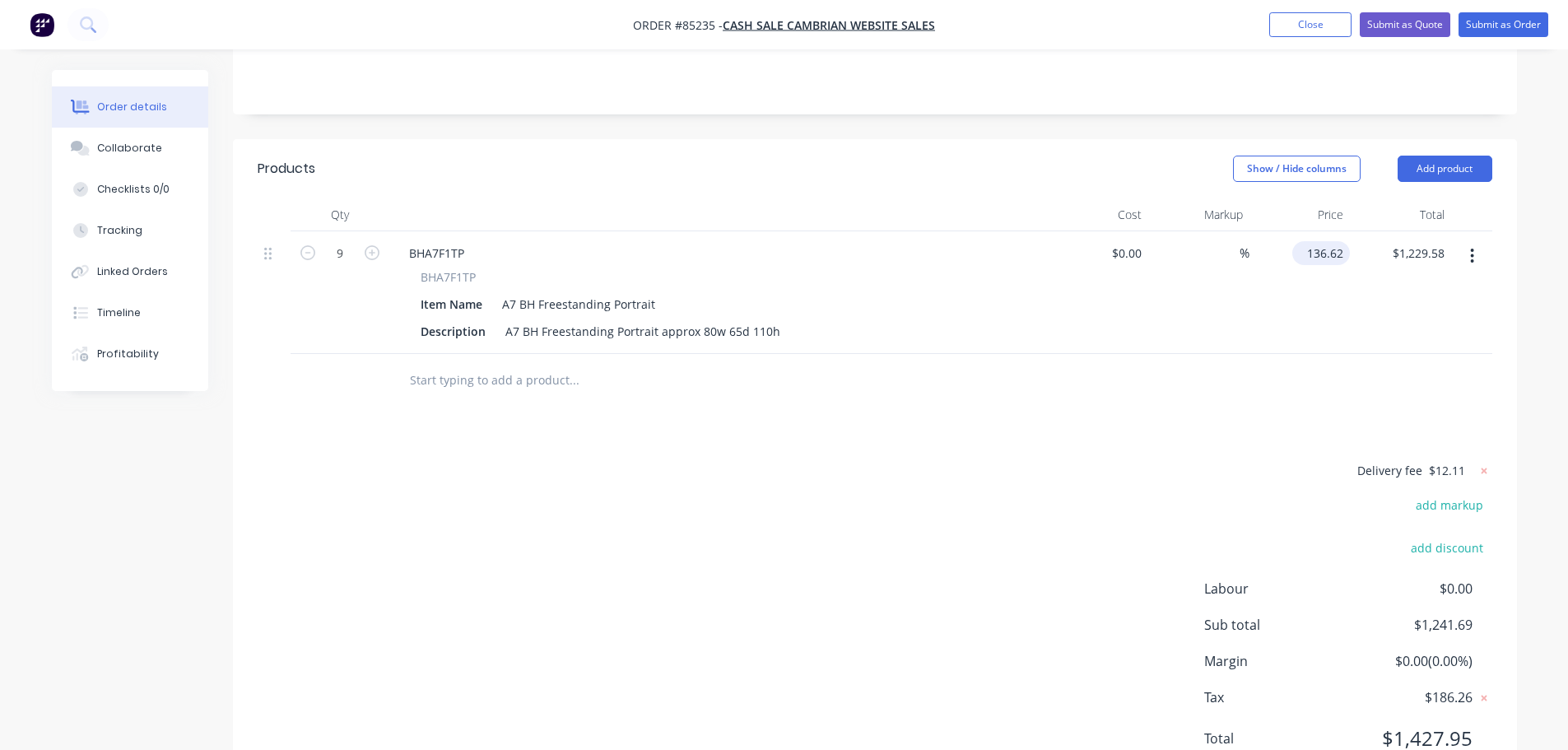
drag, startPoint x: 1314, startPoint y: 184, endPoint x: 1343, endPoint y: 185, distance: 29.0
click at [1315, 241] on input "136.62" at bounding box center [1324, 253] width 51 height 24
type input "$136.62"
click at [1431, 241] on input "1229.58" at bounding box center [1420, 253] width 60 height 24
paste input "36.62"
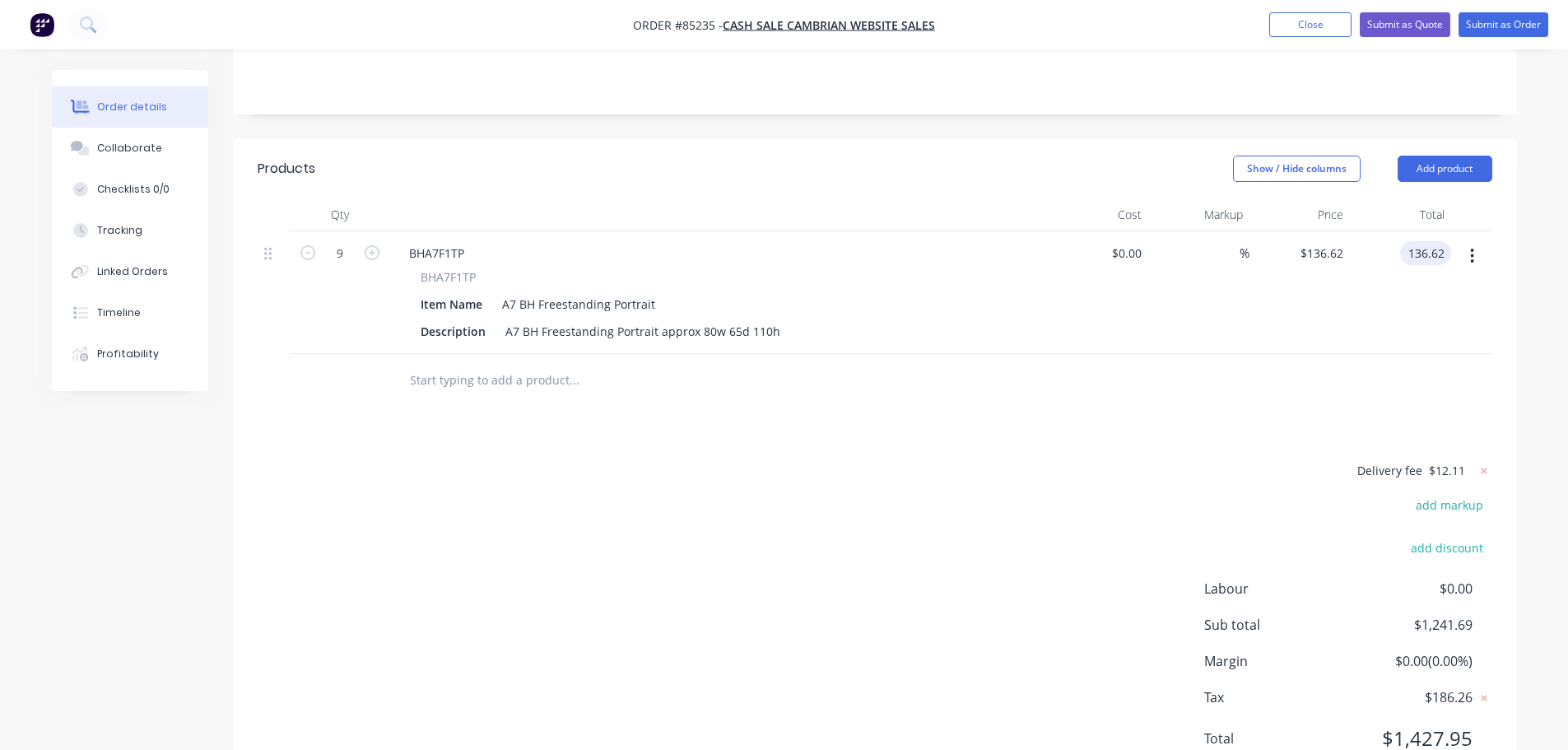
type input "136.62"
type input "$15.18"
type input "$136.62"
click at [1415, 269] on div "$136.62 136.62" at bounding box center [1401, 292] width 101 height 122
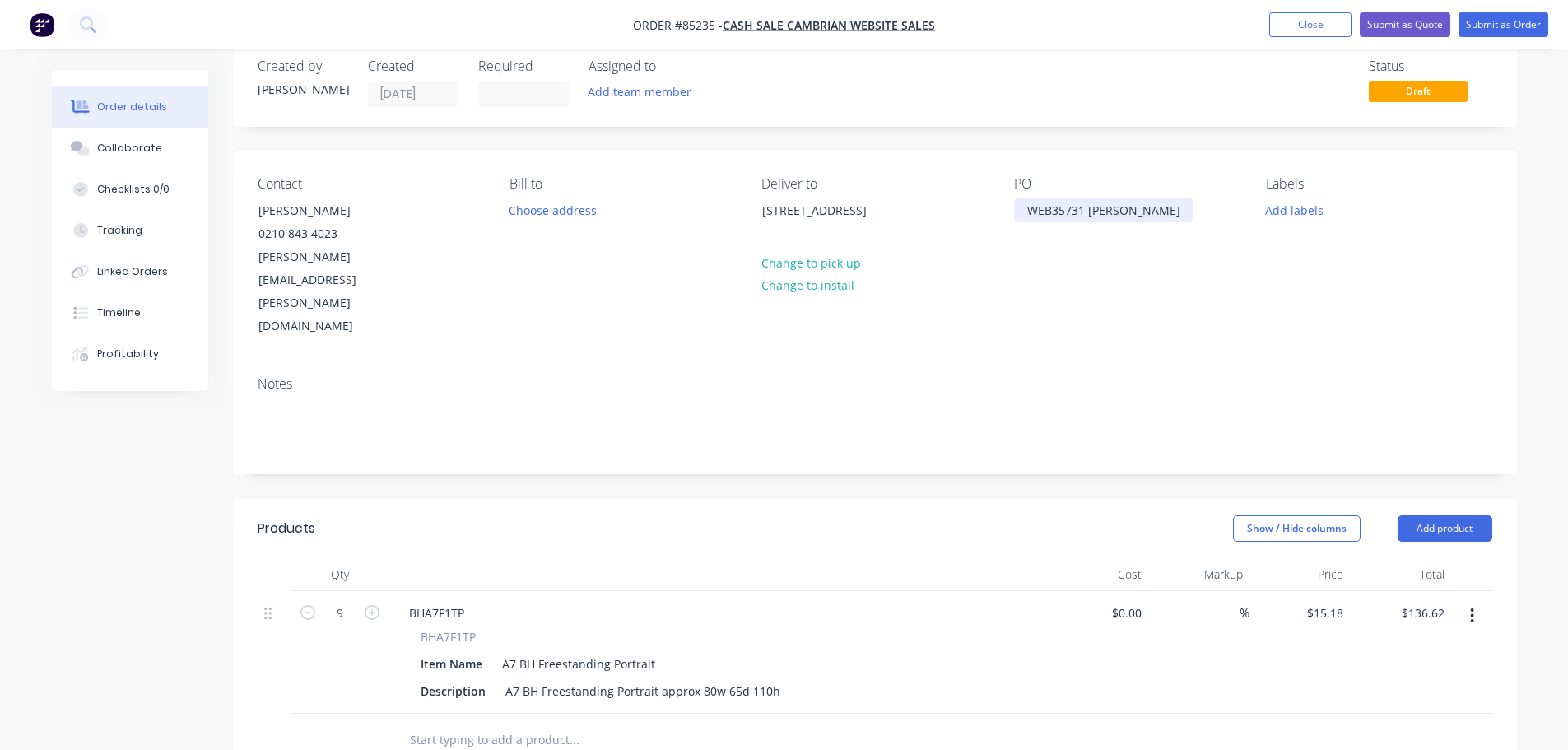
scroll to position [0, 0]
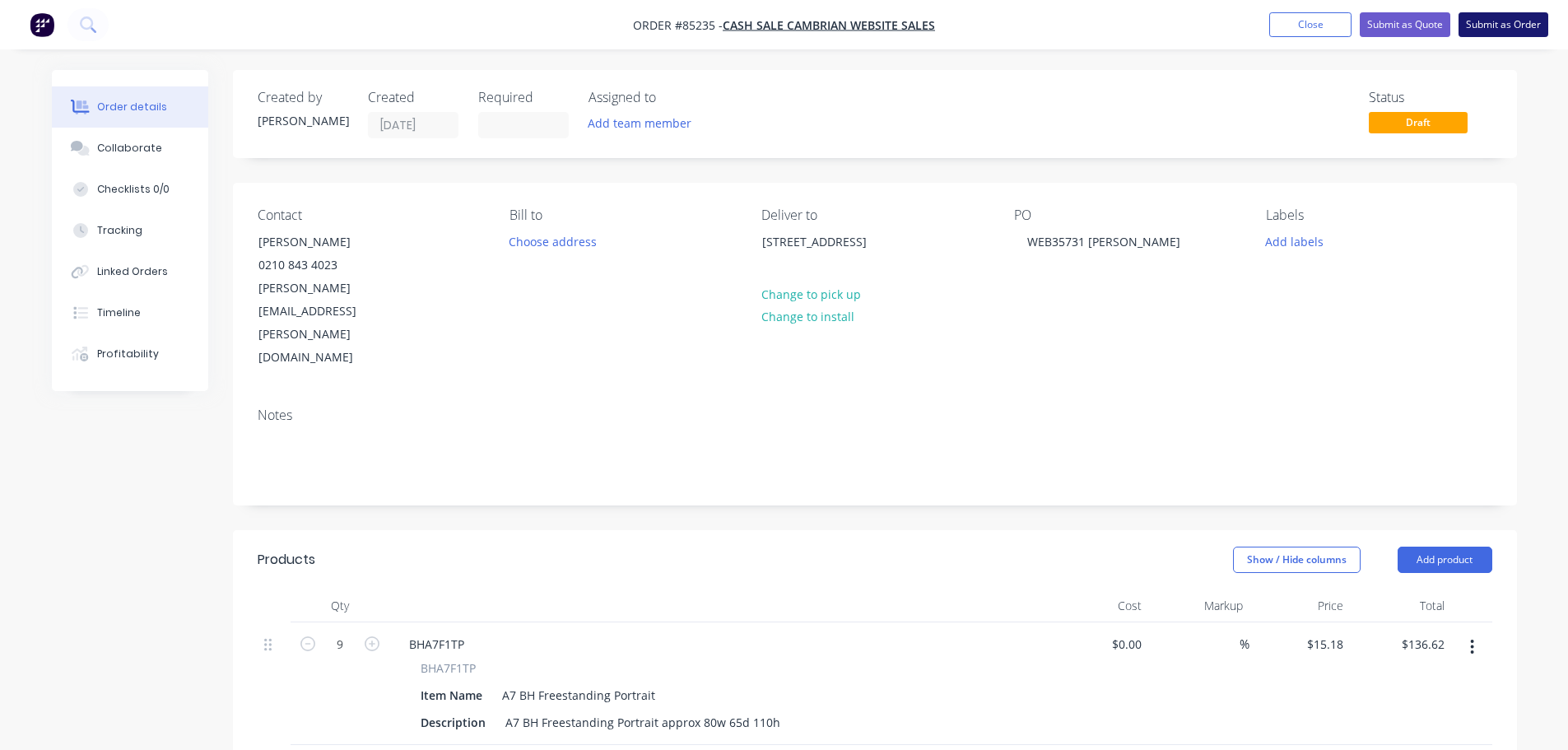
drag, startPoint x: 1477, startPoint y: 28, endPoint x: 1458, endPoint y: 27, distance: 19.0
click at [1477, 27] on button "Submit as Order" at bounding box center [1504, 24] width 90 height 25
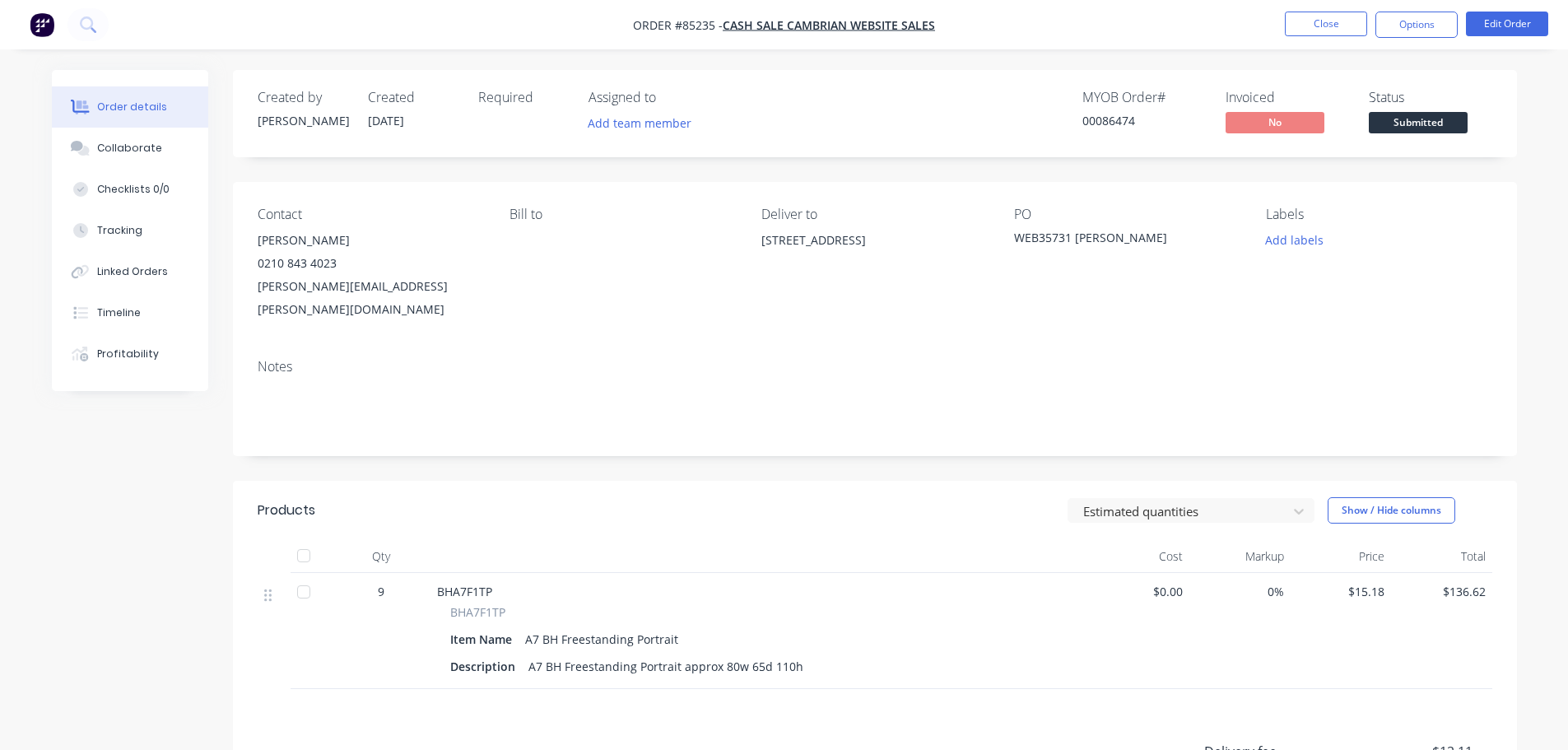
click at [1060, 193] on div "Contact [PERSON_NAME] 0210 843 4023 [PERSON_NAME][EMAIL_ADDRESS][PERSON_NAME][D…" at bounding box center [874, 264] width 1284 height 164
click at [477, 603] on span "BHA7F1TP" at bounding box center [478, 611] width 55 height 17
copy span "BHA7F1TP"
click at [1445, 126] on span "Submitted" at bounding box center [1417, 122] width 98 height 20
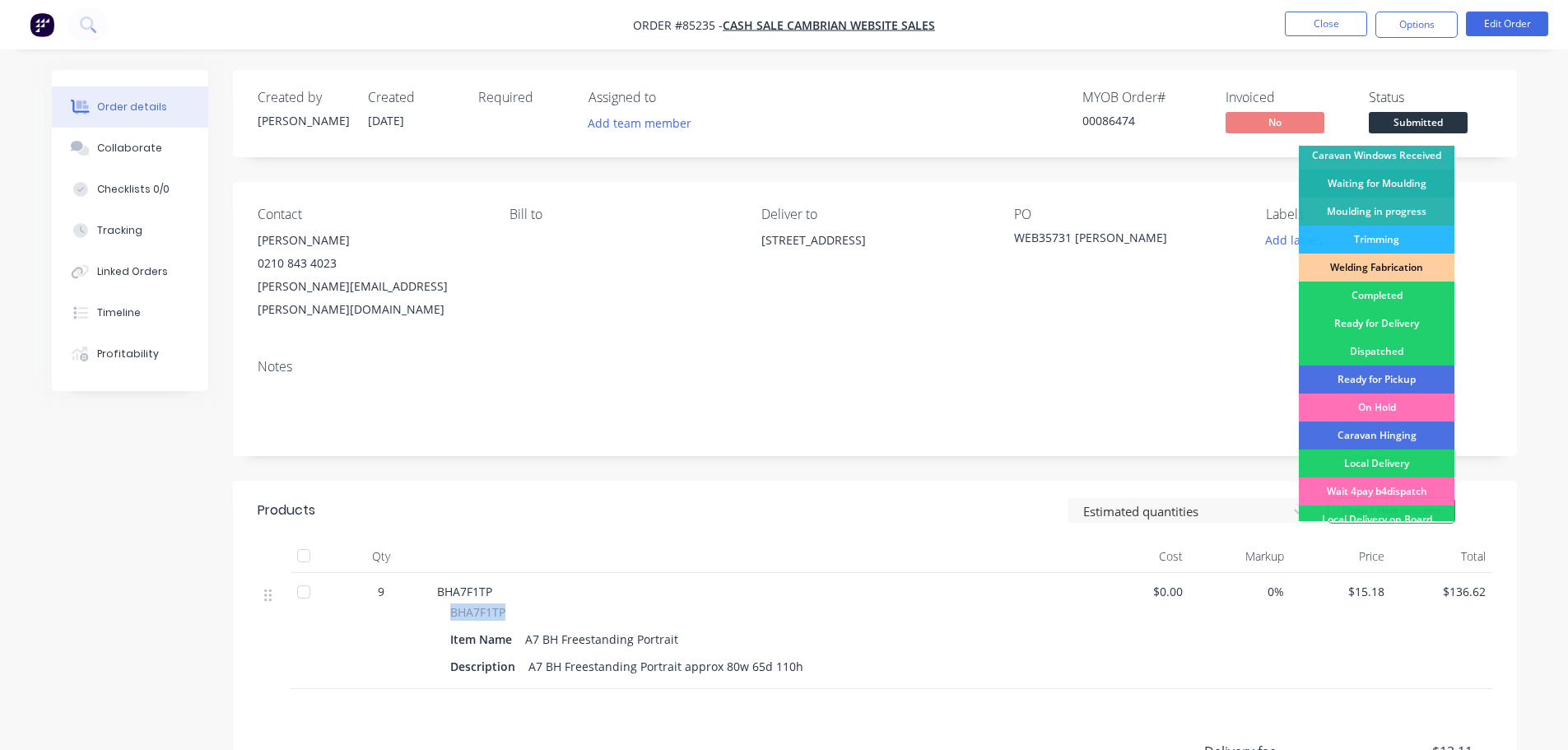
scroll to position [324, 0]
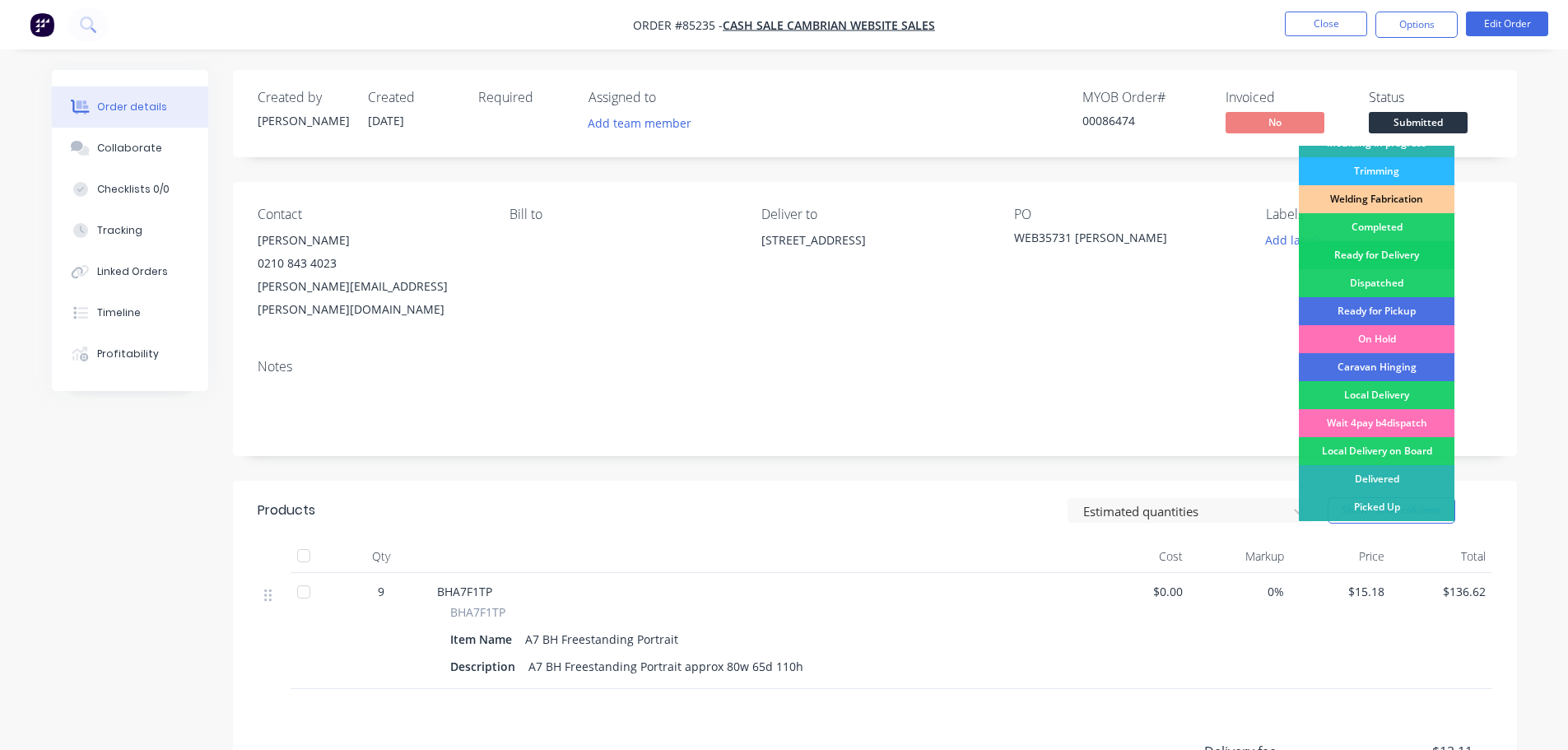
click at [1393, 256] on div "Ready for Delivery" at bounding box center [1376, 255] width 155 height 28
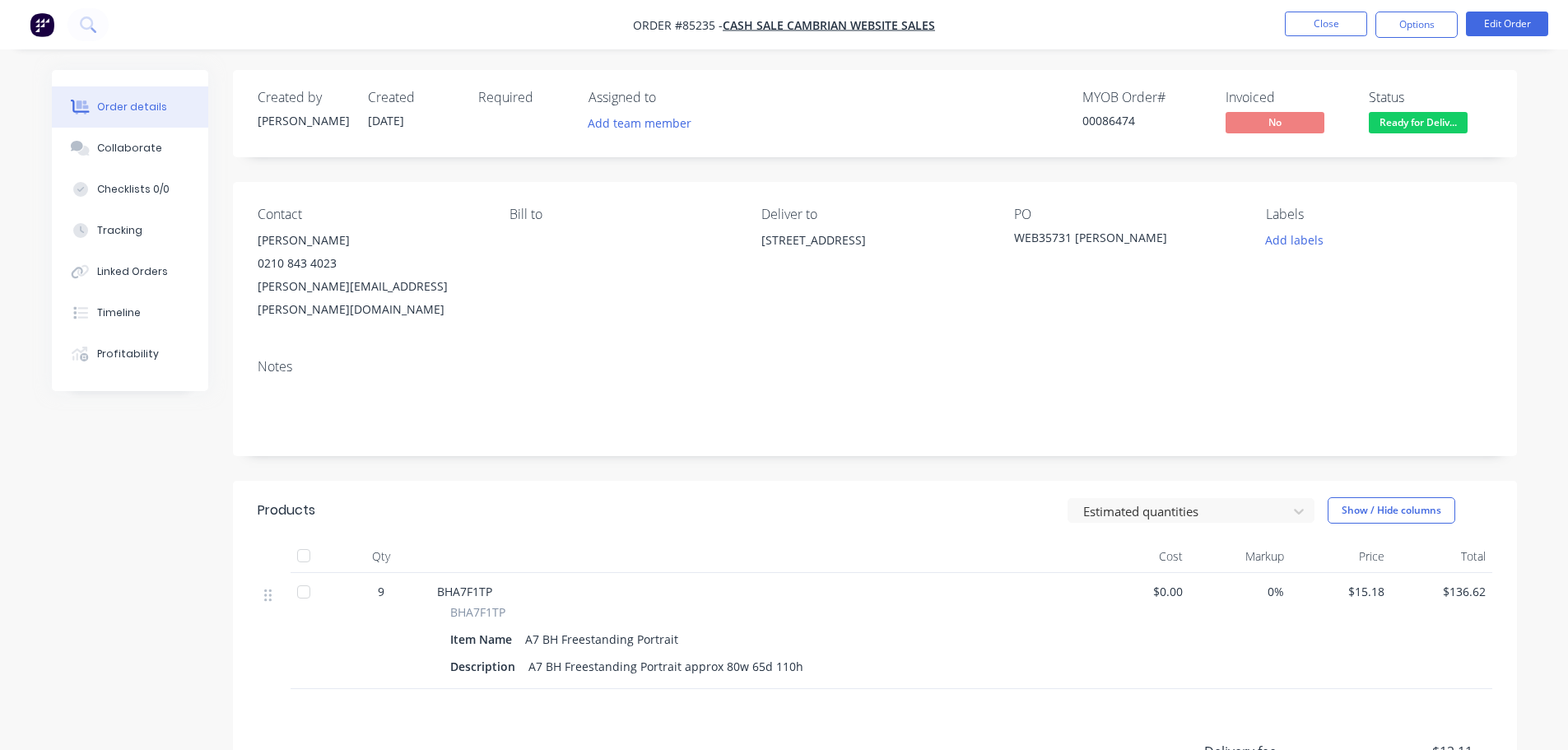
click at [1417, 6] on nav "Order #85235 - cash sale CAMBRIAN WEBSITE SALES Close Options Edit Order" at bounding box center [784, 25] width 1568 height 50
click at [1417, 14] on button "Options" at bounding box center [1416, 25] width 83 height 27
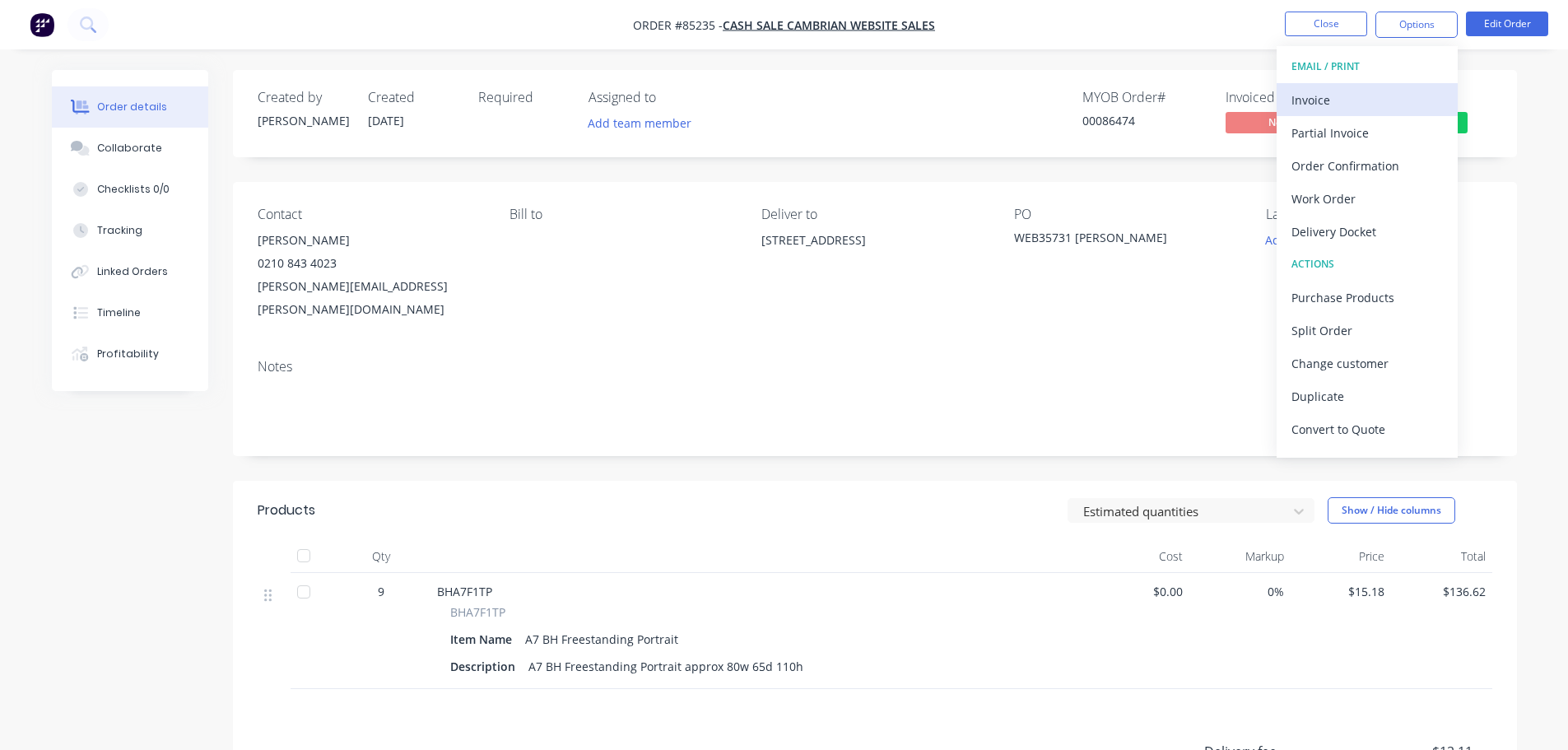
click at [1379, 98] on div "Invoice" at bounding box center [1367, 100] width 152 height 24
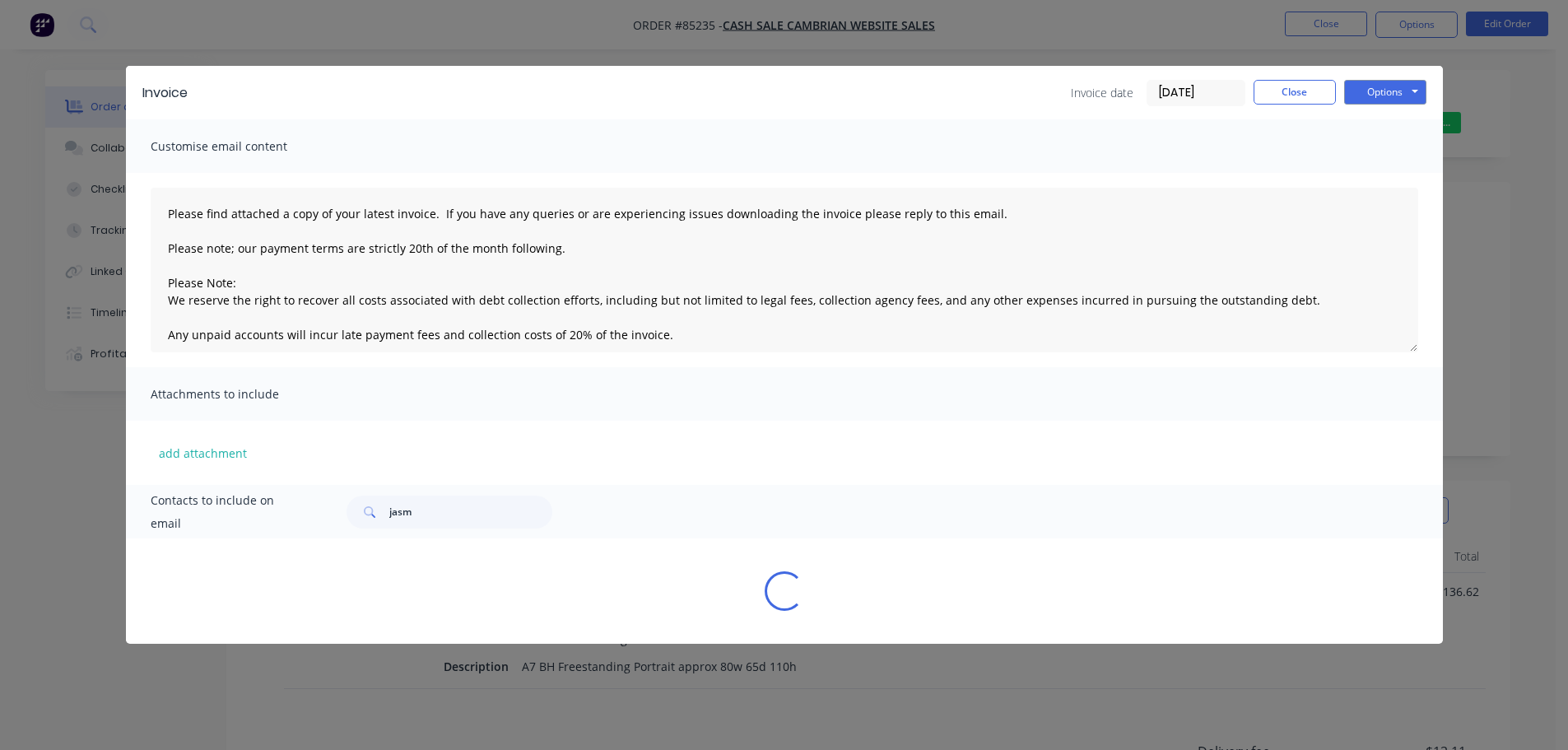
click at [1393, 87] on button "Options" at bounding box center [1385, 92] width 83 height 25
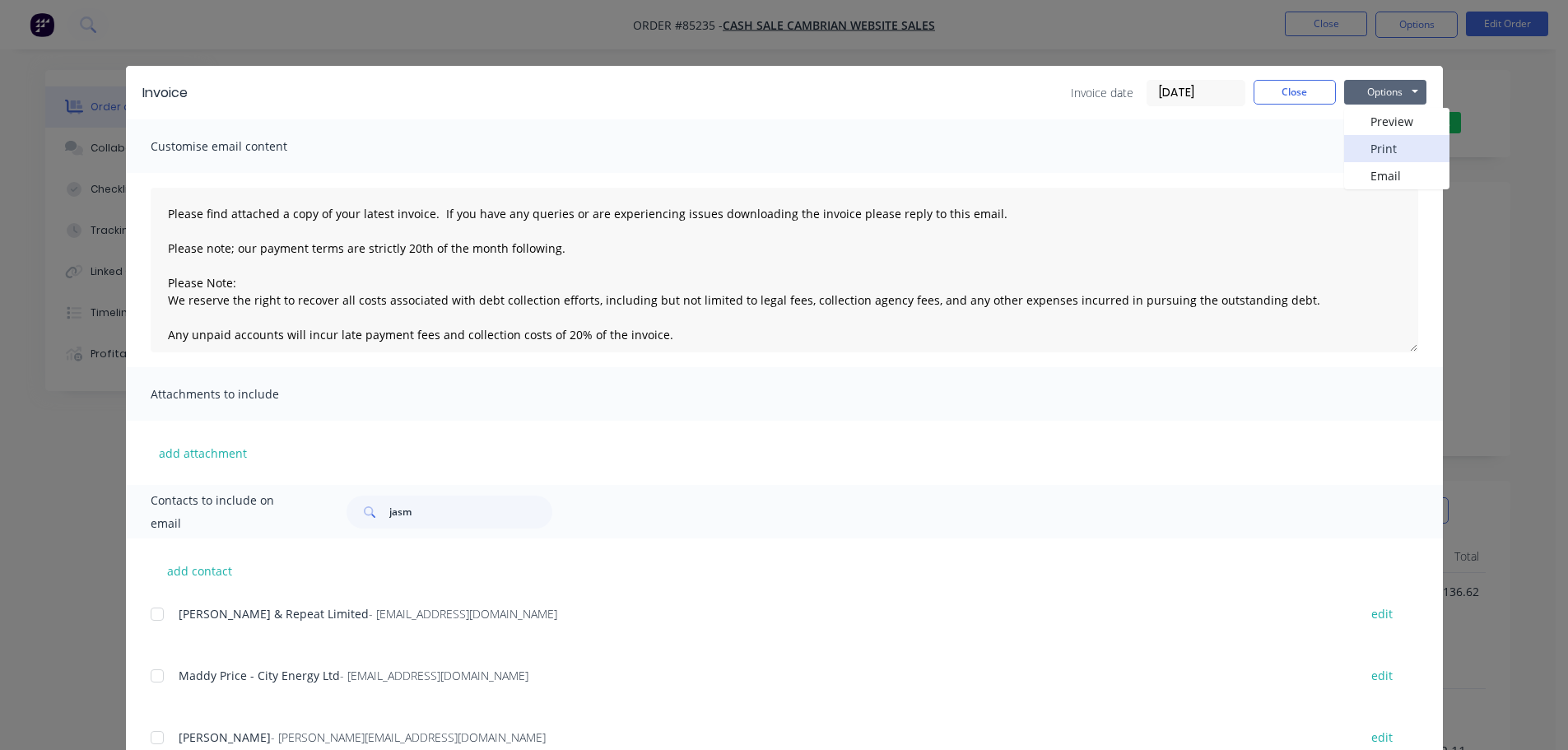
click at [1389, 149] on button "Print" at bounding box center [1396, 149] width 106 height 28
click at [1297, 94] on button "Close" at bounding box center [1295, 92] width 83 height 25
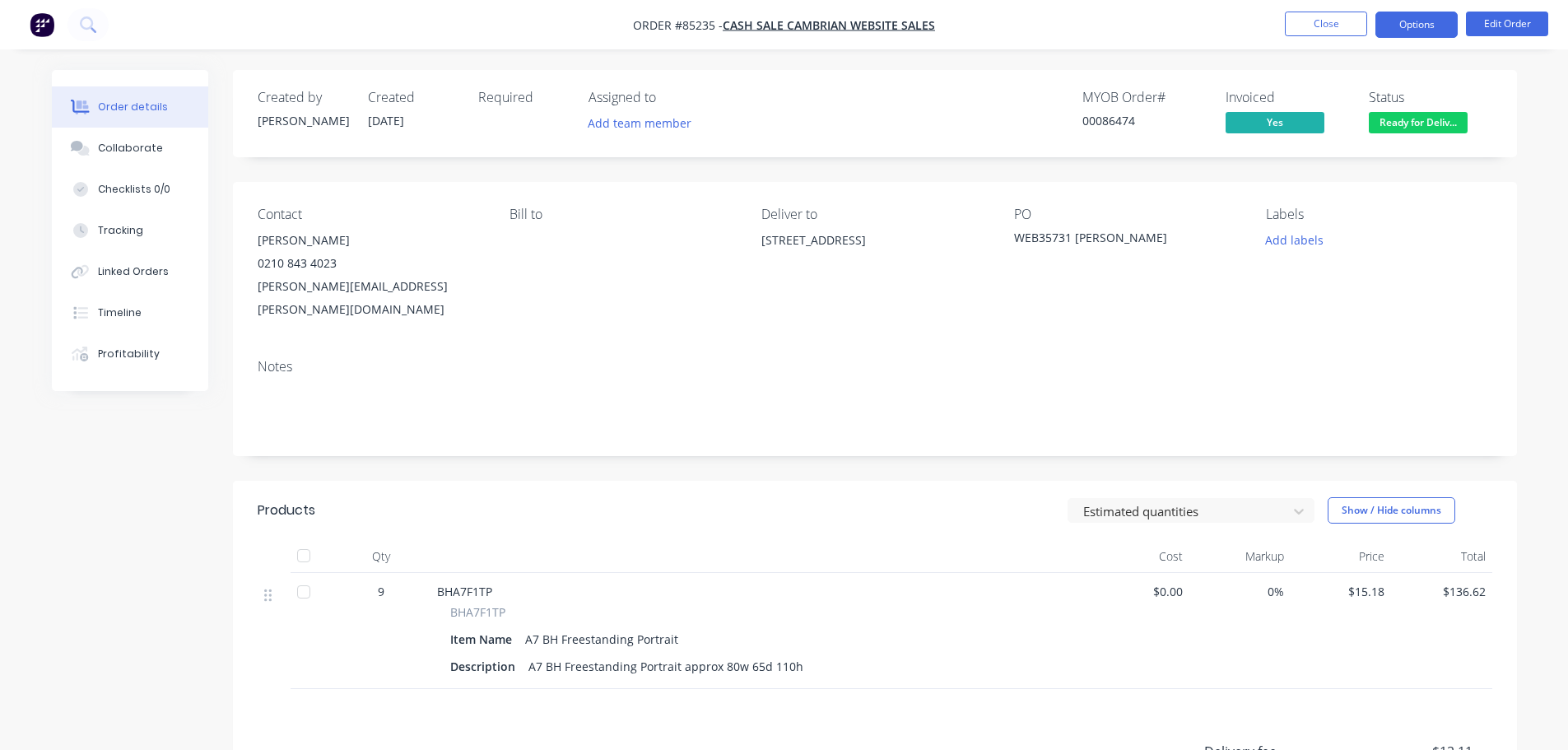
click at [1393, 30] on button "Options" at bounding box center [1416, 25] width 83 height 27
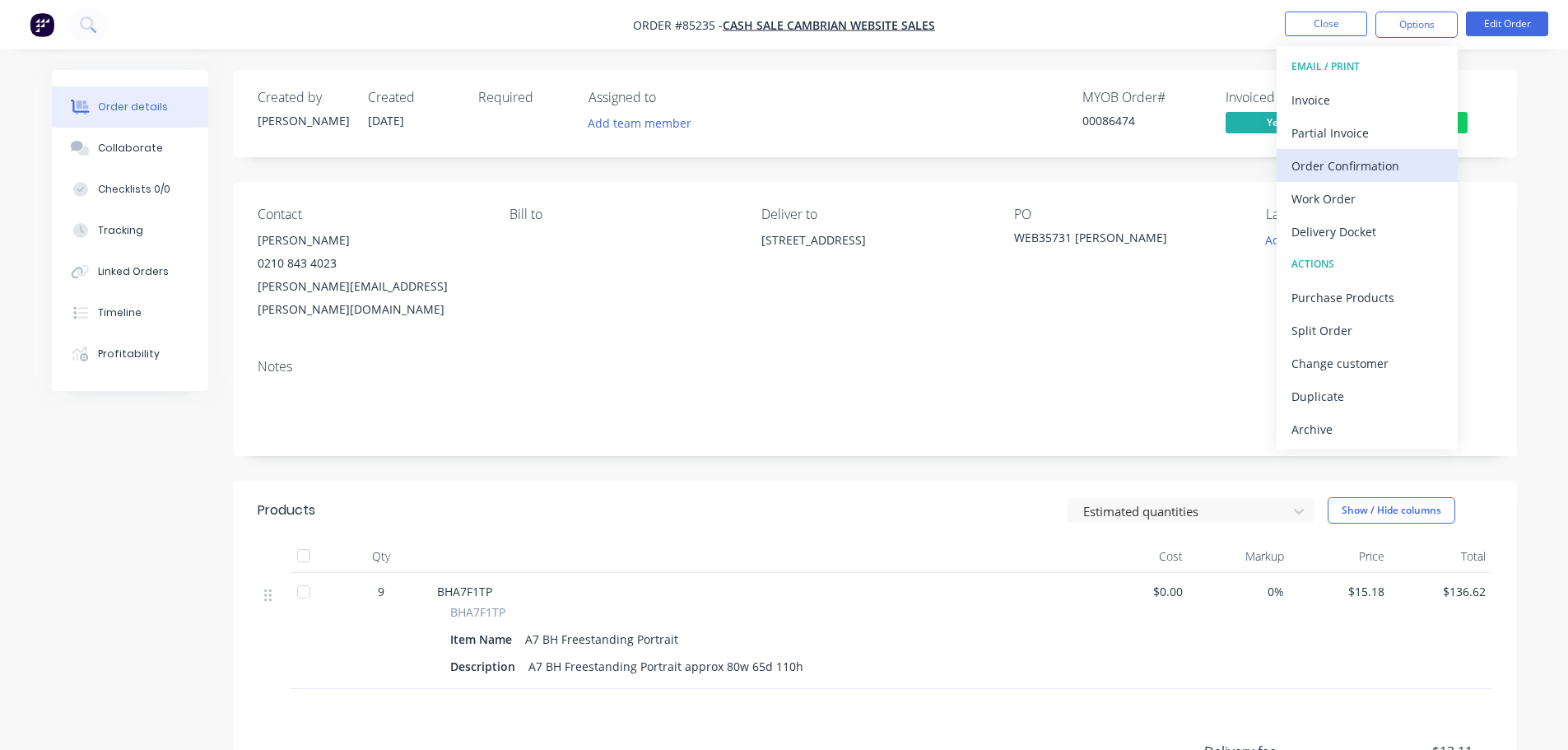
click at [1410, 169] on div "Order Confirmation" at bounding box center [1367, 165] width 152 height 24
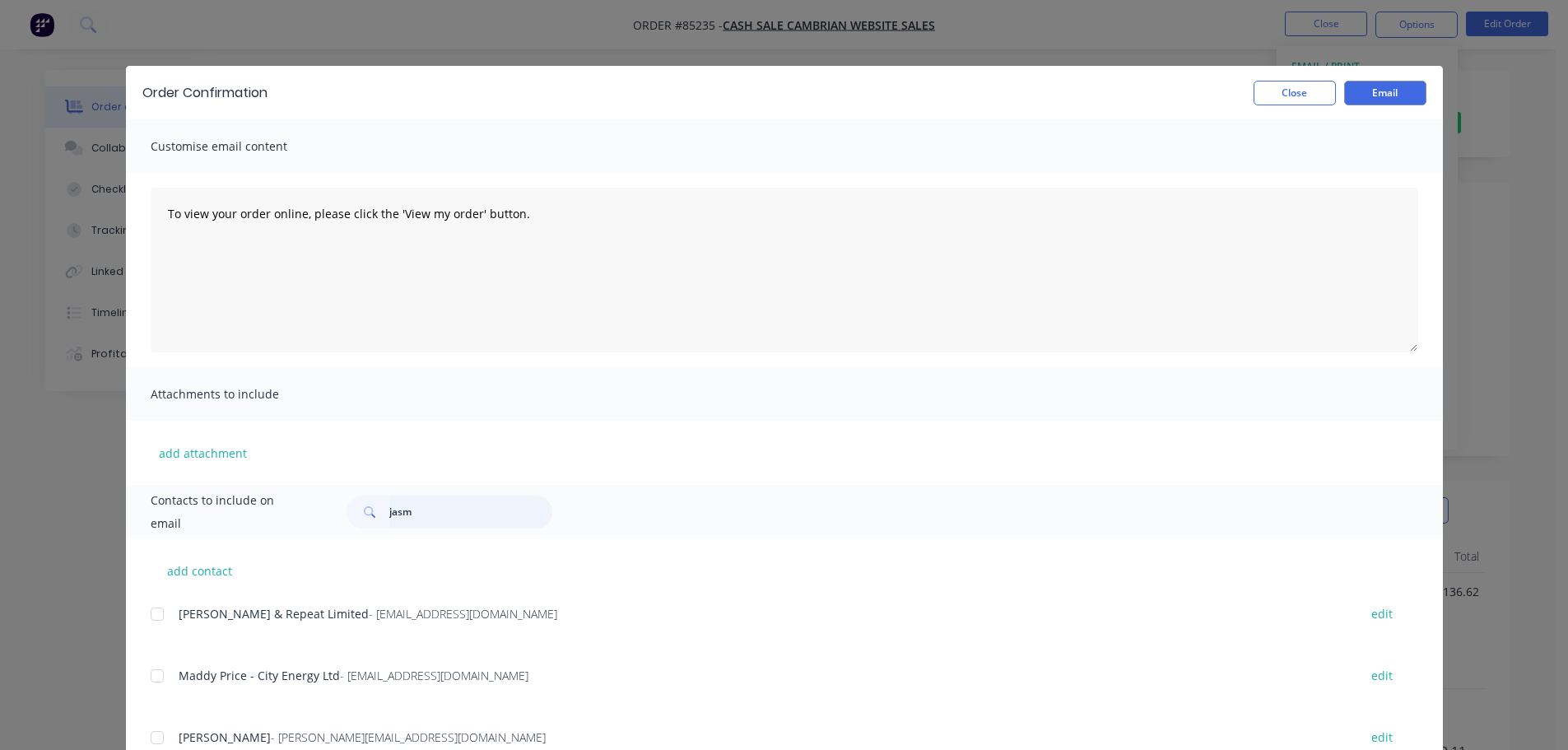
click at [513, 518] on input "jasm" at bounding box center [471, 512] width 163 height 33
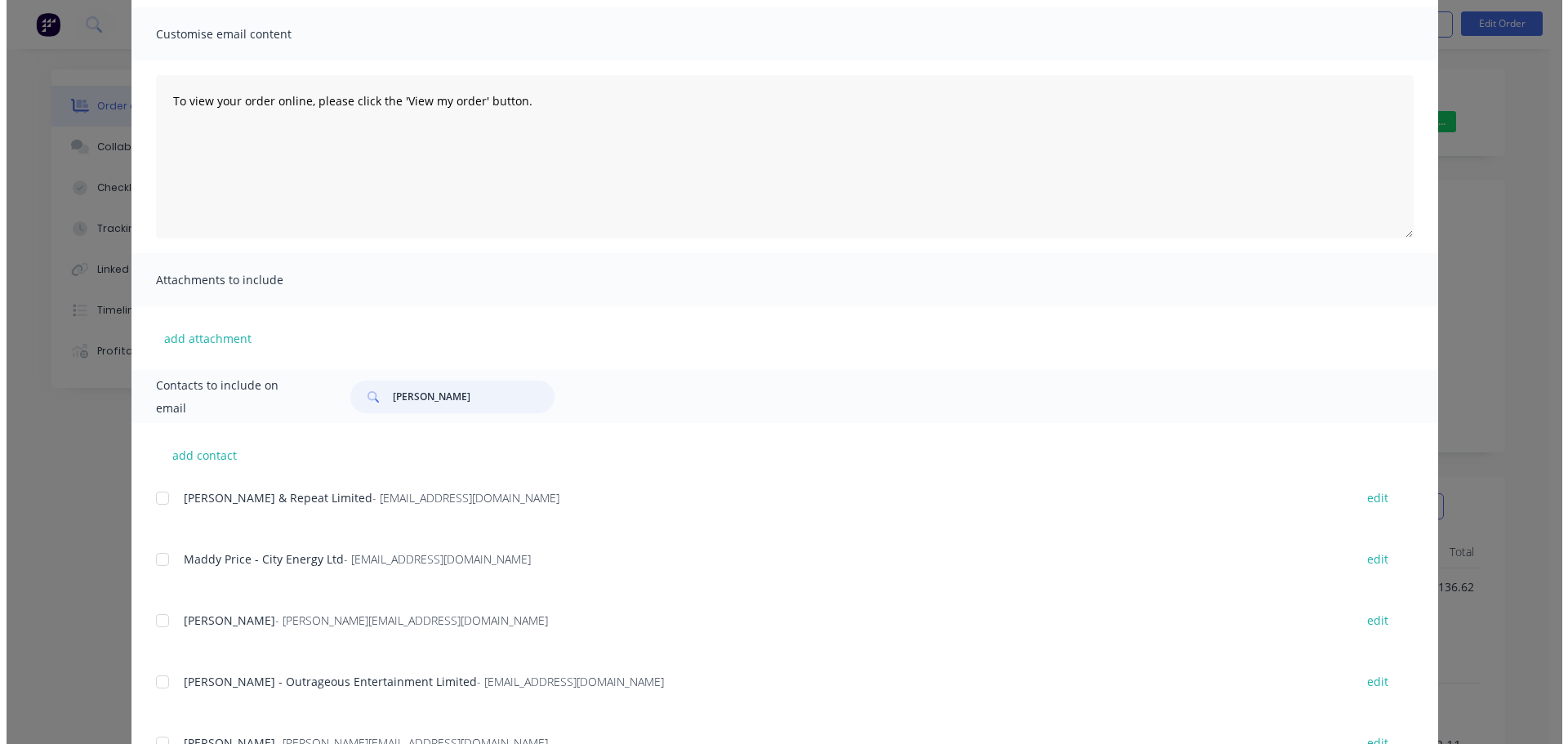
scroll to position [0, 0]
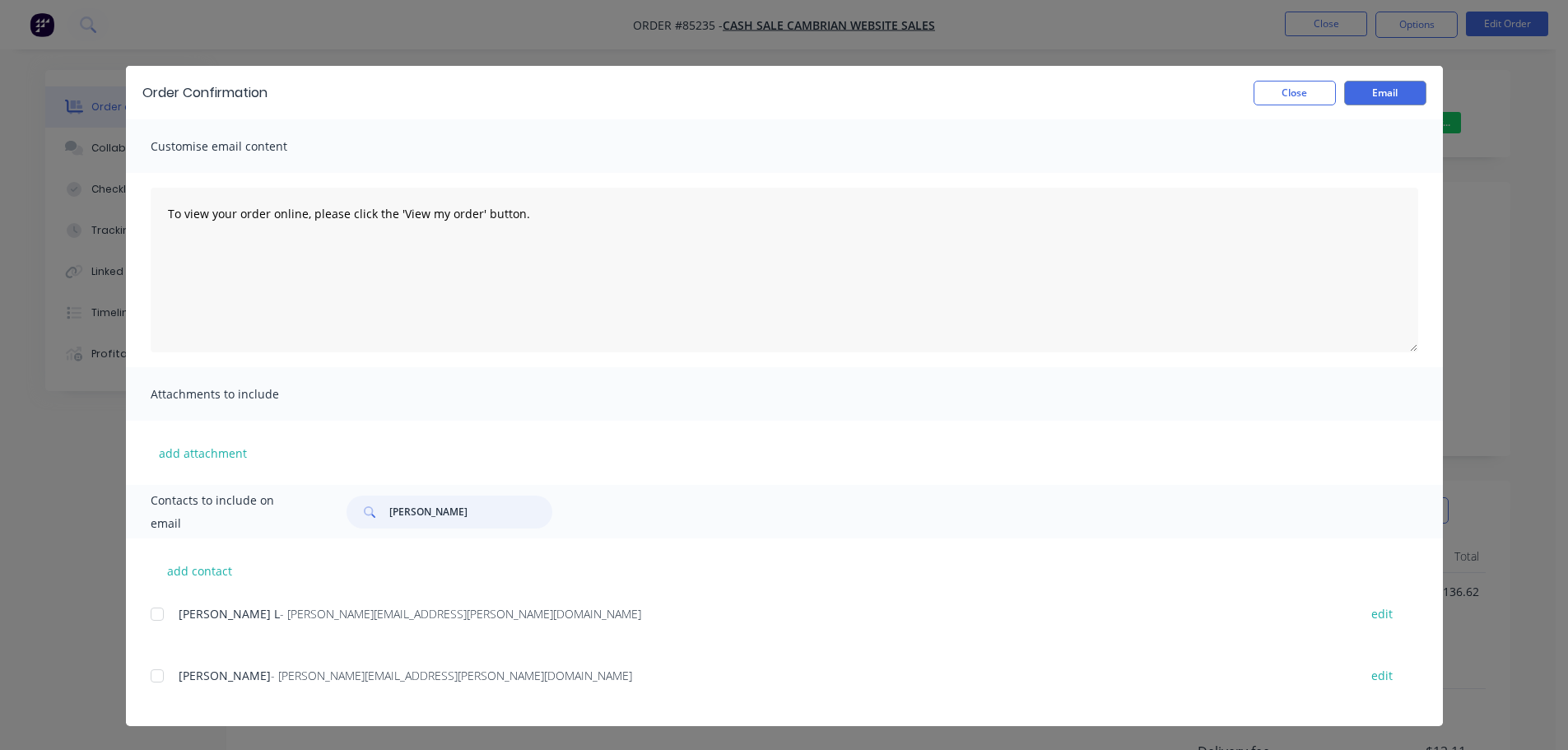
click at [159, 681] on div at bounding box center [157, 676] width 33 height 33
type input "[PERSON_NAME]"
click at [473, 361] on div "To view your order online, please click the 'View my order' button." at bounding box center [784, 269] width 1317 height 194
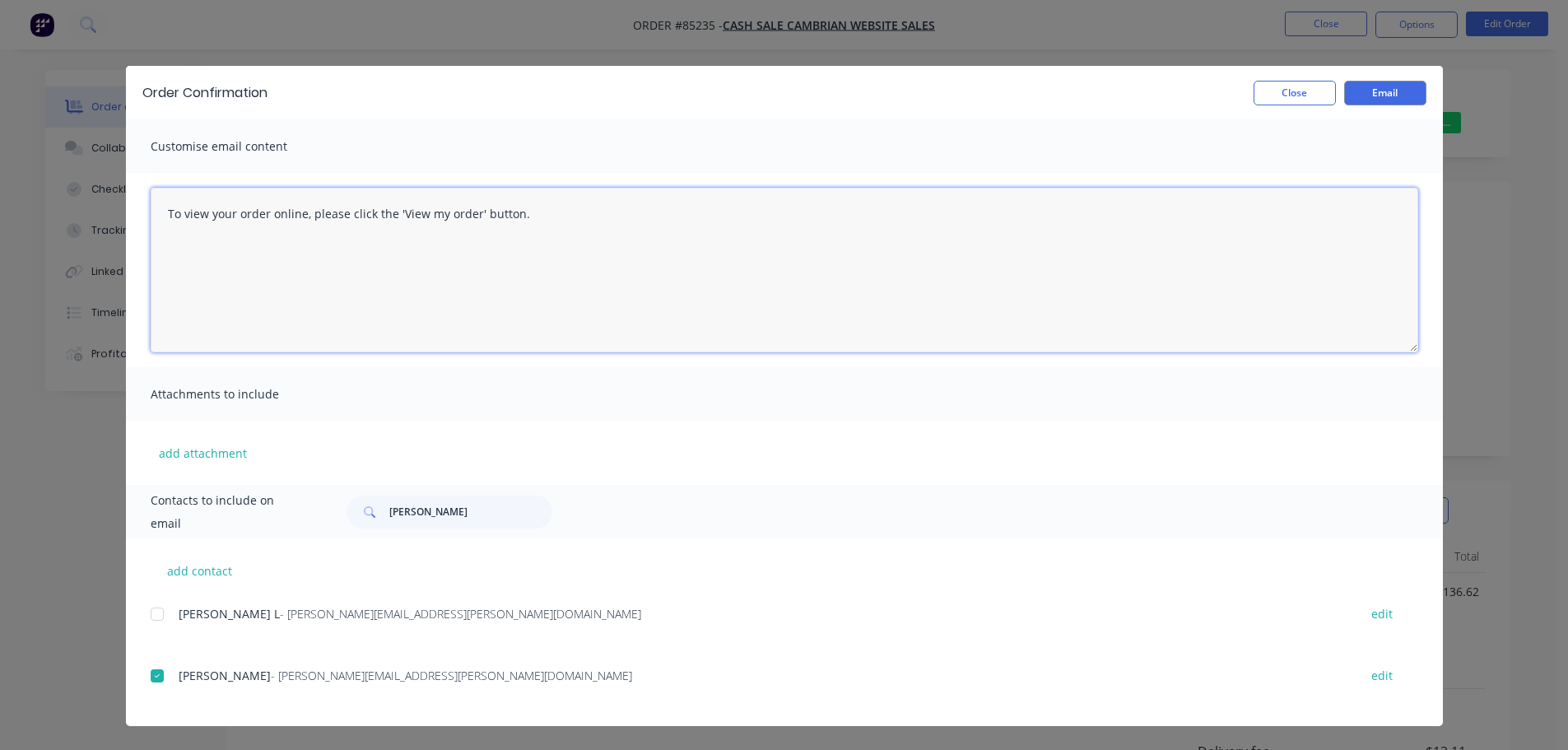
click at [498, 321] on textarea "To view your order online, please click the 'View my order' button." at bounding box center [784, 269] width 1267 height 165
paste textarea "[PERSON_NAME] you for your order, confirmation of your order is attached. Your …"
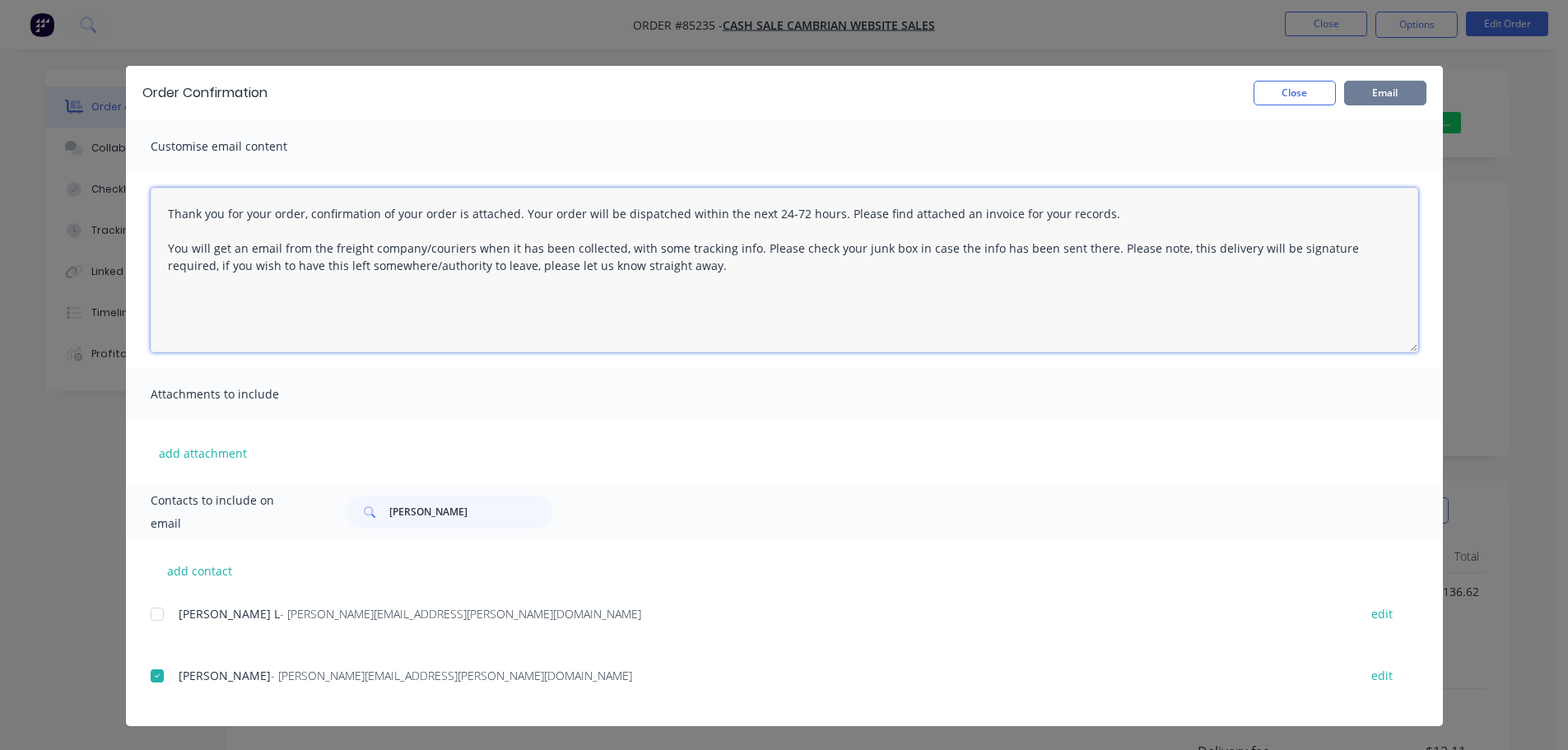
type textarea "Thank you for your order, confirmation of your order is attached. Your order wi…"
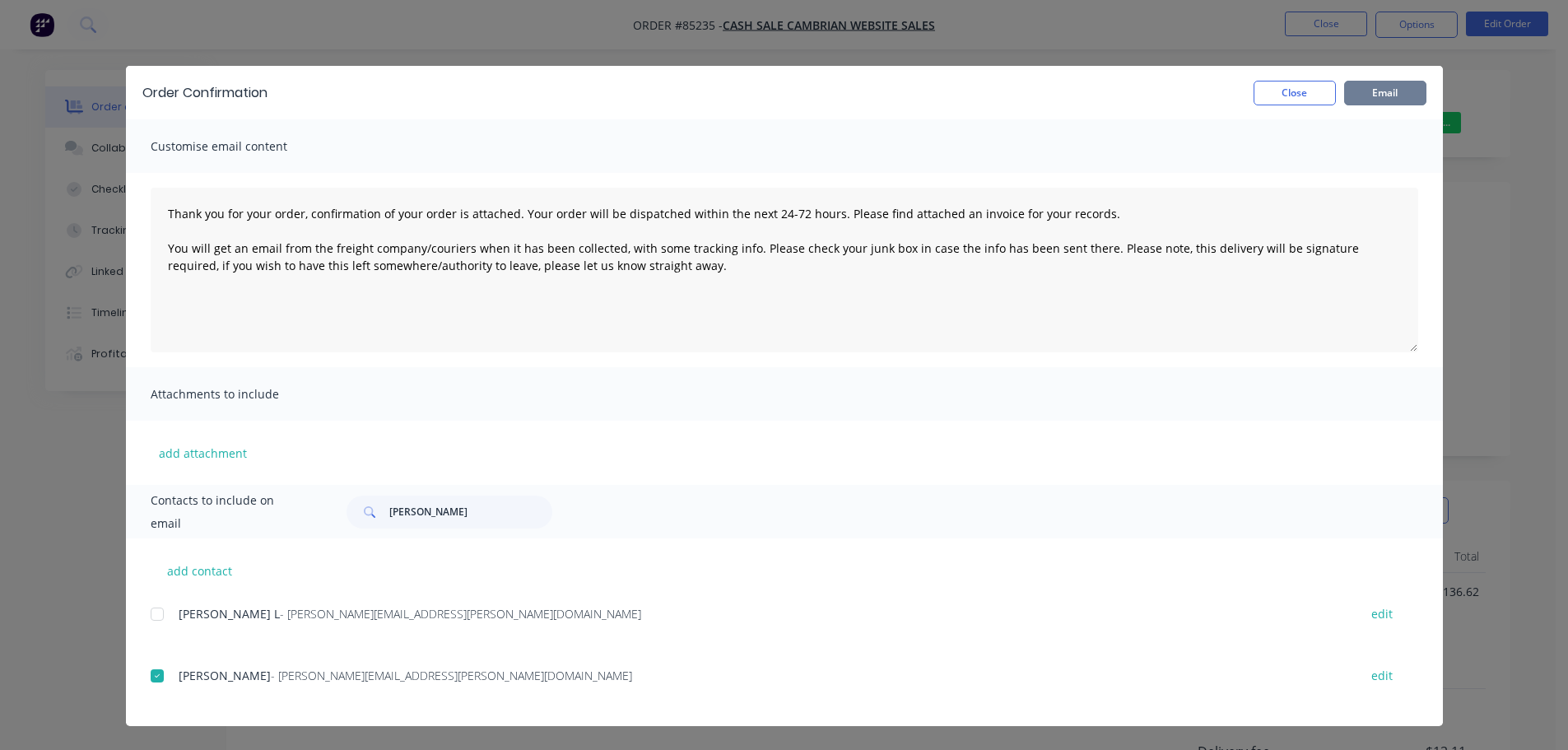
click at [1375, 92] on button "Email" at bounding box center [1385, 93] width 83 height 25
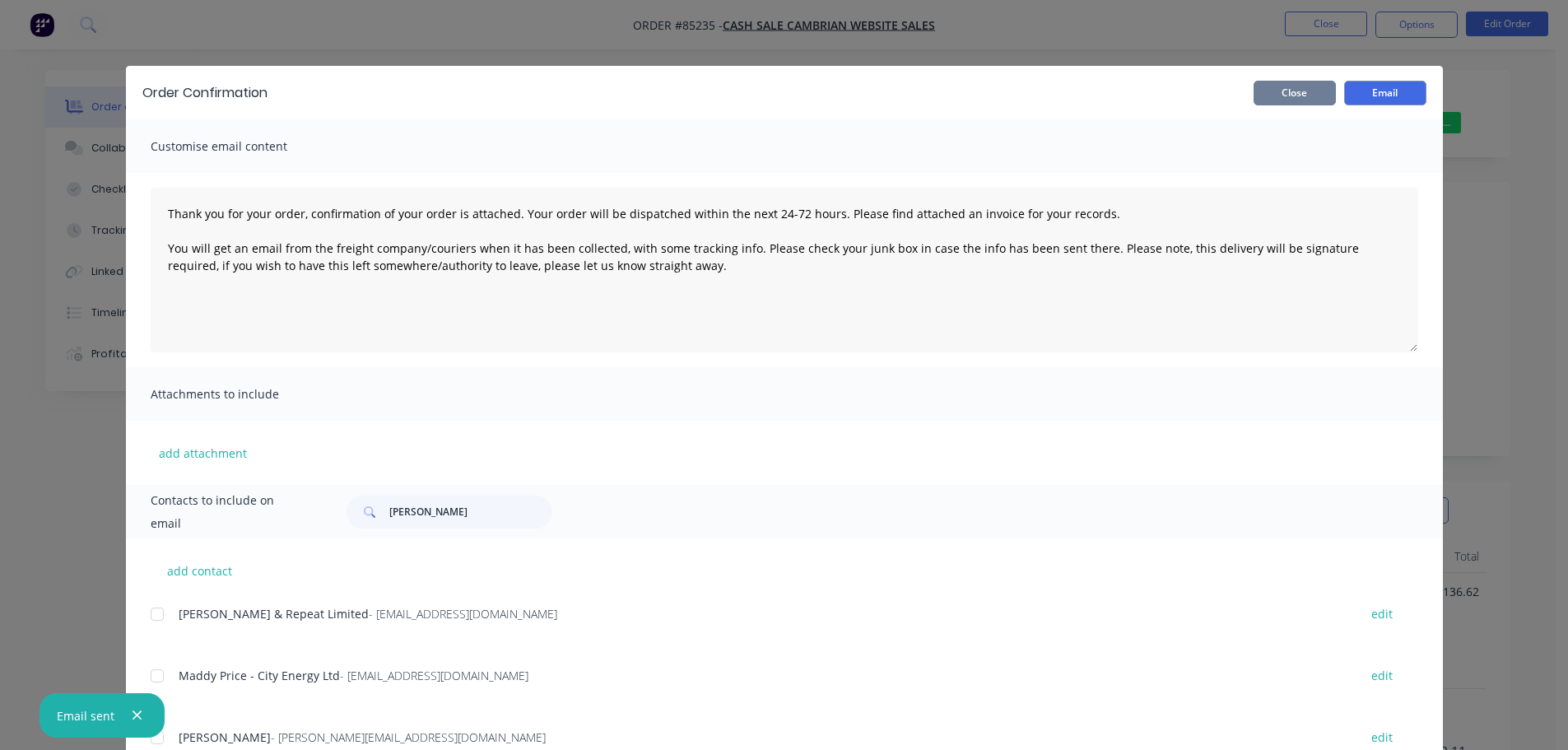
click at [1311, 98] on button "Close" at bounding box center [1295, 93] width 83 height 25
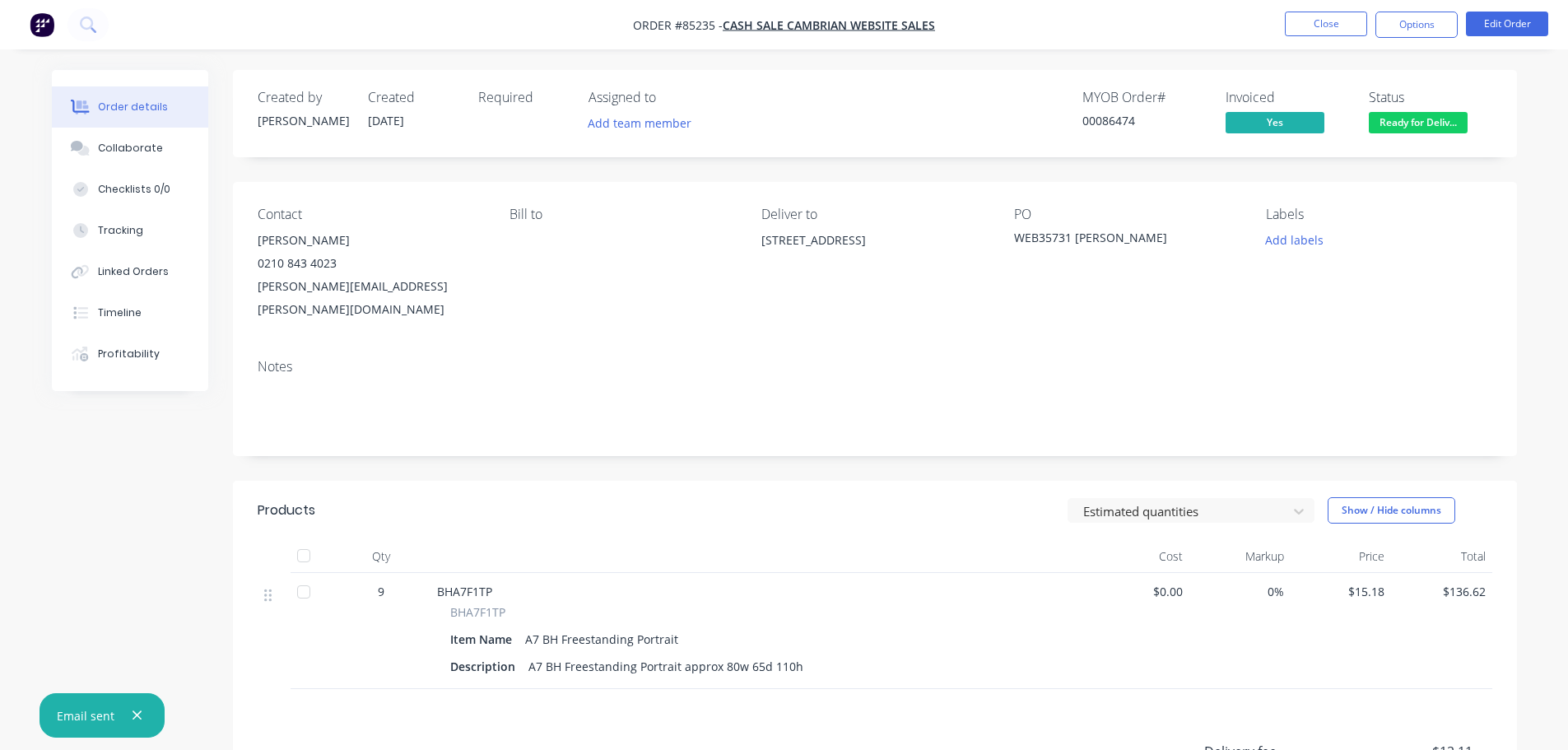
click at [1348, 3] on nav "Order #85235 - cash sale CAMBRIAN WEBSITE SALES Close Options Edit Order" at bounding box center [784, 25] width 1568 height 50
click at [1347, 10] on nav "Order #85235 - cash sale CAMBRIAN WEBSITE SALES Close Options Edit Order" at bounding box center [784, 25] width 1568 height 50
click at [1337, 29] on button "Close" at bounding box center [1326, 24] width 83 height 25
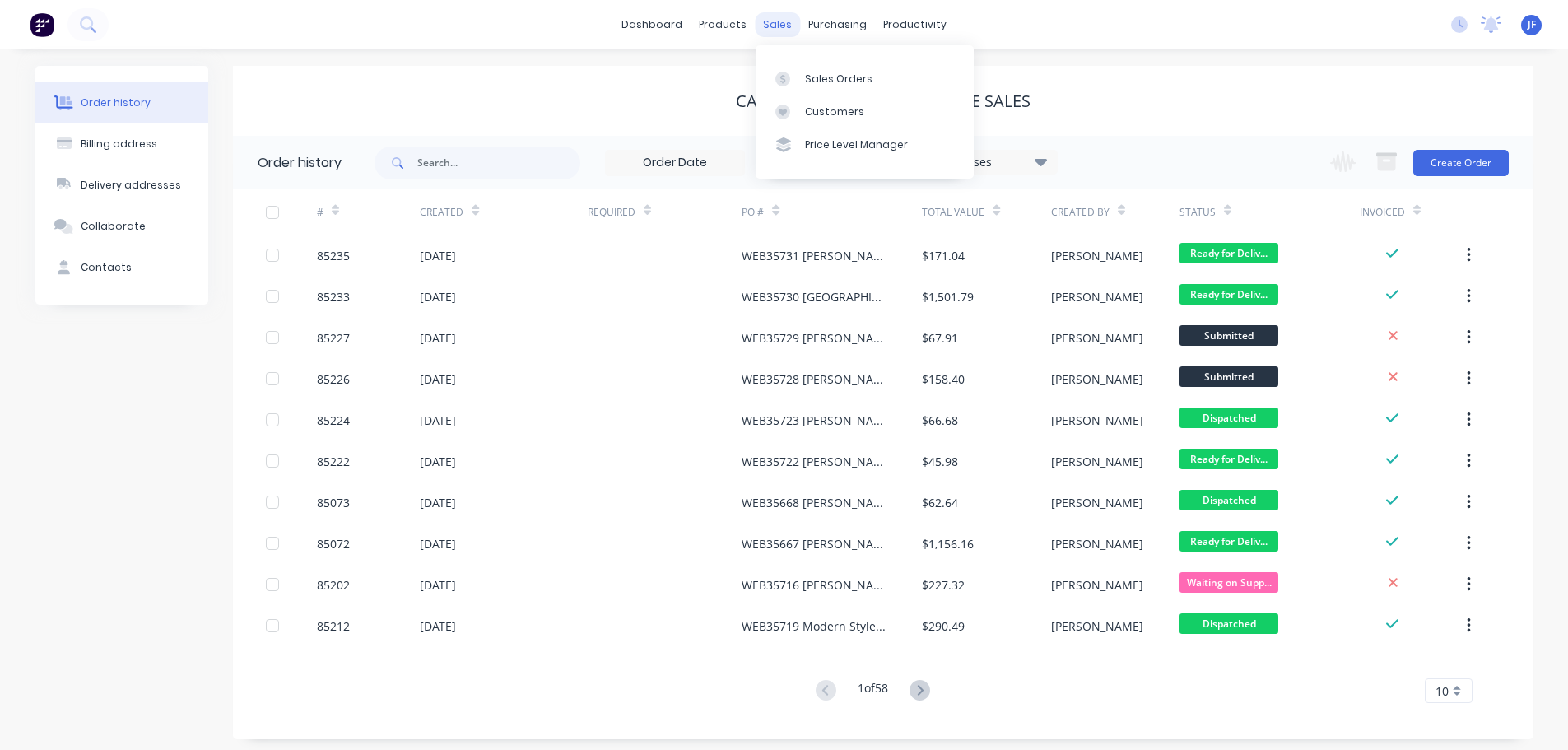
click at [784, 30] on div "sales" at bounding box center [777, 24] width 45 height 25
click at [836, 72] on div "Sales Orders" at bounding box center [838, 79] width 67 height 15
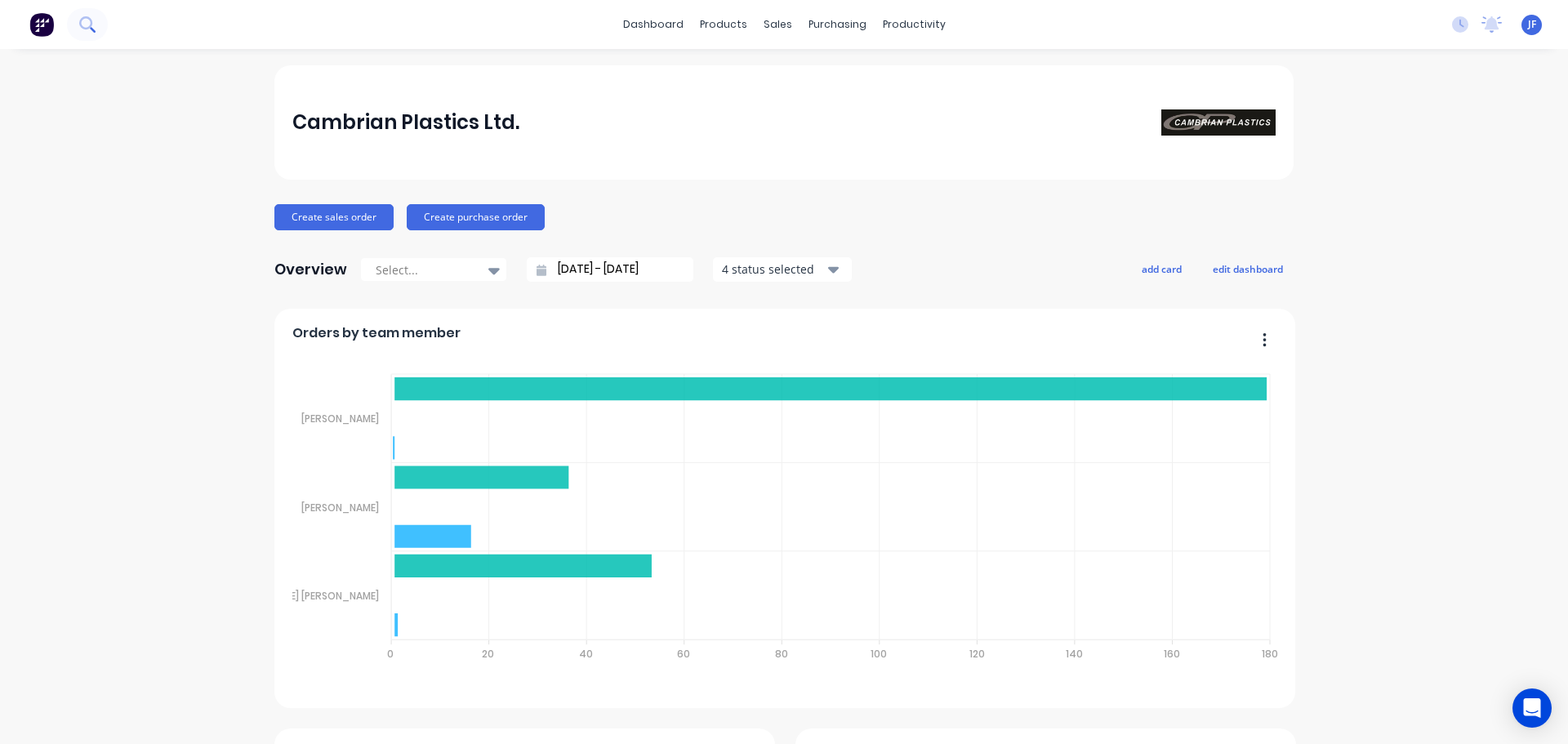
click at [97, 25] on button at bounding box center [87, 25] width 41 height 33
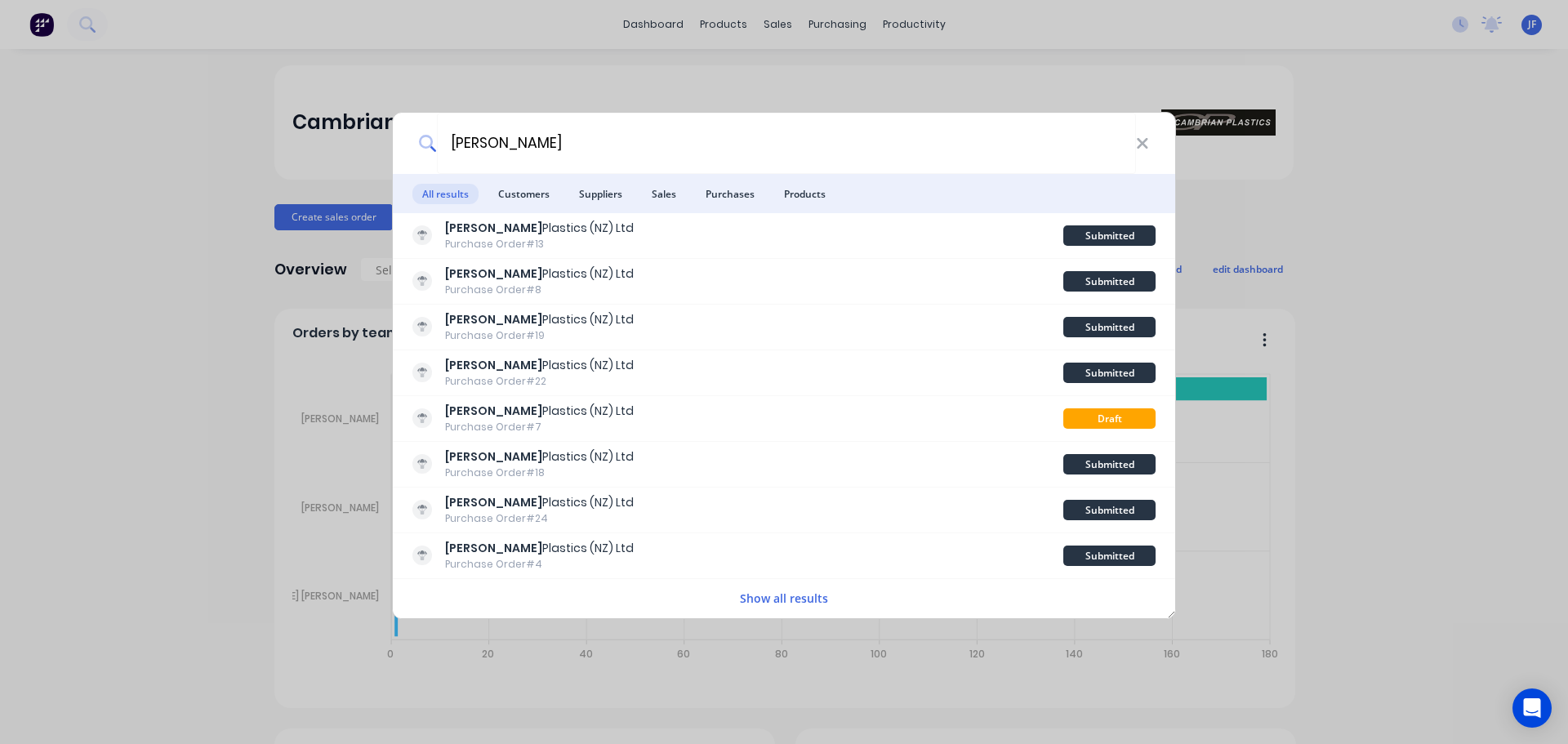
type input "mulford"
drag, startPoint x: 915, startPoint y: 35, endPoint x: 754, endPoint y: 24, distance: 161.4
click at [911, 34] on div "mulford All results Customers Suppliers Sales Purchases Products Mulford Plasti…" at bounding box center [784, 372] width 1568 height 744
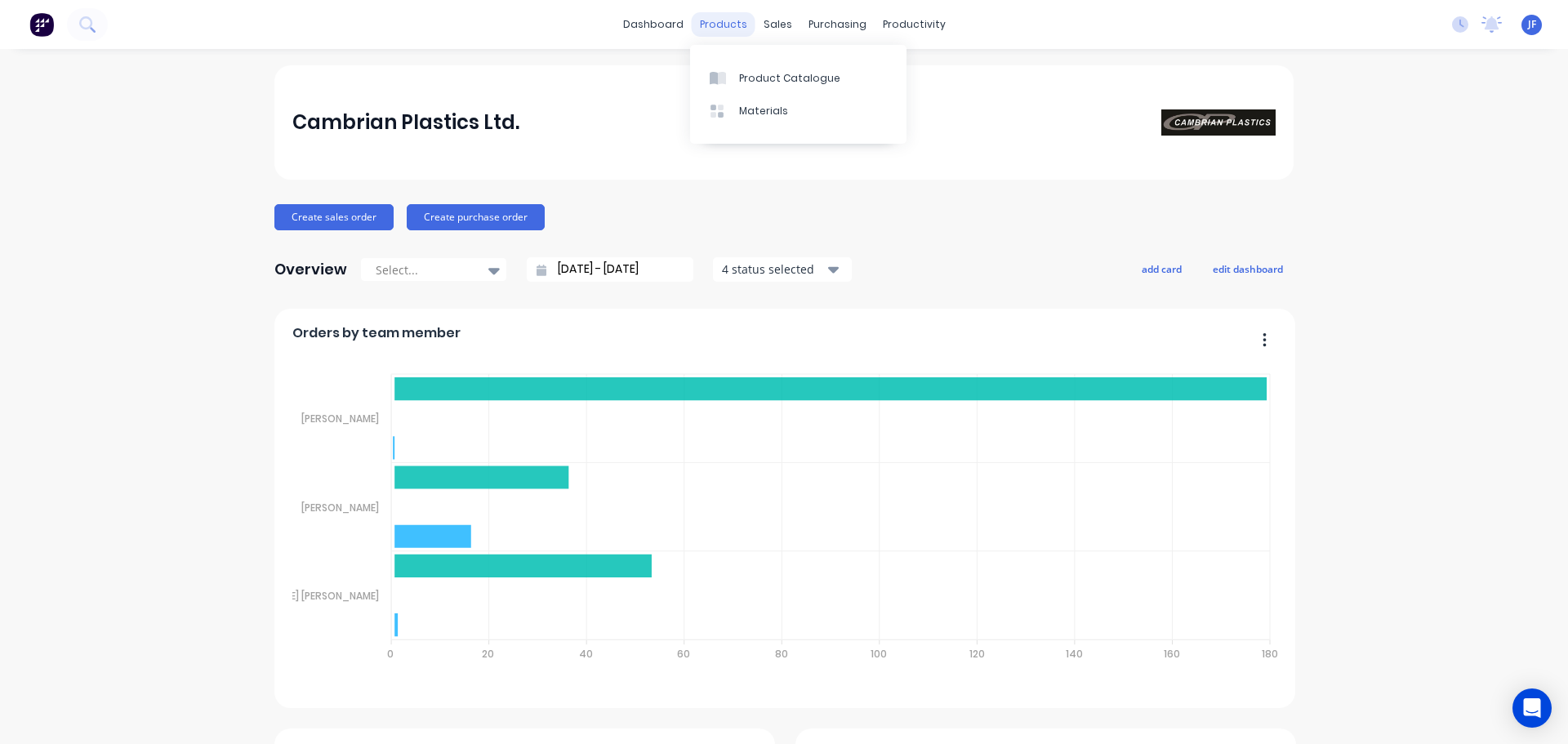
click at [747, 22] on div "products" at bounding box center [724, 24] width 64 height 25
click at [778, 51] on div "Sales Orders Customers Price Level Manager" at bounding box center [857, 110] width 216 height 131
click at [793, 68] on link "Sales Orders" at bounding box center [857, 78] width 216 height 33
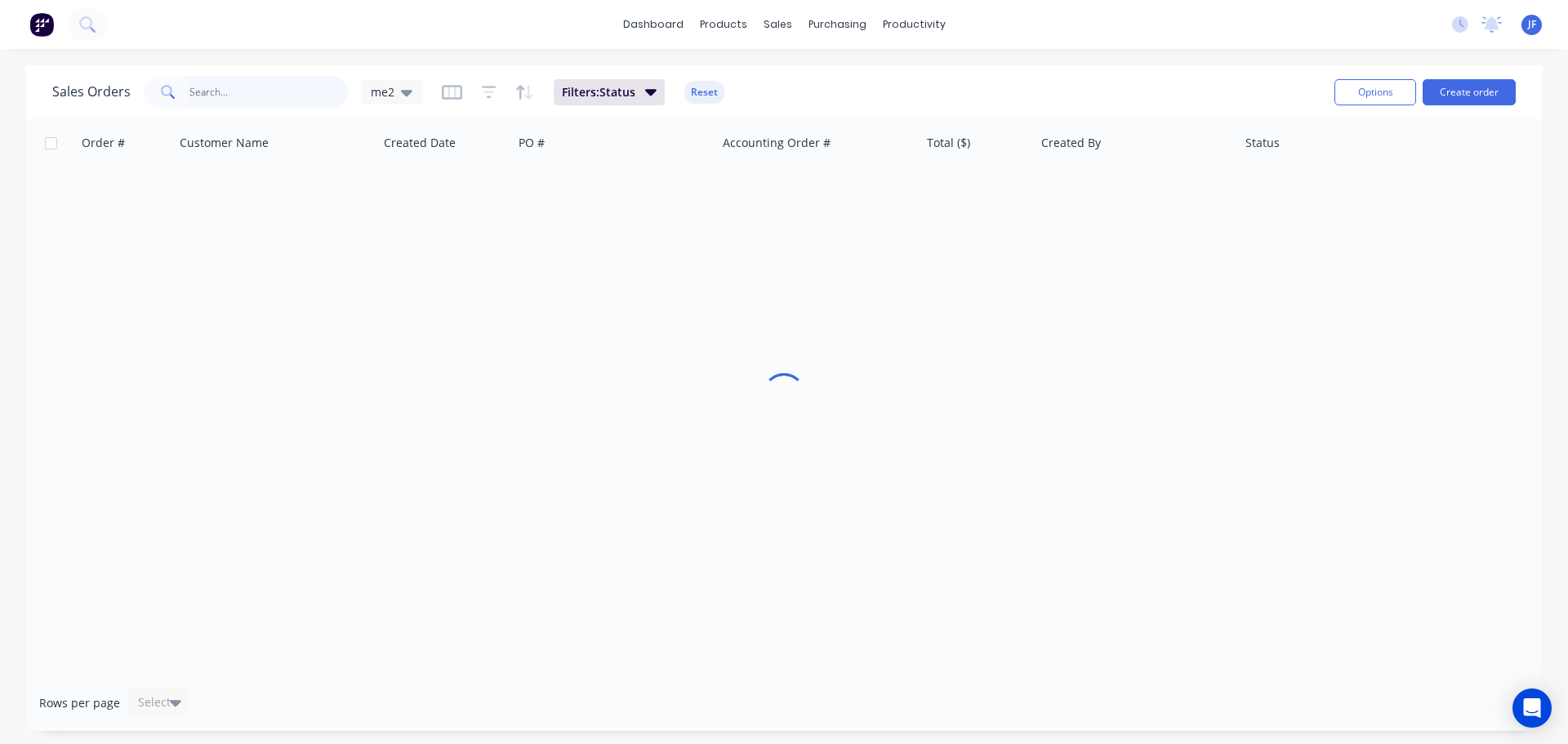
click at [299, 84] on input "text" at bounding box center [269, 92] width 160 height 33
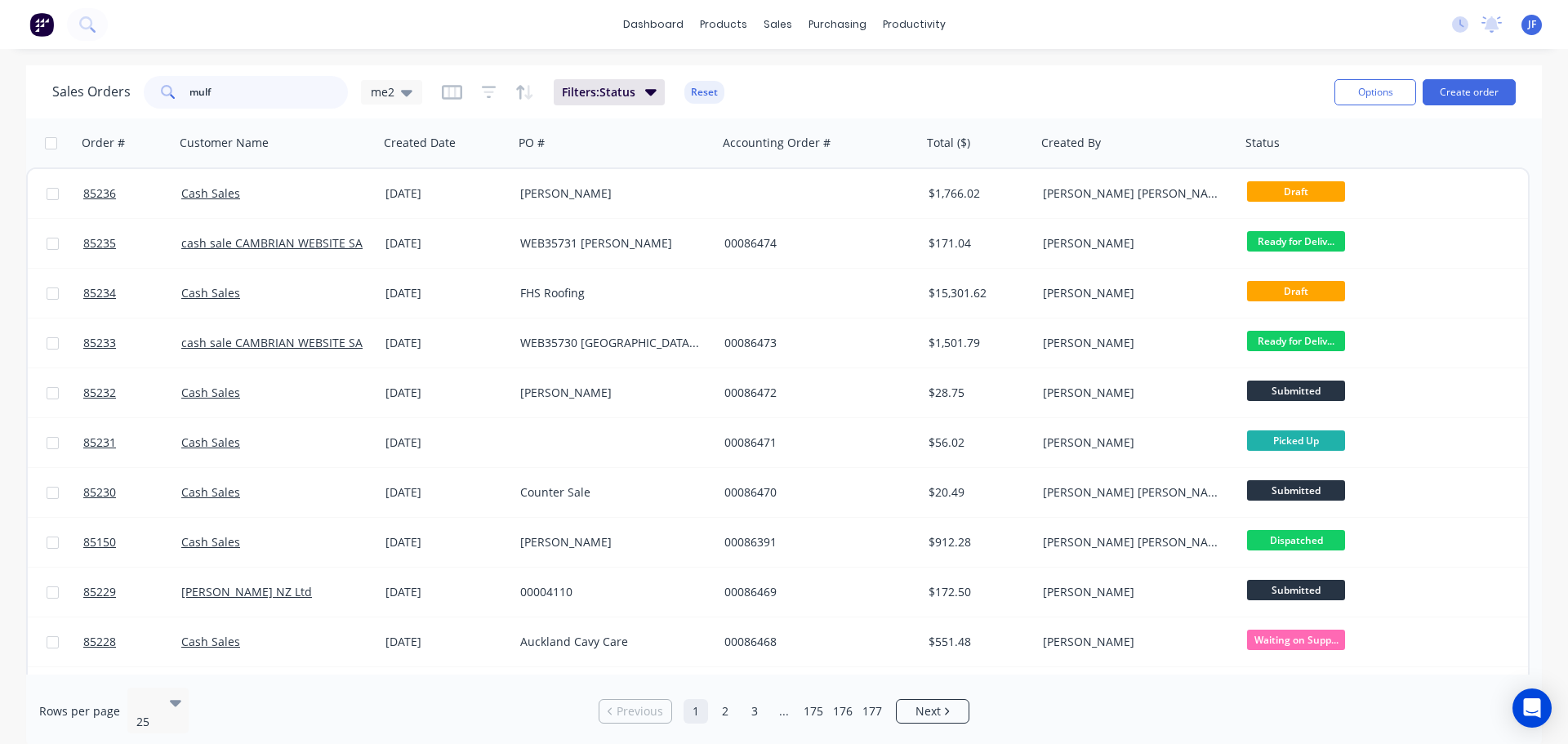
type input "mulf"
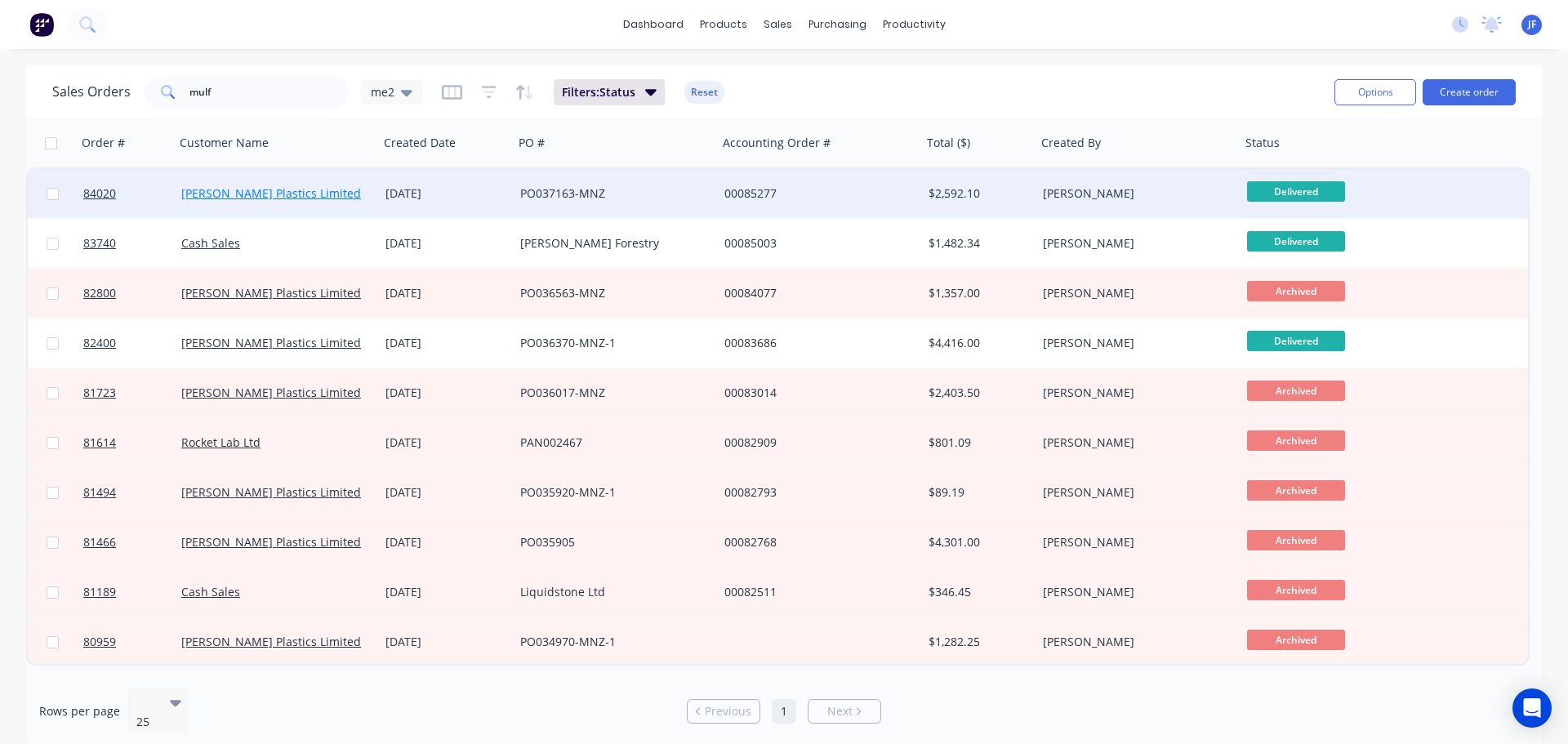
click at [267, 193] on link "Mulford Plastics Limited" at bounding box center [271, 192] width 180 height 16
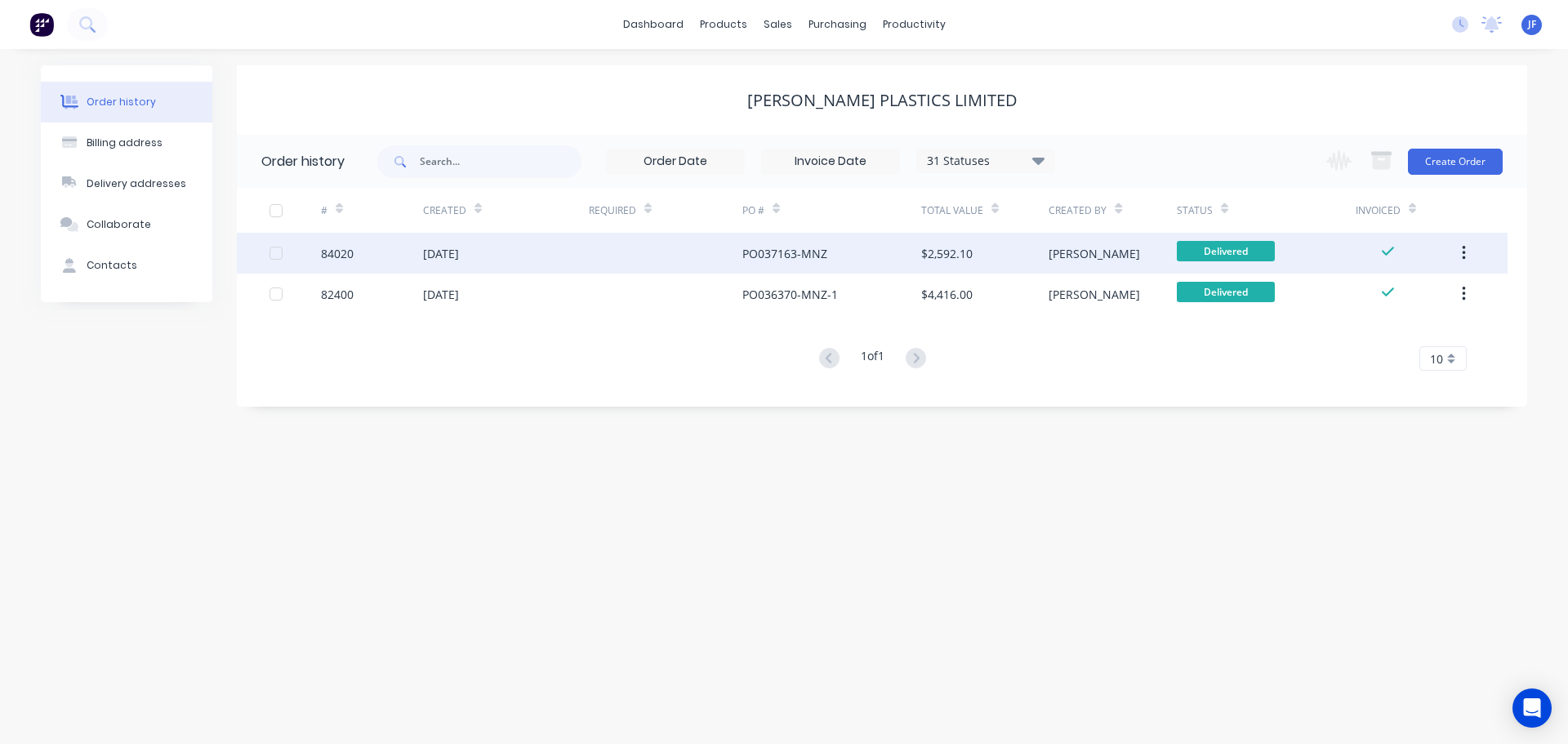
click at [870, 256] on div "PO037163-MNZ" at bounding box center [832, 253] width 179 height 41
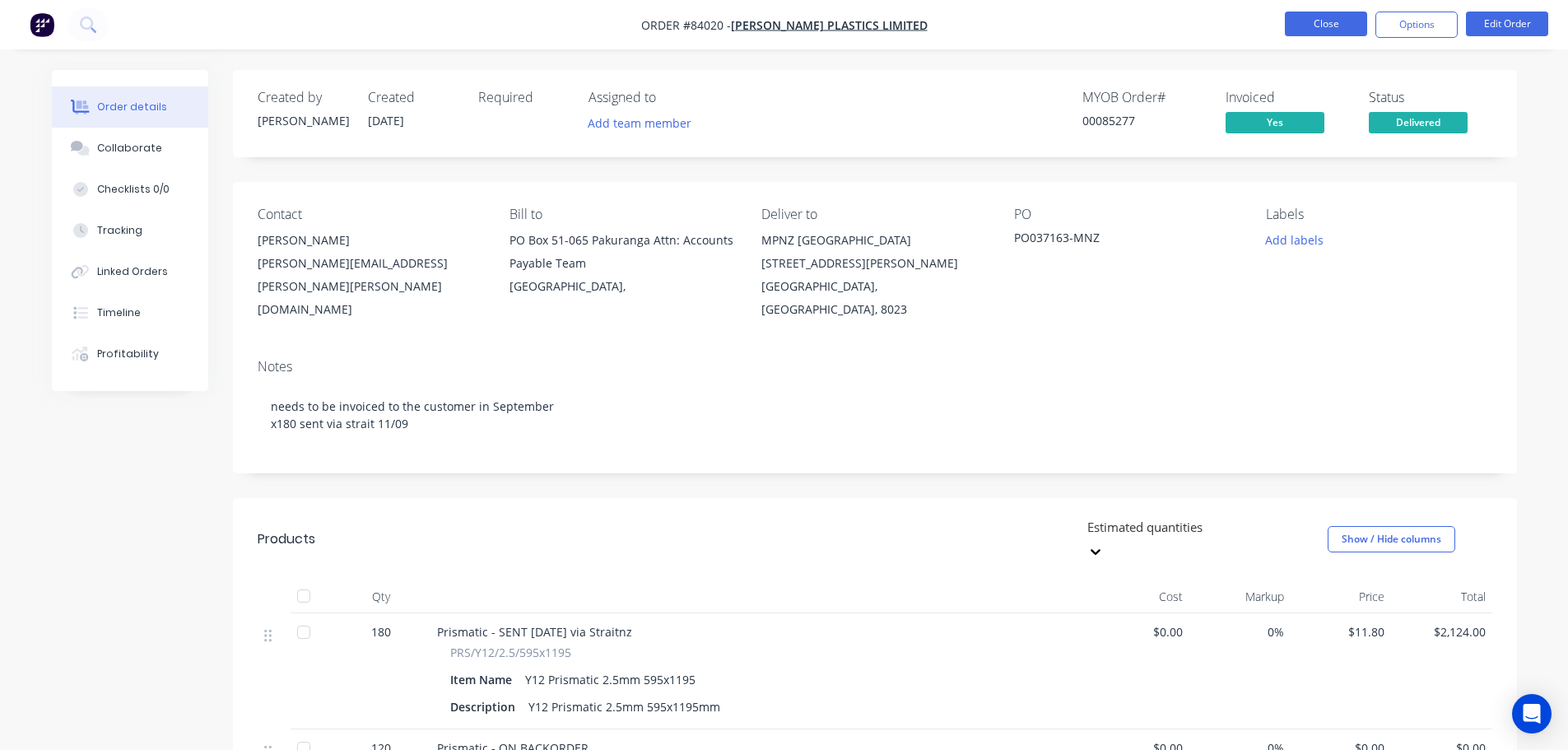
click at [1320, 19] on button "Close" at bounding box center [1326, 24] width 83 height 25
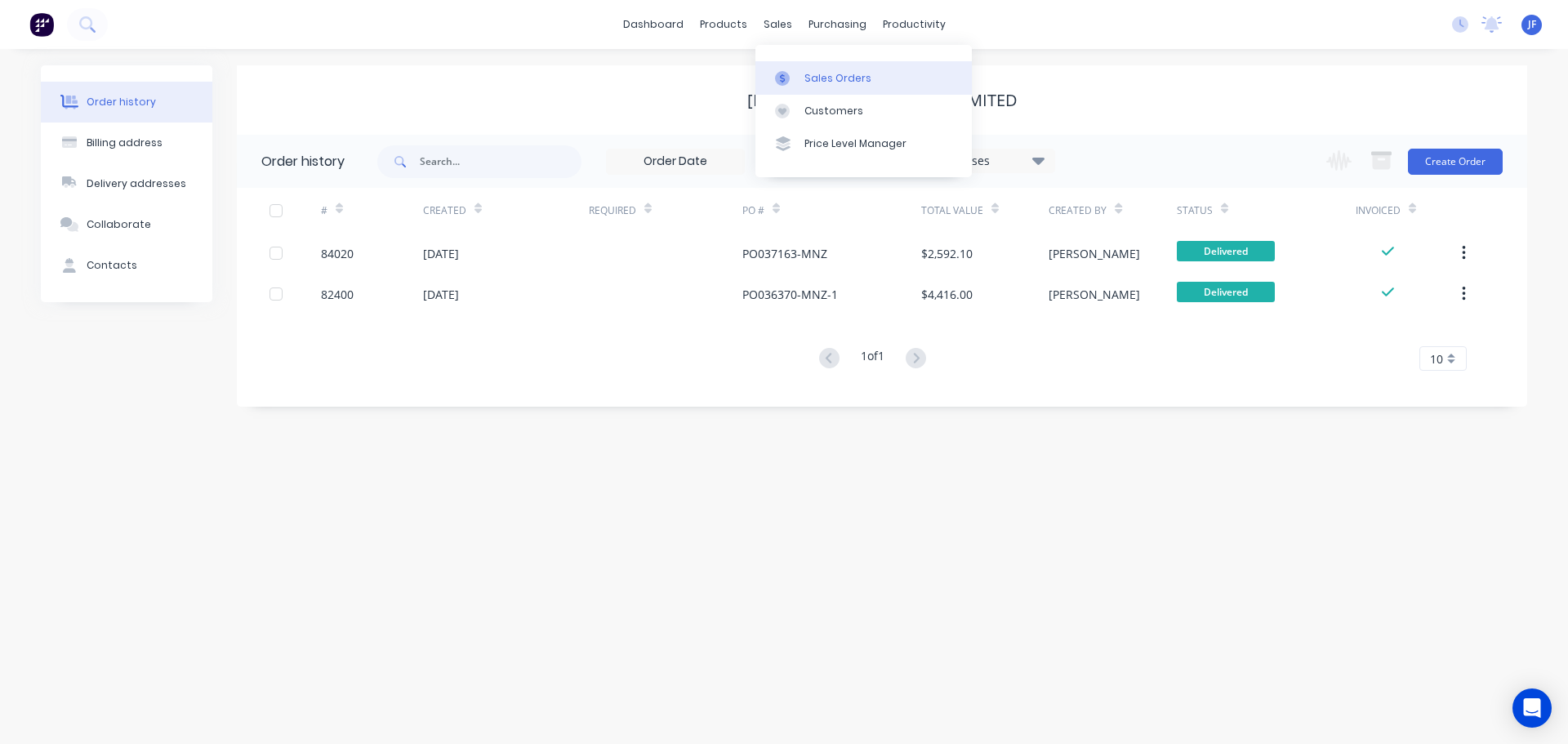
click at [818, 74] on div "Sales Orders" at bounding box center [837, 78] width 67 height 15
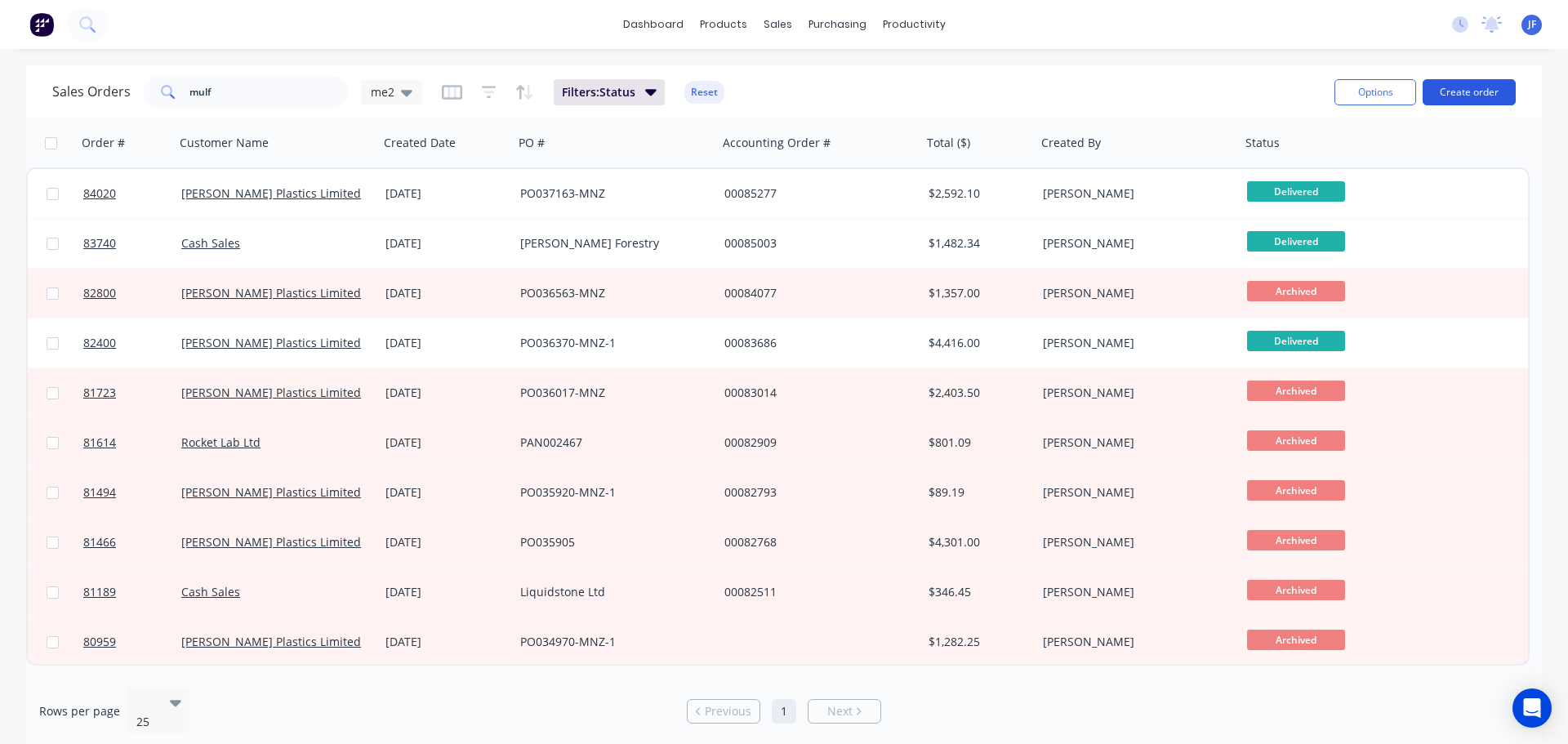
click at [1455, 86] on button "Create order" at bounding box center [1469, 92] width 93 height 26
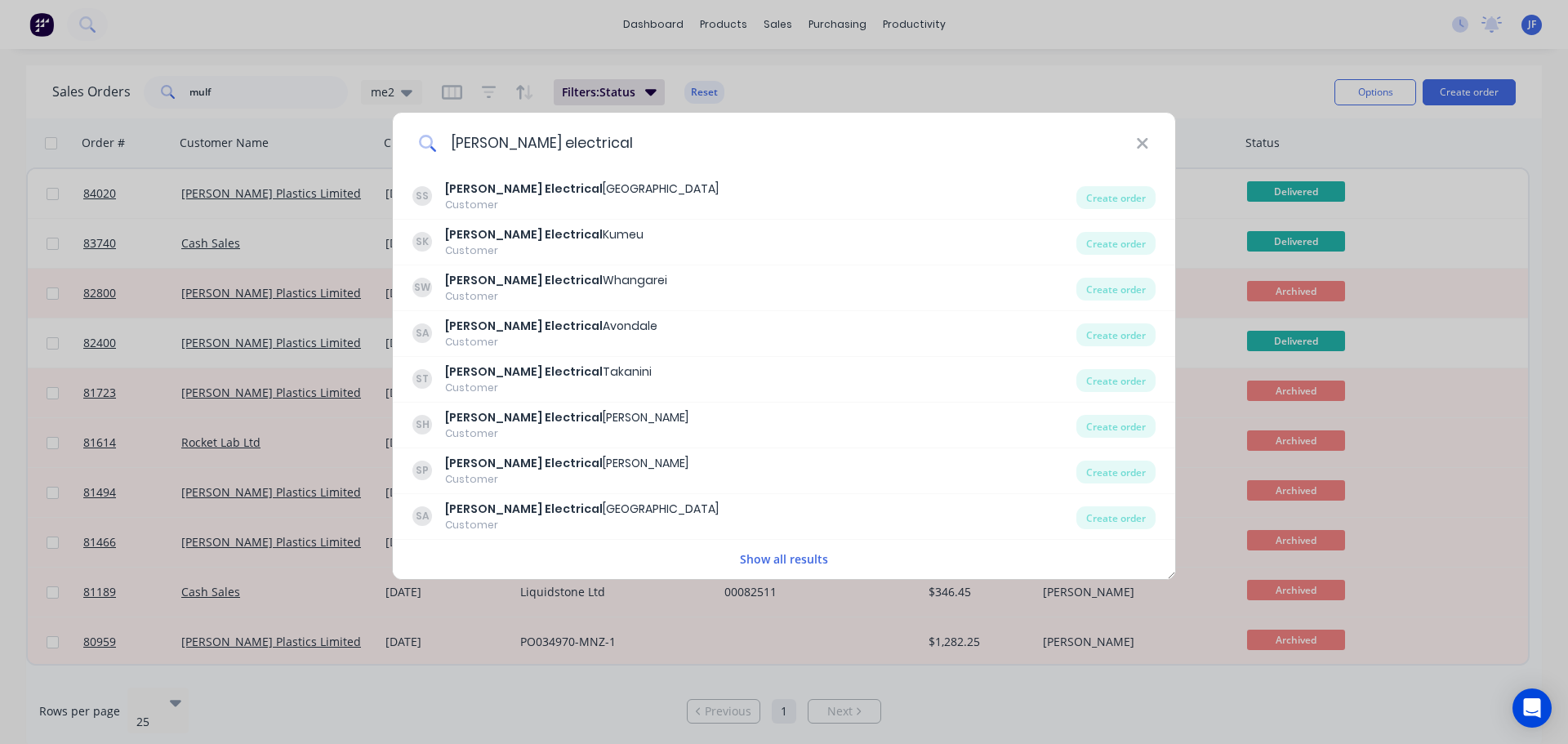
click at [596, 151] on input "scott electrical" at bounding box center [786, 143] width 700 height 61
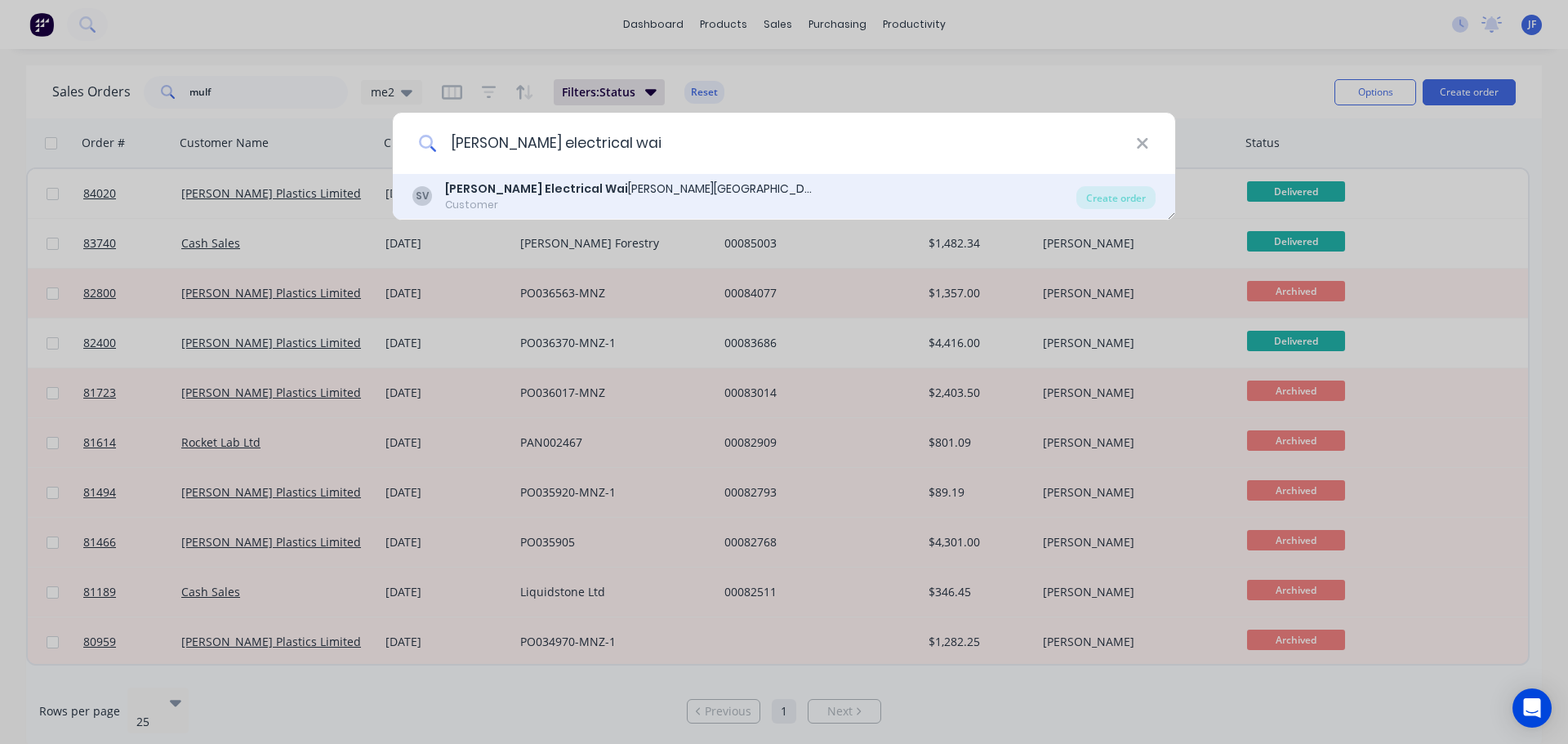
type input "scott electrical wai"
click at [571, 181] on div "Scott Electrical Wai rau Valley" at bounding box center [628, 189] width 368 height 17
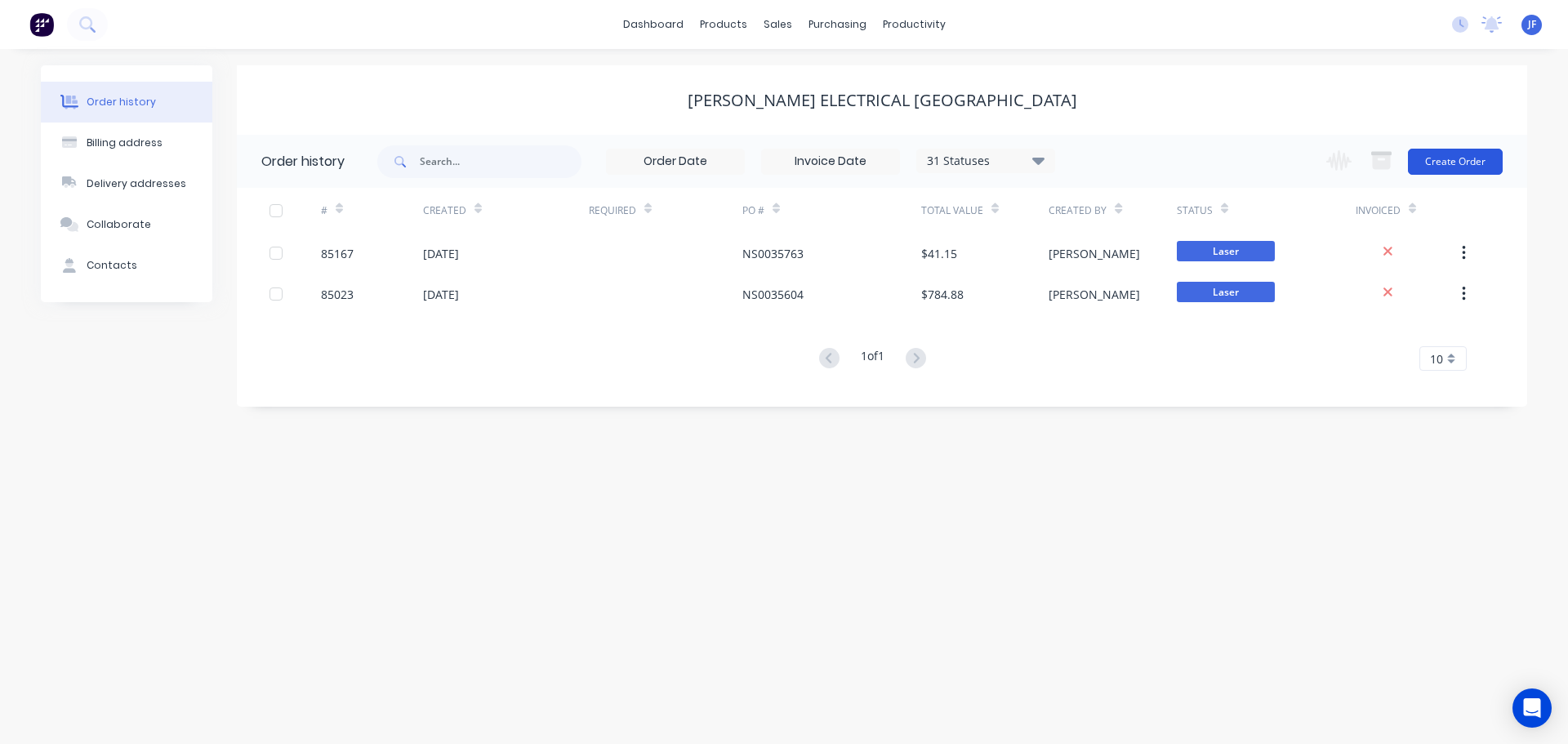
click at [1463, 161] on button "Create Order" at bounding box center [1456, 161] width 95 height 26
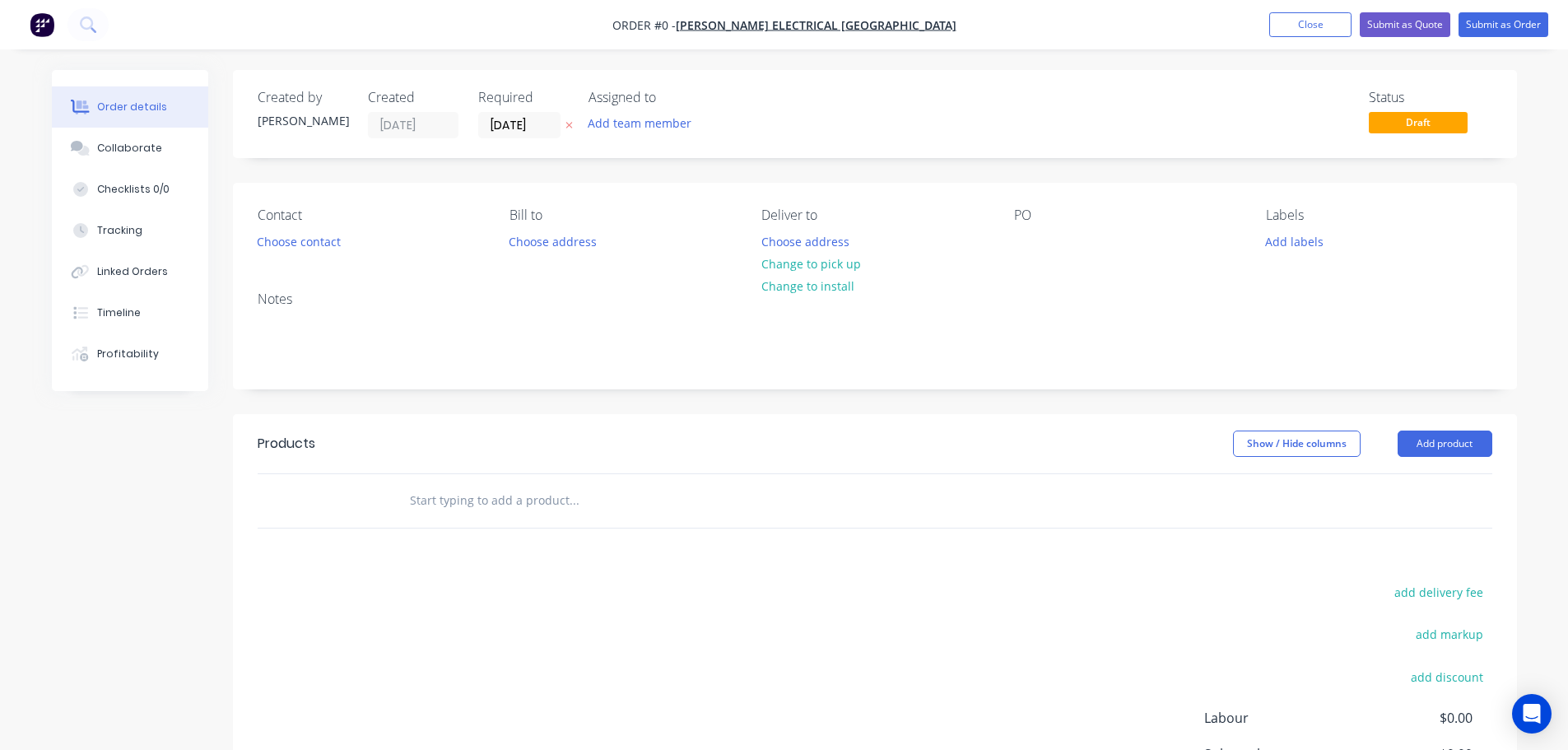
click at [574, 123] on button "button" at bounding box center [569, 125] width 17 height 19
click at [111, 155] on button "Collaborate" at bounding box center [130, 148] width 156 height 41
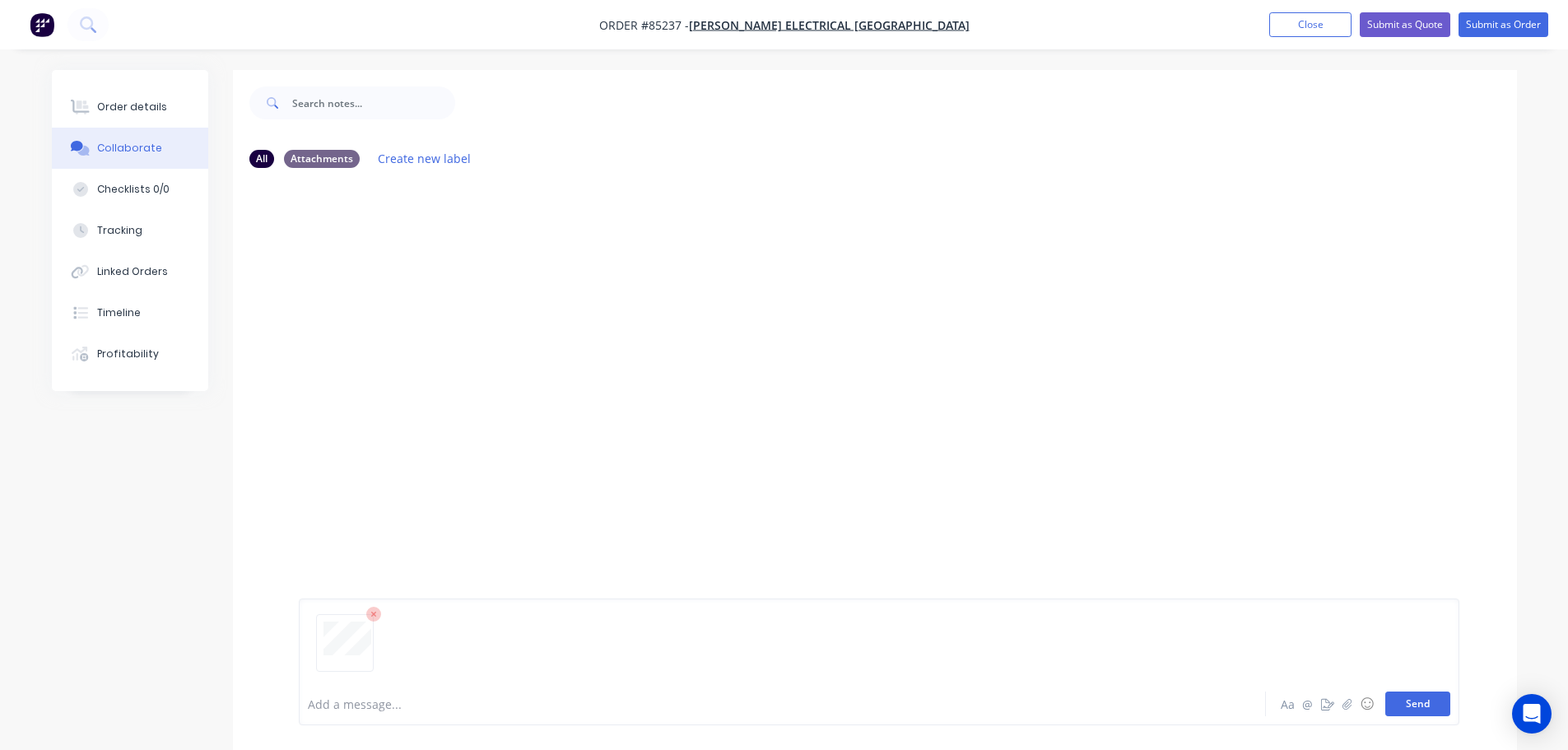
click at [1401, 706] on button "Send" at bounding box center [1417, 703] width 65 height 25
click at [77, 107] on icon at bounding box center [82, 107] width 13 height 14
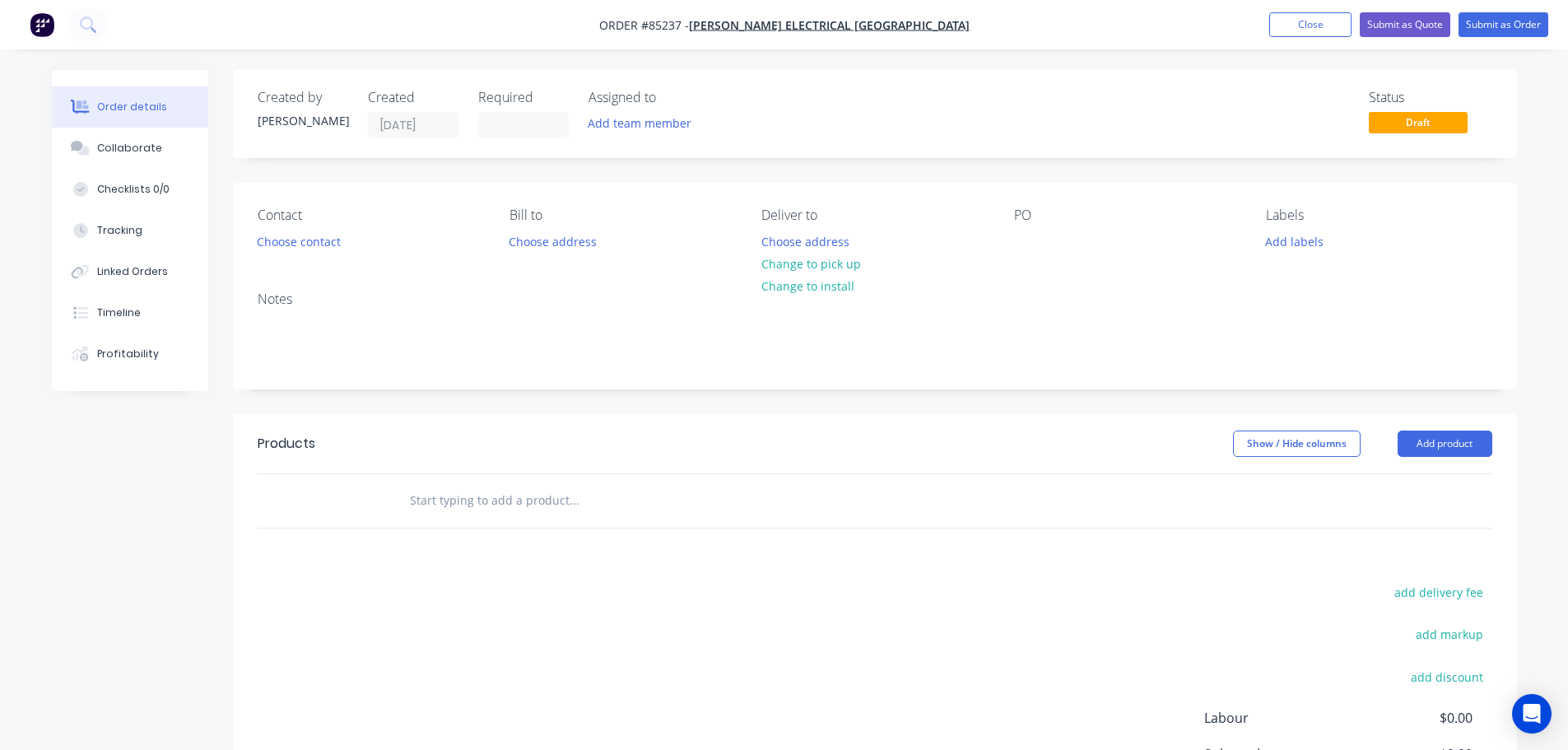
click at [461, 494] on input "text" at bounding box center [574, 501] width 329 height 33
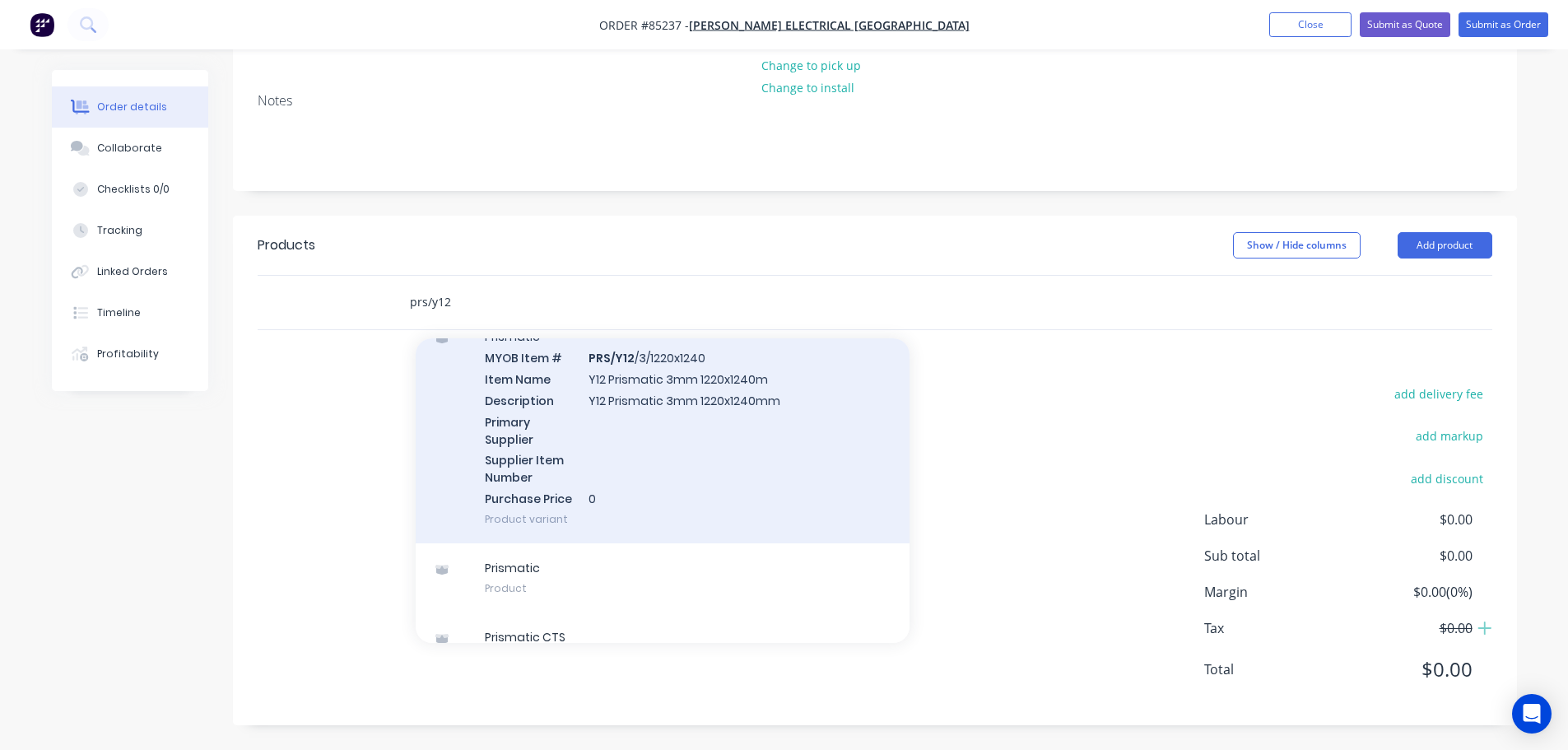
scroll to position [2426, 0]
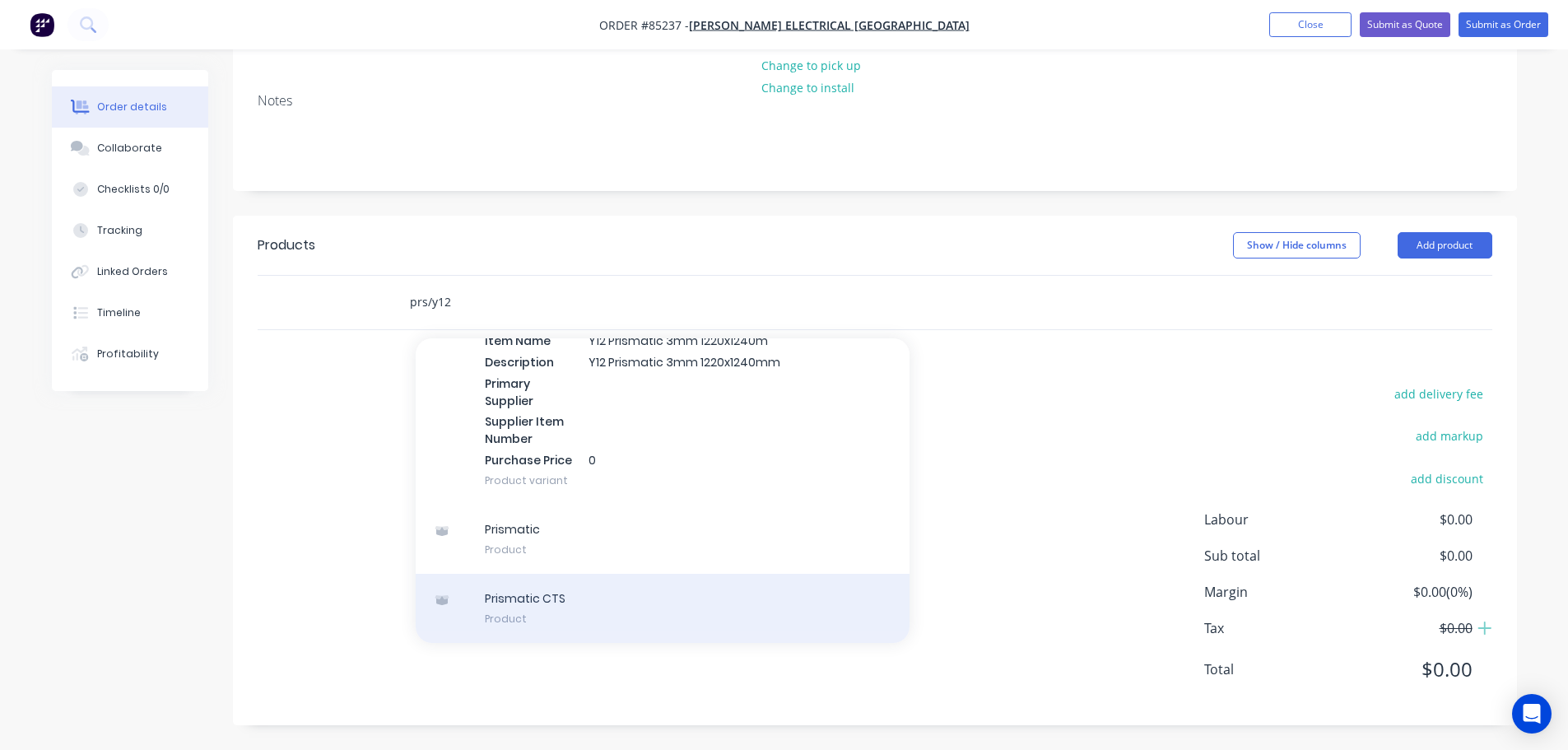
type input "prs/y12"
click at [713, 597] on div "Prismatic CTS Product" at bounding box center [662, 608] width 494 height 69
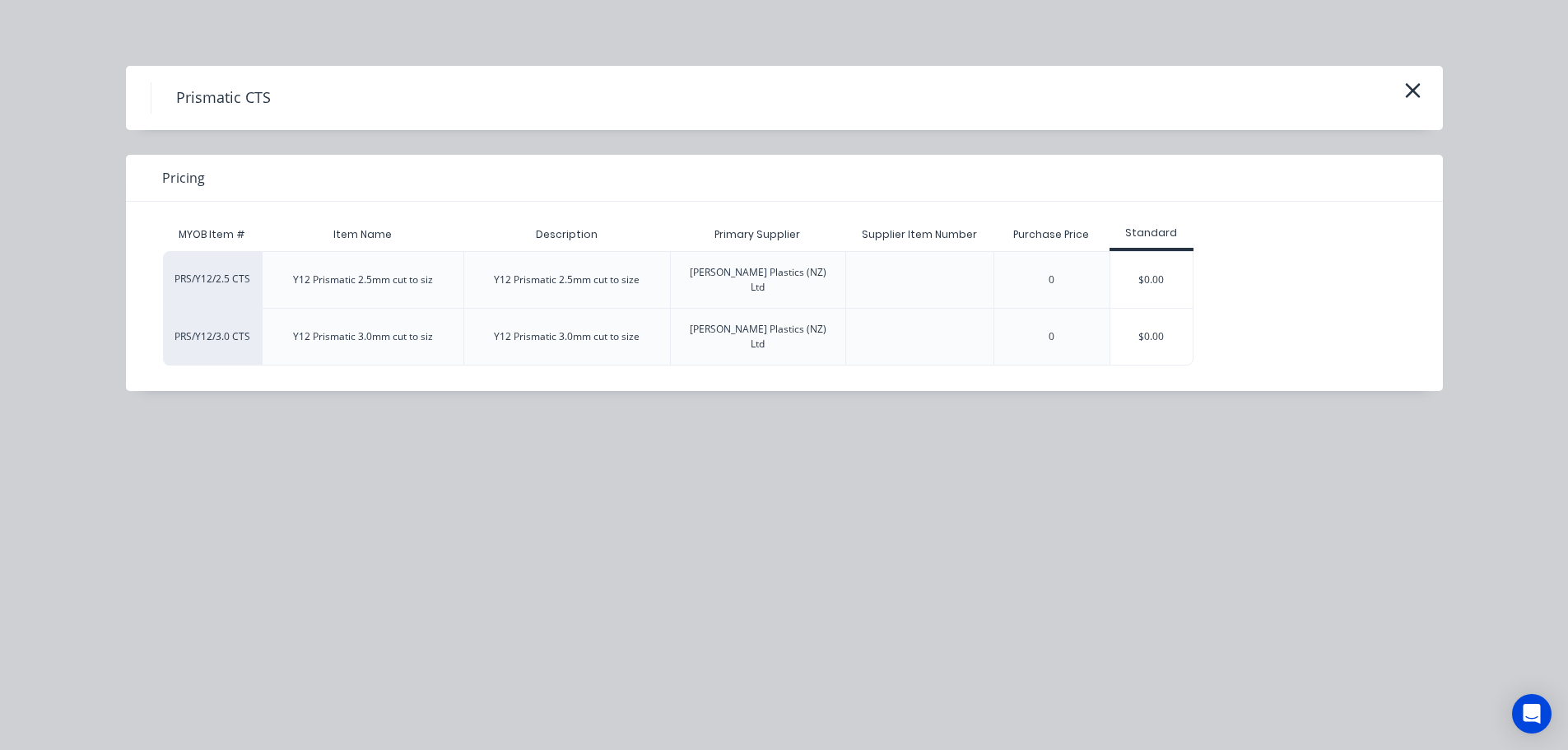
click at [1169, 277] on div "$0.00" at bounding box center [1152, 279] width 83 height 56
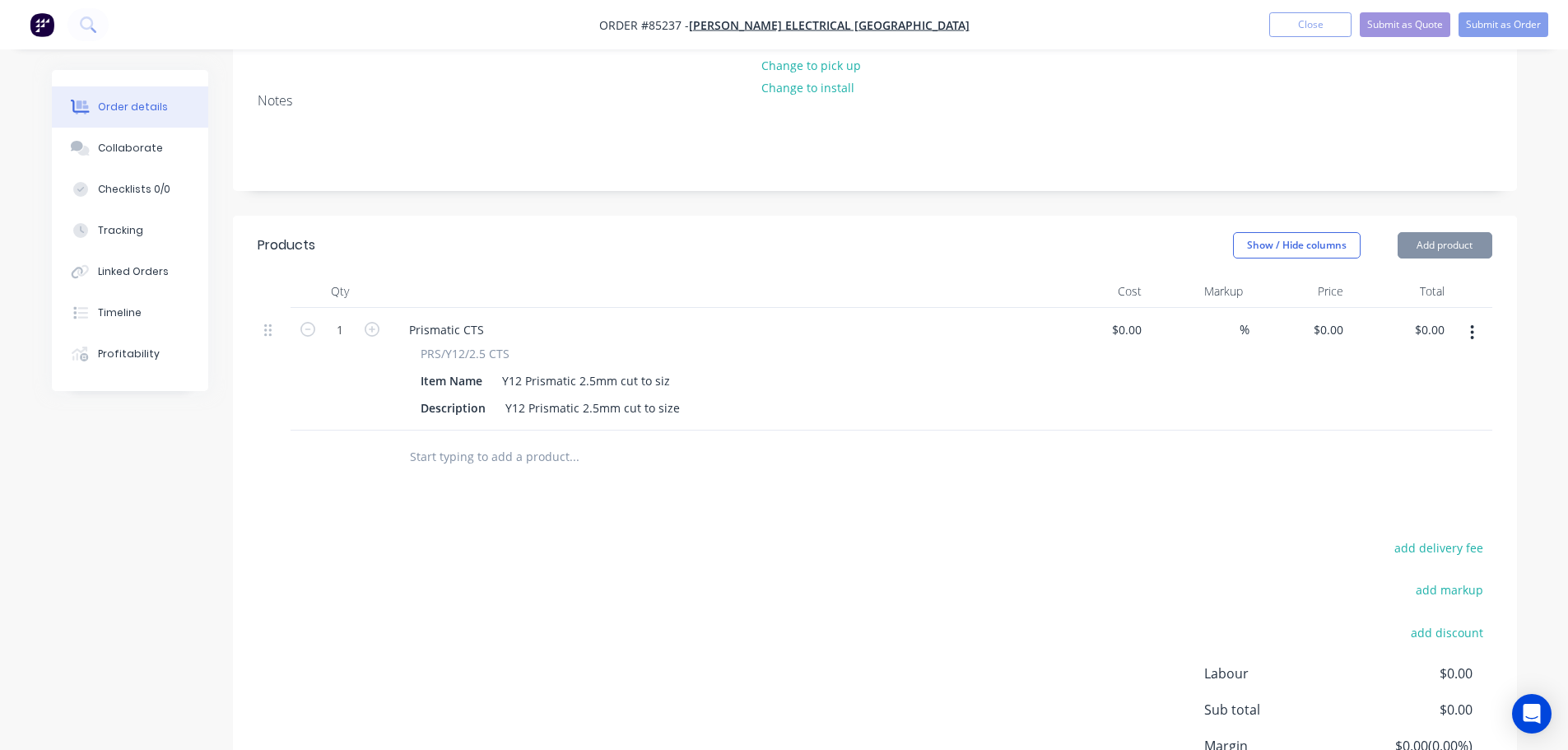
click at [678, 414] on div "Y12 Prismatic 2.5mm cut to size" at bounding box center [593, 408] width 187 height 24
click at [676, 414] on div "Y12 Prismatic 2.5mm cut to size" at bounding box center [593, 408] width 187 height 24
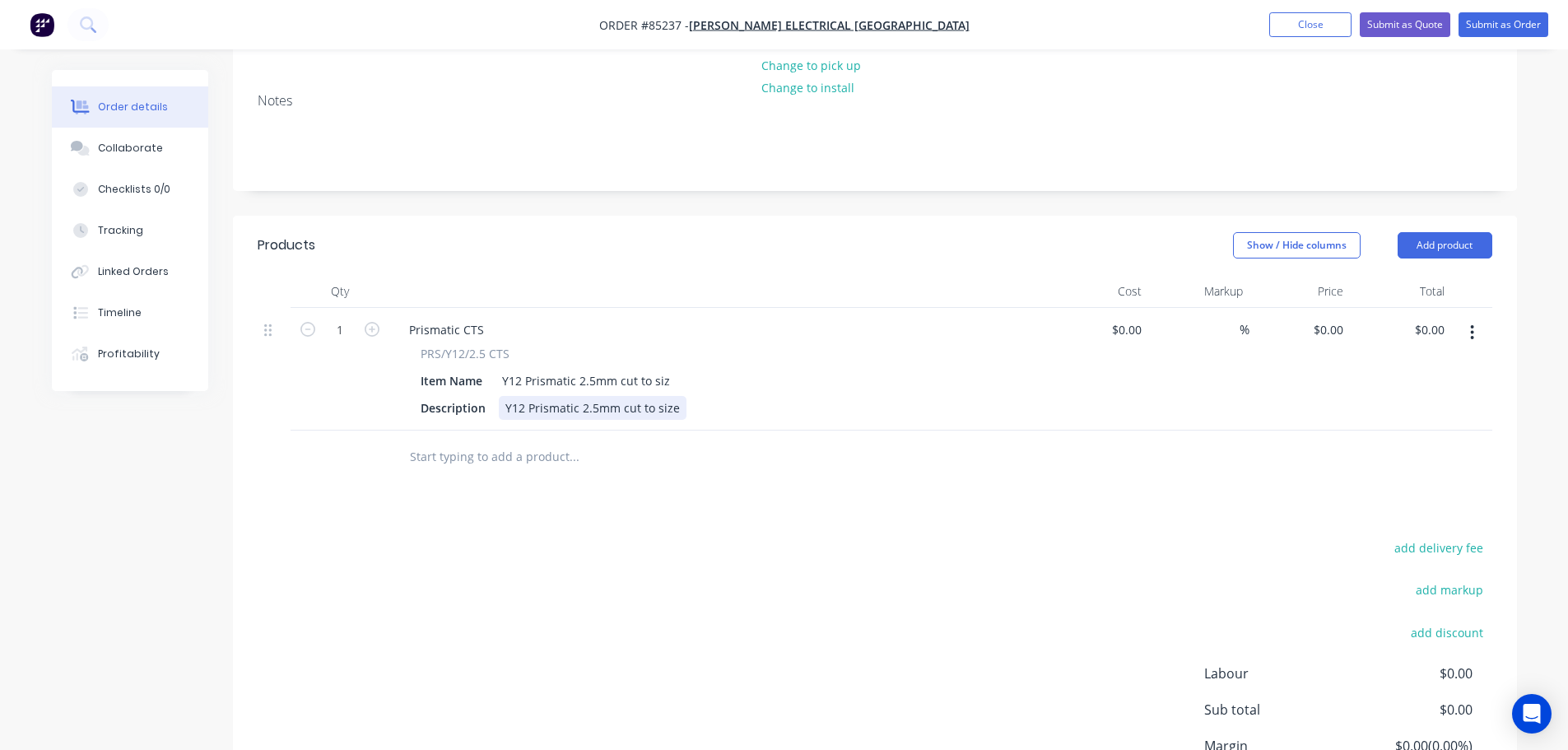
click at [674, 412] on div "Y12 Prismatic 2.5mm cut to size" at bounding box center [593, 408] width 187 height 24
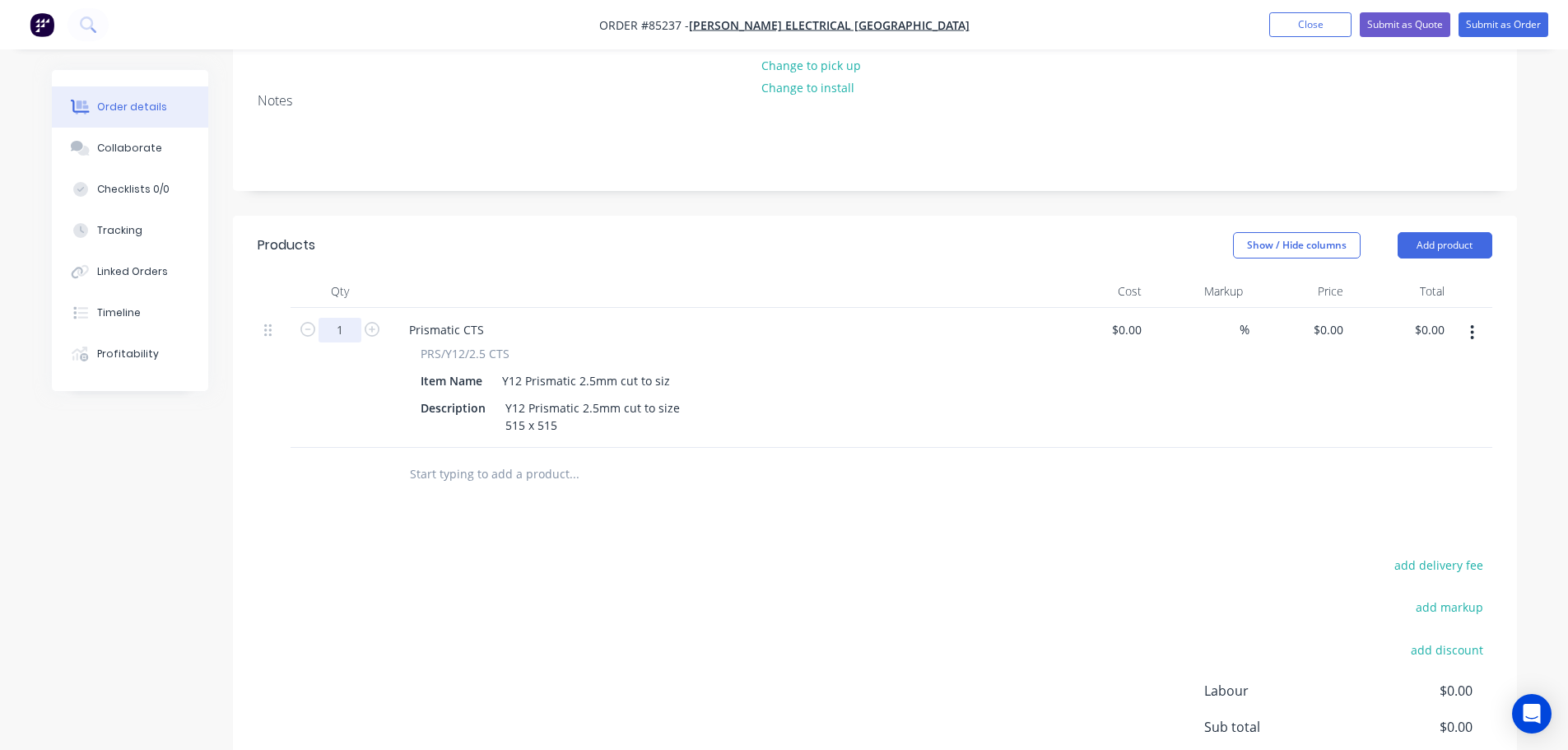
click at [351, 326] on input "1" at bounding box center [340, 330] width 43 height 25
type input "54"
drag, startPoint x: 933, startPoint y: 485, endPoint x: 1394, endPoint y: 339, distance: 483.6
click at [942, 483] on div at bounding box center [686, 474] width 579 height 33
click at [1343, 330] on input "0" at bounding box center [1330, 330] width 38 height 24
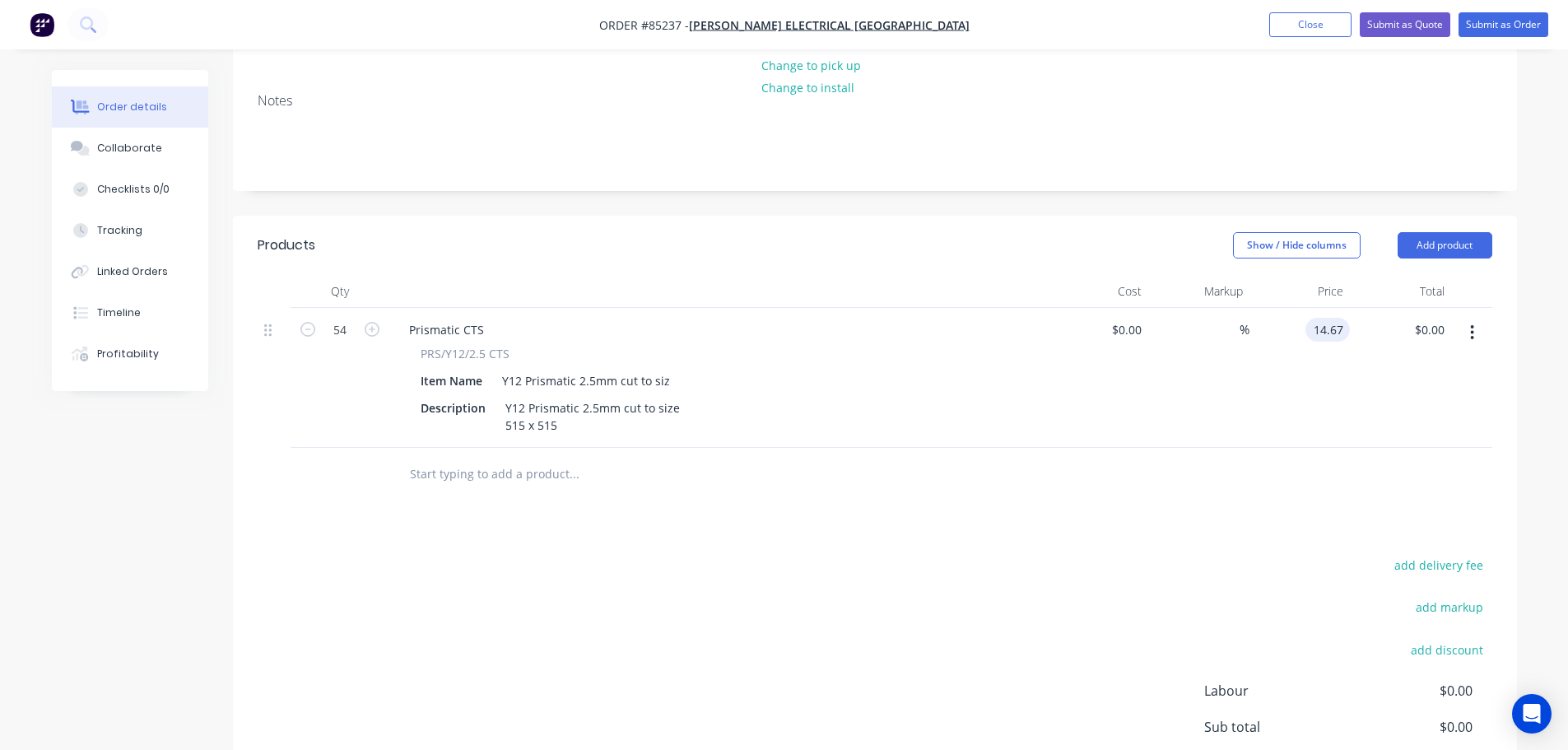
type input "$14.67"
type input "$792.18"
click at [1144, 507] on div "Products Show / Hide columns Add product Qty Cost Markup Price Total 54 Prismat…" at bounding box center [874, 556] width 1284 height 681
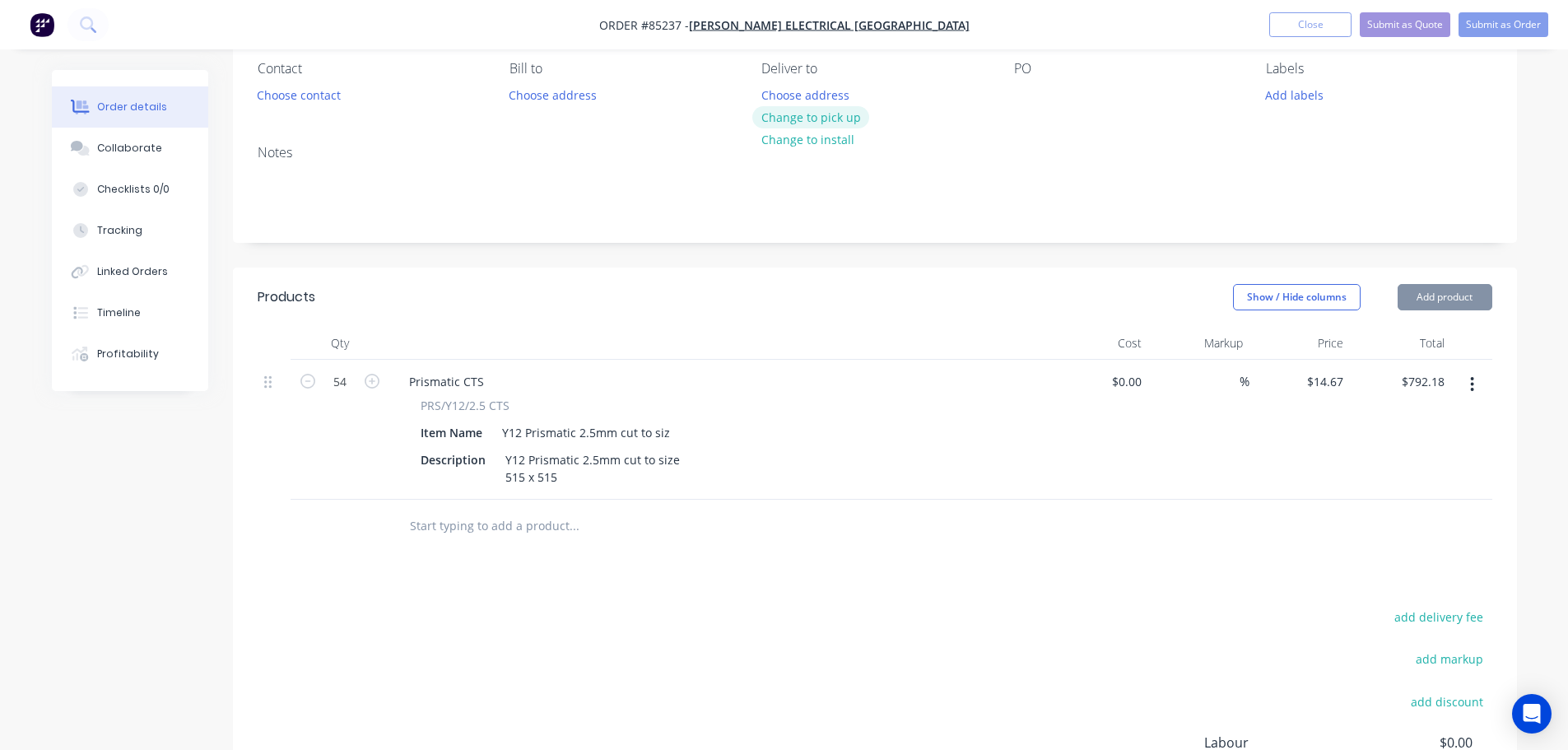
scroll to position [0, 0]
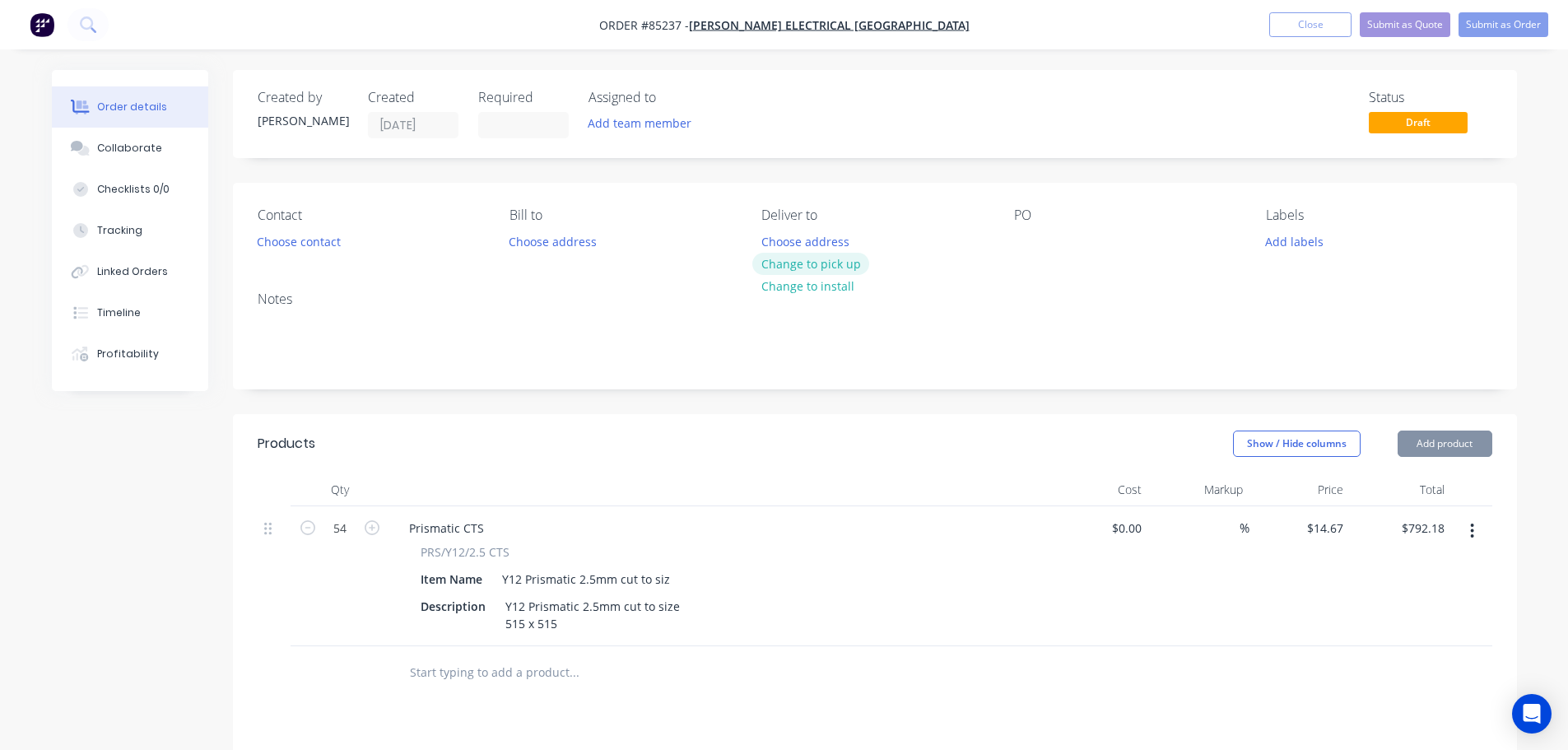
click at [845, 259] on button "Change to pick up" at bounding box center [811, 264] width 117 height 22
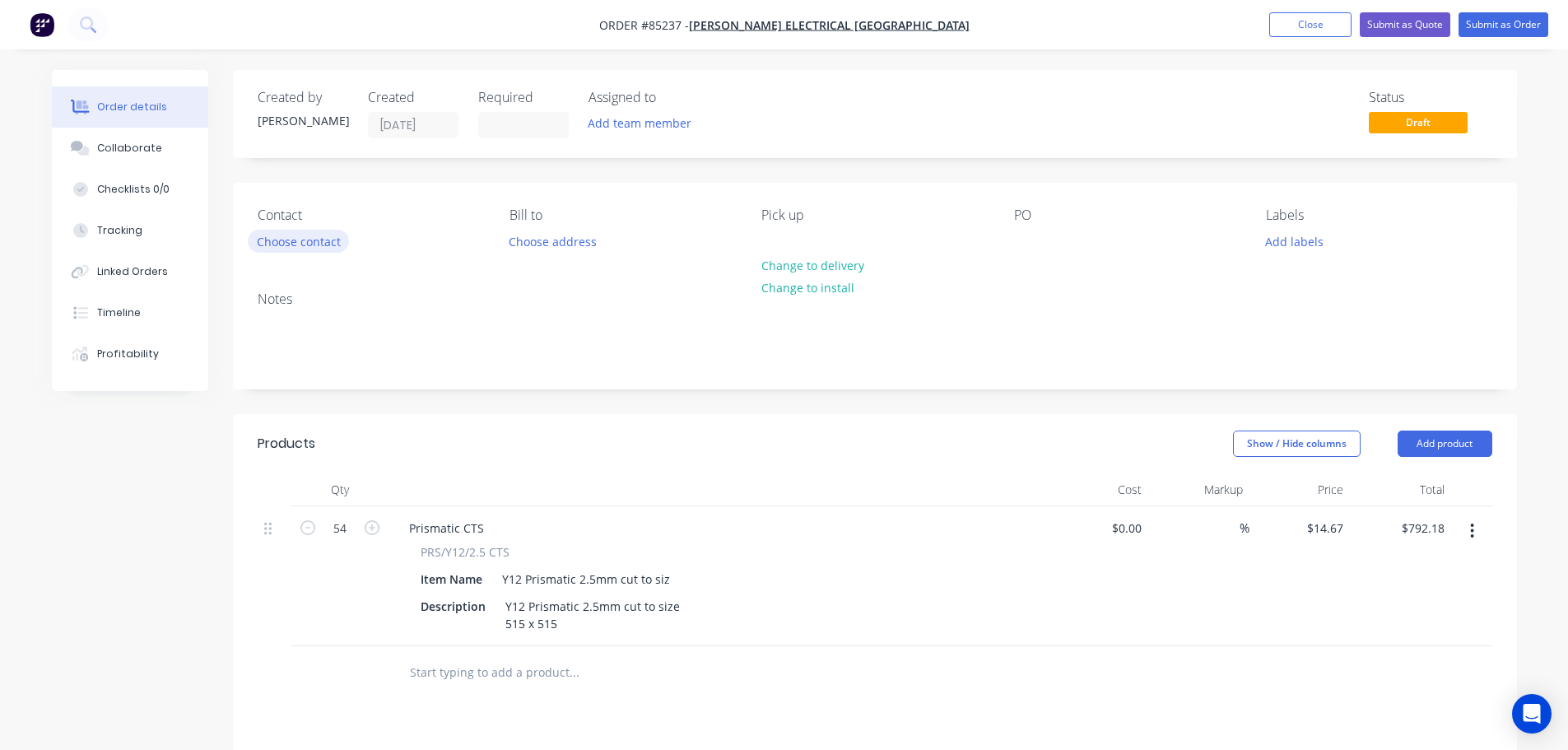
click at [300, 230] on button "Choose contact" at bounding box center [299, 241] width 101 height 22
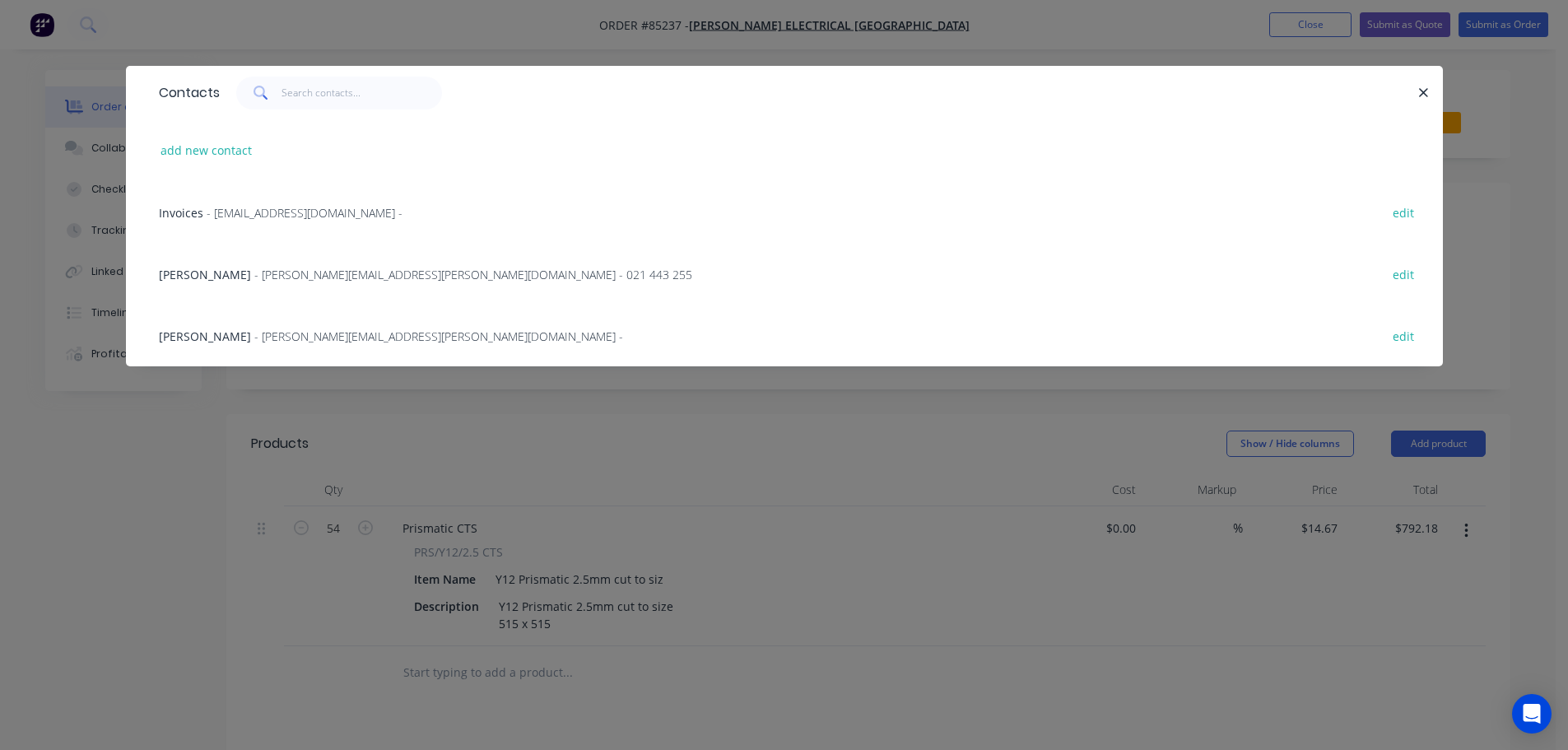
drag, startPoint x: 210, startPoint y: 162, endPoint x: 243, endPoint y: 188, distance: 42.0
click at [210, 162] on div "add new contact" at bounding box center [784, 150] width 1267 height 62
click at [276, 99] on span at bounding box center [259, 93] width 46 height 33
click at [214, 153] on button "add new contact" at bounding box center [207, 150] width 108 height 22
select select "NZ"
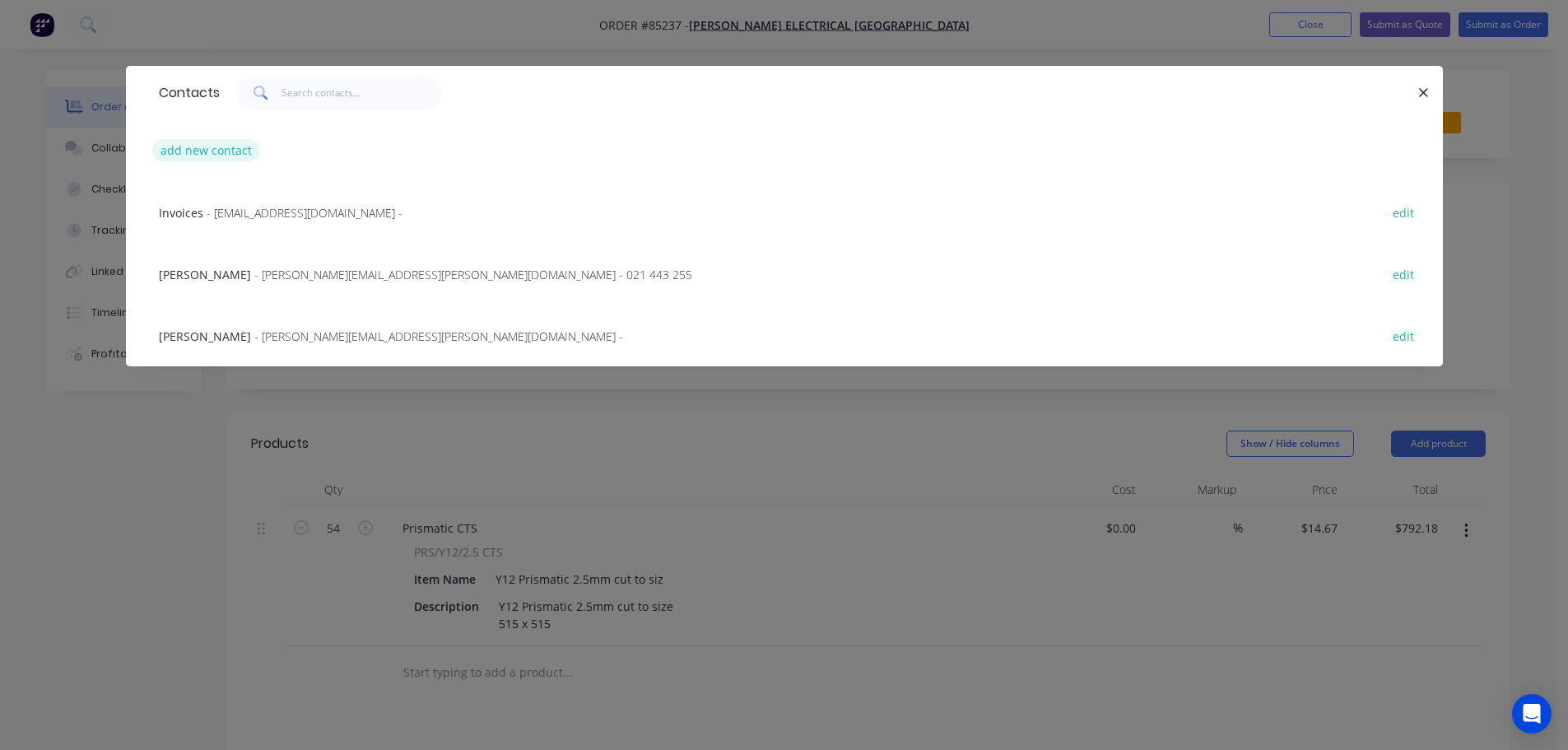
select select "NZ"
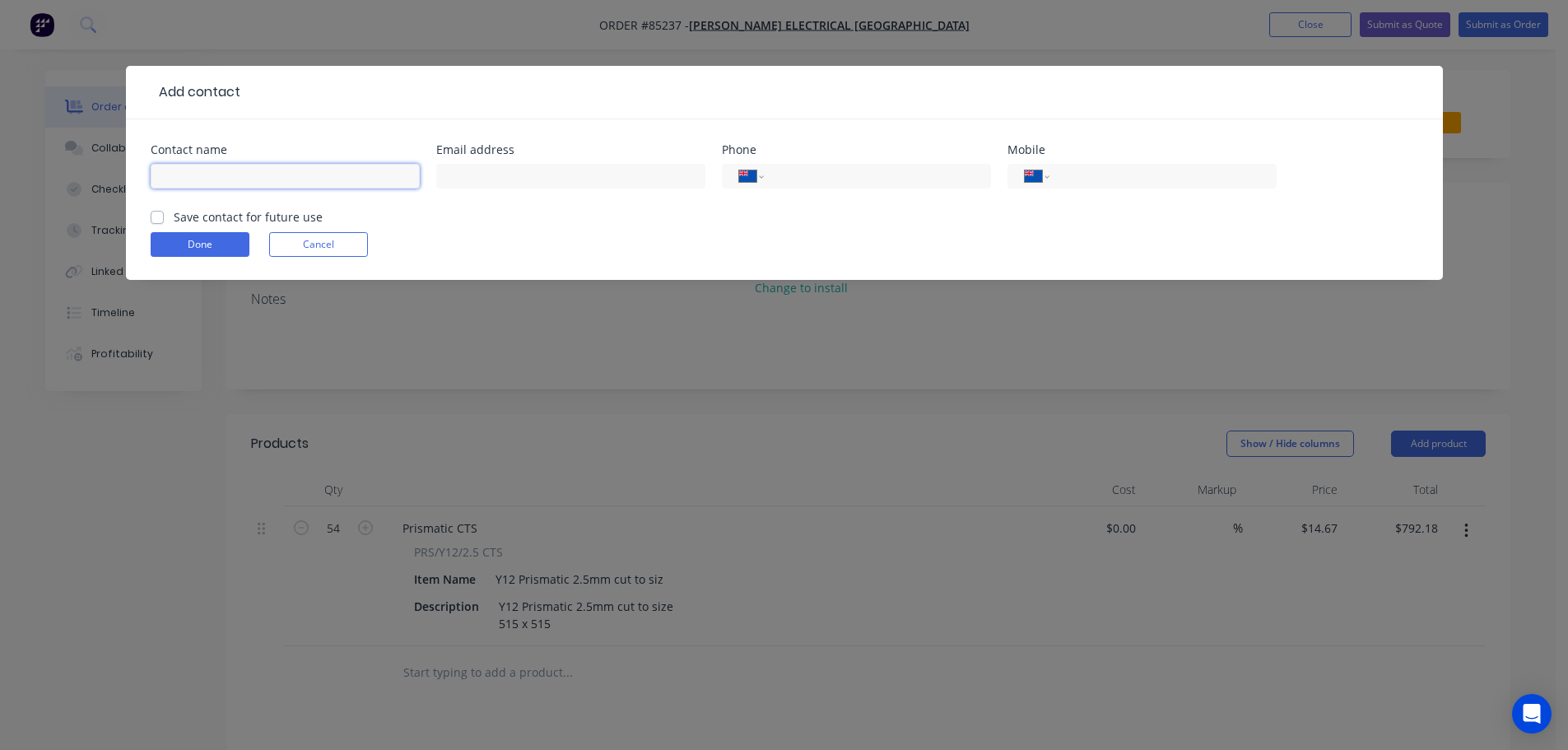
click at [207, 172] on input "text" at bounding box center [285, 176] width 269 height 25
paste input "Aseem Choudhary"
type input "Aseem Choudhary"
click at [210, 218] on label "Save contact for future use" at bounding box center [248, 217] width 149 height 17
click at [164, 218] on input "Save contact for future use" at bounding box center [157, 216] width 13 height 16
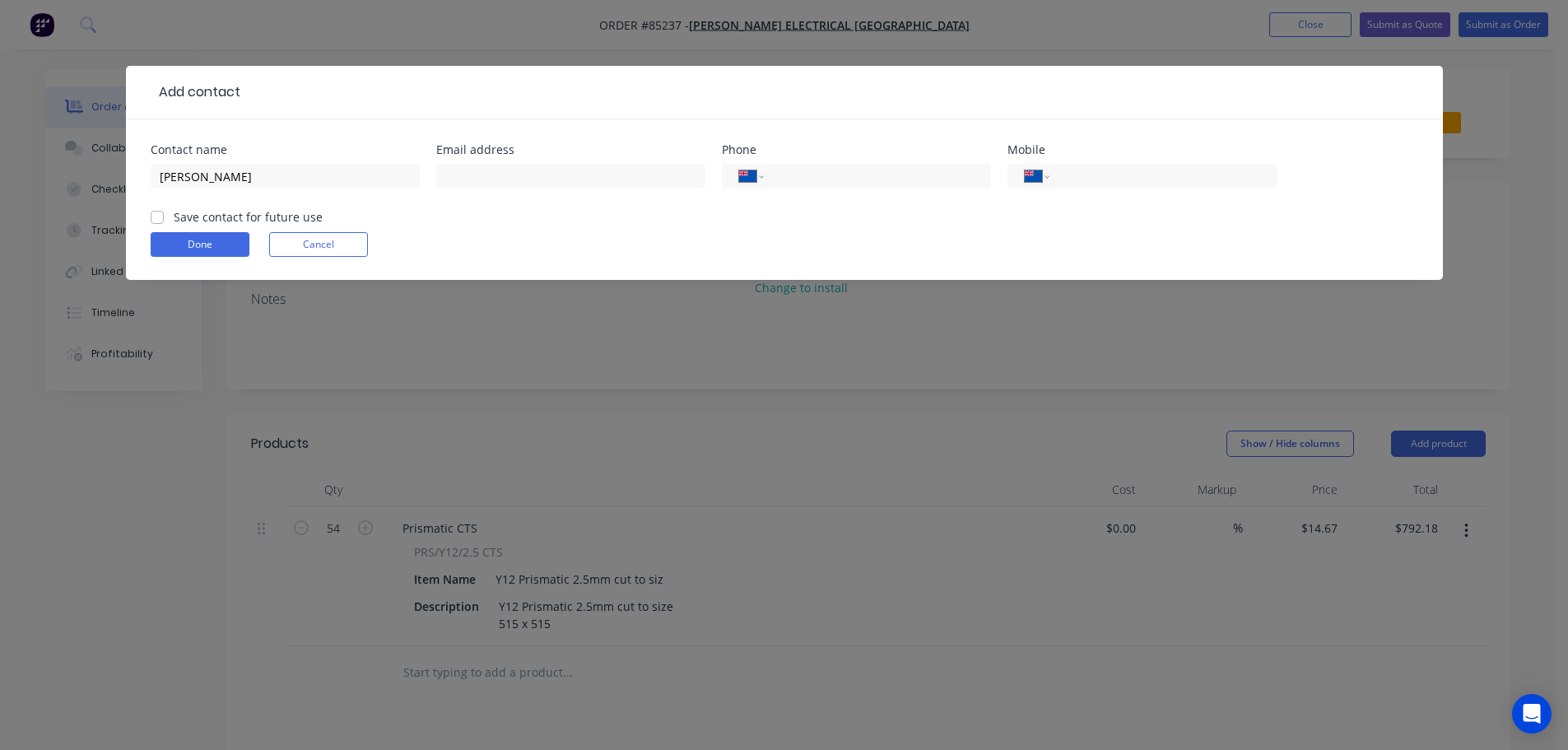
checkbox input "true"
click at [536, 177] on input "text" at bounding box center [571, 176] width 269 height 25
paste input "aseem.choudhary@scottelectrical.co.nz"
type input "aseem.choudhary@scottelectrical.co.nz"
click at [1108, 176] on input "tel" at bounding box center [1159, 176] width 198 height 19
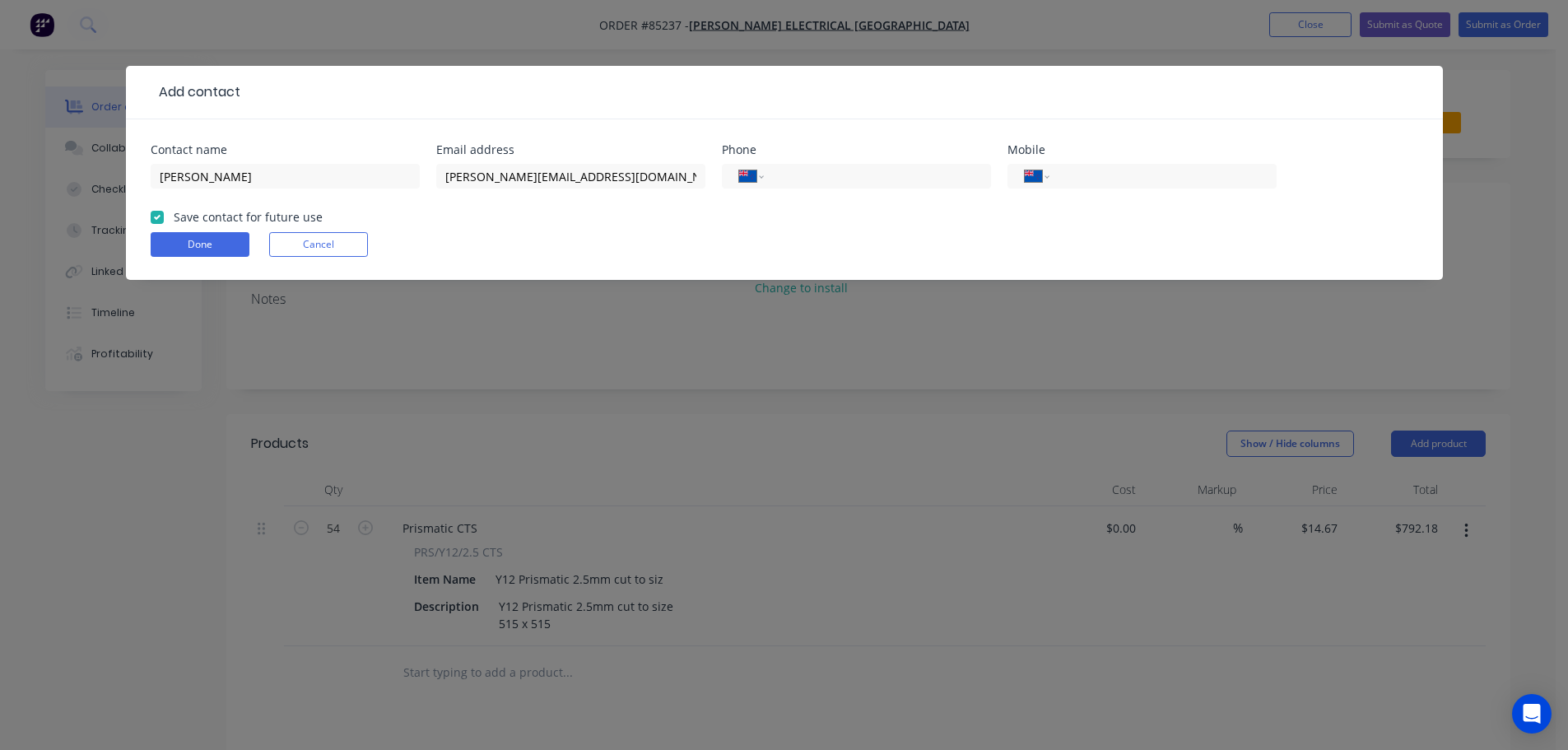
paste input "021 240 6713"
type input "021 240 6713"
click at [224, 243] on button "Done" at bounding box center [199, 244] width 98 height 25
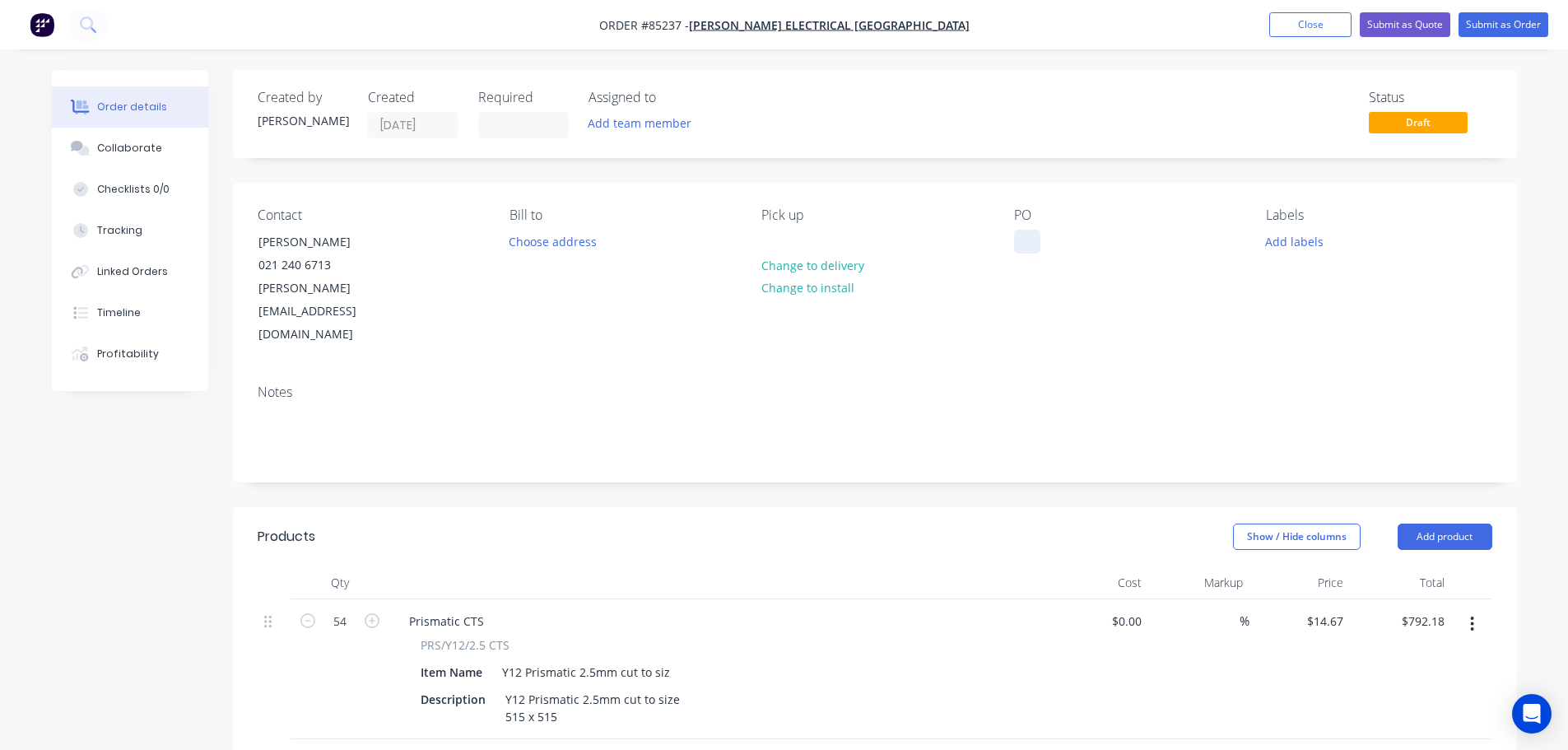
click at [1018, 239] on div at bounding box center [1027, 242] width 27 height 24
click at [1027, 240] on div at bounding box center [1027, 242] width 27 height 24
paste div
click at [1280, 248] on button "Add labels" at bounding box center [1294, 241] width 75 height 22
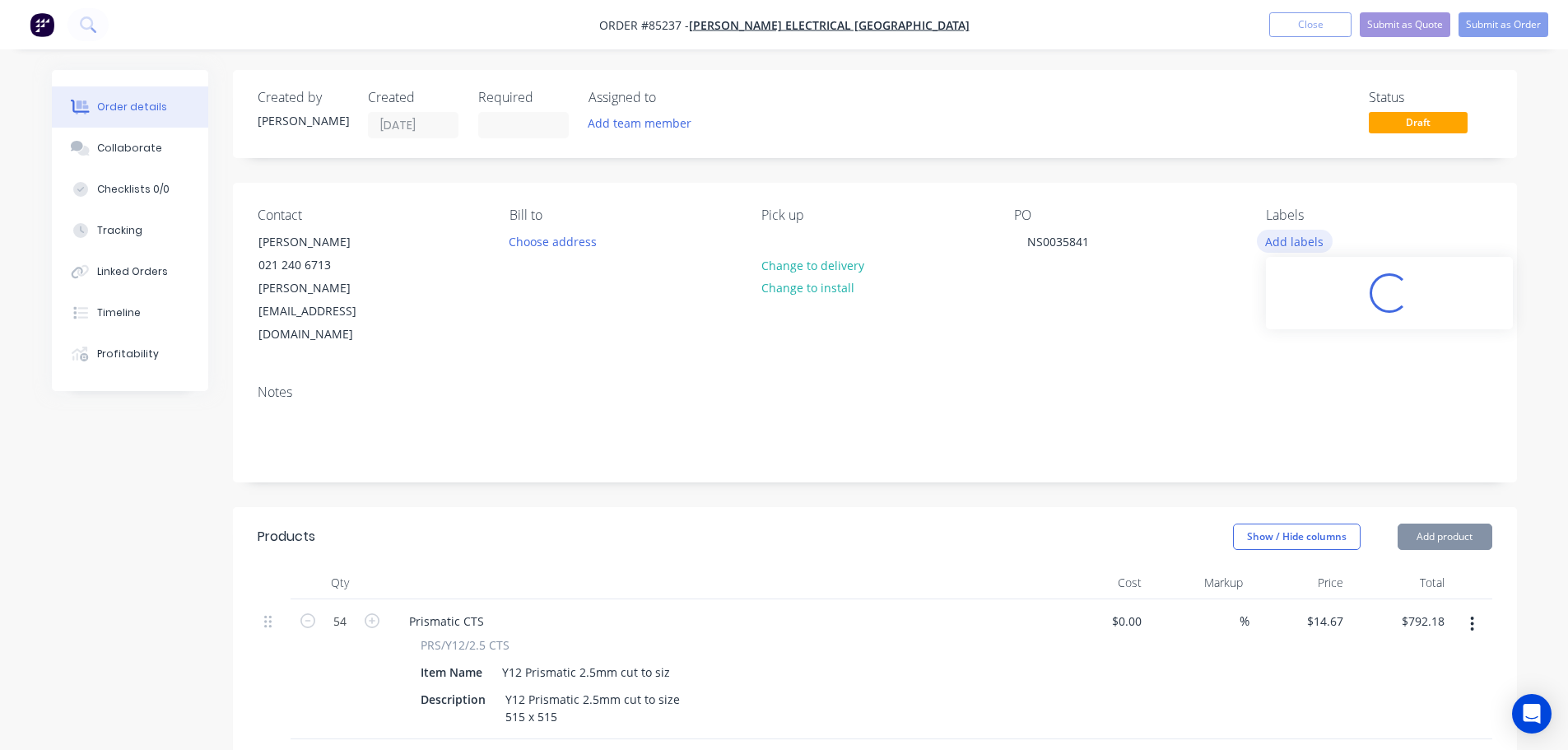
click at [1280, 248] on button "Add labels" at bounding box center [1294, 241] width 75 height 22
click at [1202, 220] on div "PO" at bounding box center [1126, 215] width 225 height 16
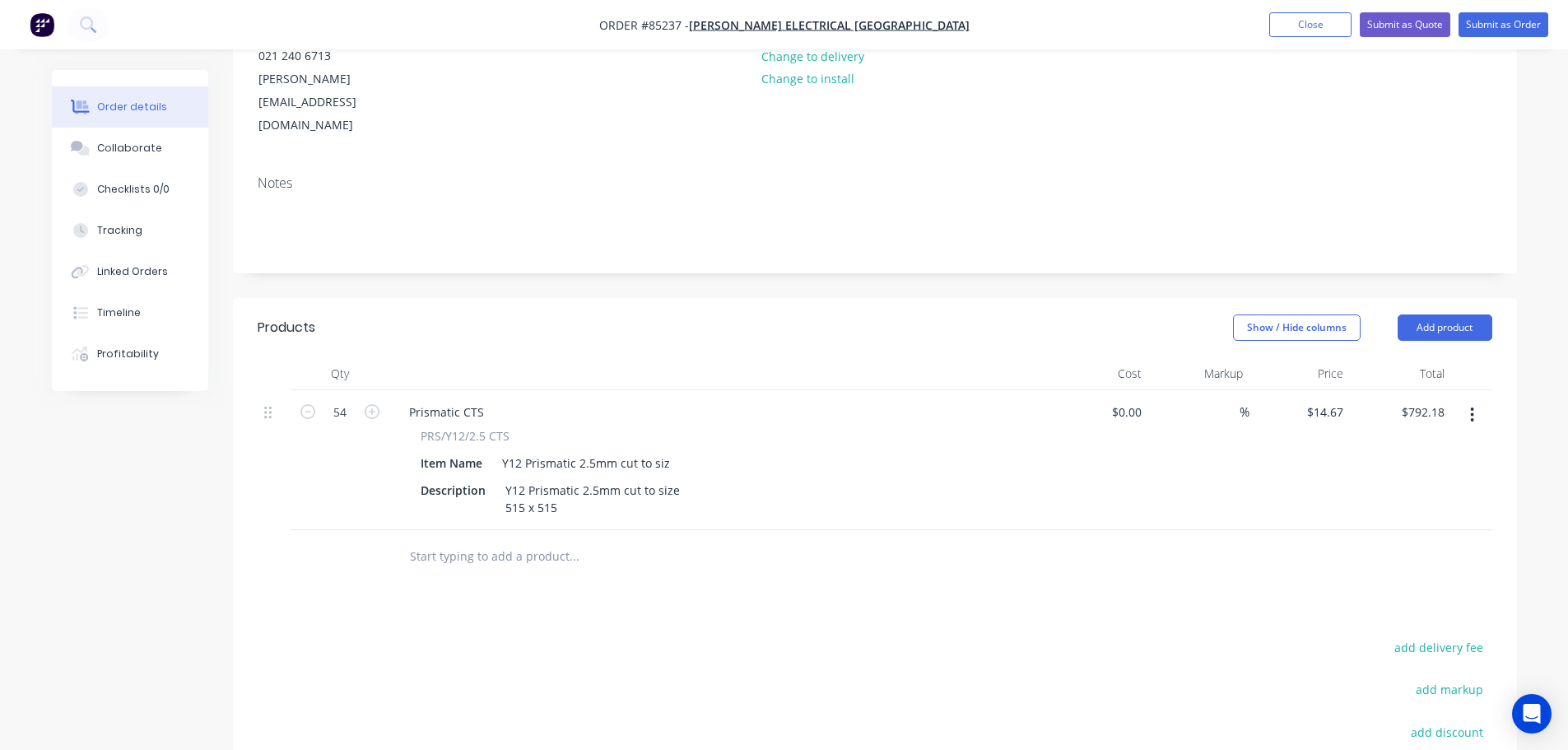
scroll to position [329, 0]
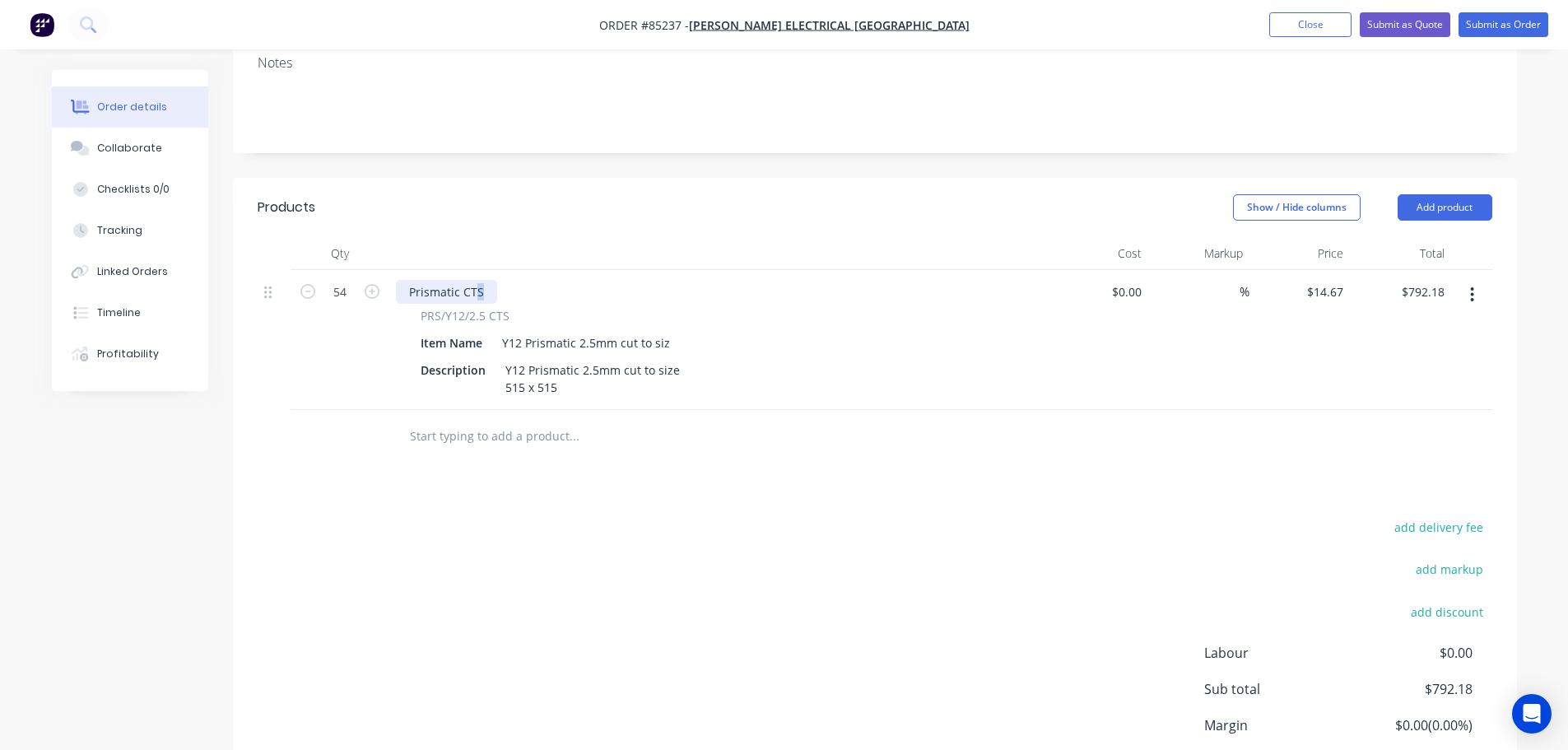
click at [479, 279] on div "Prismatic CTS" at bounding box center [447, 291] width 101 height 24
click at [489, 279] on div "Prismatic CTS" at bounding box center [447, 291] width 101 height 24
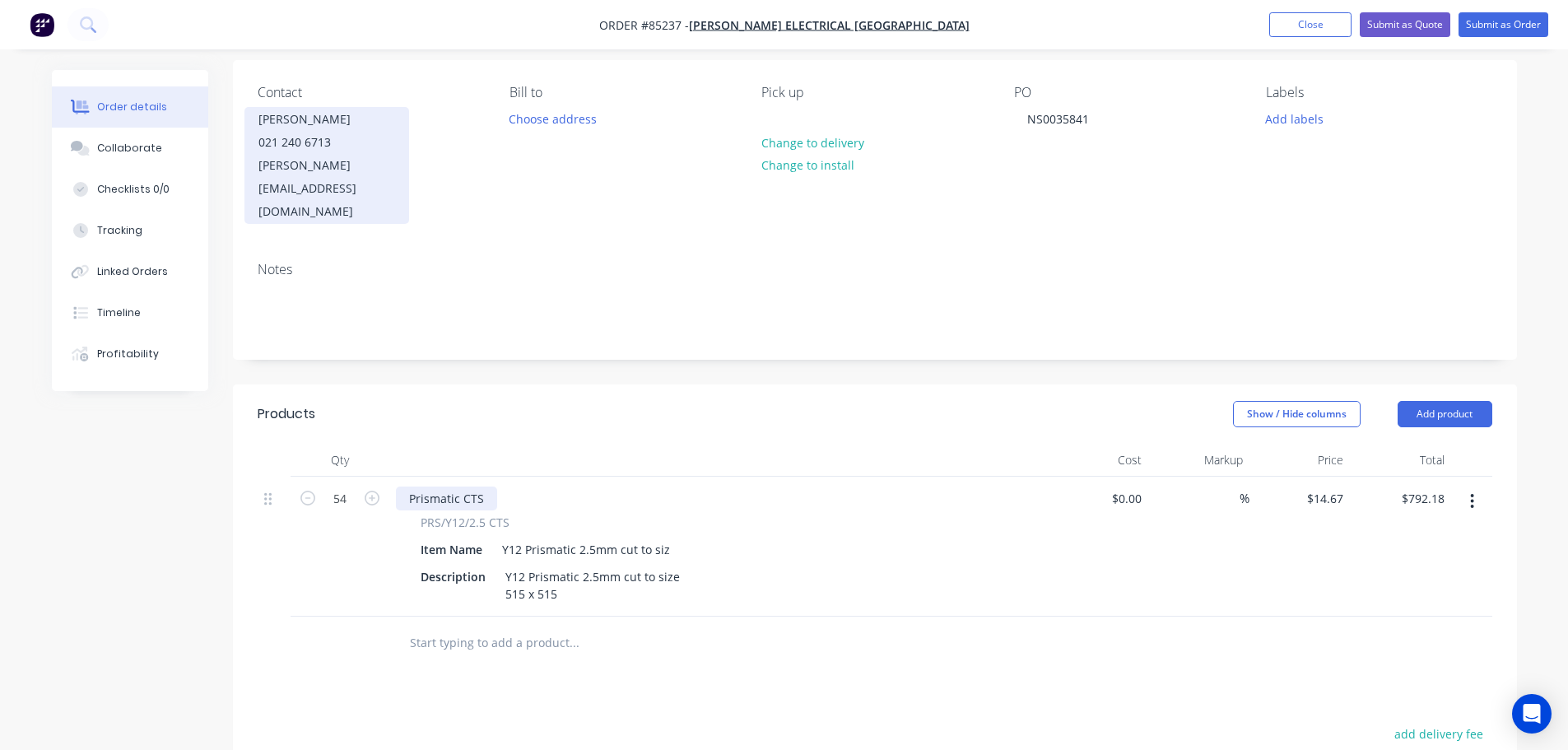
scroll to position [0, 0]
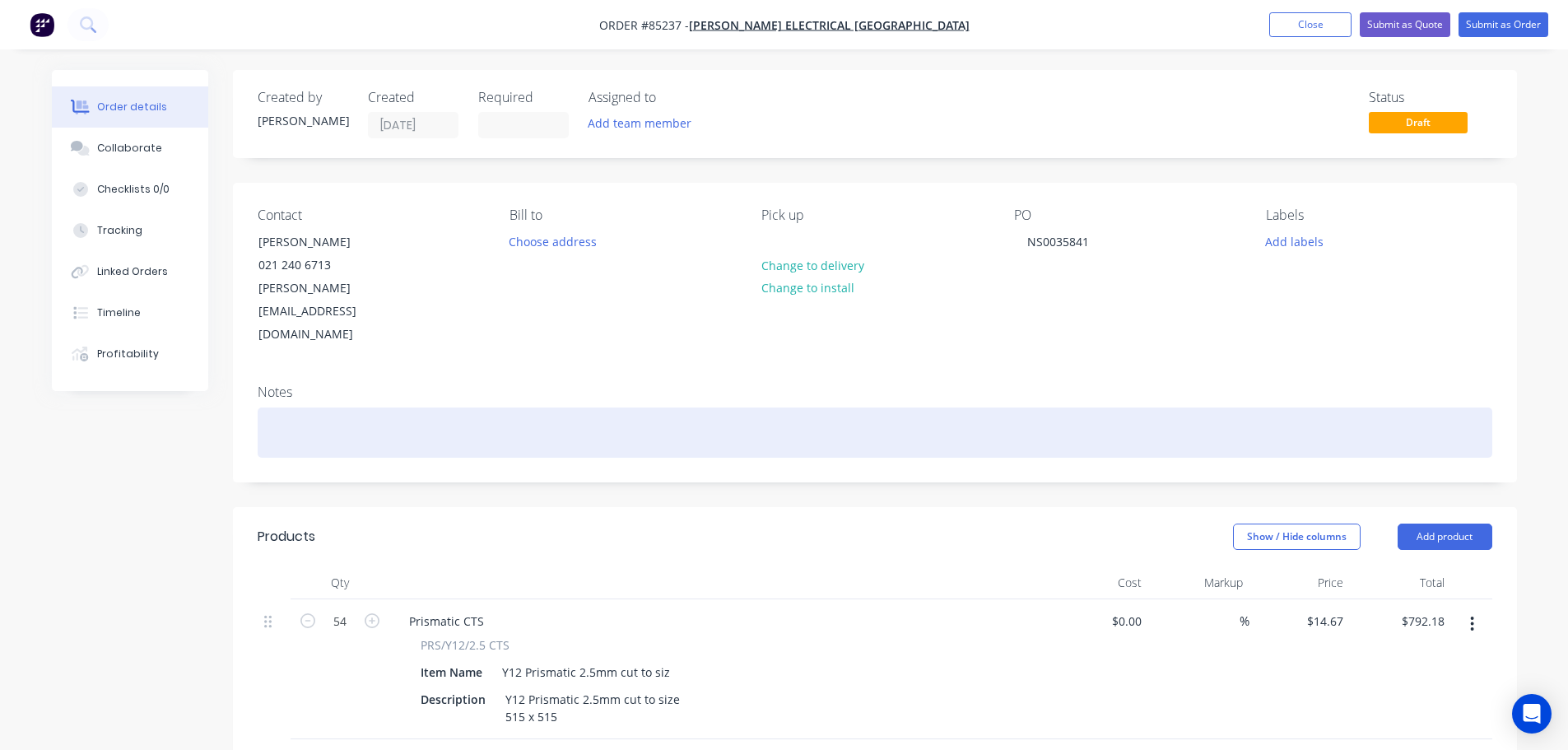
click at [334, 407] on div at bounding box center [874, 432] width 1234 height 51
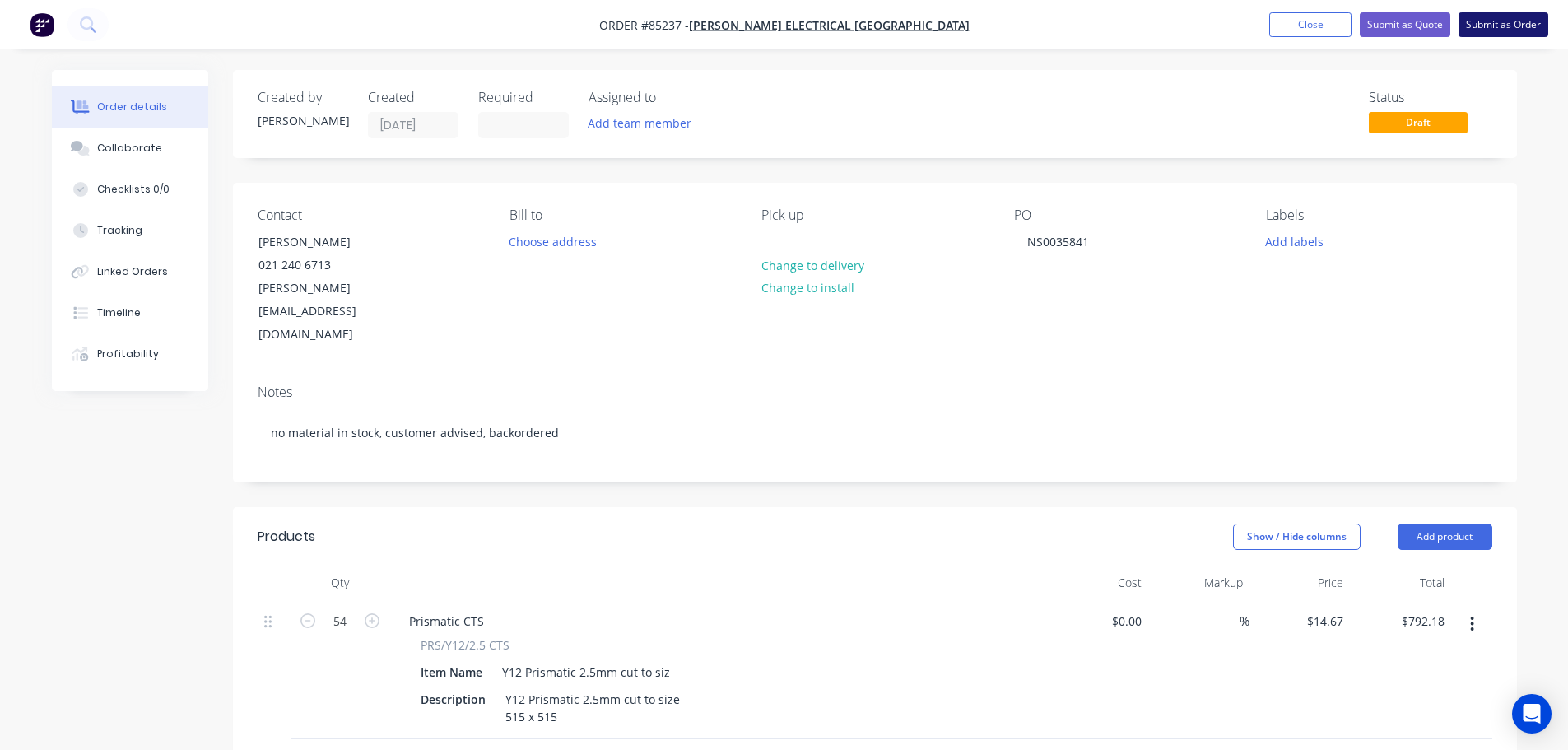
click at [1503, 25] on button "Submit as Order" at bounding box center [1504, 24] width 90 height 25
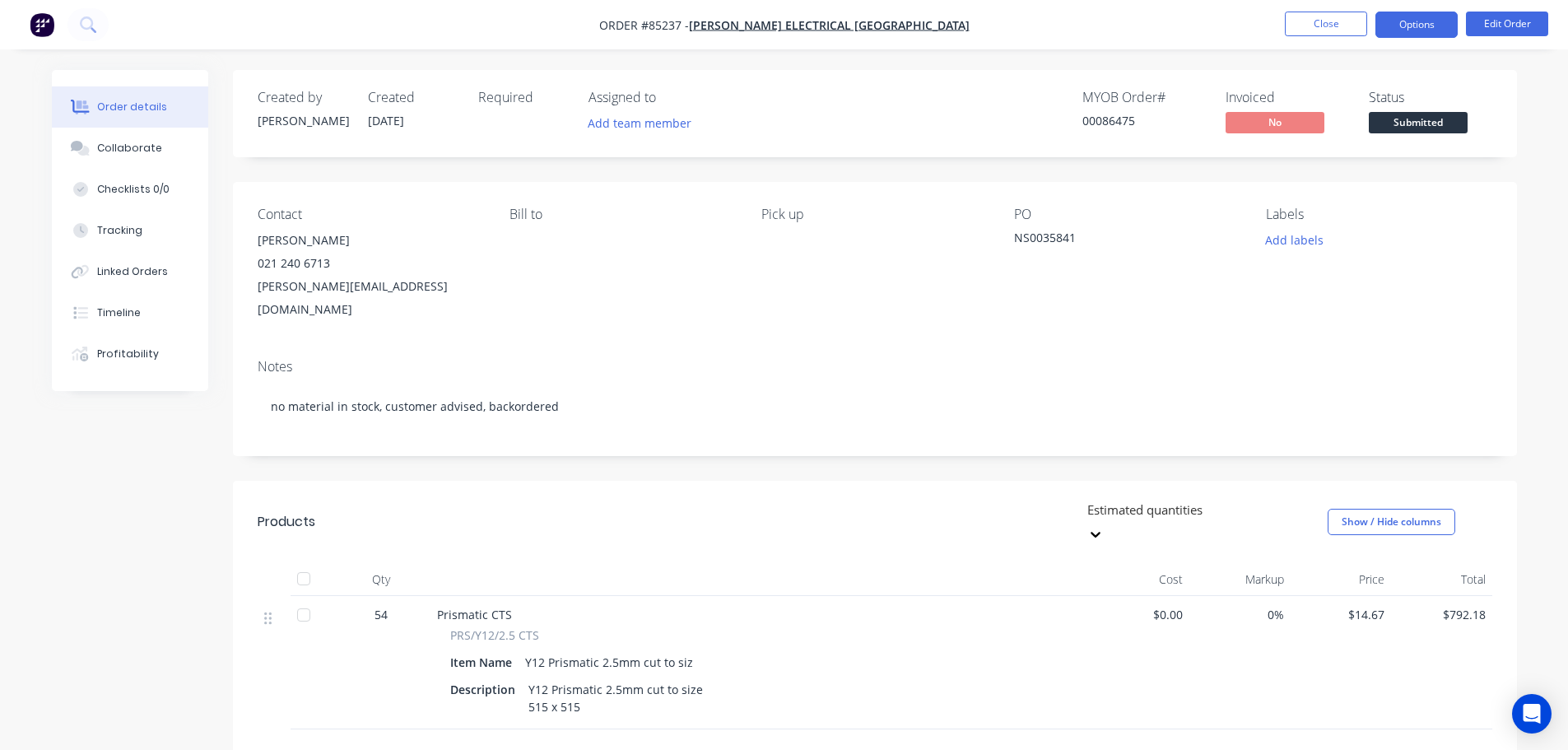
click at [1423, 24] on button "Options" at bounding box center [1416, 25] width 83 height 27
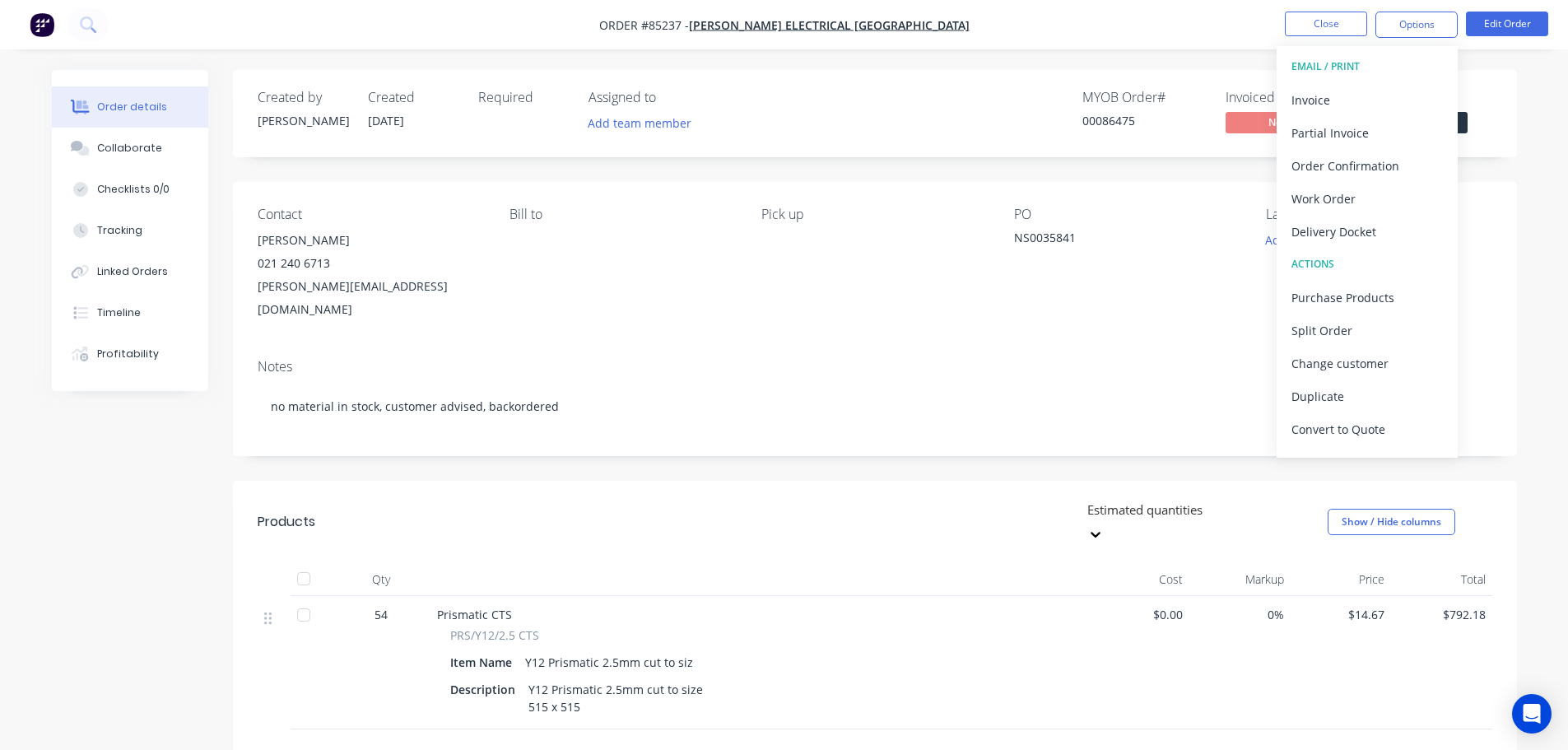
click at [1221, 240] on div "PO NS0035841" at bounding box center [1126, 264] width 225 height 114
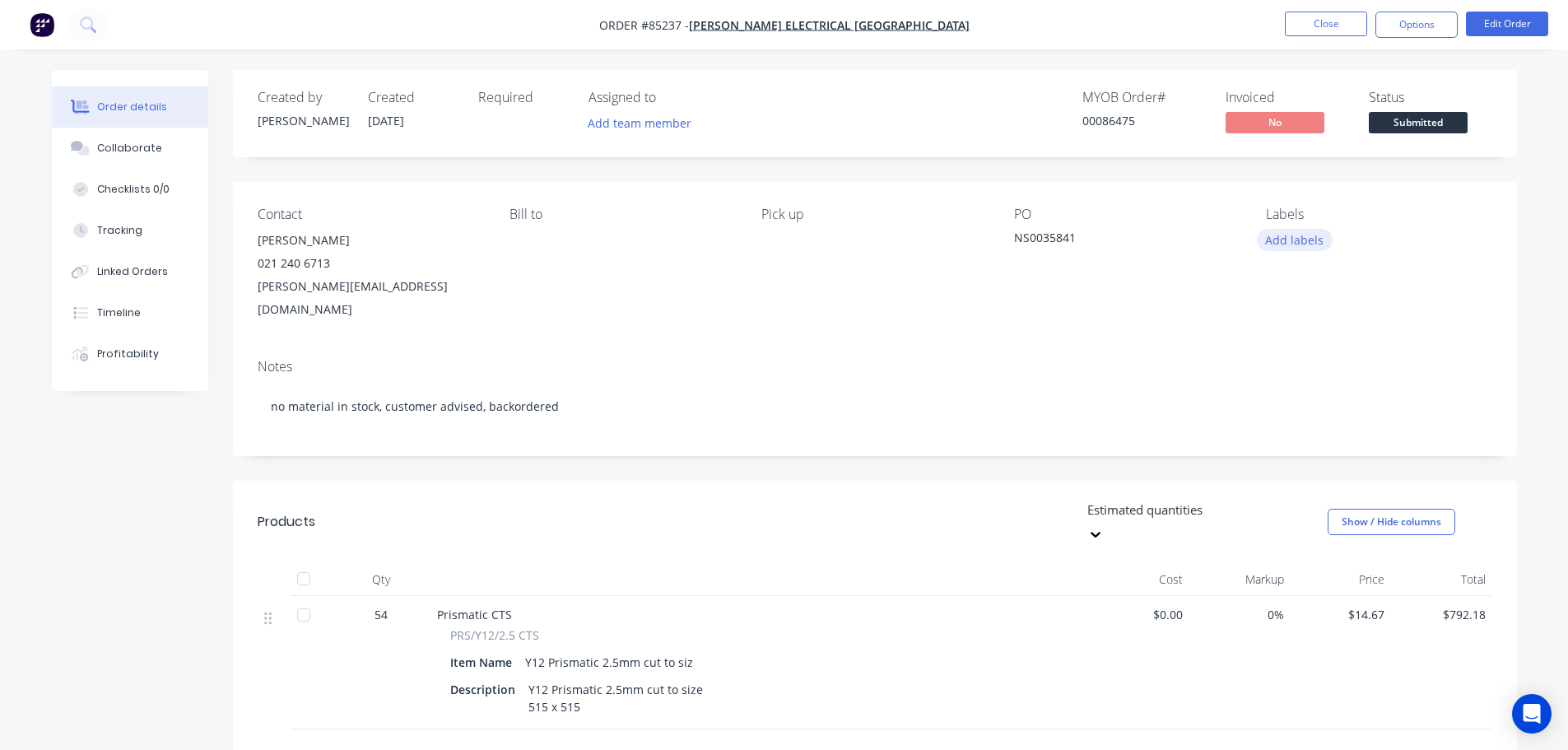
click at [1293, 247] on button "Add labels" at bounding box center [1294, 240] width 75 height 22
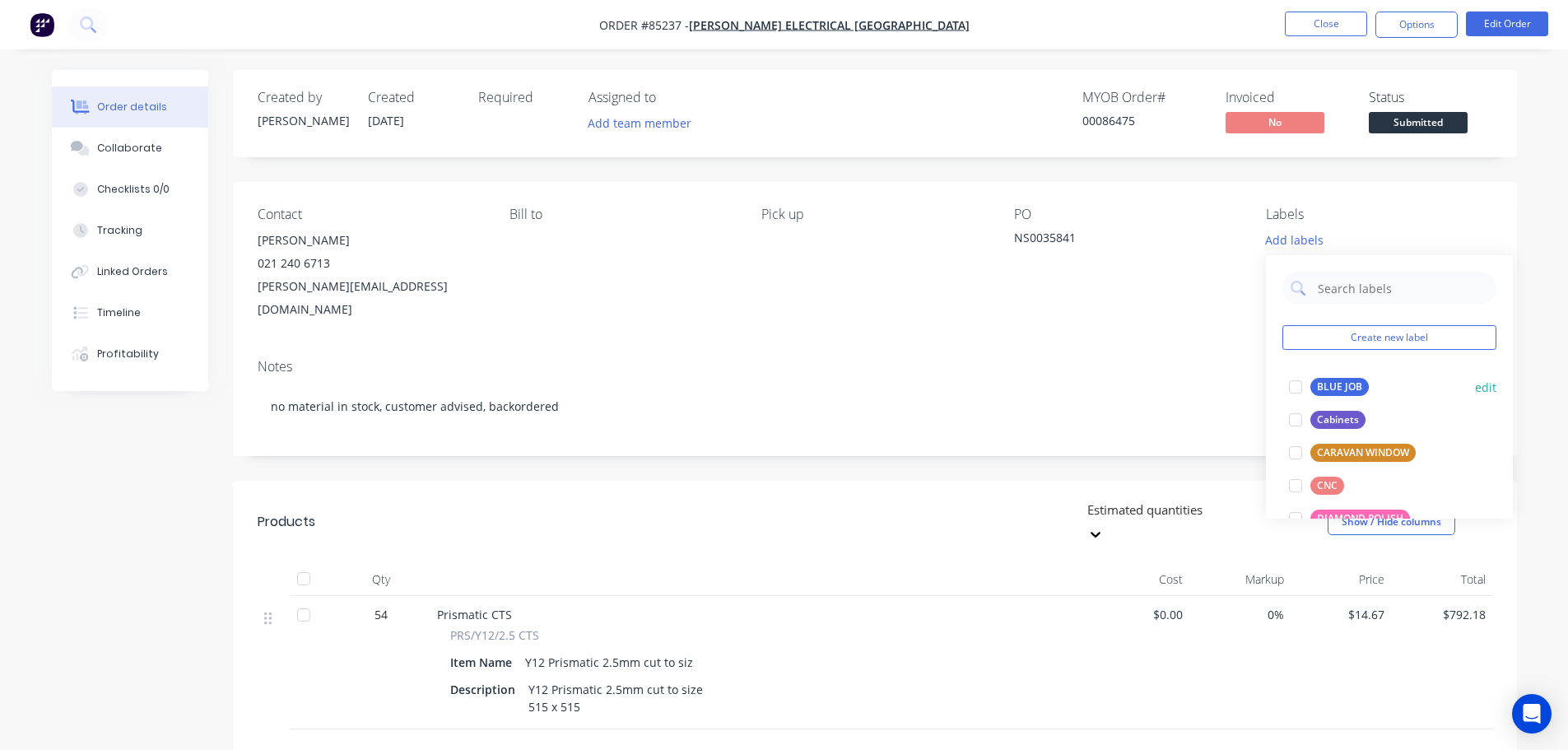
click at [1337, 386] on div "BLUE JOB" at bounding box center [1340, 387] width 59 height 18
click at [1386, 30] on button "Options" at bounding box center [1416, 25] width 83 height 27
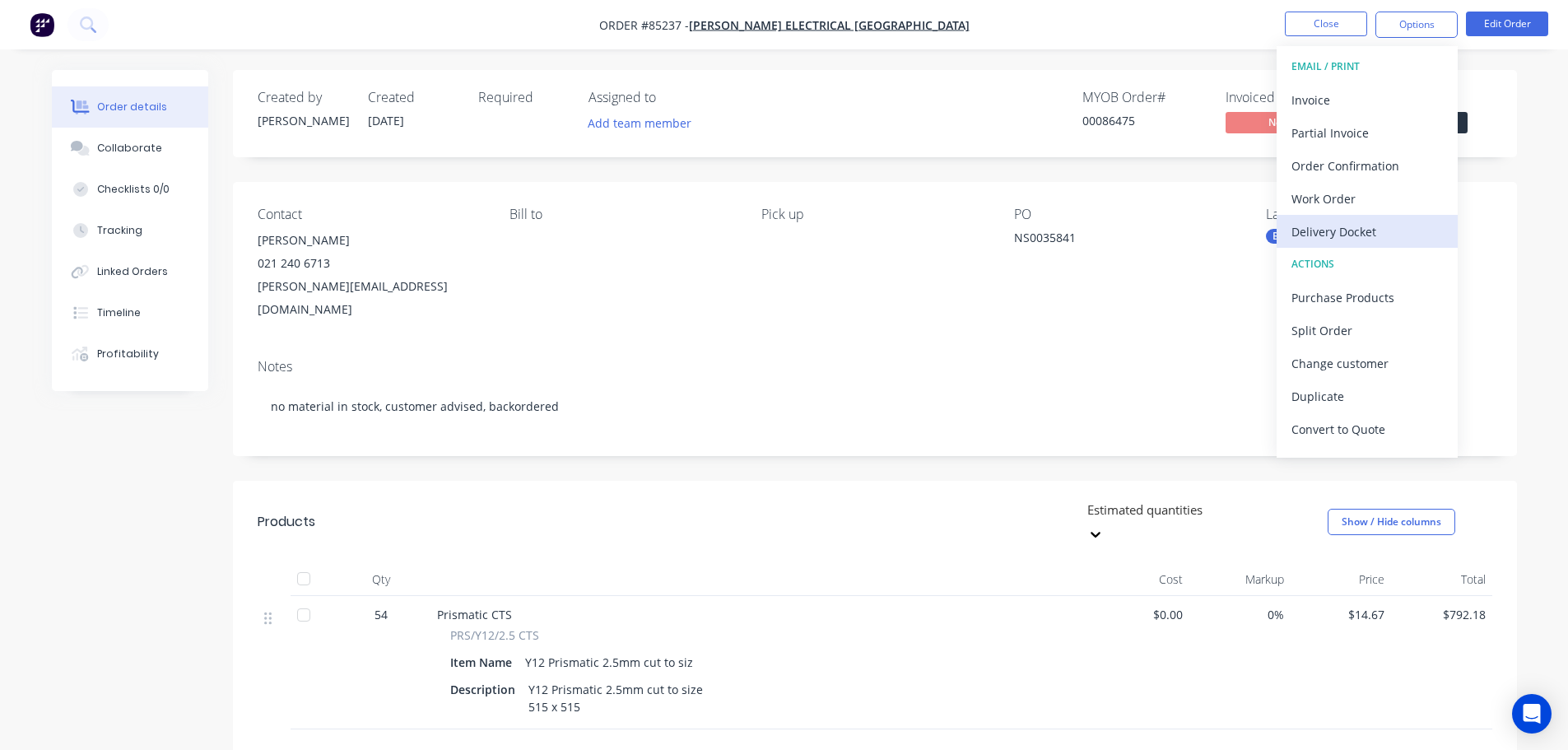
click at [1348, 217] on button "Delivery Docket" at bounding box center [1367, 232] width 181 height 33
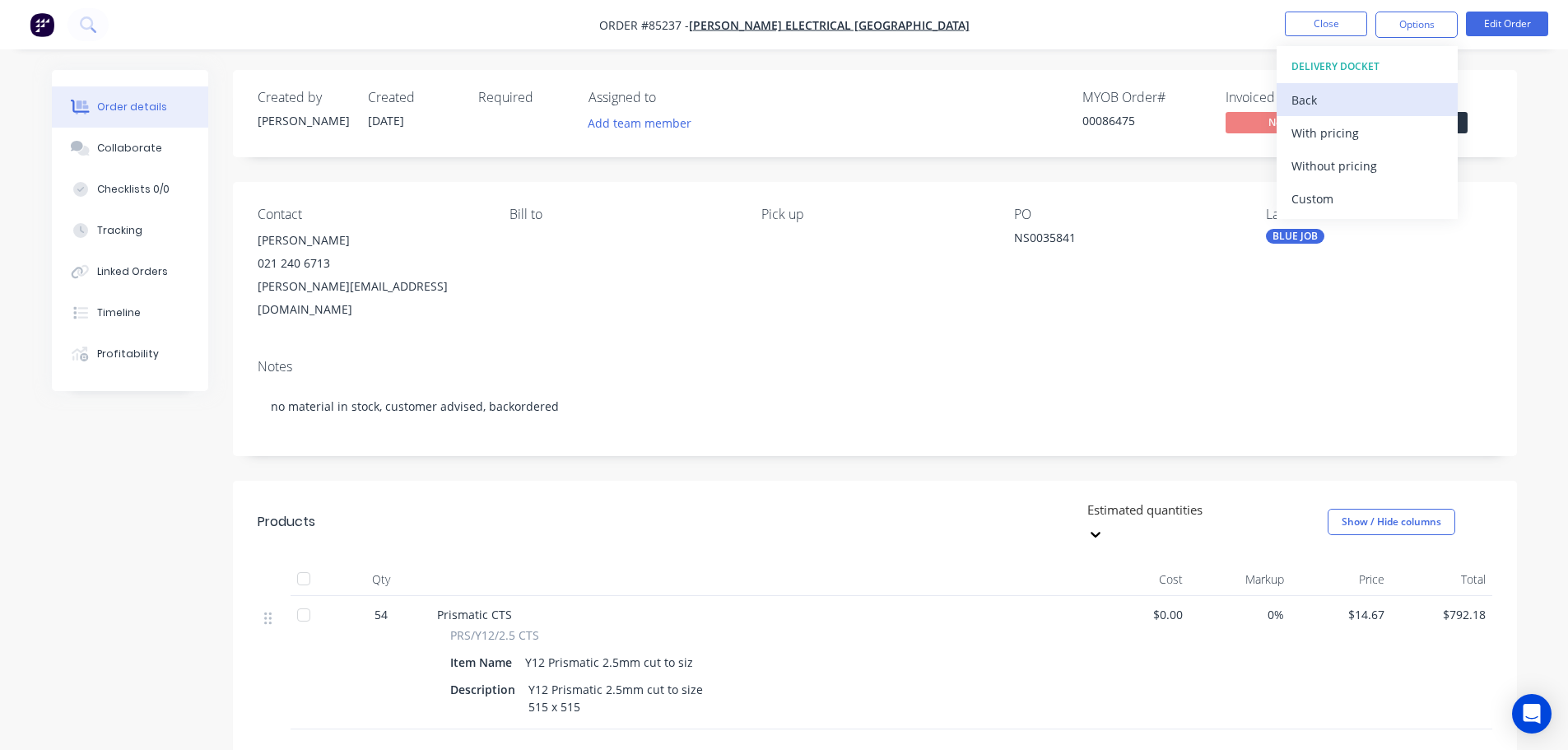
click at [1329, 99] on div "DELIVERY DOCKET Back With pricing Without pricing Custom" at bounding box center [1367, 132] width 181 height 173
click at [1329, 99] on div "Back" at bounding box center [1367, 100] width 152 height 24
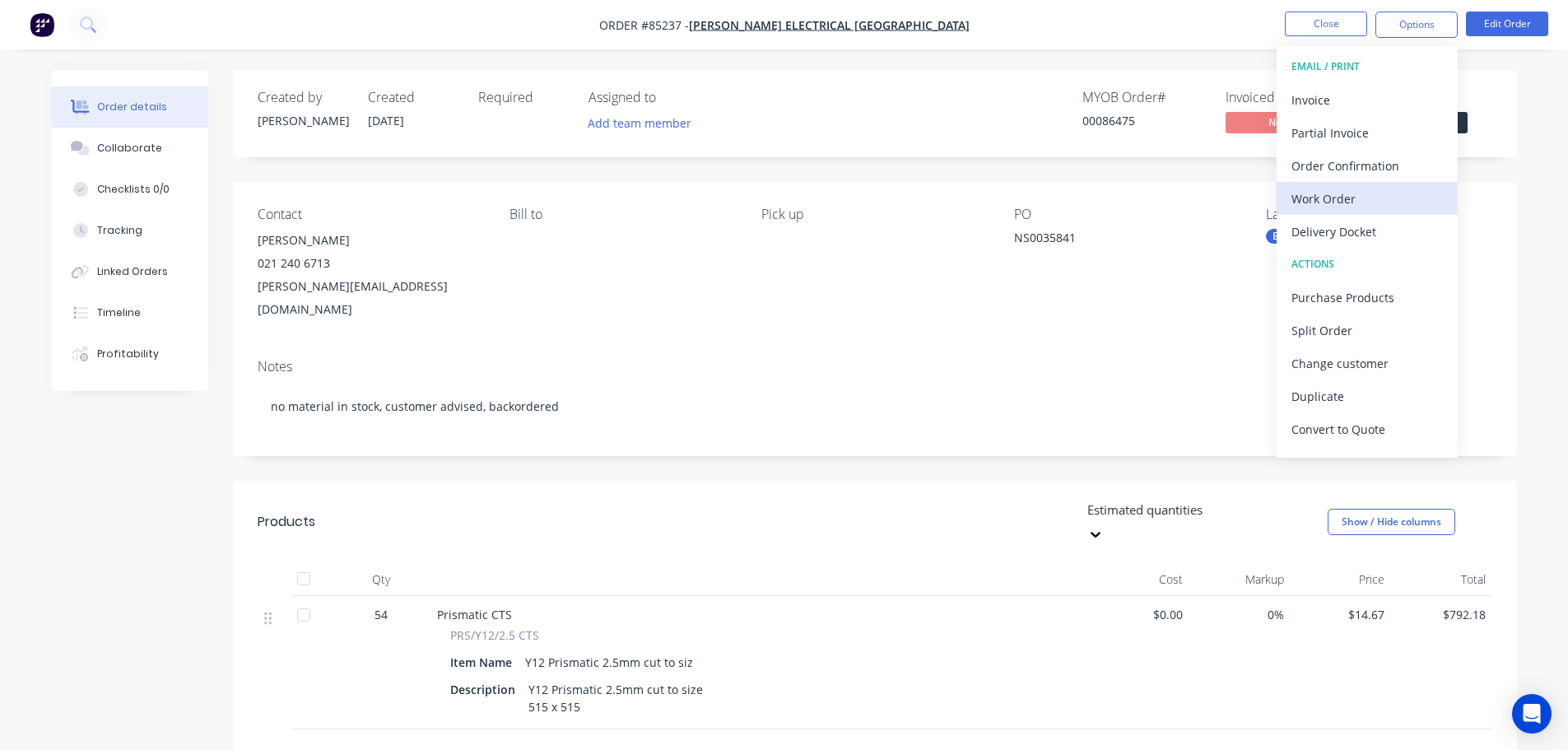
click at [1343, 198] on div "Work Order" at bounding box center [1367, 199] width 152 height 24
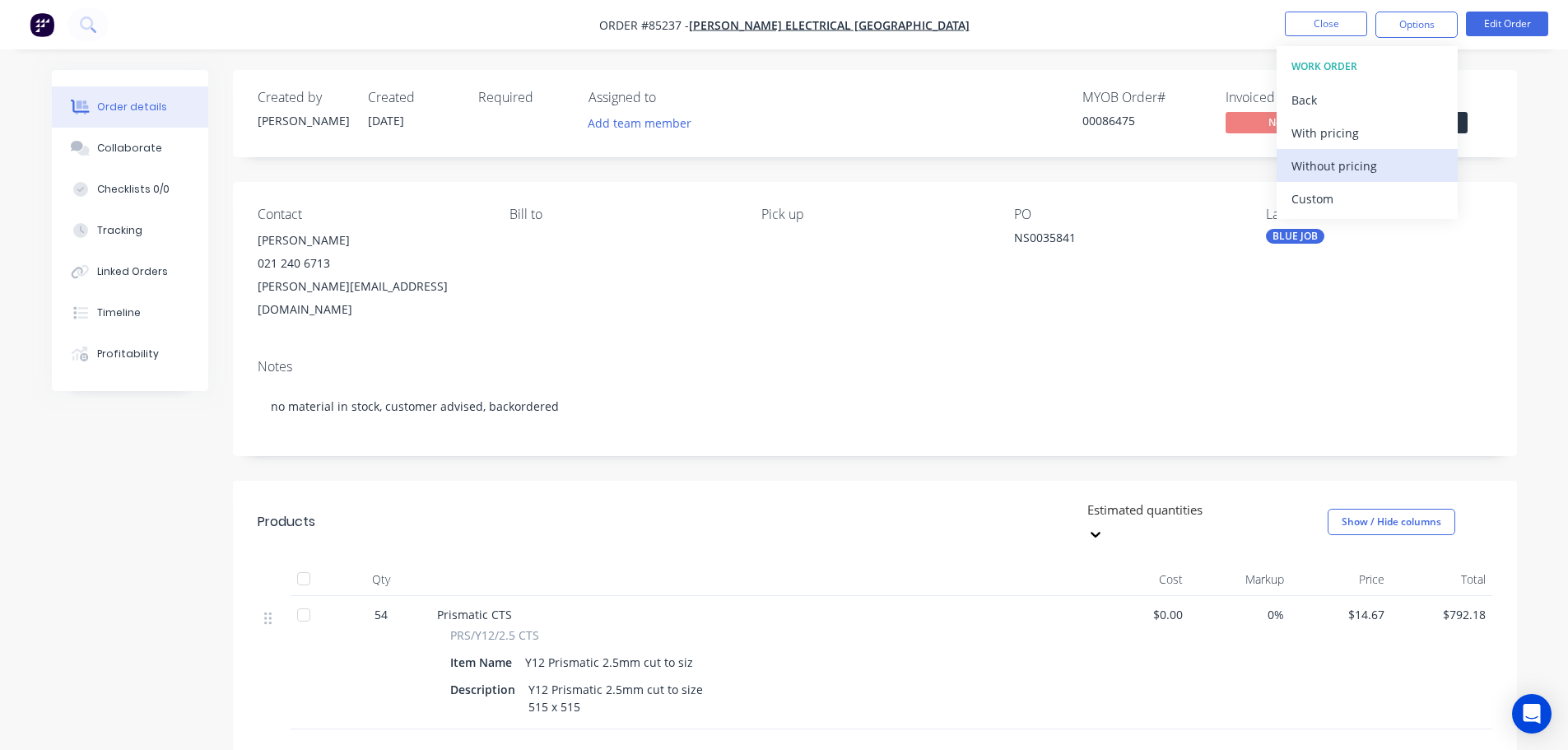
click at [1355, 166] on div "Without pricing" at bounding box center [1367, 165] width 152 height 24
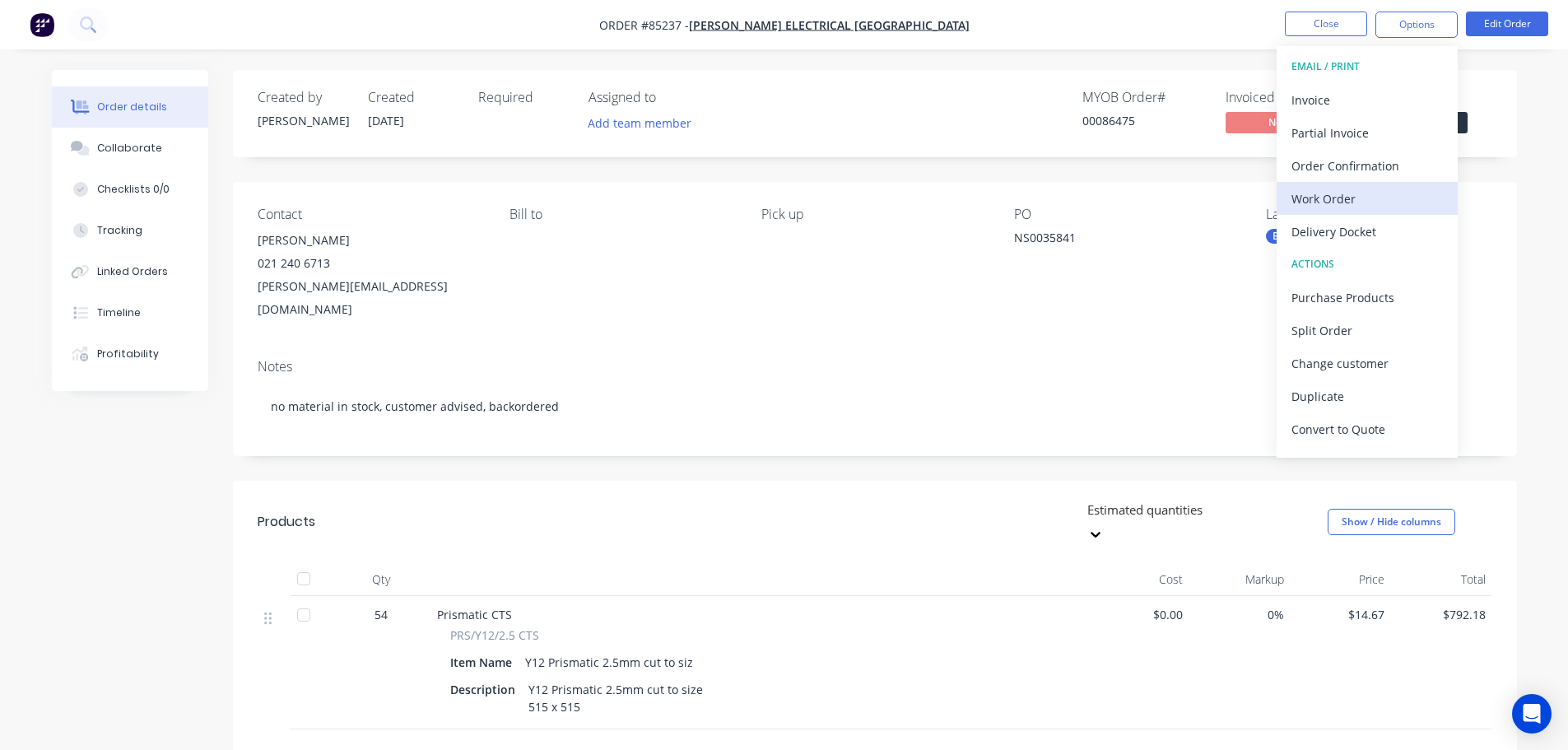
drag, startPoint x: 1303, startPoint y: 199, endPoint x: 1290, endPoint y: 203, distance: 13.6
click at [1290, 203] on button "Work Order" at bounding box center [1367, 199] width 181 height 33
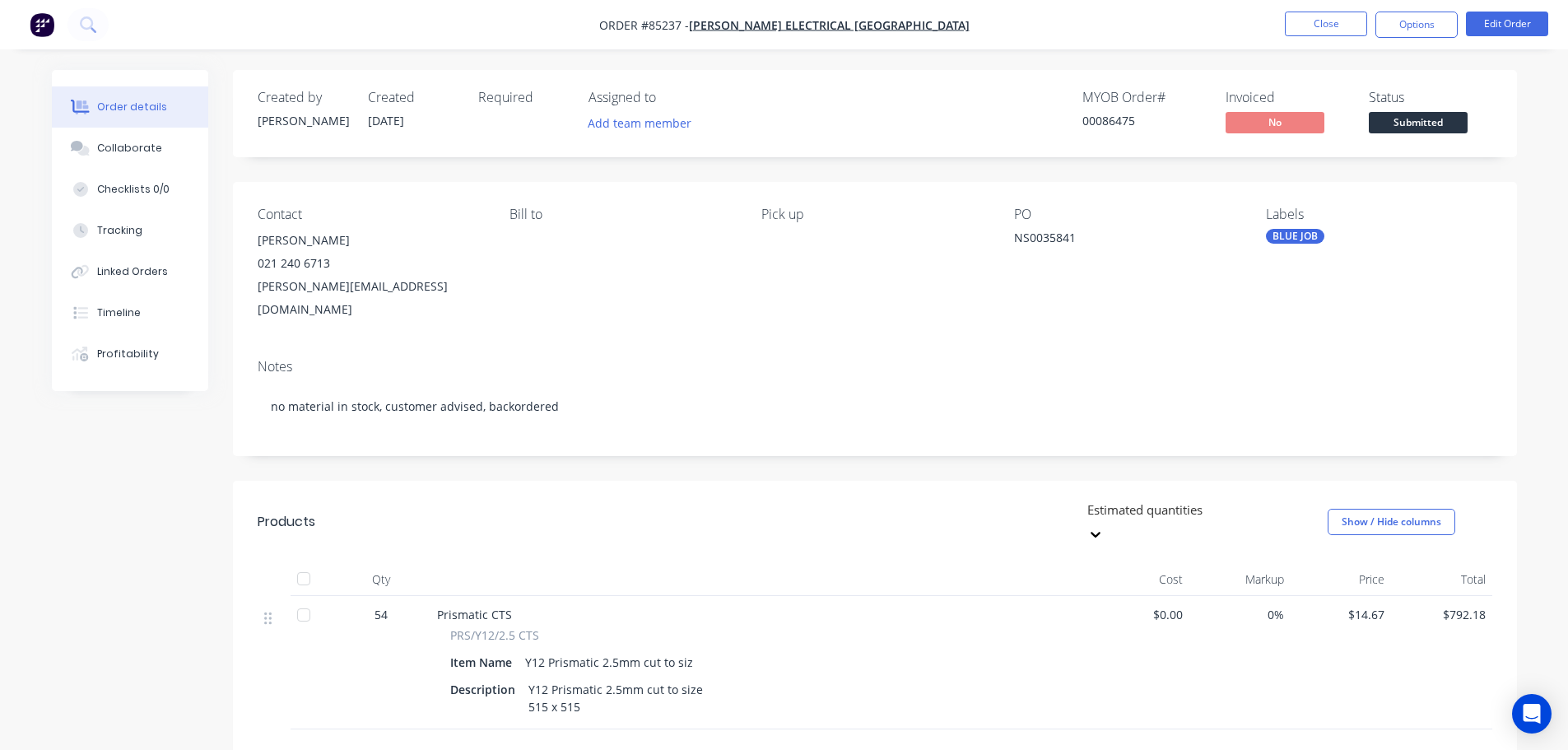
click at [1145, 77] on div "Created by Jess Created 13/10/25 Required Assigned to Add team member MYOB Orde…" at bounding box center [874, 113] width 1284 height 87
click at [1341, 27] on button "Close" at bounding box center [1326, 24] width 83 height 25
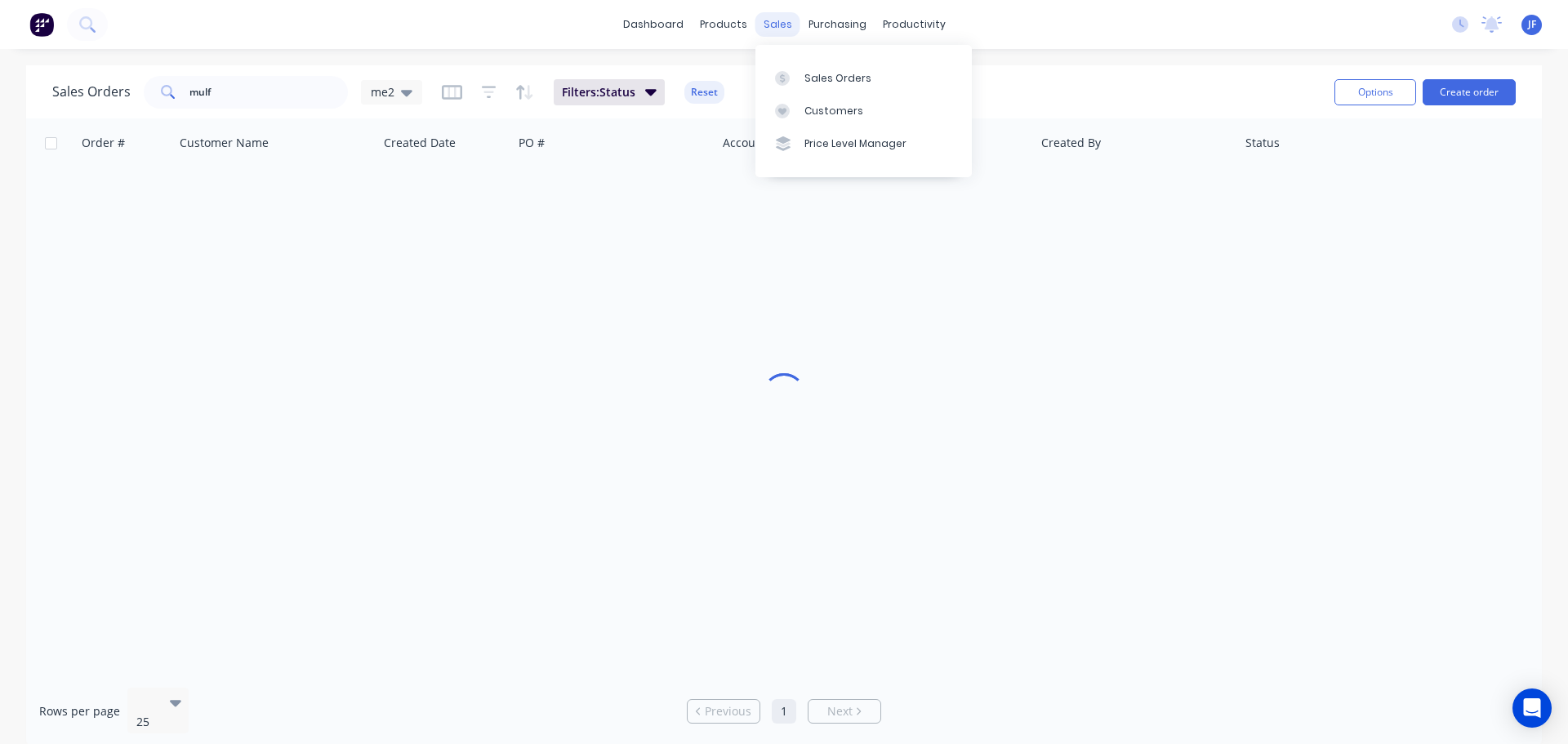
click at [779, 26] on div "sales" at bounding box center [777, 24] width 45 height 25
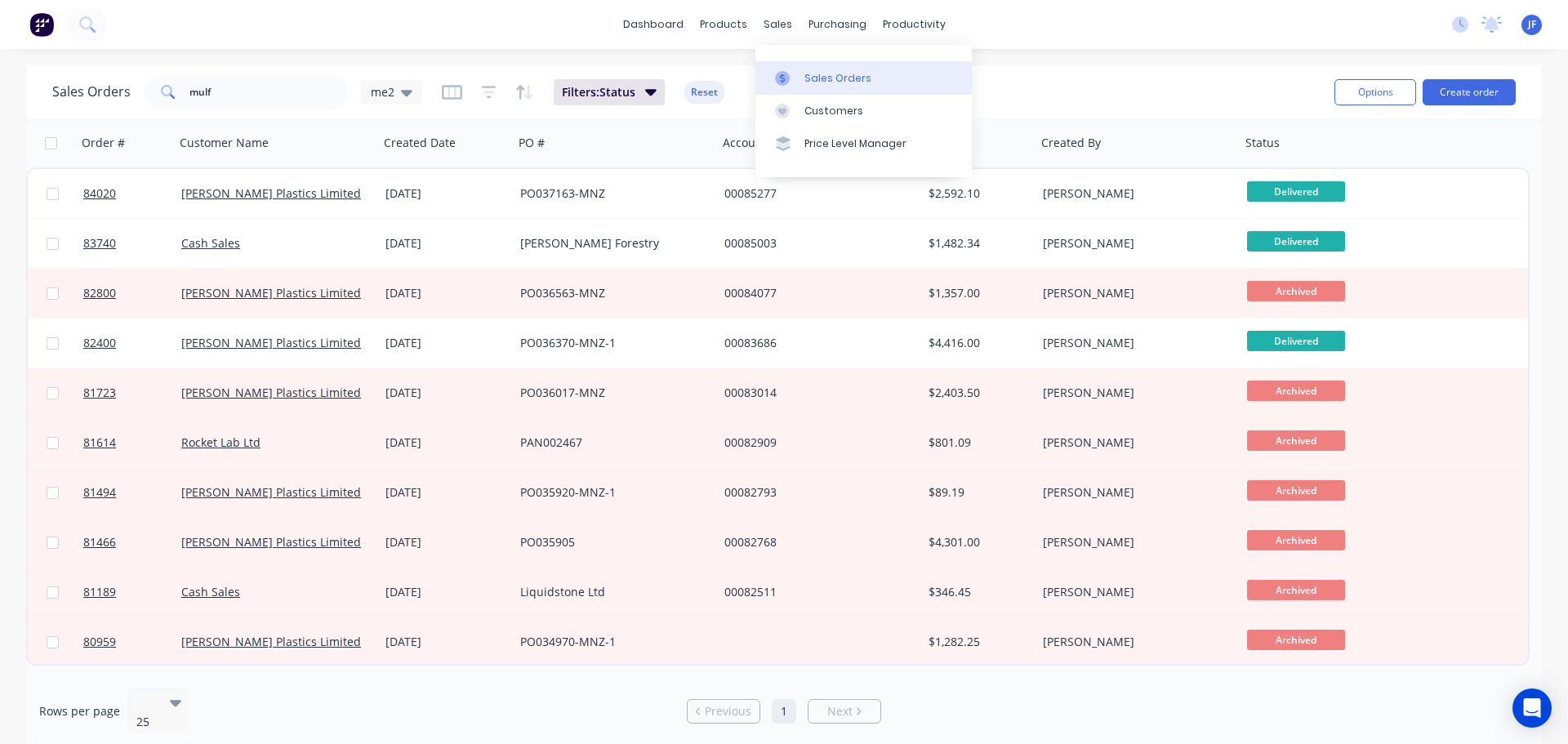
click at [812, 81] on div "Sales Orders" at bounding box center [837, 78] width 67 height 15
click at [1499, 89] on button "Create order" at bounding box center [1469, 92] width 93 height 26
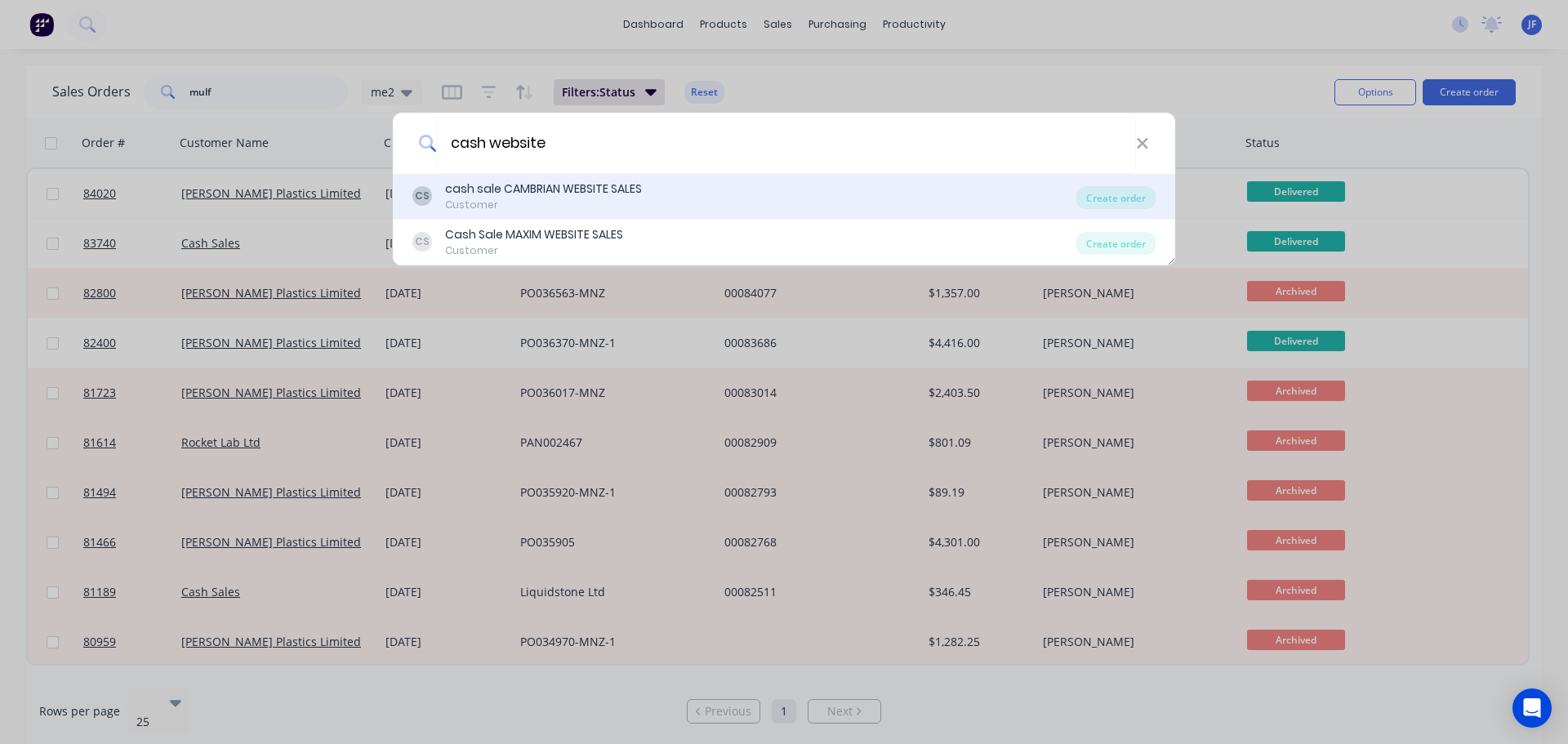
type input "cash website"
click at [737, 177] on div "CS cash sale CAMBRIAN WEBSITE SALES Customer Create order" at bounding box center [784, 197] width 783 height 46
click at [745, 201] on div "CS cash sale CAMBRIAN WEBSITE SALES Customer" at bounding box center [744, 196] width 664 height 32
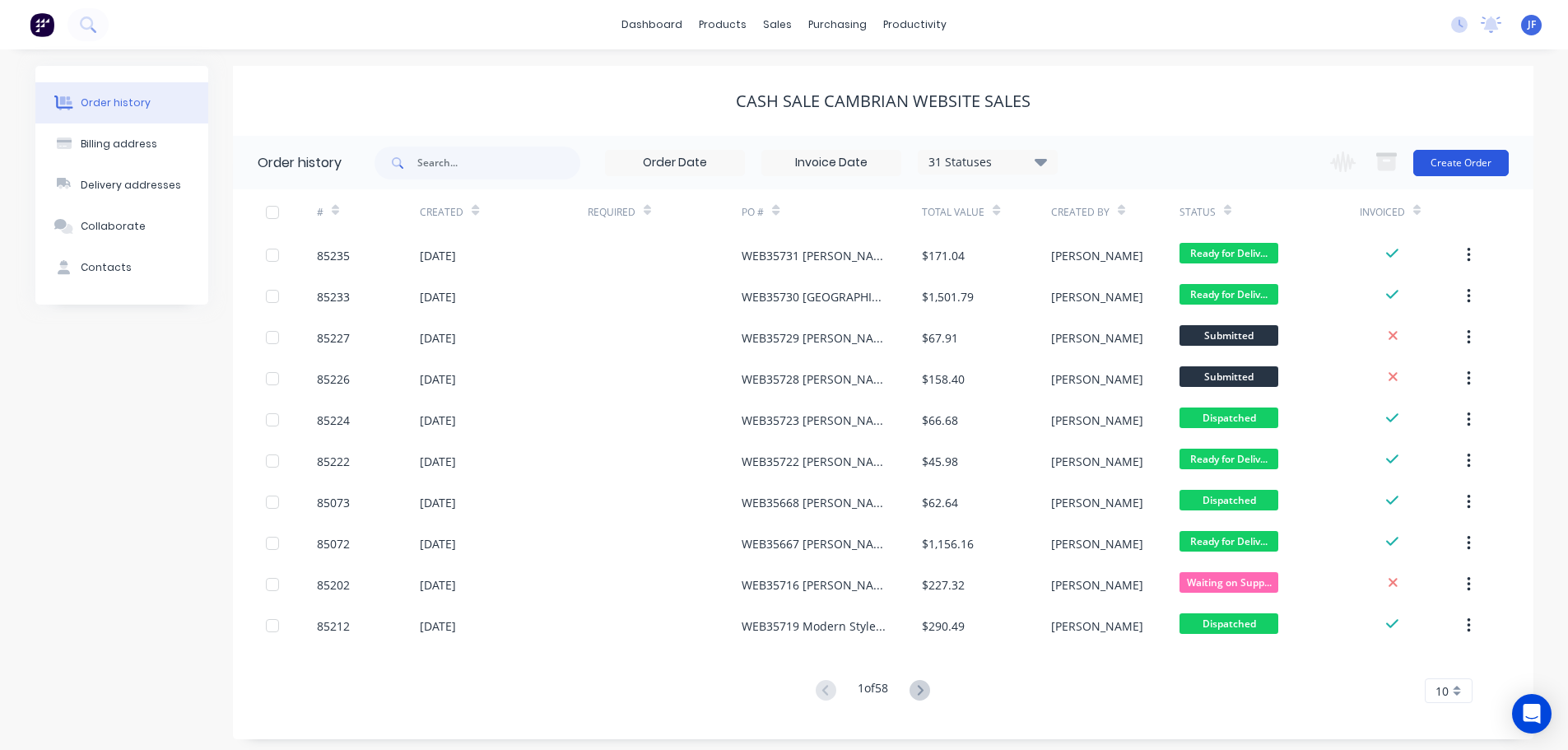
click at [1469, 164] on button "Create Order" at bounding box center [1461, 163] width 96 height 27
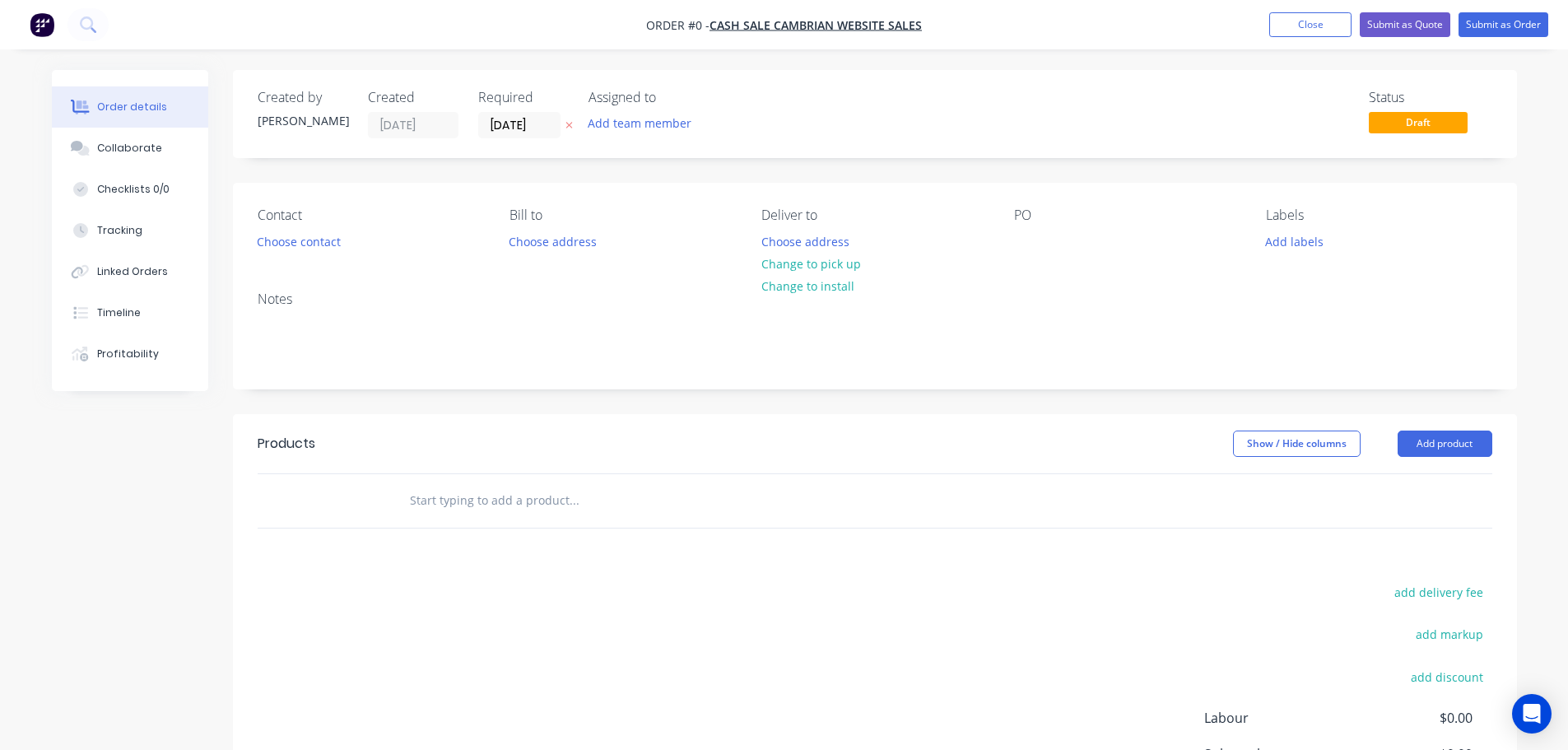
click at [570, 121] on icon "button" at bounding box center [569, 125] width 7 height 10
click at [297, 240] on button "Choose contact" at bounding box center [299, 241] width 101 height 22
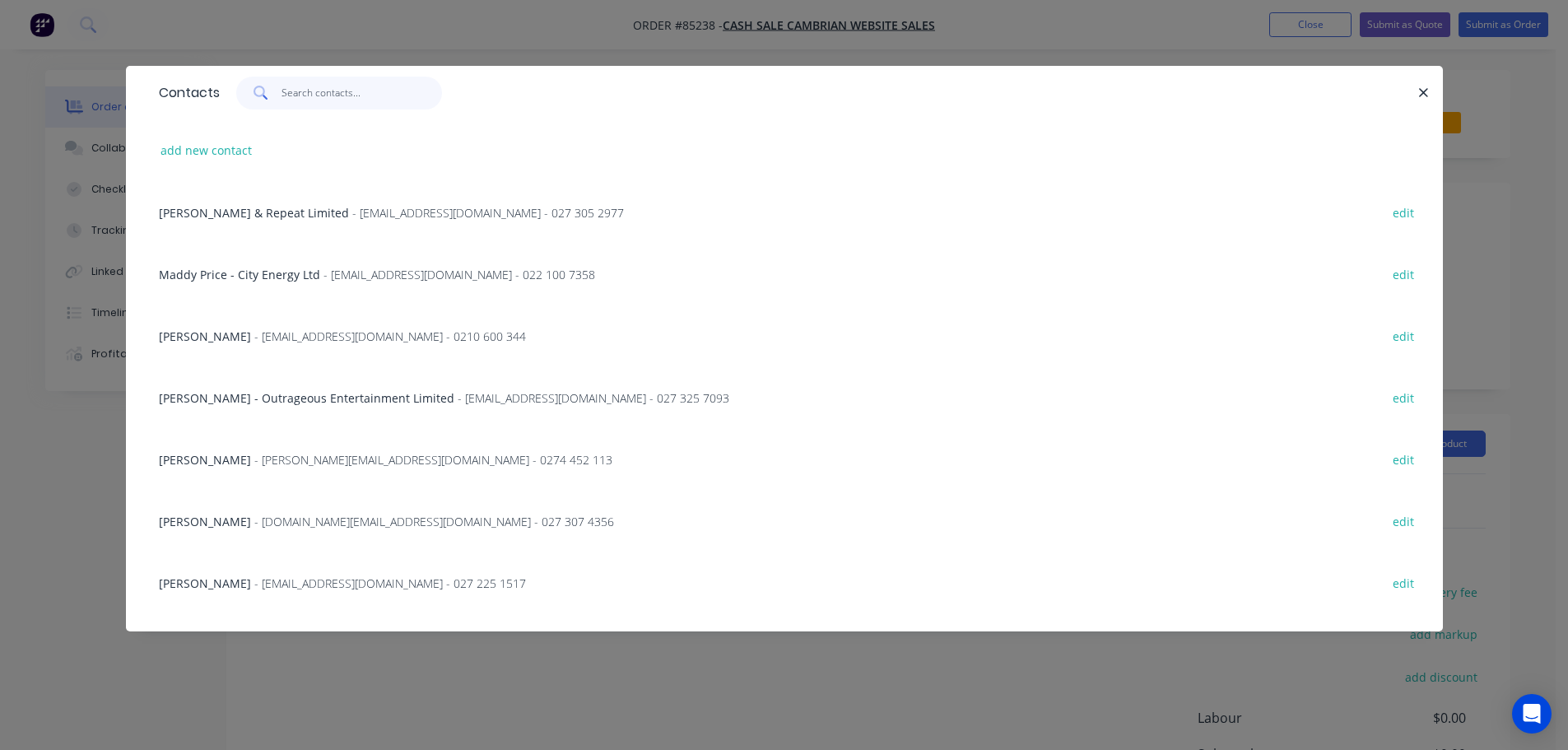
click at [312, 94] on input "text" at bounding box center [361, 93] width 161 height 33
paste input "Oakden Custom Designs"
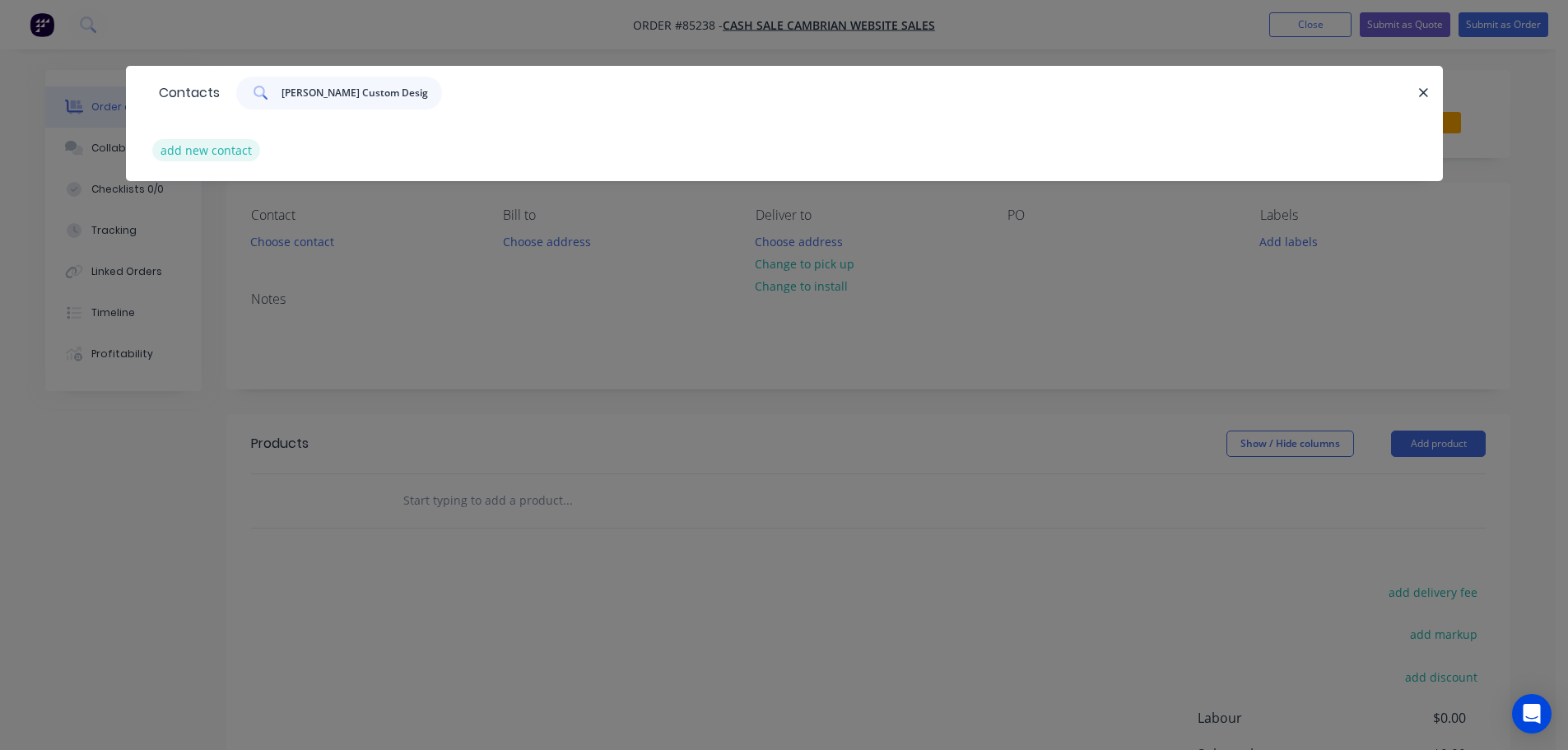
type input "Oakden Custom Designs"
click at [223, 143] on button "add new contact" at bounding box center [207, 150] width 108 height 22
select select "NZ"
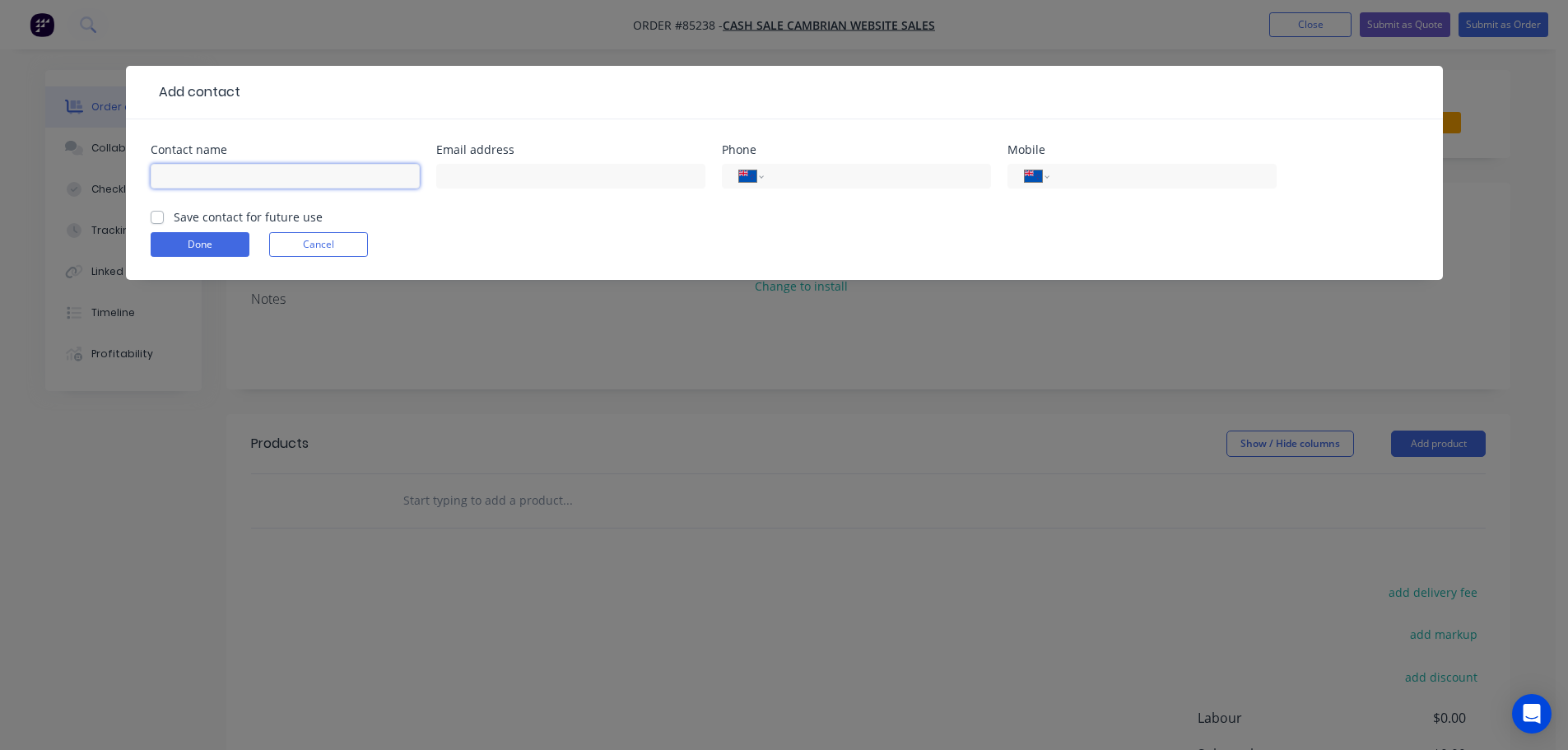
click at [217, 179] on input "text" at bounding box center [285, 176] width 269 height 25
paste input "Oakden Custom Designs"
type input "Oakden Custom Designs"
click at [209, 215] on label "Save contact for future use" at bounding box center [248, 217] width 149 height 17
click at [164, 215] on input "Save contact for future use" at bounding box center [157, 216] width 13 height 16
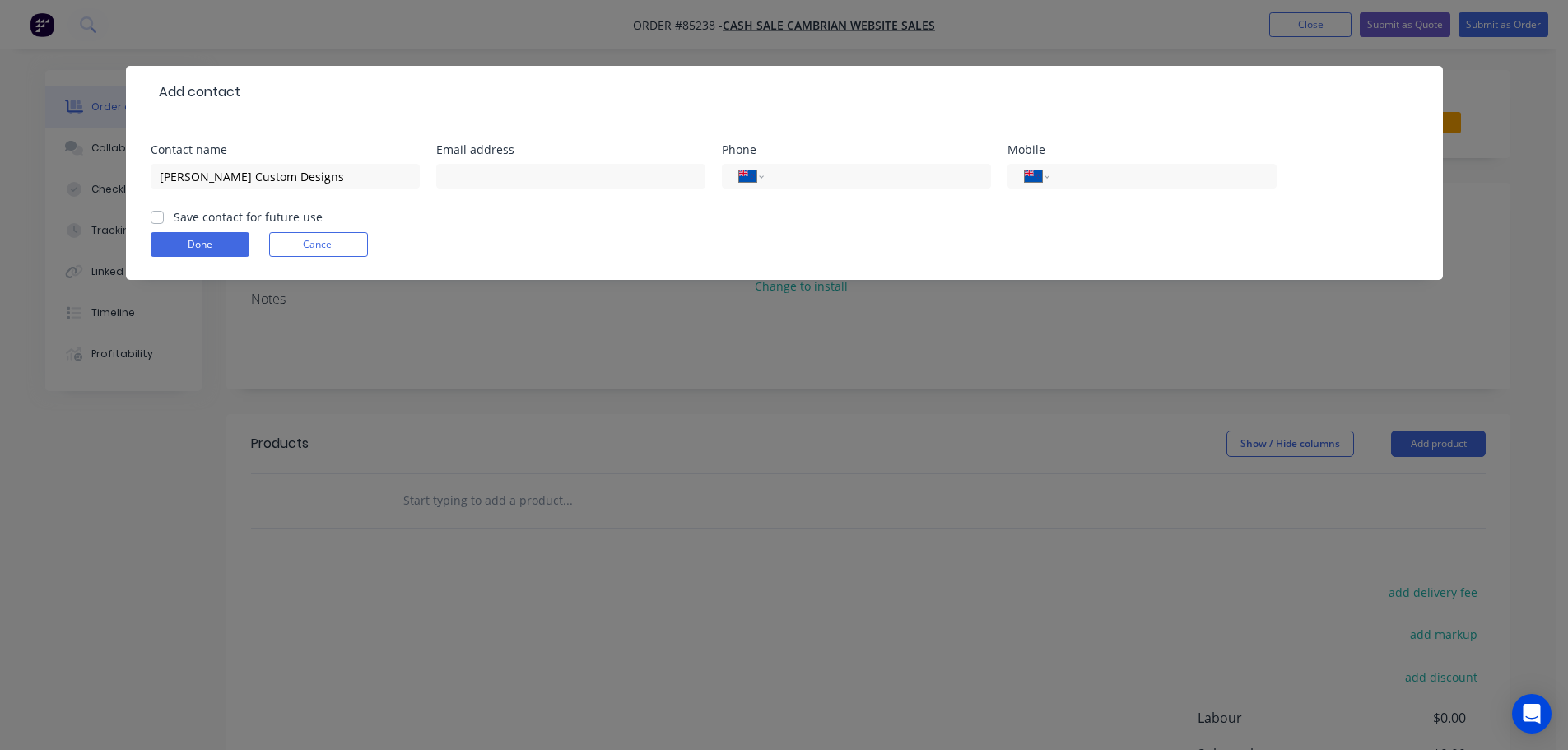
checkbox input "true"
click at [310, 175] on input "Oakden Custom Designs" at bounding box center [285, 176] width 269 height 25
paste input "Darryl Oakden"
type input "Oakden Custom Designs - Darryl Oakden"
drag, startPoint x: 1110, startPoint y: 175, endPoint x: 897, endPoint y: 234, distance: 221.0
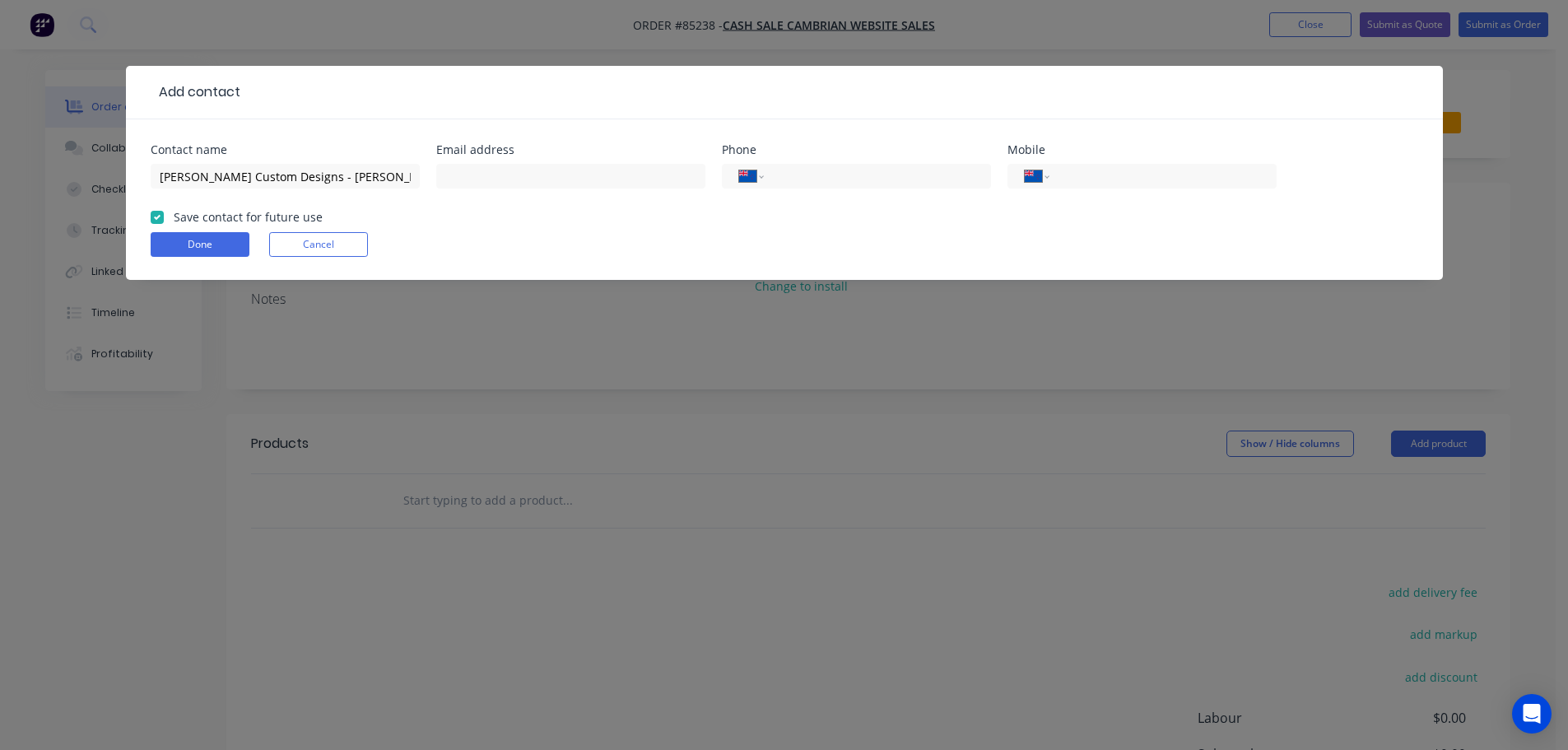
click at [1110, 176] on input "tel" at bounding box center [1159, 176] width 198 height 19
paste input "022 430 7253"
type input "022 430 7253"
click at [612, 178] on input "text" at bounding box center [571, 176] width 269 height 25
paste input "darryl@oakdencustomdesigns.com"
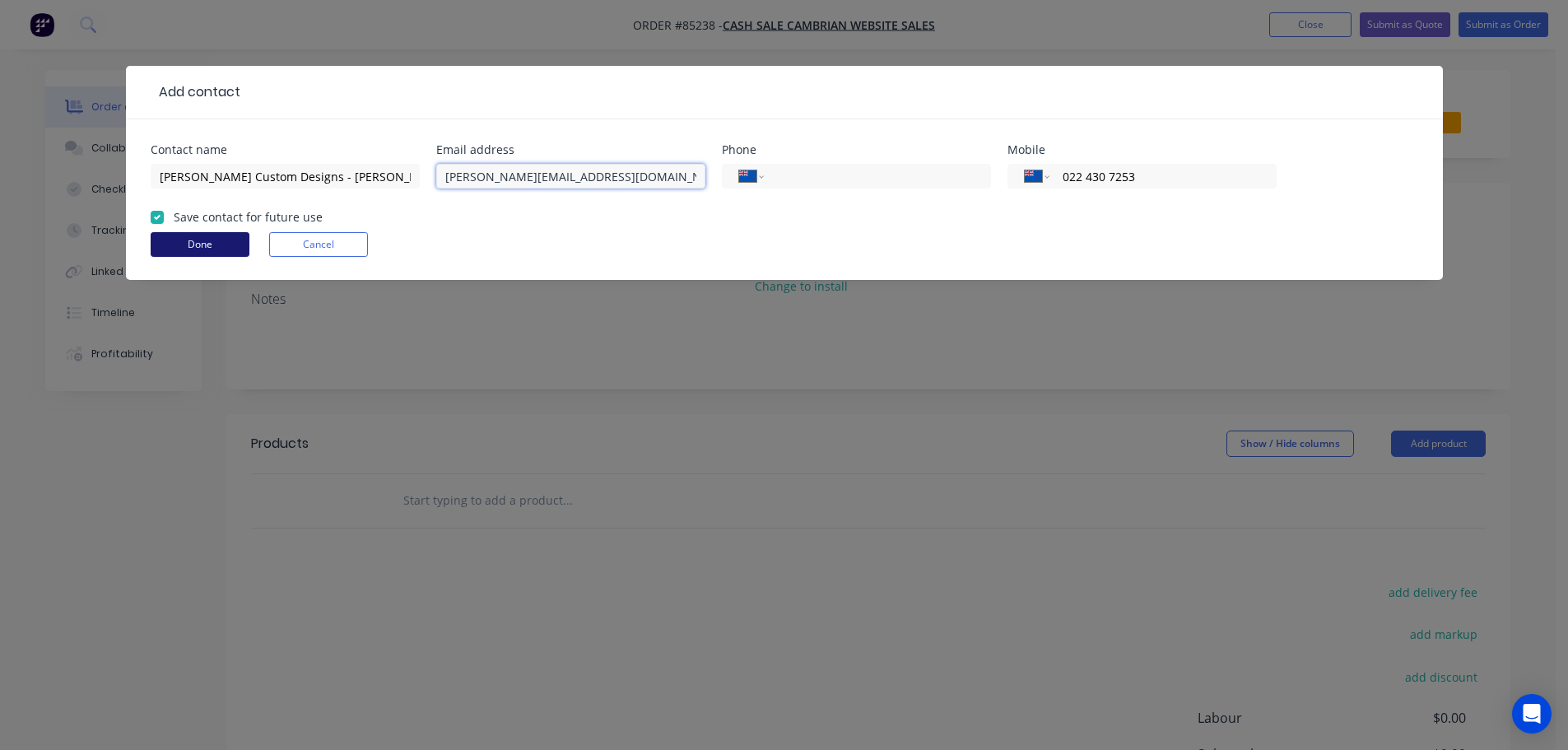
type input "darryl@oakdencustomdesigns.com"
click at [176, 243] on button "Done" at bounding box center [199, 244] width 98 height 25
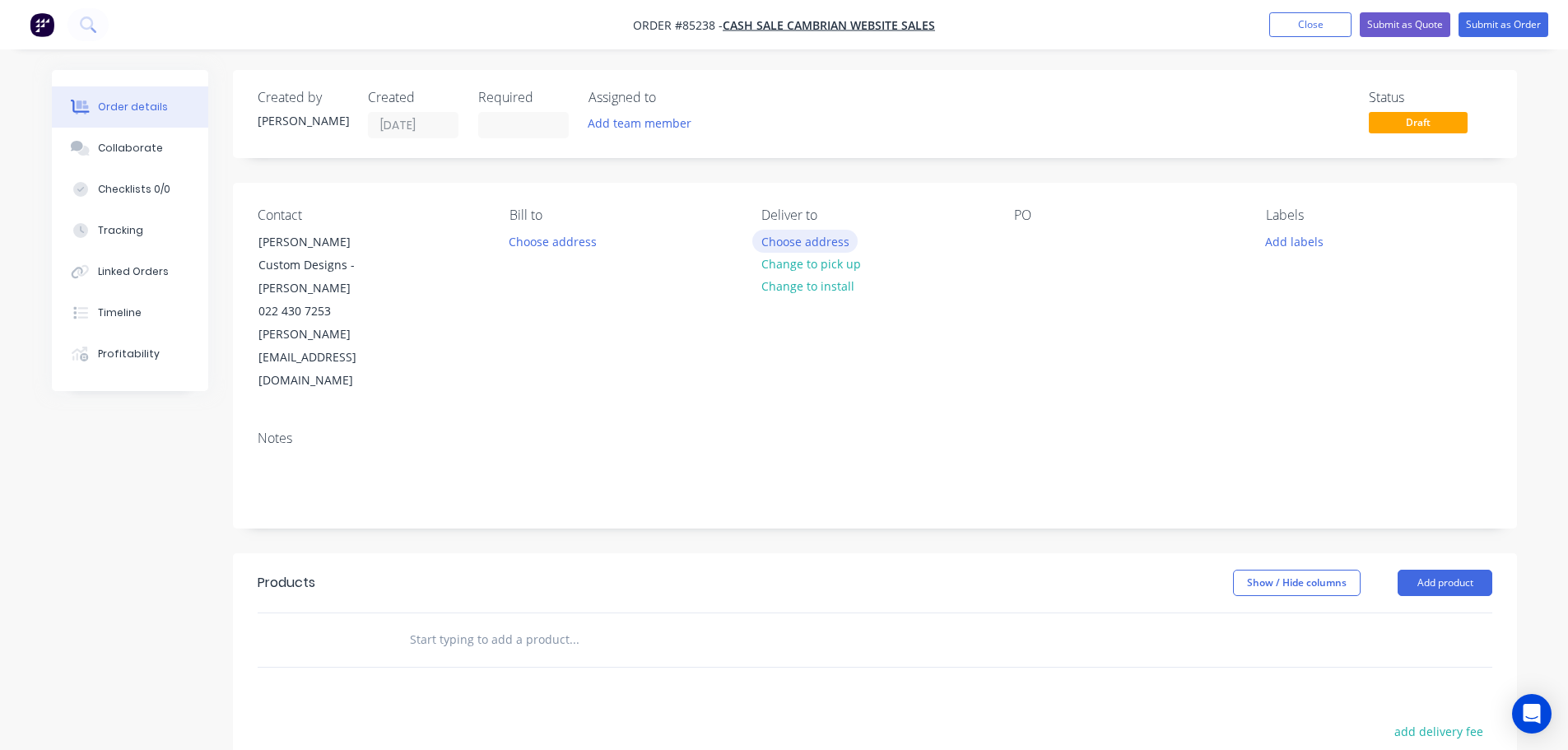
click at [845, 242] on button "Choose address" at bounding box center [805, 241] width 106 height 22
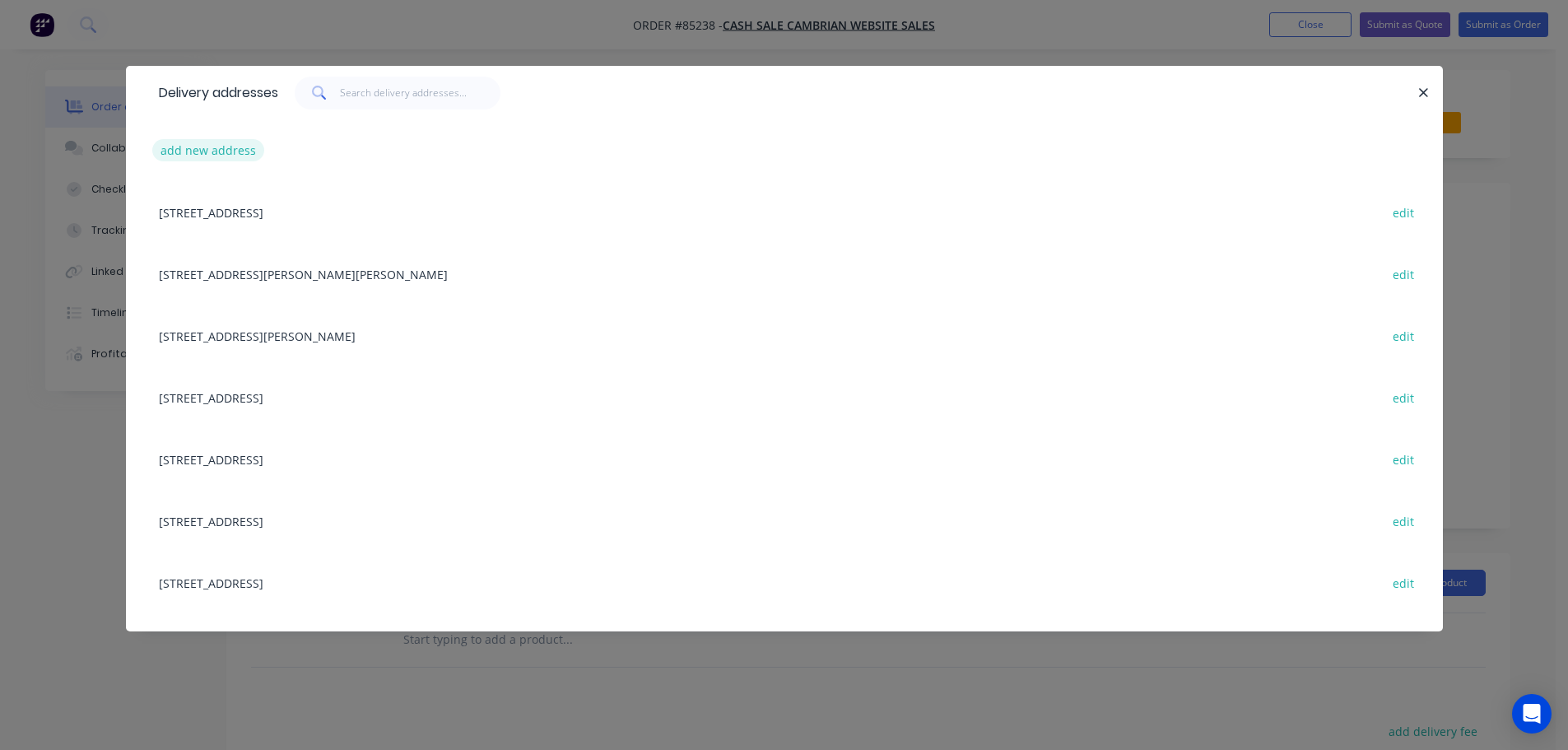
click at [186, 149] on button "add new address" at bounding box center [209, 150] width 113 height 22
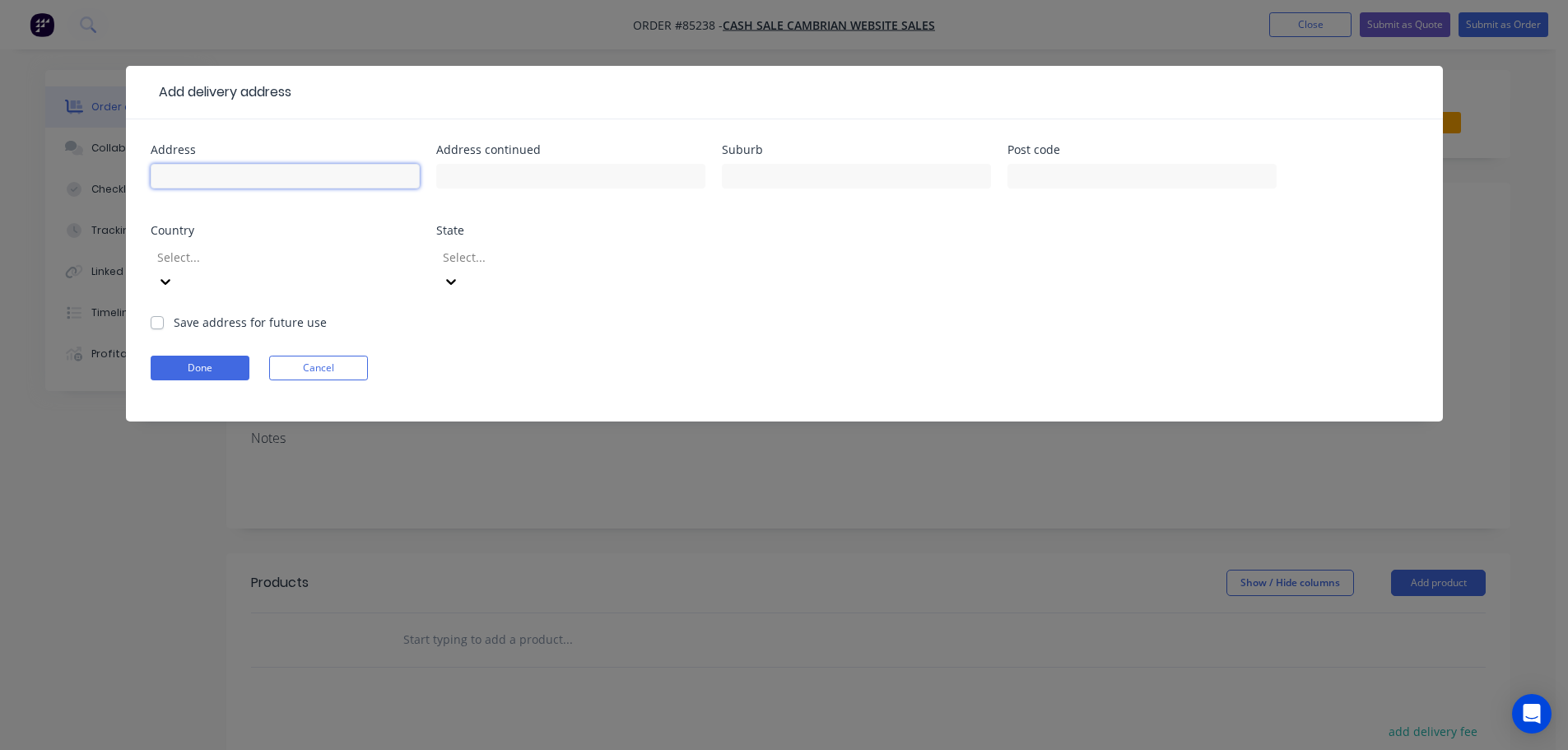
click at [251, 184] on input "text" at bounding box center [285, 176] width 269 height 25
paste input "7e moselle ave Henderson 0610"
type input "7e moselle ave Henderson 0610"
click at [193, 356] on button "Done" at bounding box center [199, 368] width 98 height 25
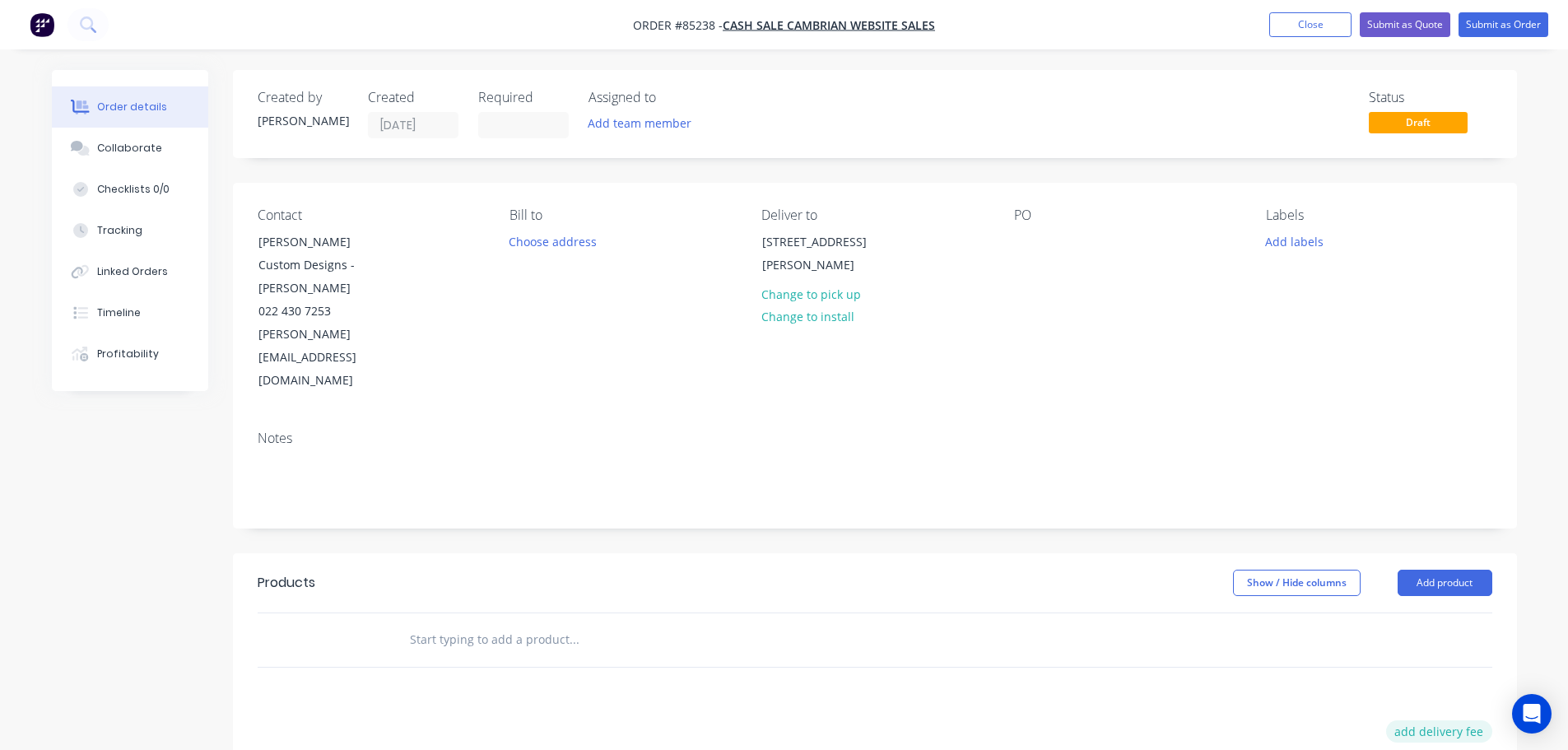
click at [1465, 721] on button "add delivery fee" at bounding box center [1439, 732] width 107 height 22
type input "12"
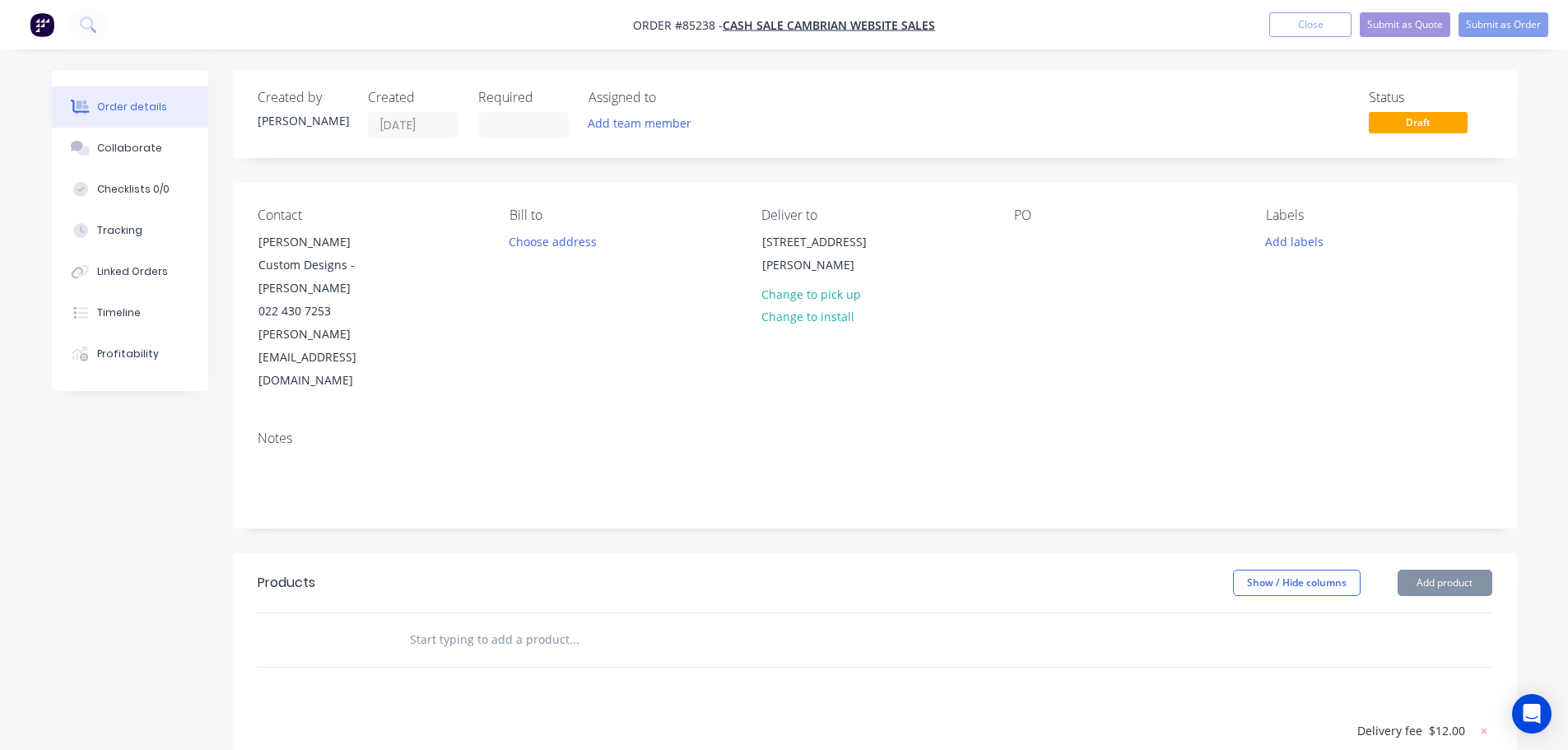
click at [516, 623] on input "text" at bounding box center [574, 640] width 329 height 33
type input "p"
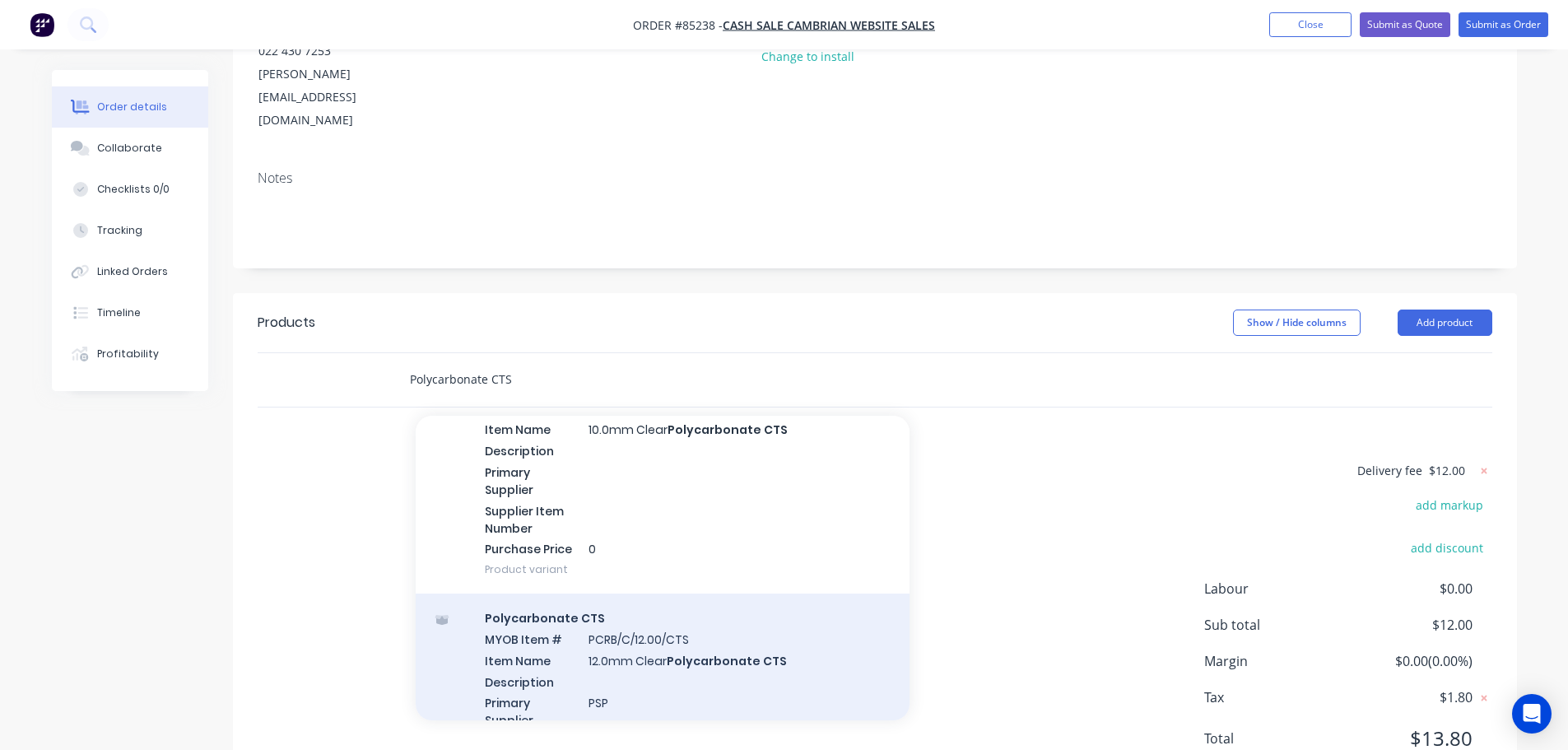
scroll to position [1811, 0]
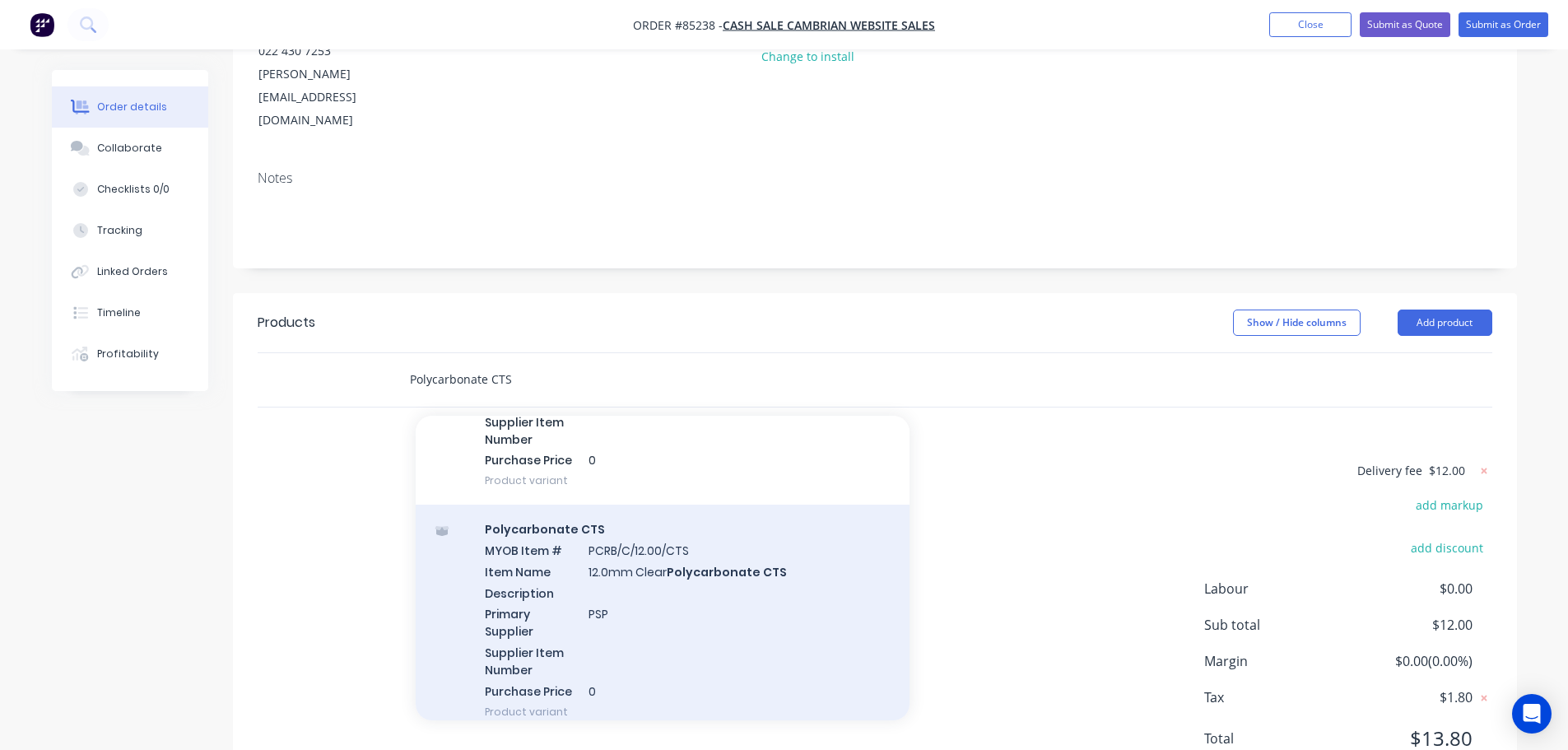
type input "Polycarbonate CTS"
click at [644, 563] on div "Polycarbonate CTS MYOB Item # PCRB/C/12.00/CTS Item Name 12.0mm Clear Polycarbo…" at bounding box center [662, 620] width 494 height 232
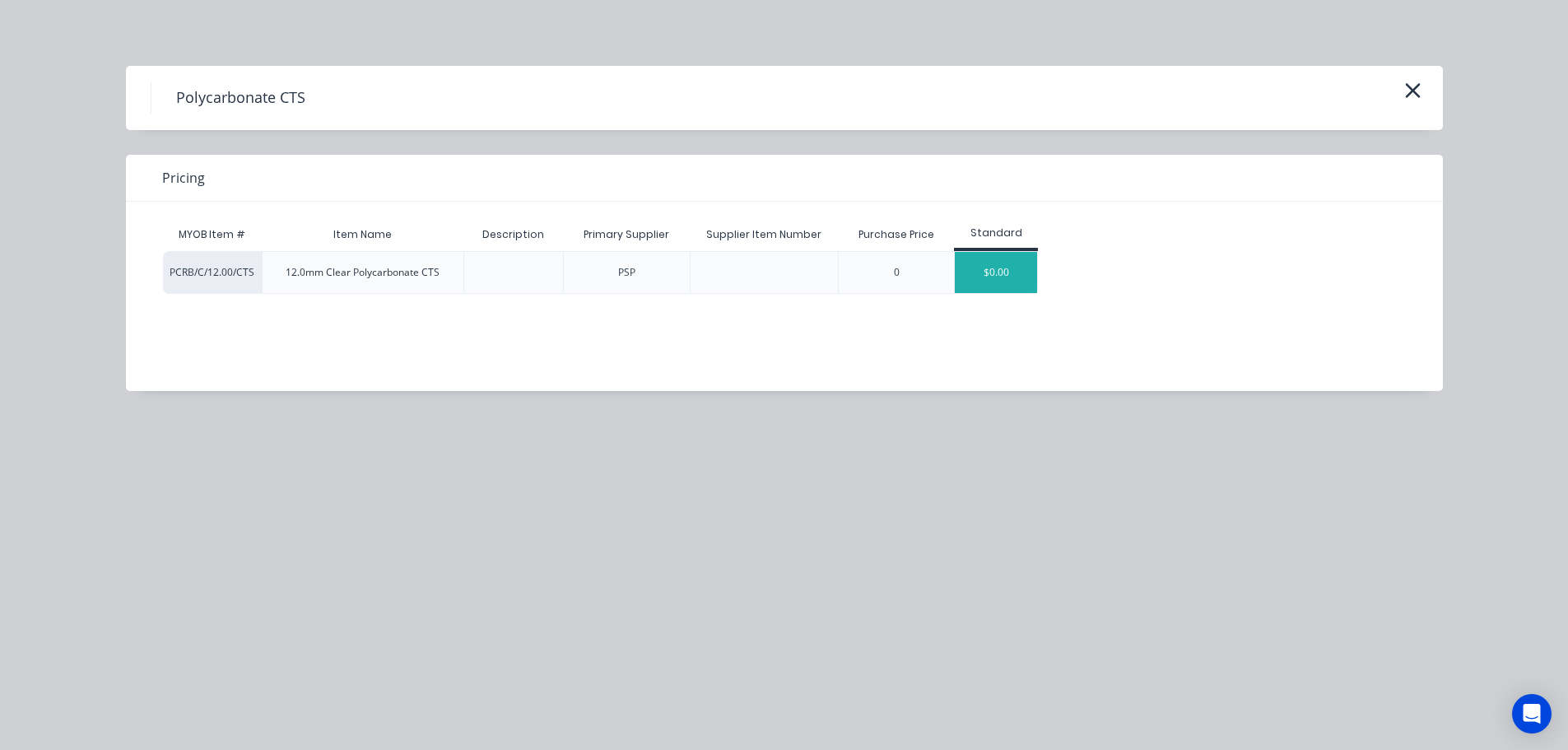
click at [968, 273] on div "$0.00" at bounding box center [996, 272] width 83 height 41
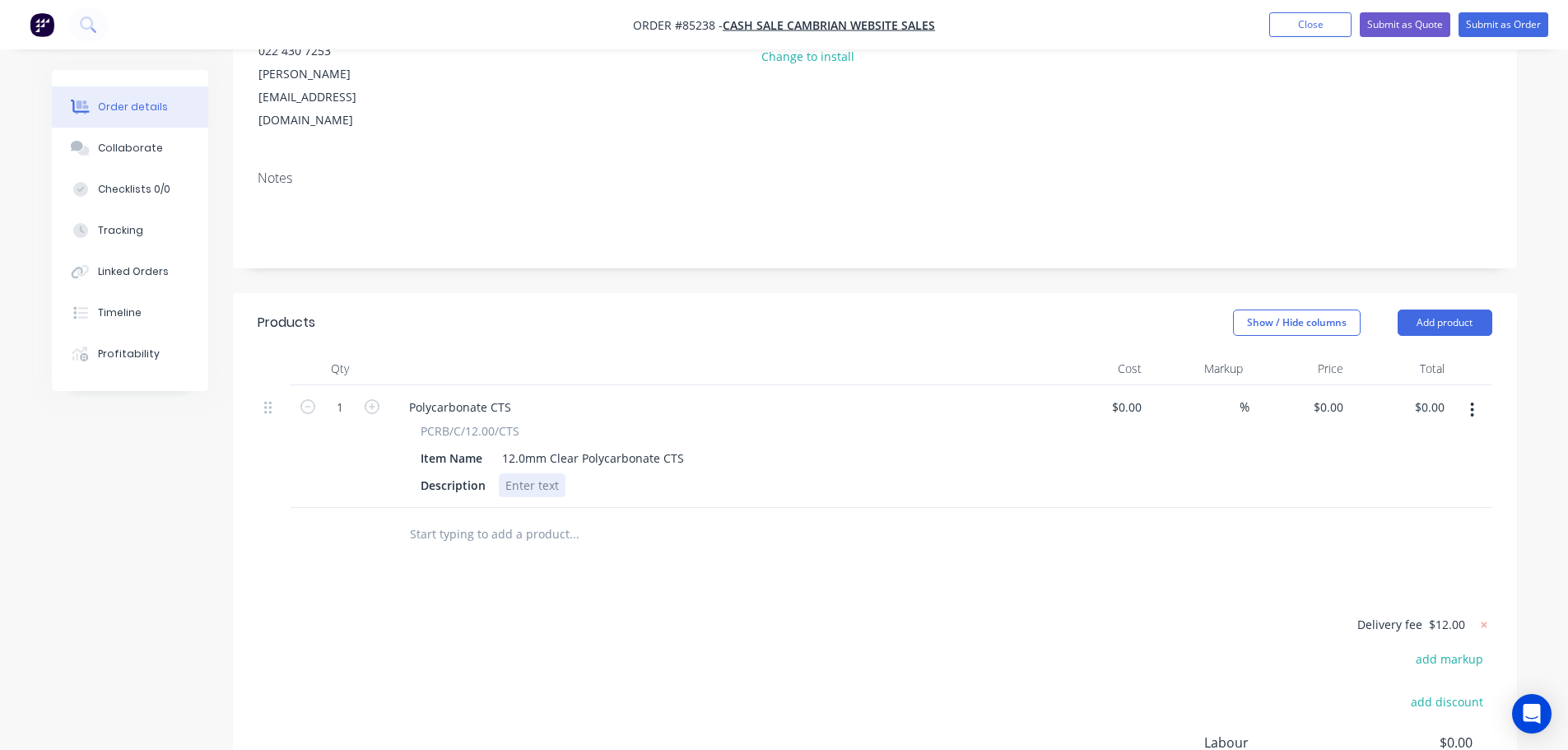
click at [507, 473] on div at bounding box center [532, 485] width 67 height 24
click at [1344, 395] on input "0" at bounding box center [1340, 407] width 19 height 24
type input "$354.03"
click at [1041, 493] on div "Products Show / Hide columns Add product Qty Cost Markup Price Total 1 Polycarb…" at bounding box center [874, 620] width 1284 height 655
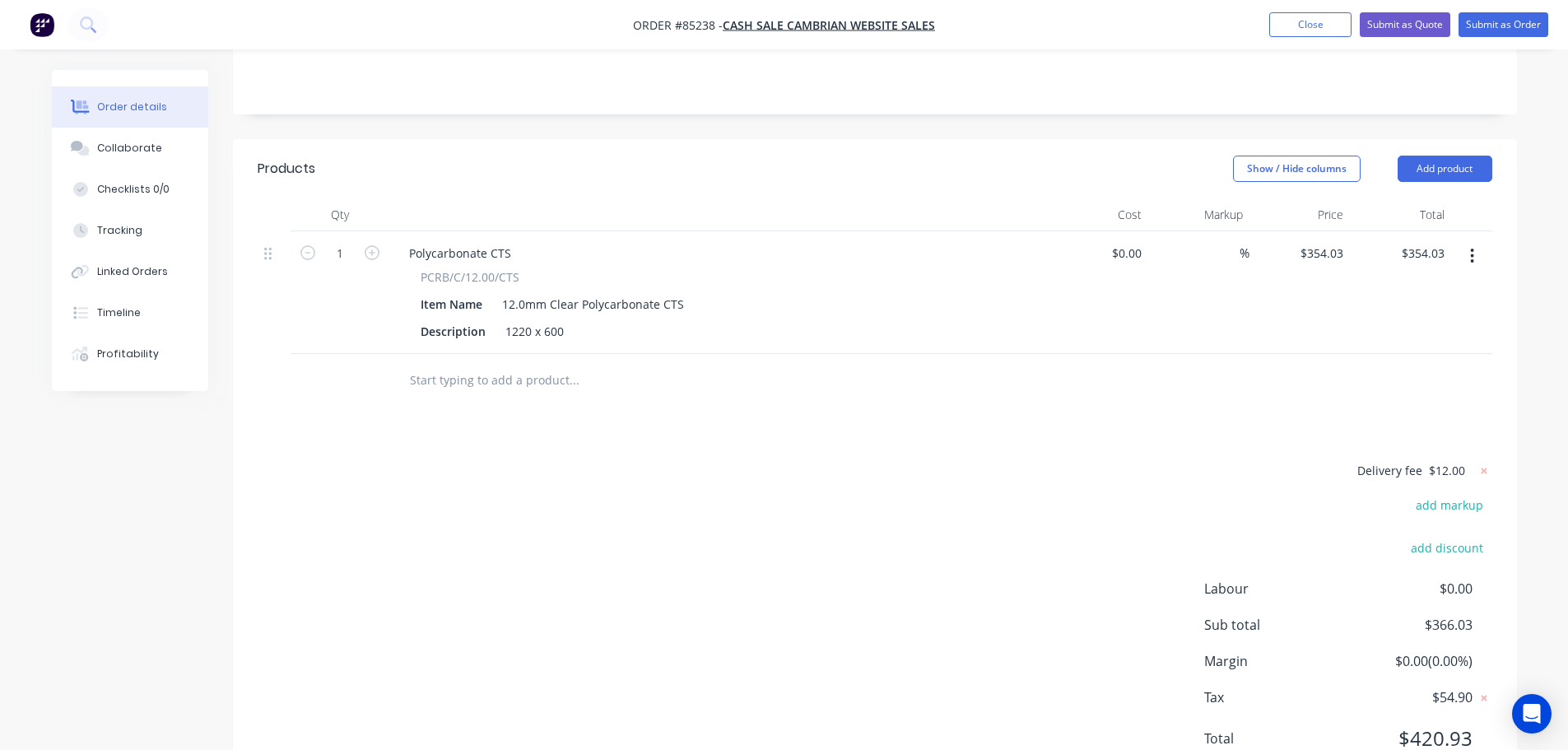
scroll to position [85, 0]
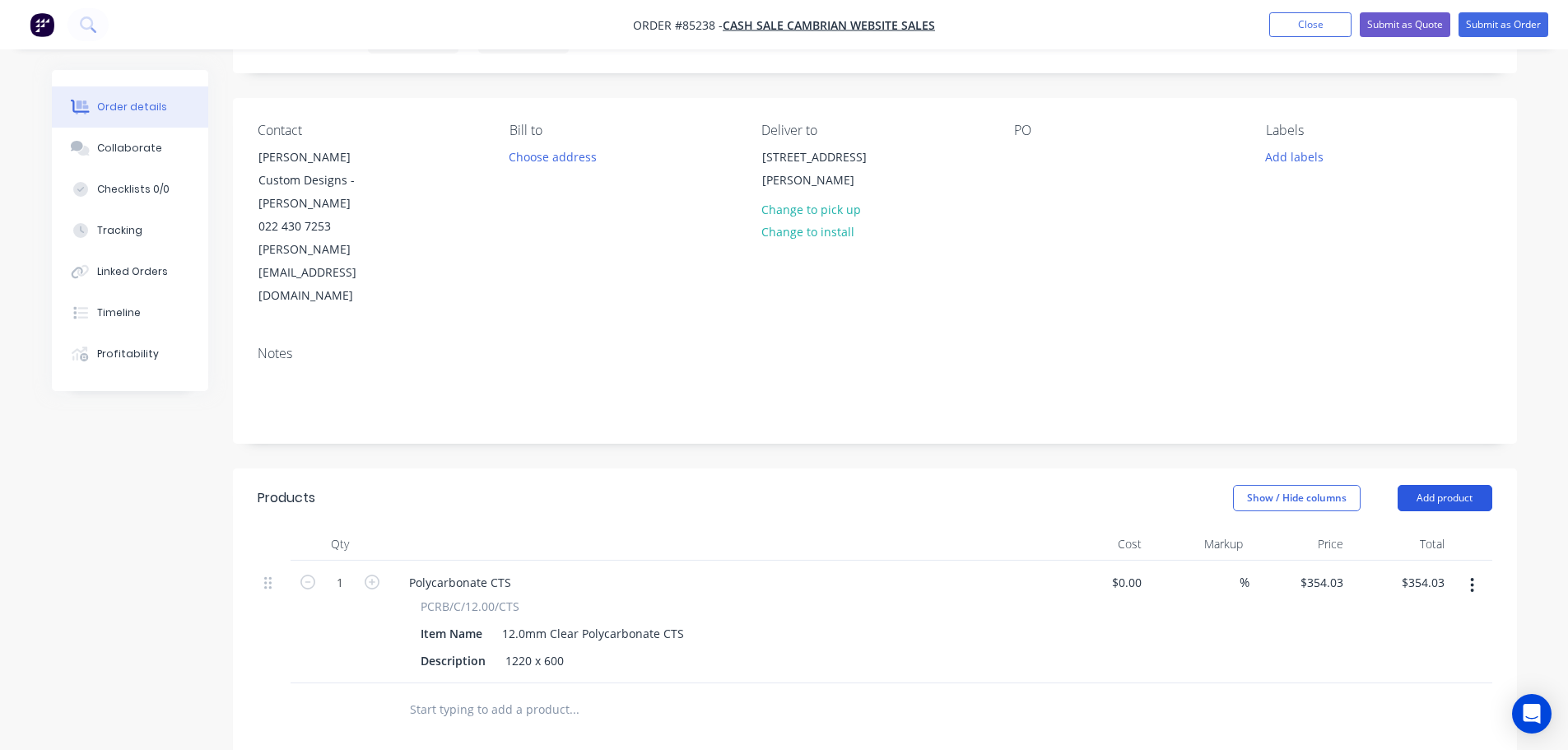
click at [1444, 484] on button "Add product" at bounding box center [1445, 497] width 95 height 27
click at [485, 693] on div at bounding box center [455, 705] width 119 height 24
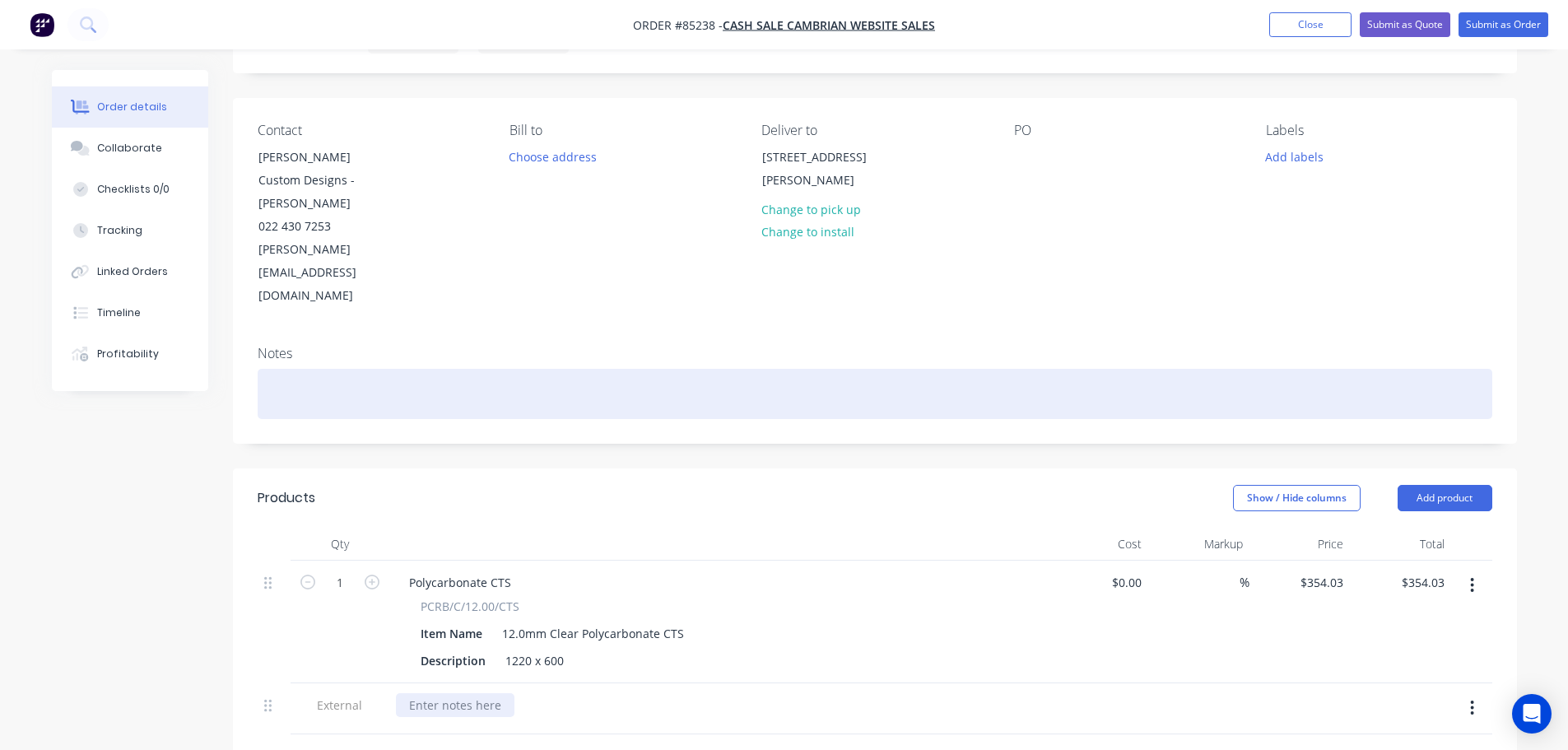
paste div
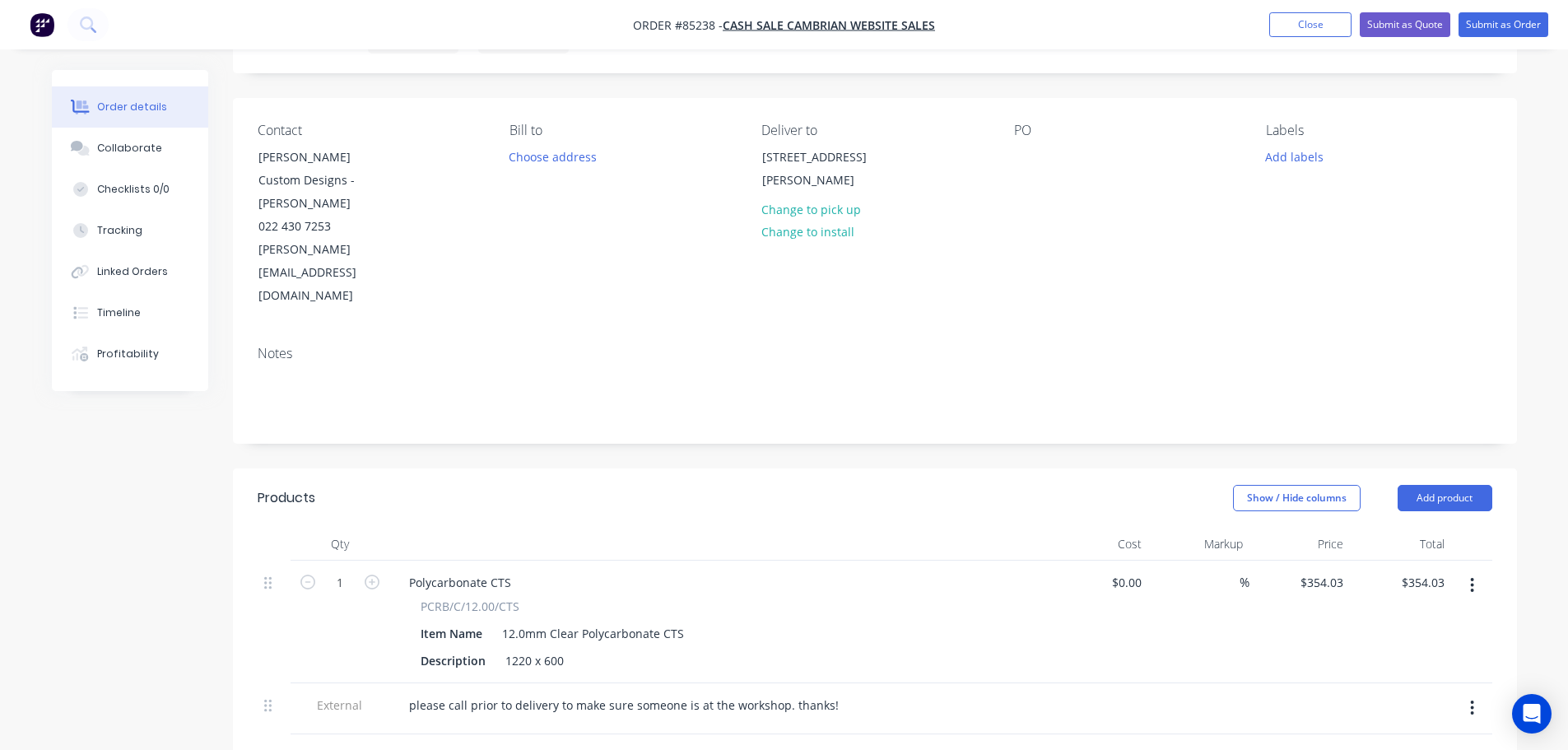
click at [1029, 142] on div "PO" at bounding box center [1126, 214] width 225 height 185
click at [1028, 148] on div at bounding box center [1027, 157] width 27 height 24
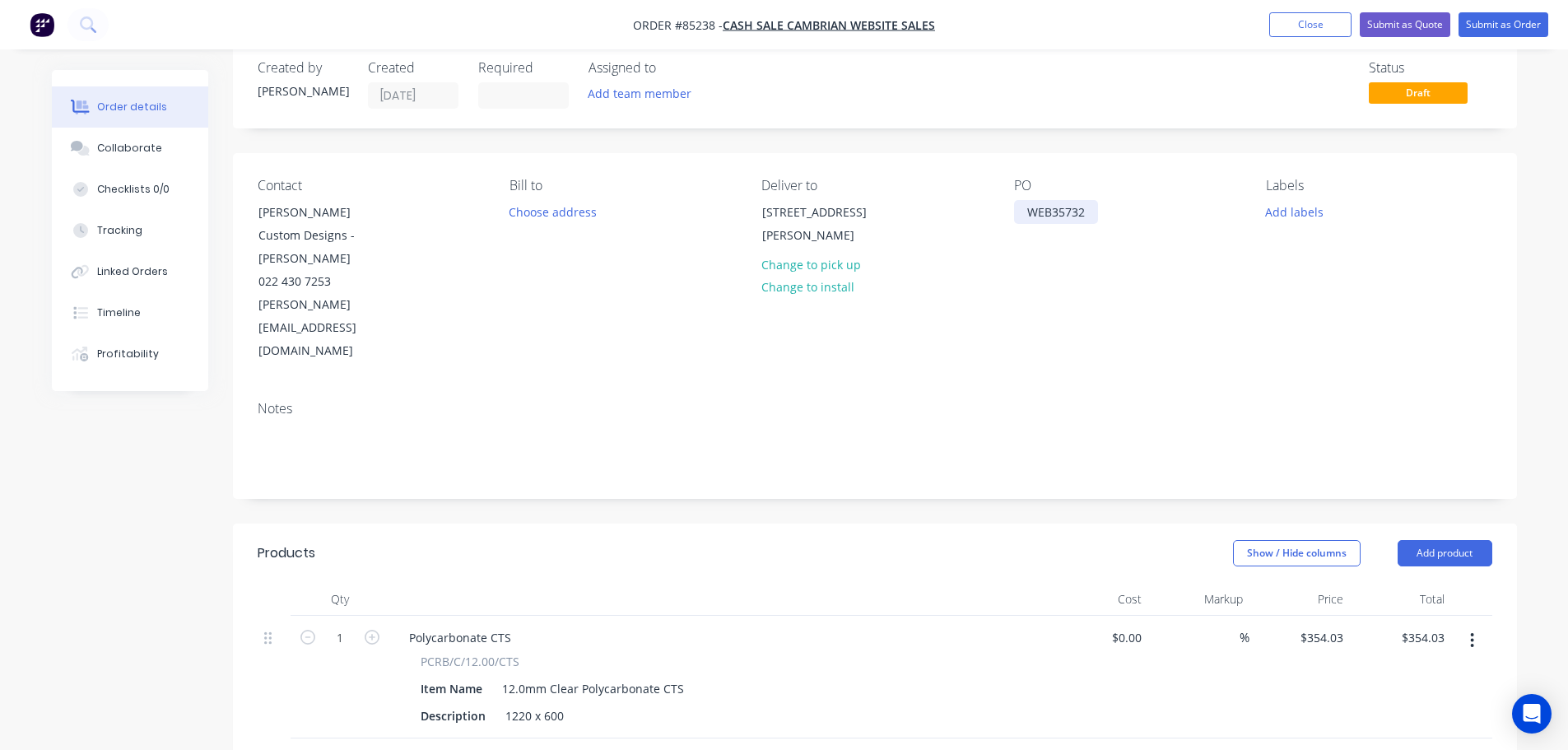
scroll to position [0, 0]
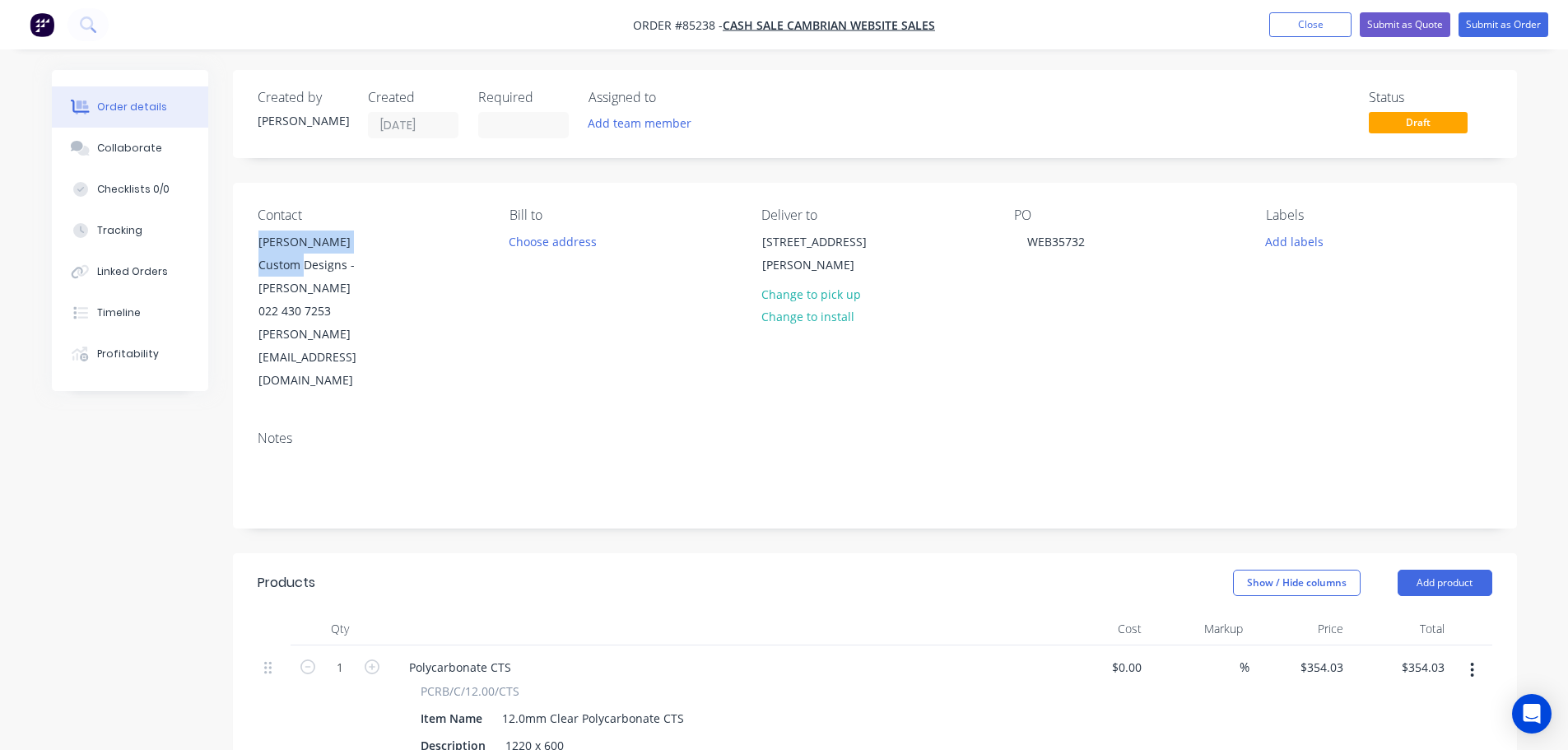
drag, startPoint x: 257, startPoint y: 240, endPoint x: 443, endPoint y: 245, distance: 186.1
click at [443, 245] on div "Contact Oakden Custom Designs - Darryl Oakden 022 430 7253 darryl@oakdencustomd…" at bounding box center [369, 300] width 225 height 185
copy div "Oakden Custom Designs"
click at [1088, 230] on div "WEB35732" at bounding box center [1055, 242] width 84 height 24
click at [1267, 235] on button "Add labels" at bounding box center [1294, 241] width 75 height 22
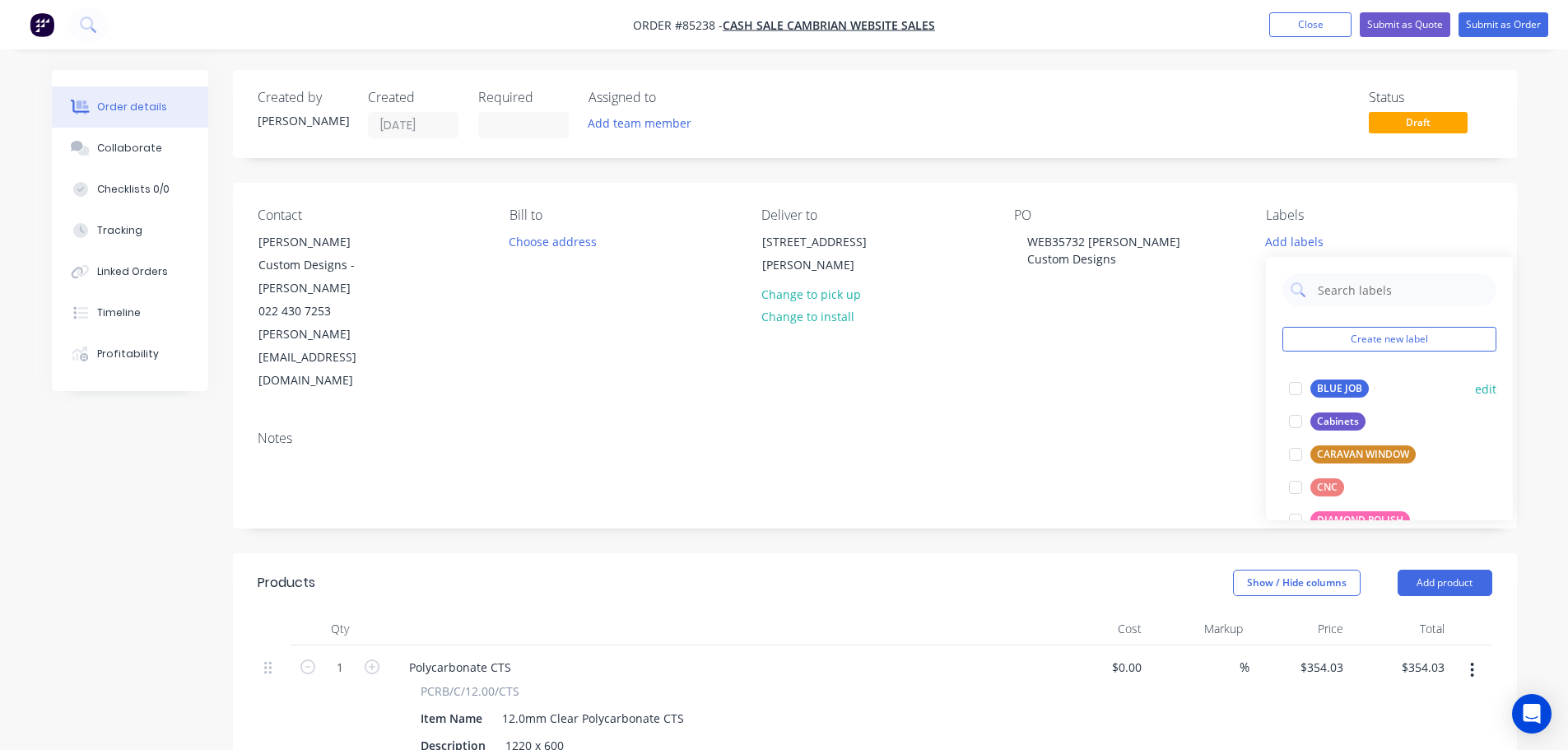
click at [1294, 376] on div at bounding box center [1296, 389] width 33 height 33
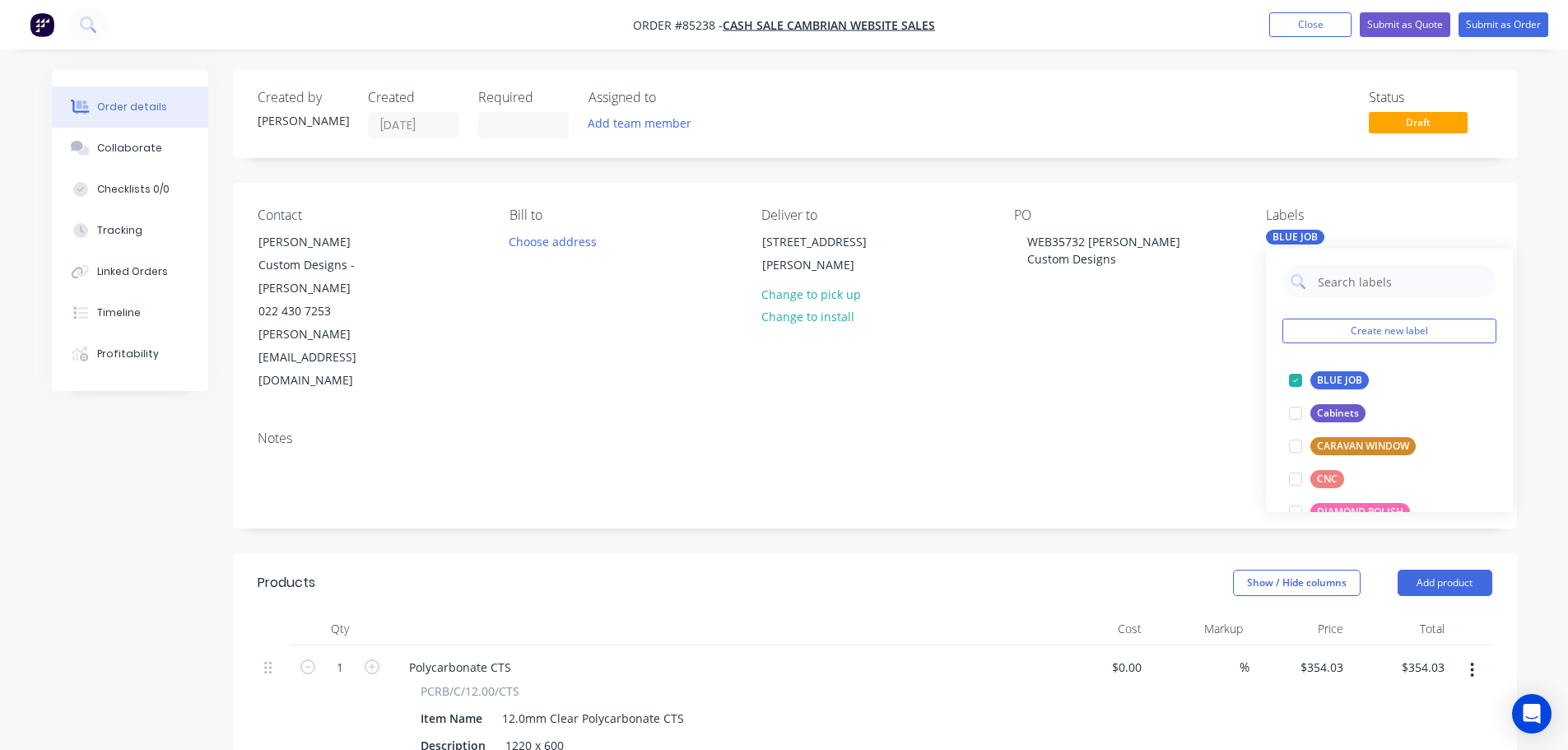
click at [1383, 127] on span "Draft" at bounding box center [1417, 122] width 98 height 20
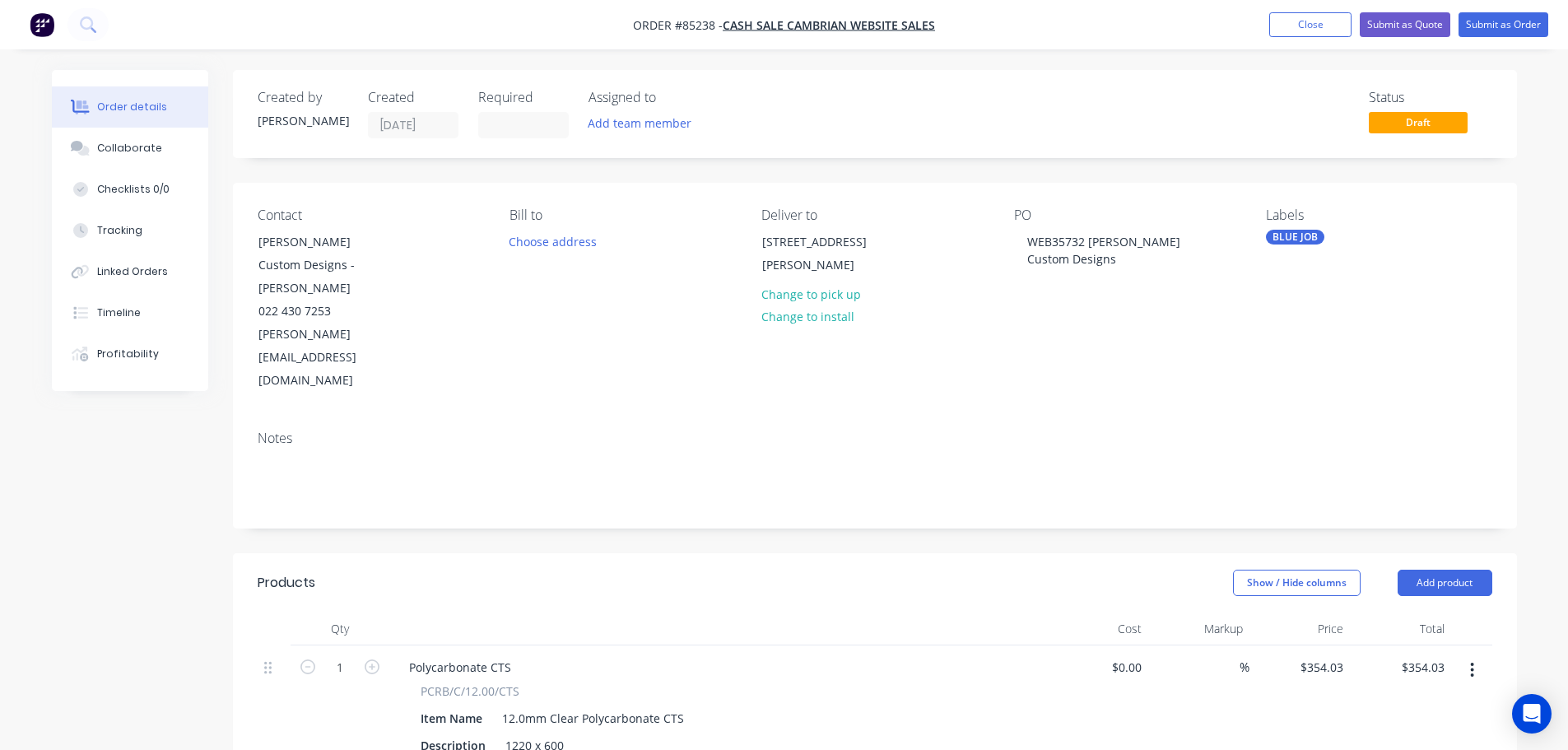
click at [1514, 7] on nav "Order #85238 - cash sale CAMBRIAN WEBSITE SALES Add product Close Submit as Quo…" at bounding box center [784, 25] width 1568 height 50
click at [1509, 23] on button "Submit as Order" at bounding box center [1504, 24] width 90 height 25
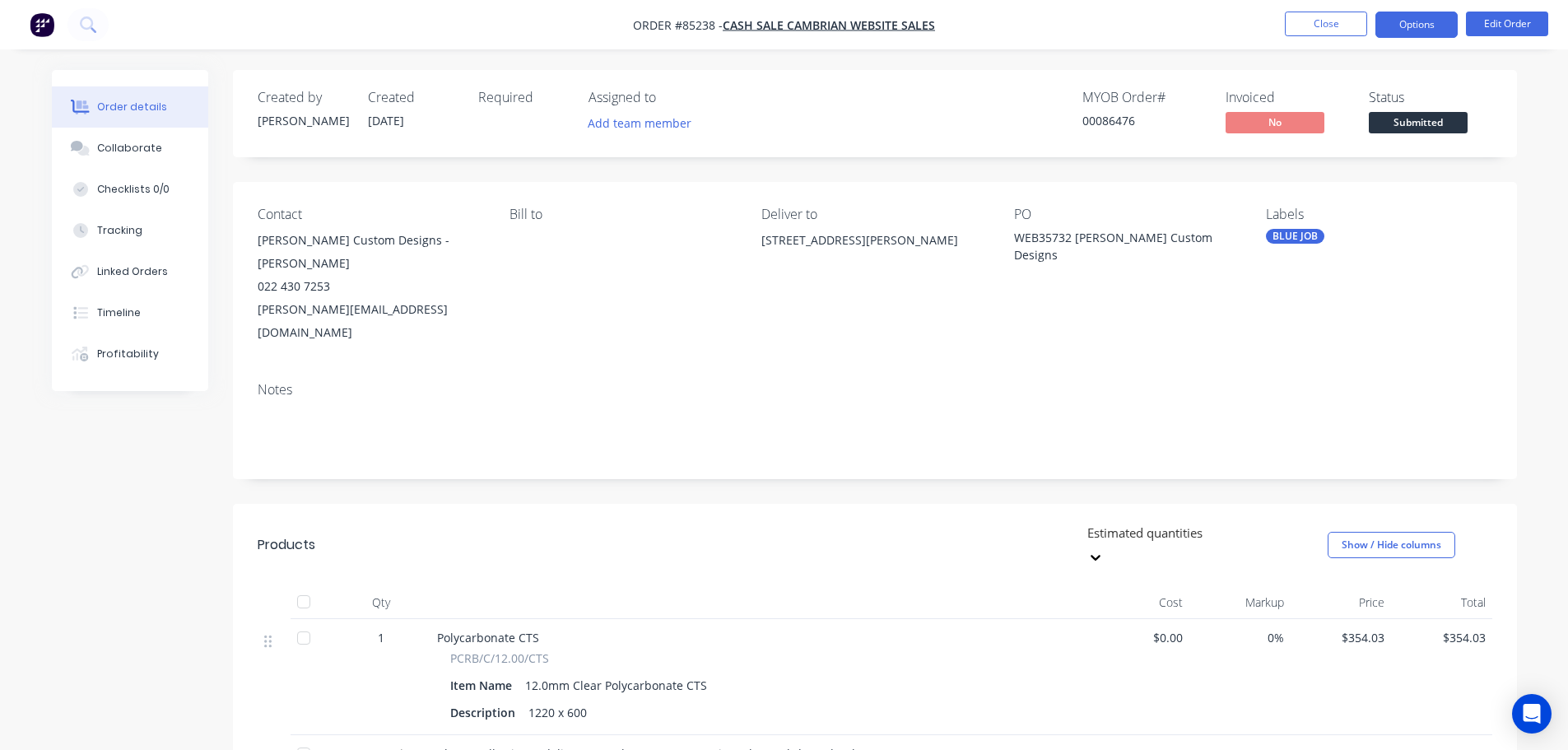
click at [1450, 23] on button "Options" at bounding box center [1416, 25] width 83 height 27
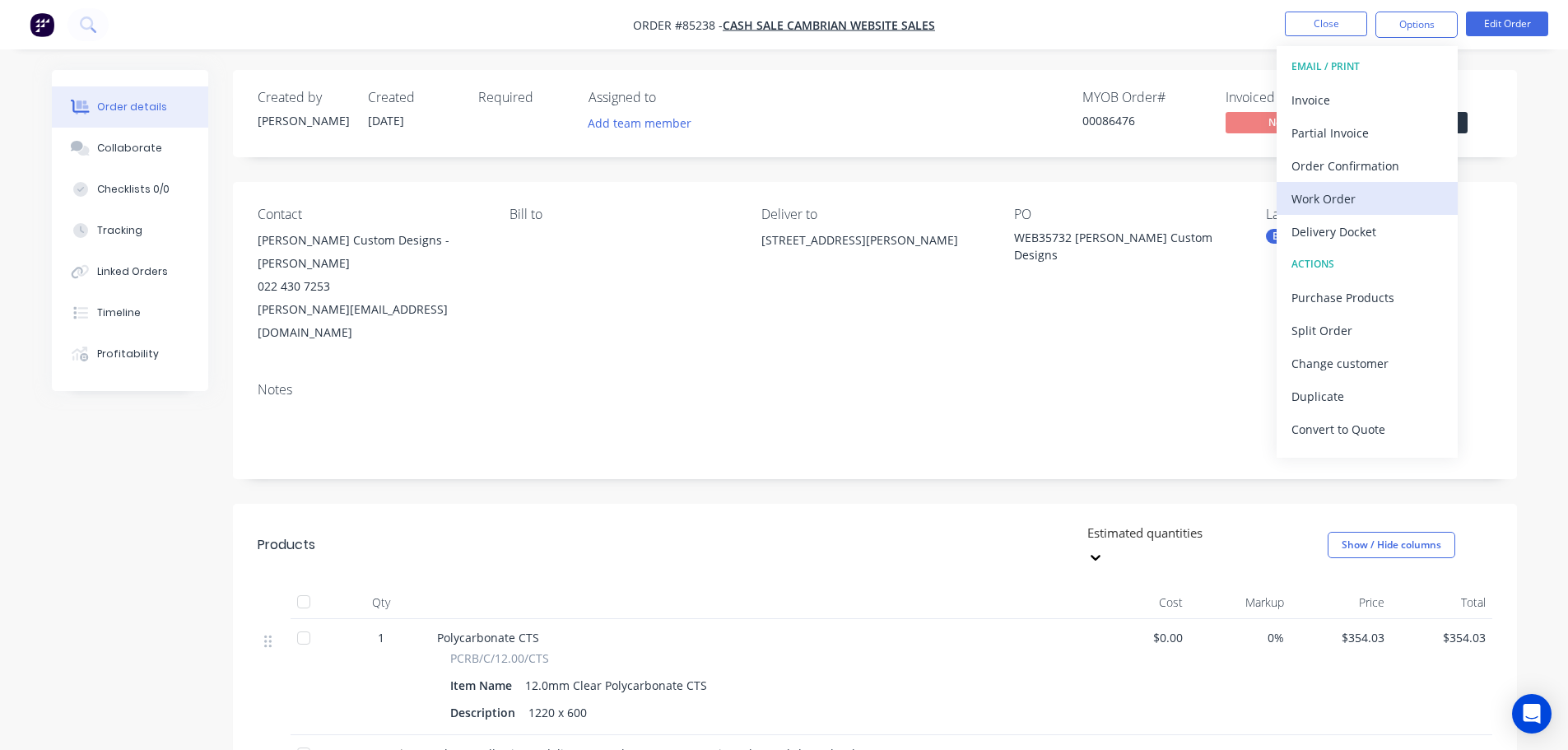
click at [1384, 198] on div "Work Order" at bounding box center [1367, 199] width 152 height 24
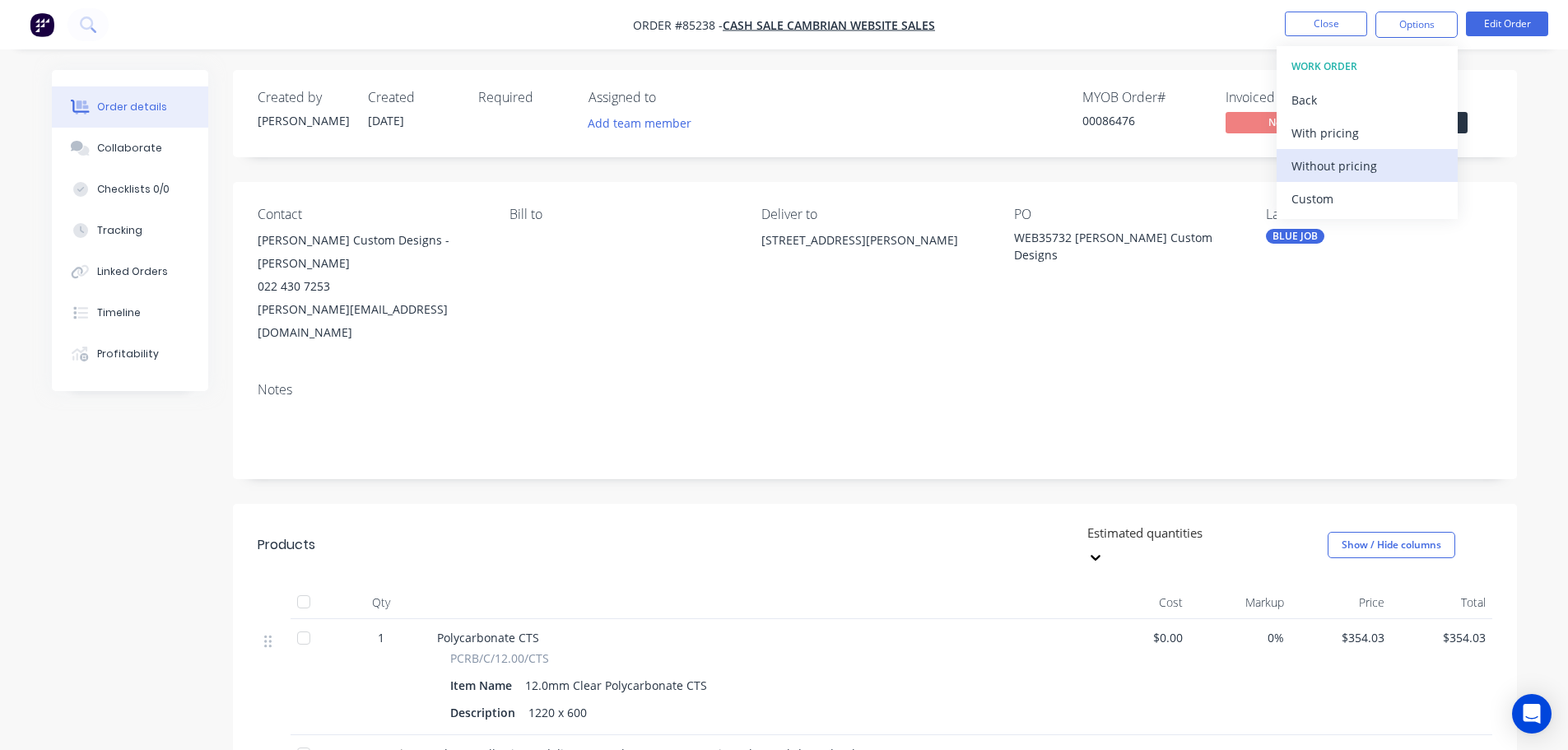
click at [1385, 165] on div "Without pricing" at bounding box center [1367, 165] width 152 height 24
